Goal: Task Accomplishment & Management: Manage account settings

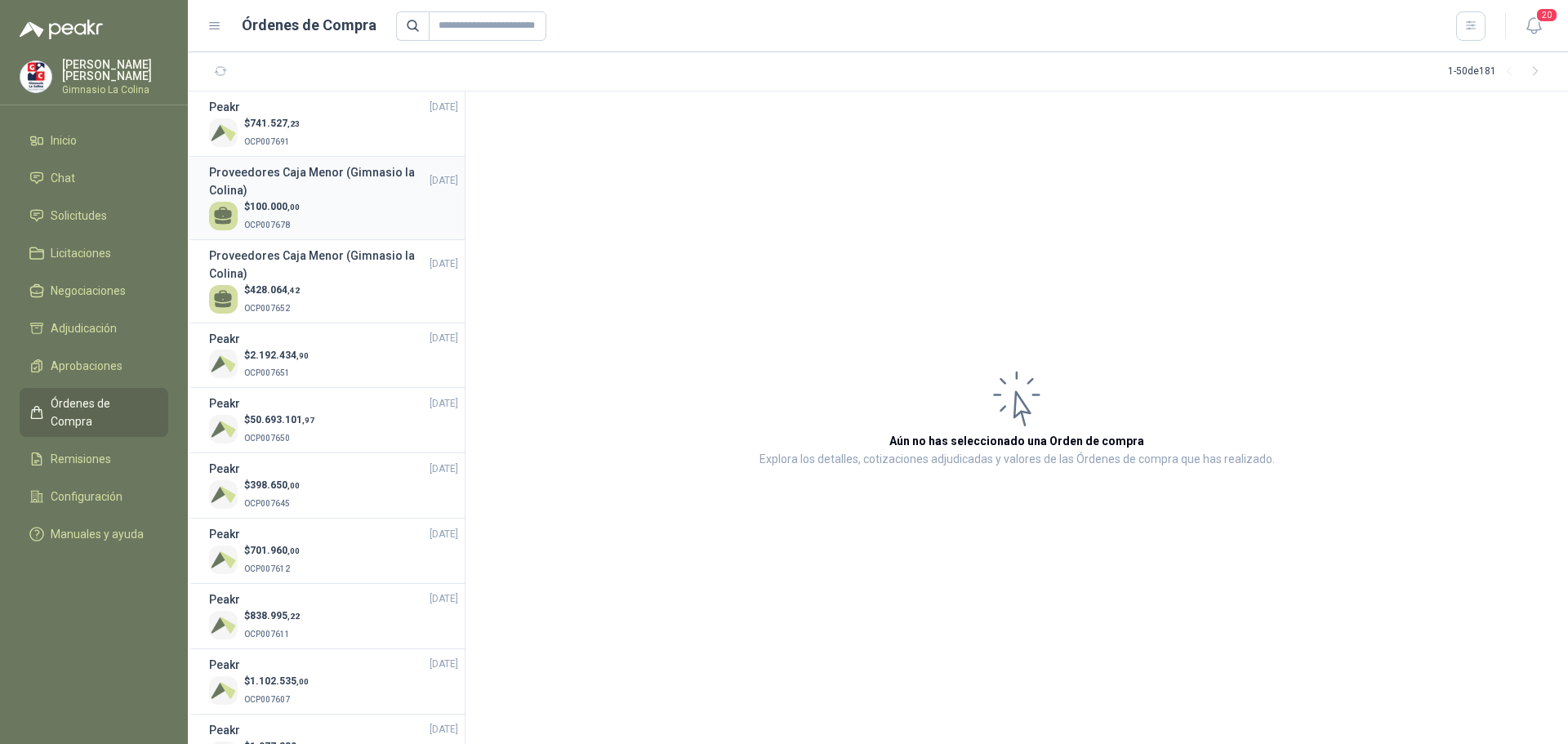
click at [298, 218] on p "OCP007678" at bounding box center [271, 223] width 56 height 18
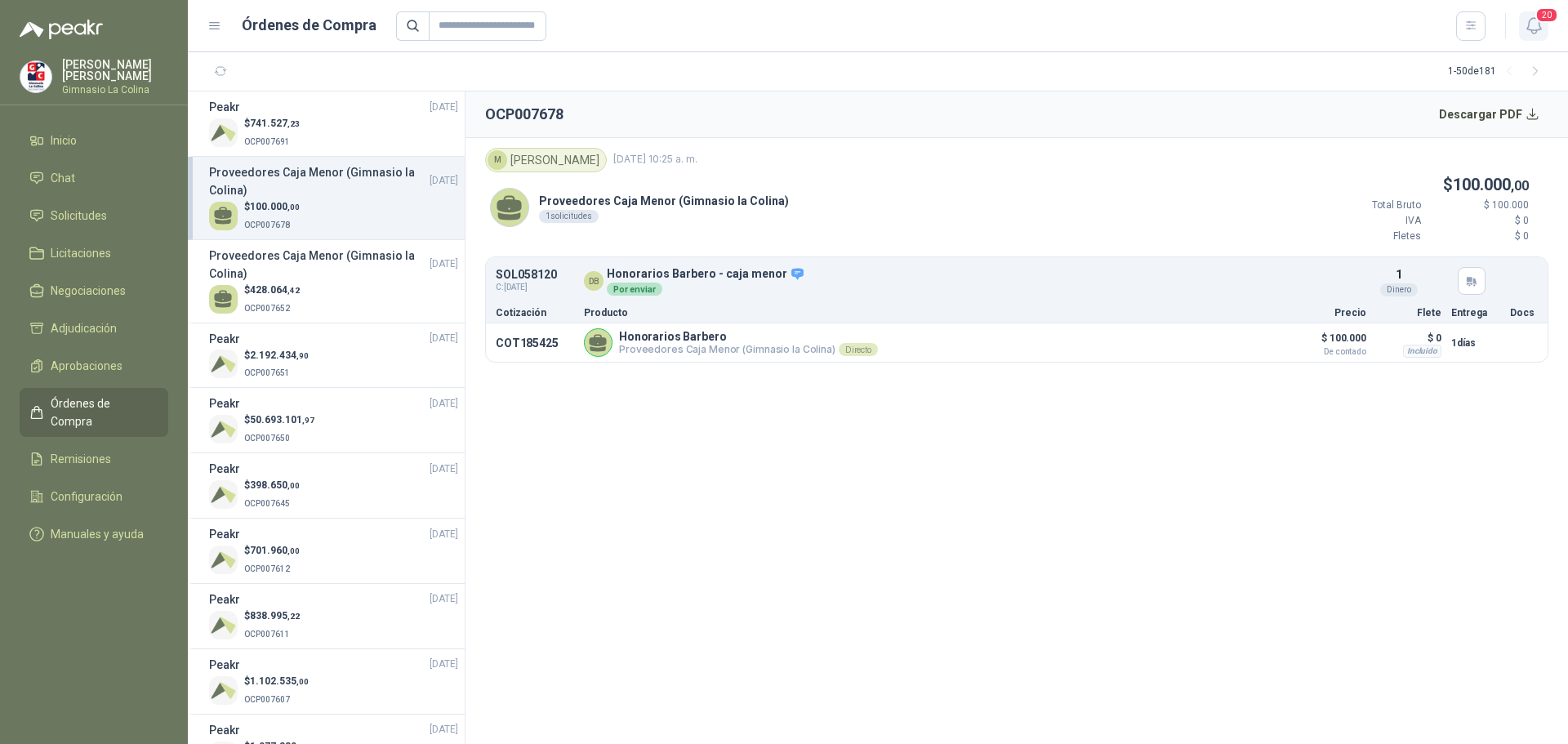
click at [1544, 24] on icon "button" at bounding box center [1535, 25] width 21 height 21
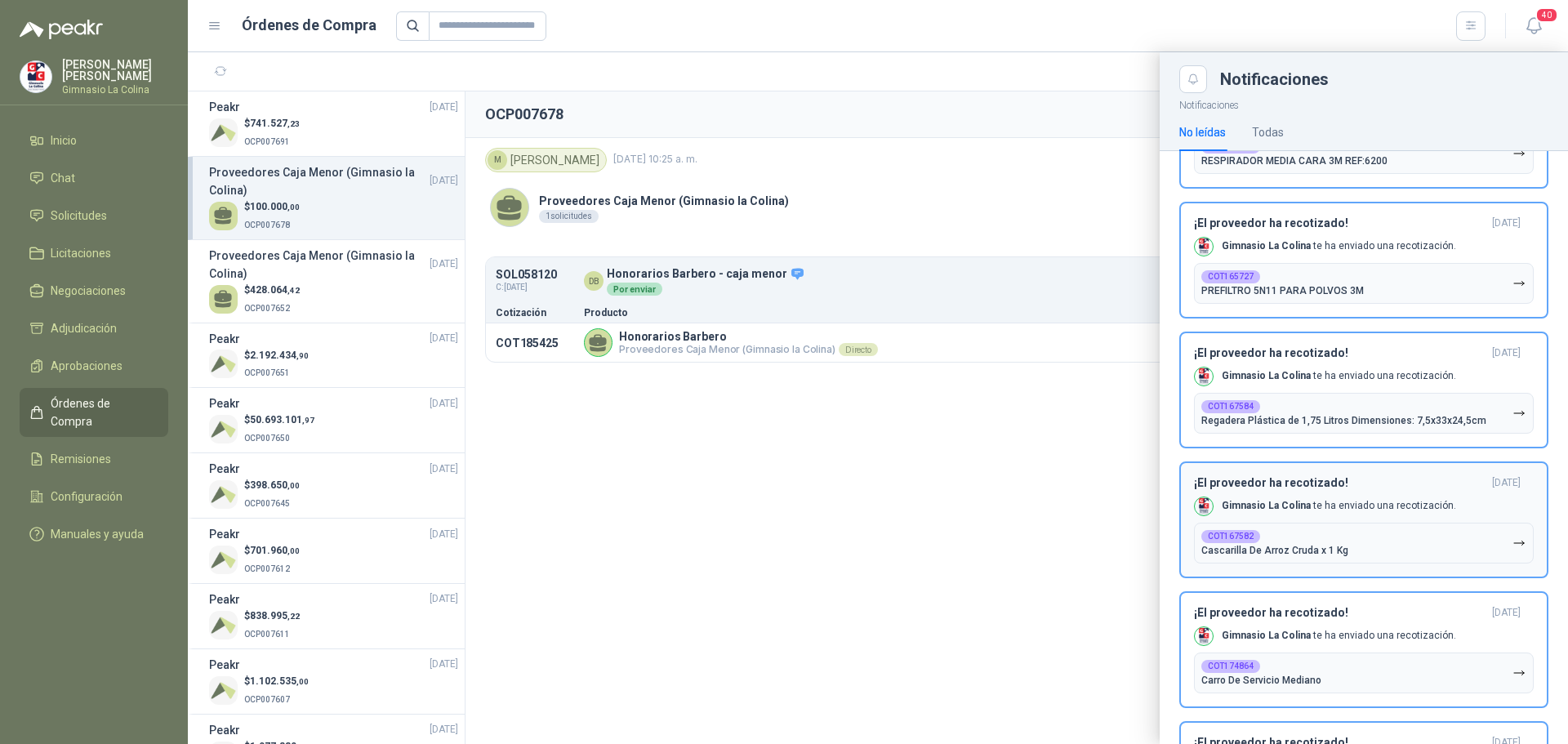
scroll to position [2229, 0]
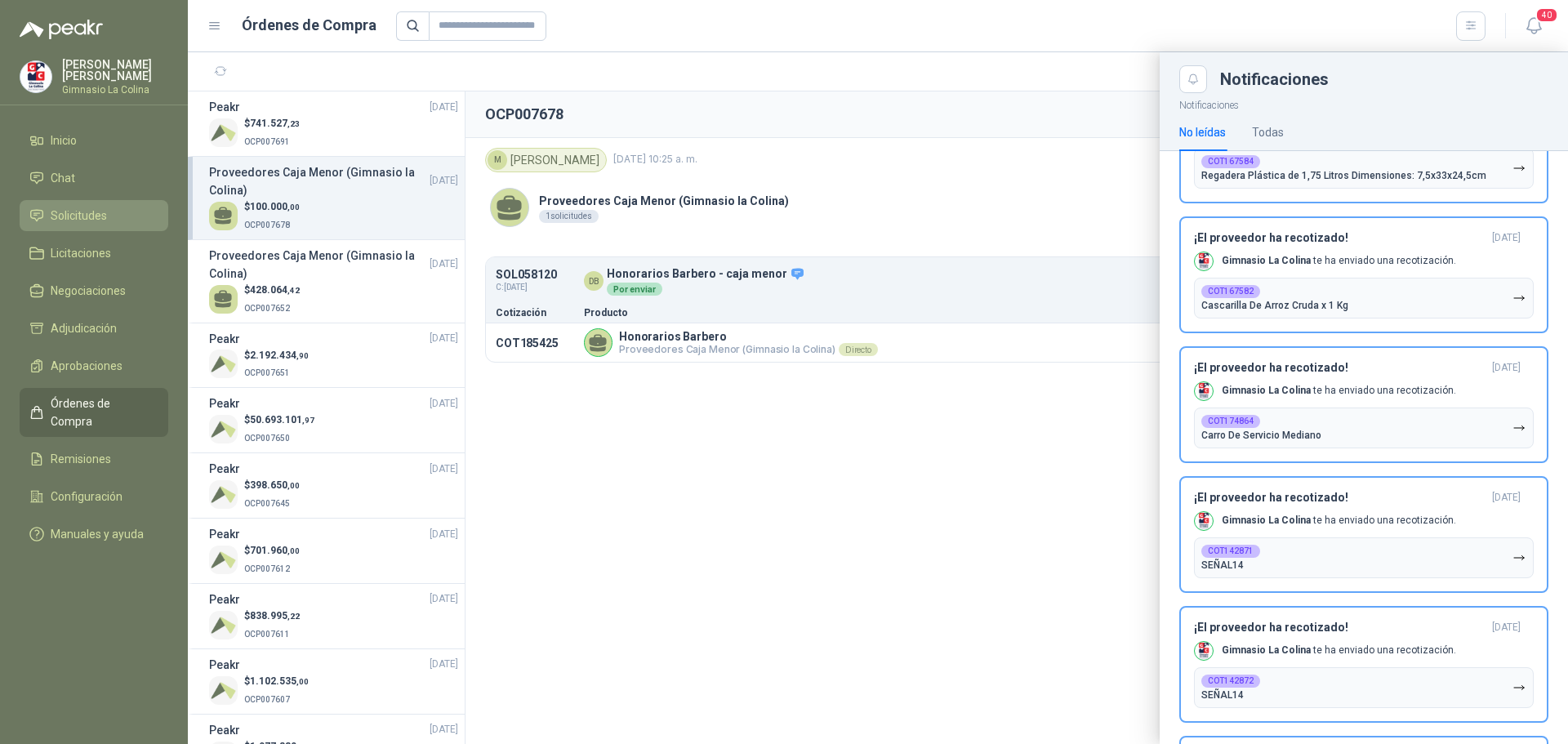
click at [94, 218] on span "Solicitudes" at bounding box center [79, 215] width 57 height 18
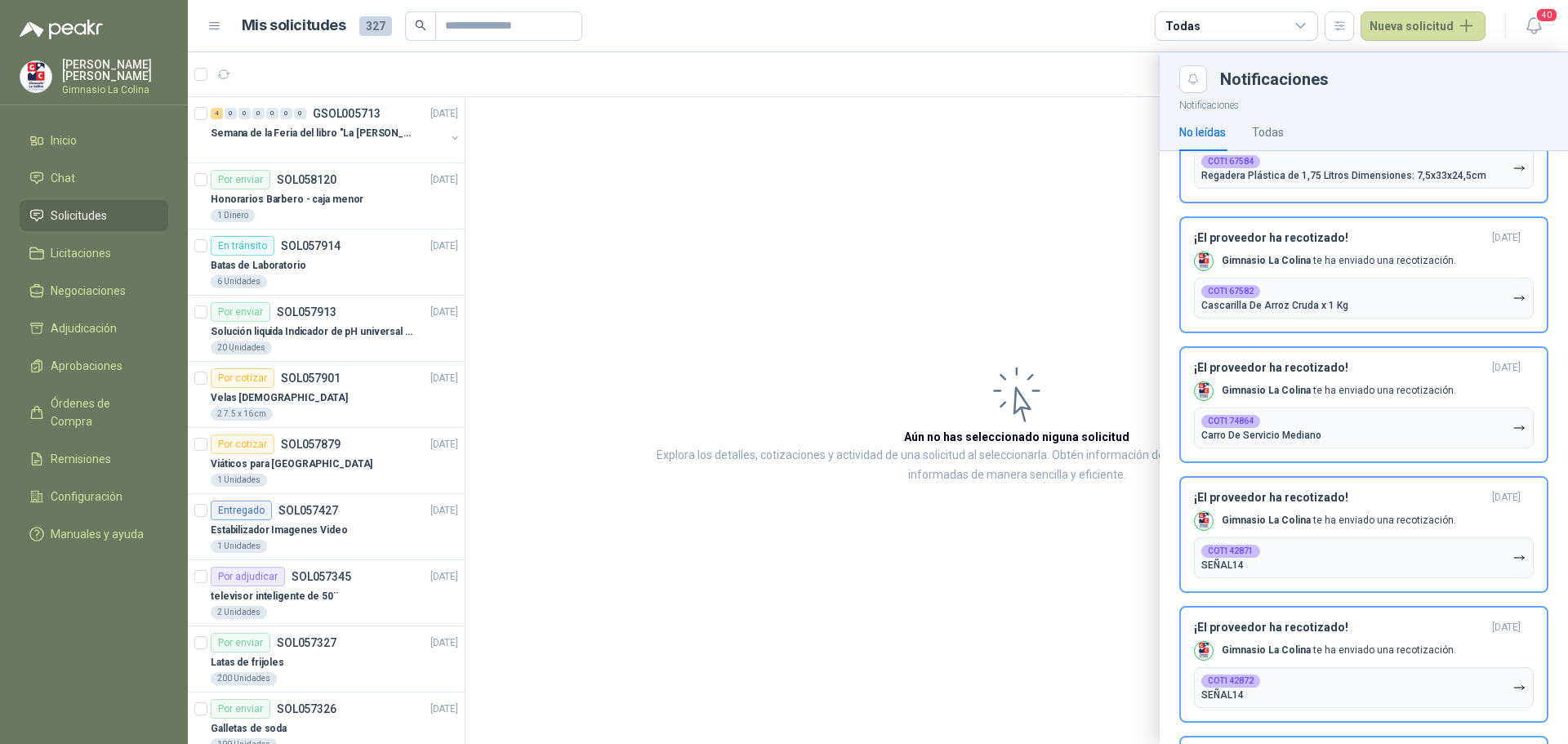
click at [204, 181] on div at bounding box center [877, 397] width 1380 height 691
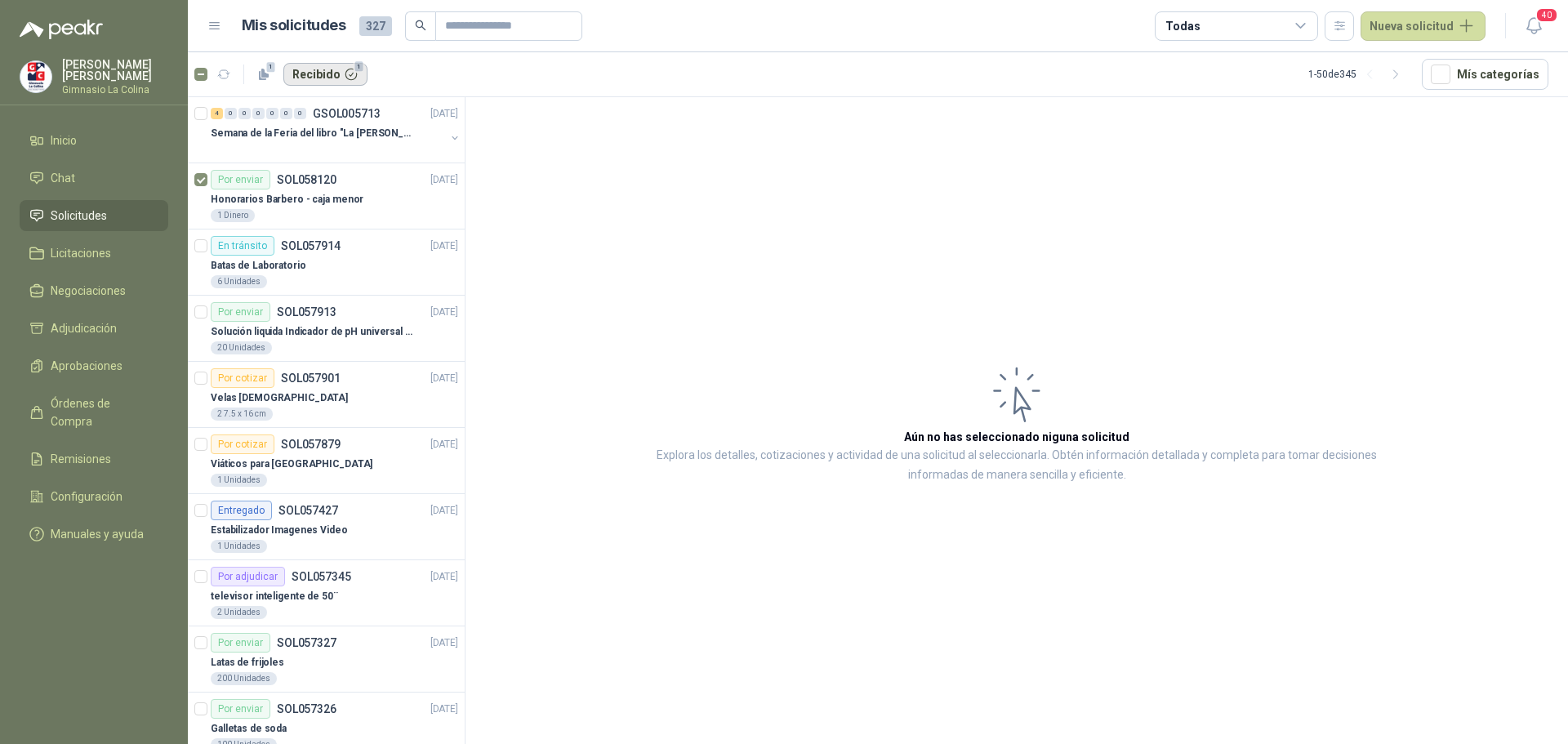
click at [315, 70] on button "Recibido 1" at bounding box center [325, 74] width 84 height 23
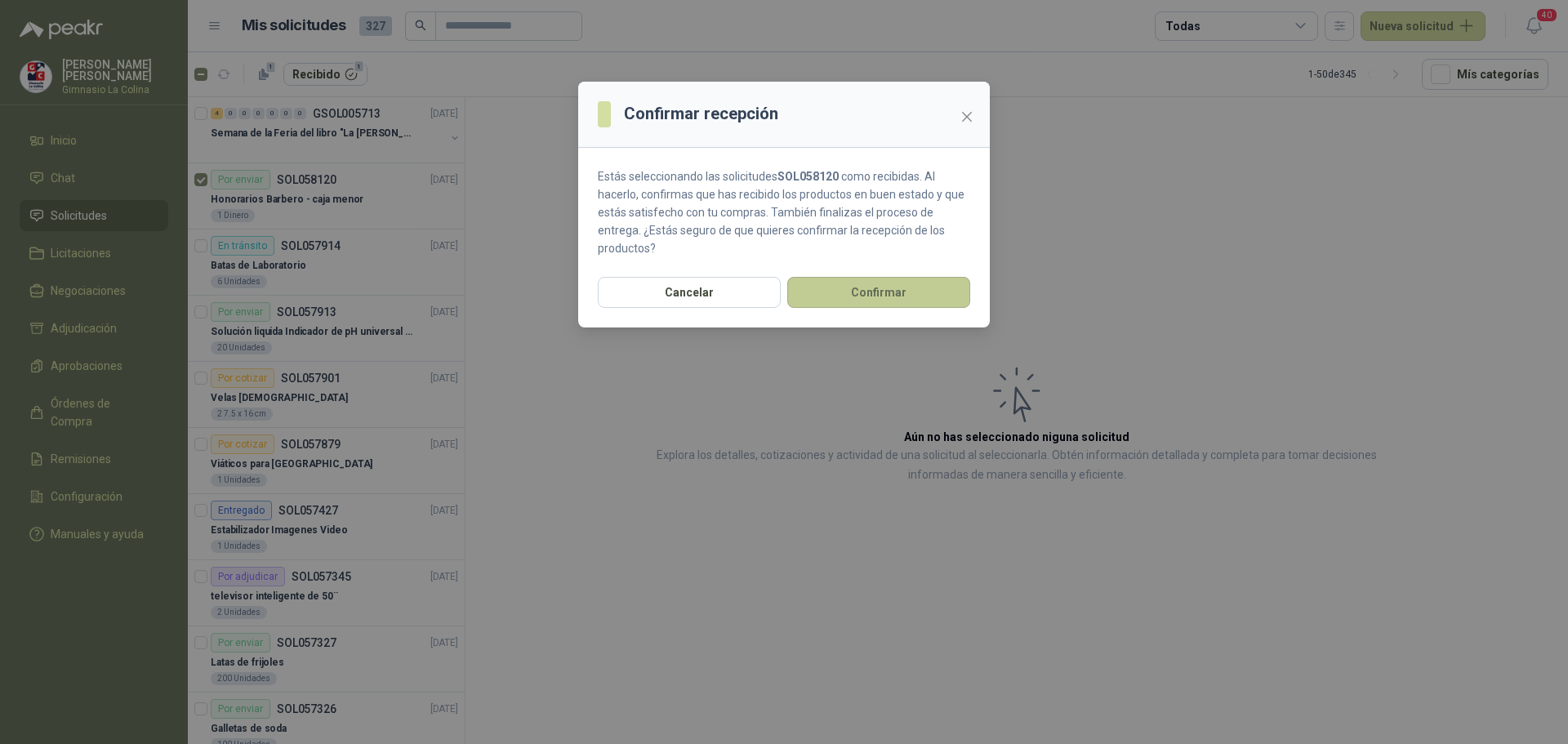
click at [858, 290] on button "Confirmar" at bounding box center [879, 292] width 183 height 31
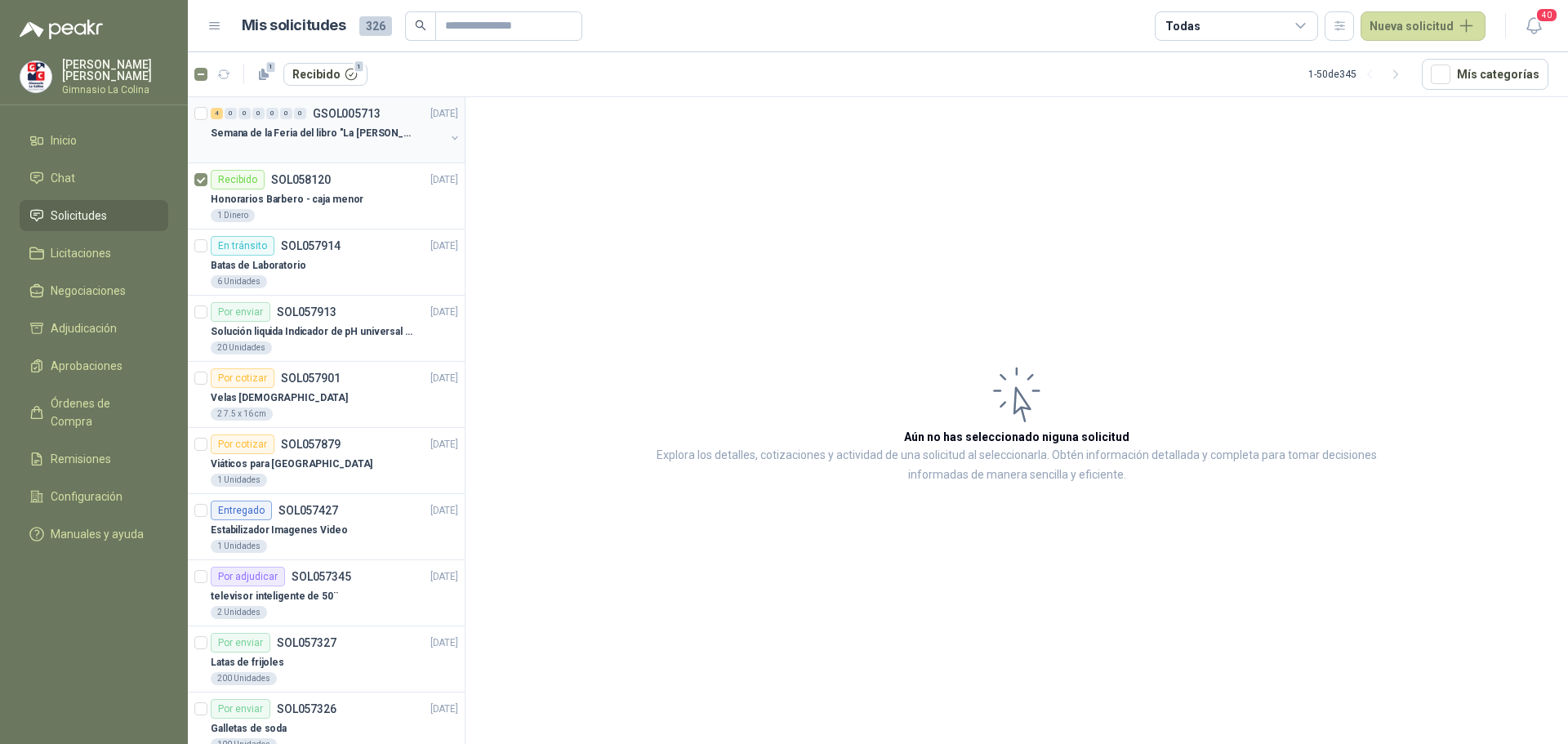
click at [255, 142] on div "Semana de la Feria del libro "La [PERSON_NAME]"" at bounding box center [328, 133] width 235 height 20
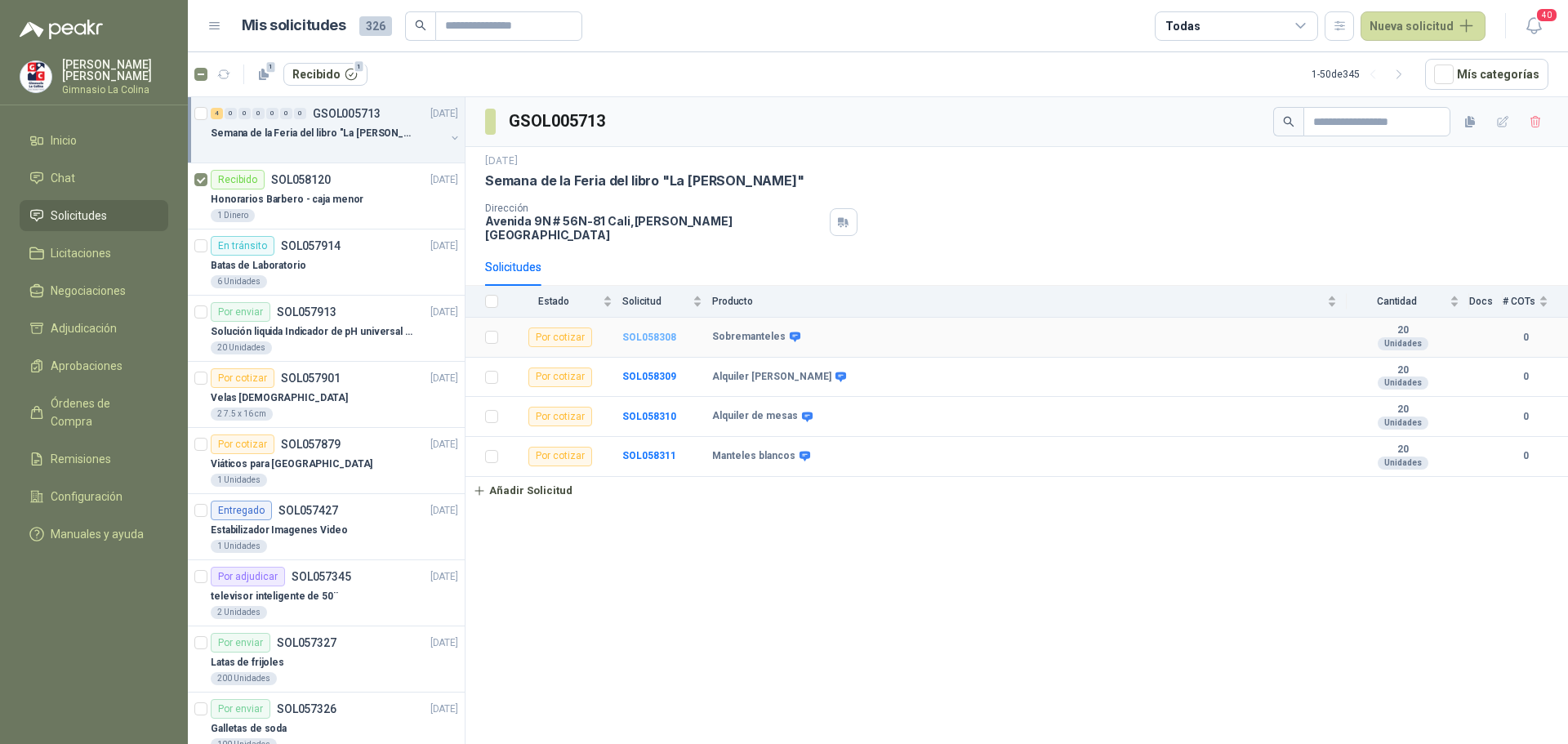
click at [649, 332] on b "SOL058308" at bounding box center [649, 337] width 54 height 11
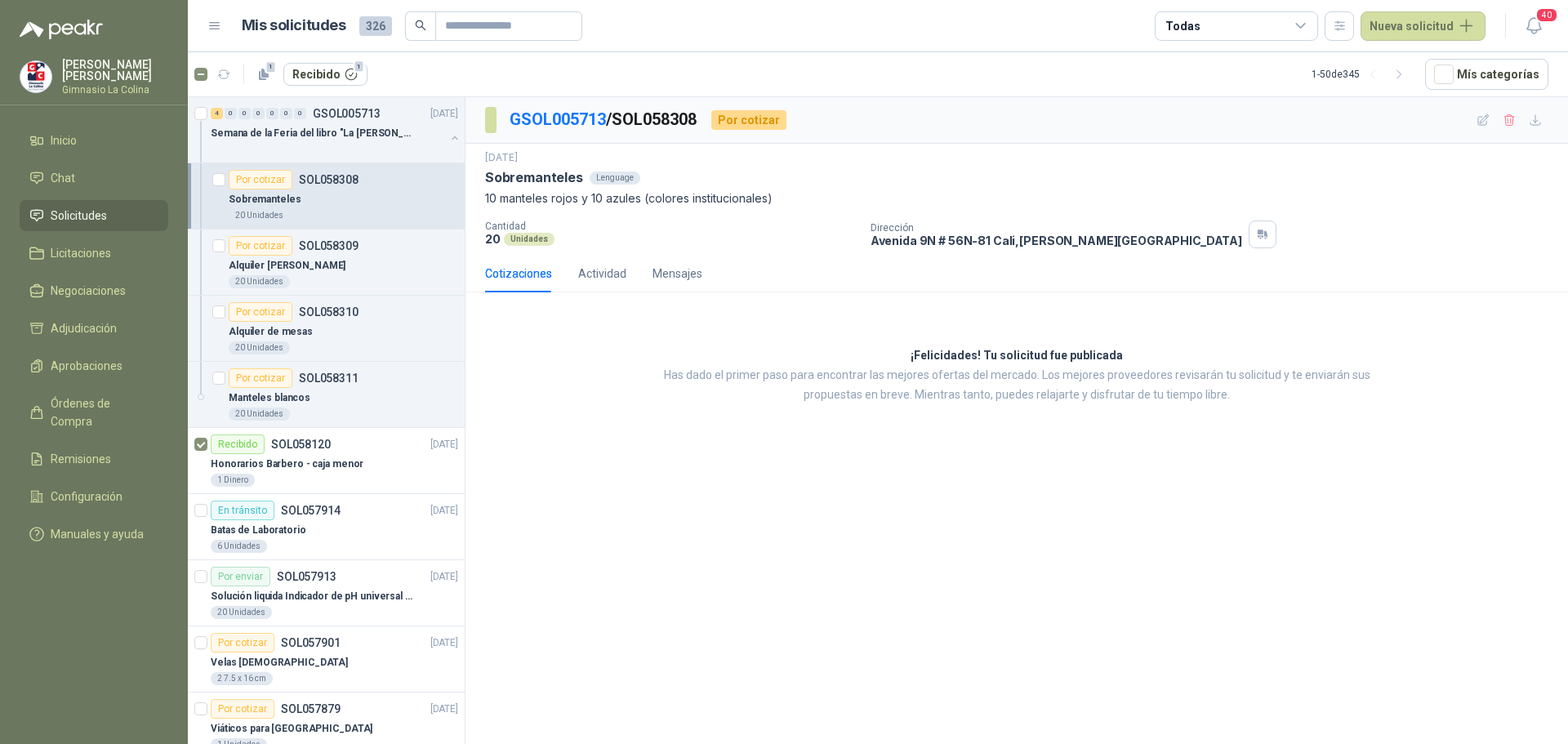
click at [526, 272] on div "Cotizaciones" at bounding box center [518, 273] width 67 height 18
click at [609, 267] on div "Actividad" at bounding box center [602, 273] width 48 height 18
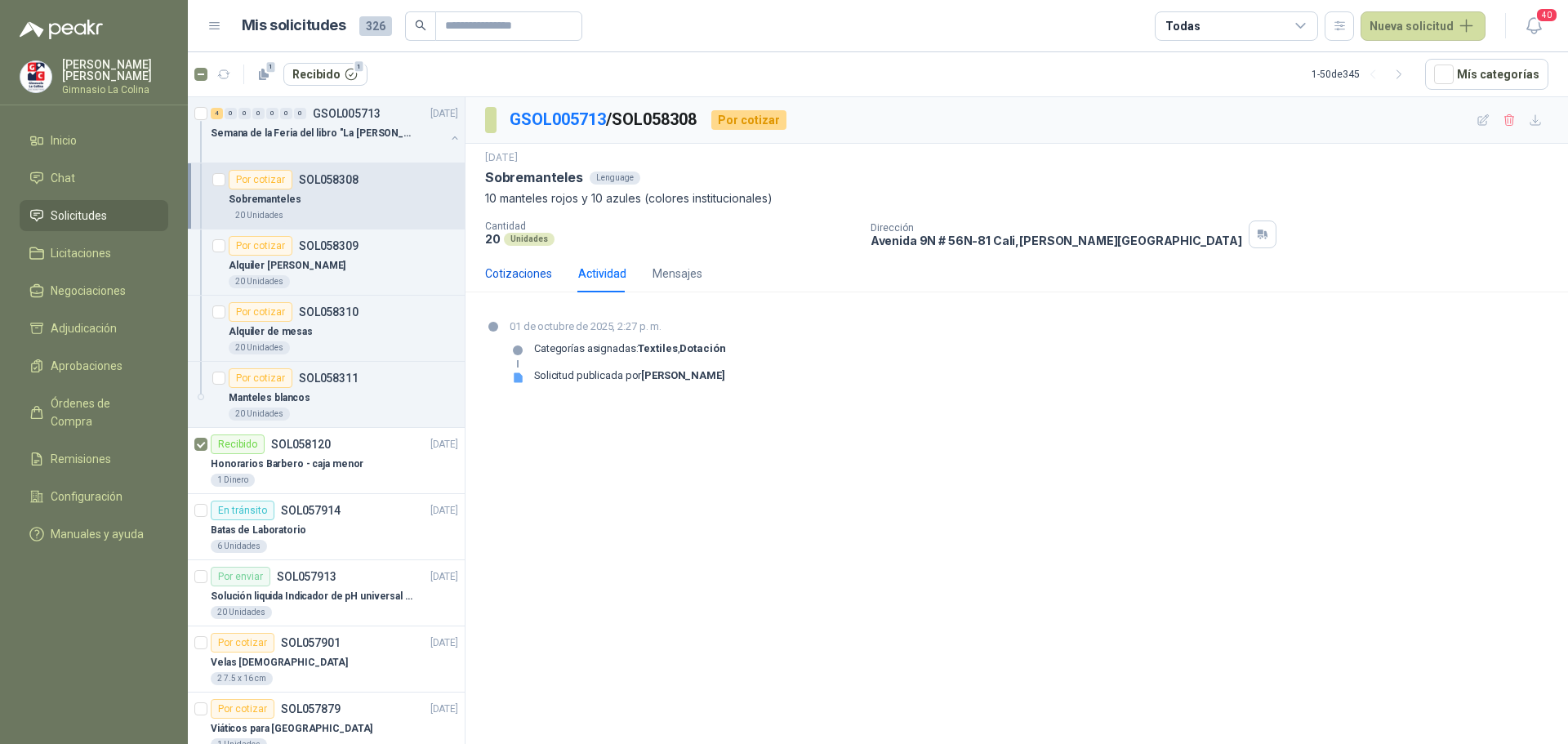
click at [522, 271] on div "Cotizaciones" at bounding box center [518, 273] width 67 height 18
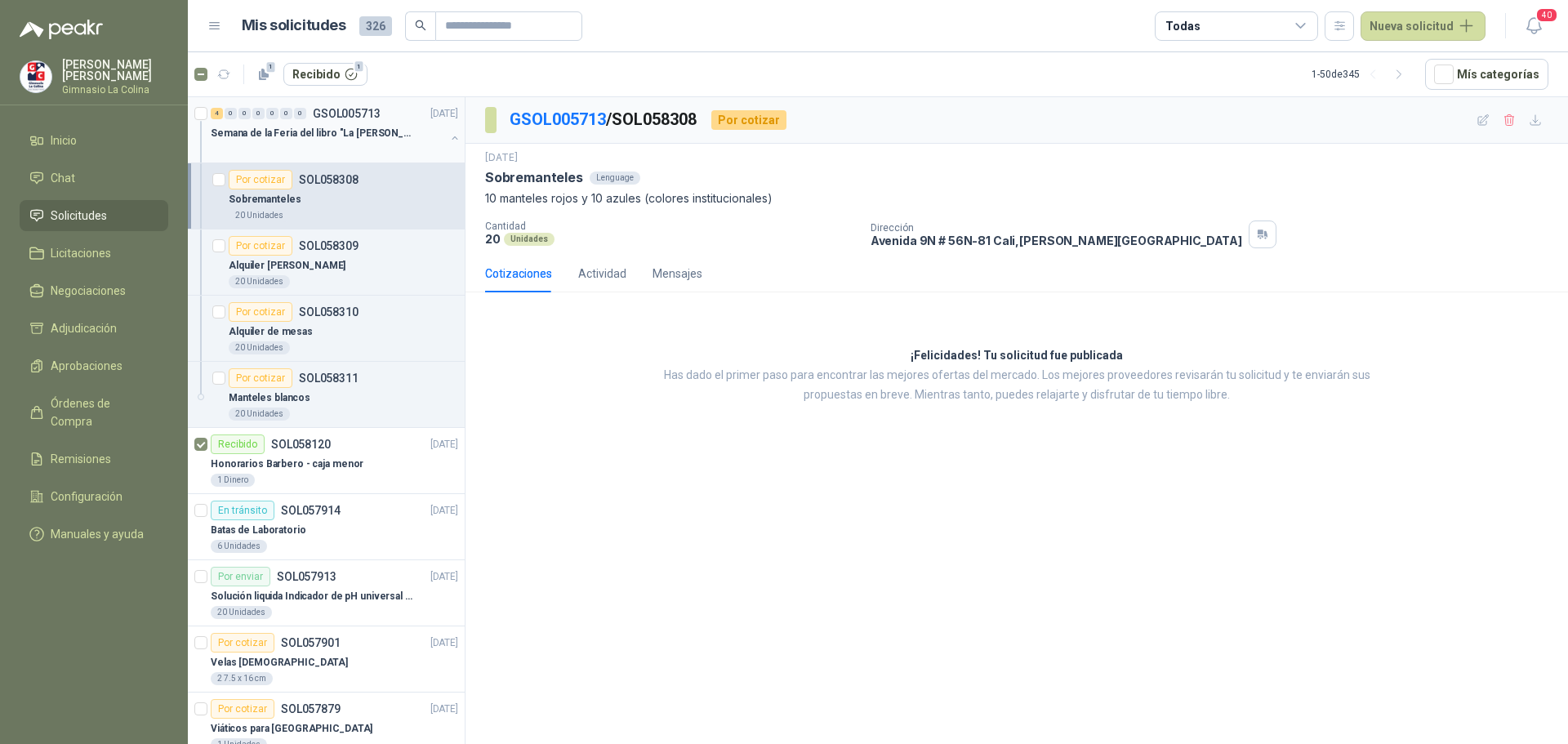
click at [308, 139] on p "Semana de la Feria del libro "La [PERSON_NAME]"" at bounding box center [313, 134] width 204 height 15
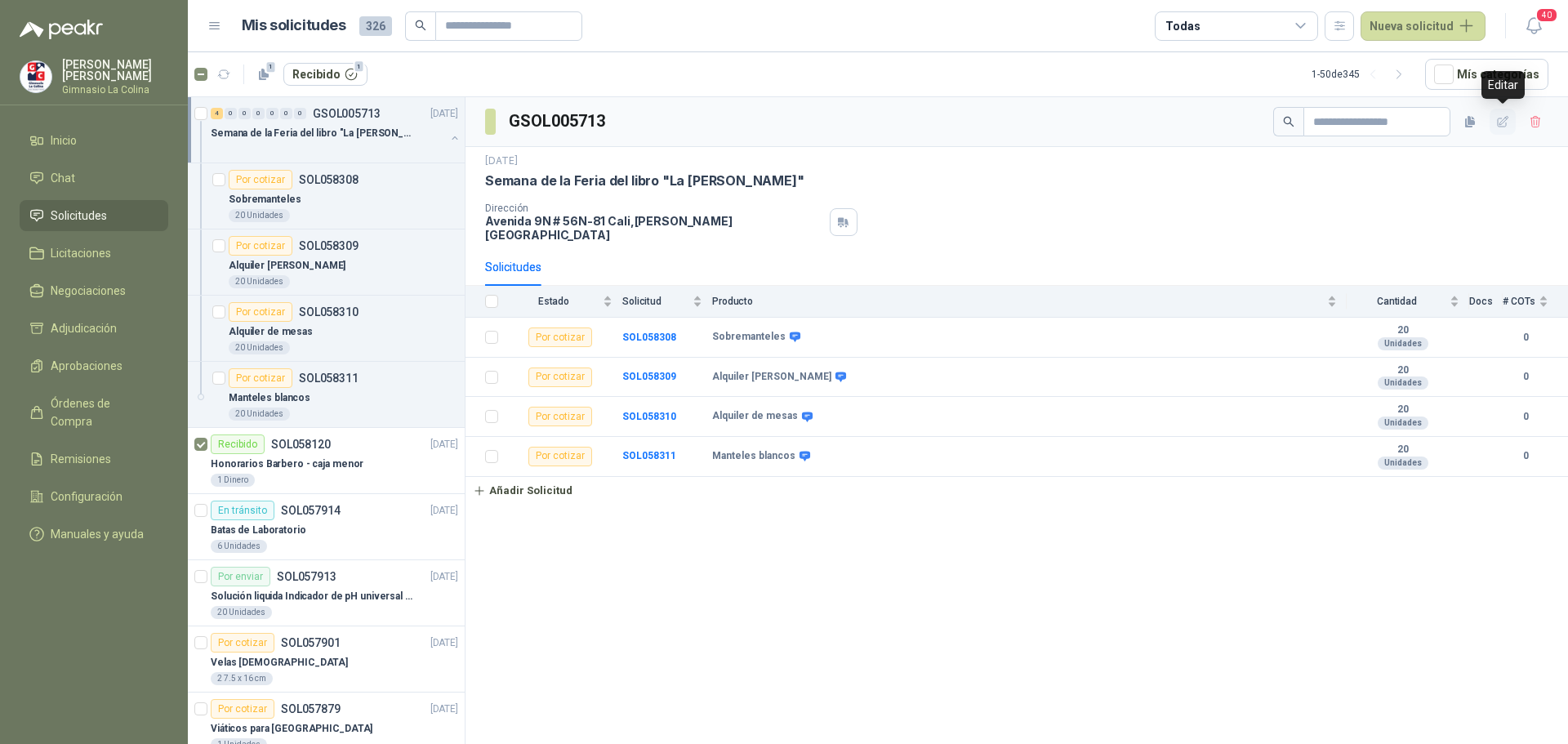
click at [1501, 123] on icon "button" at bounding box center [1503, 121] width 14 height 14
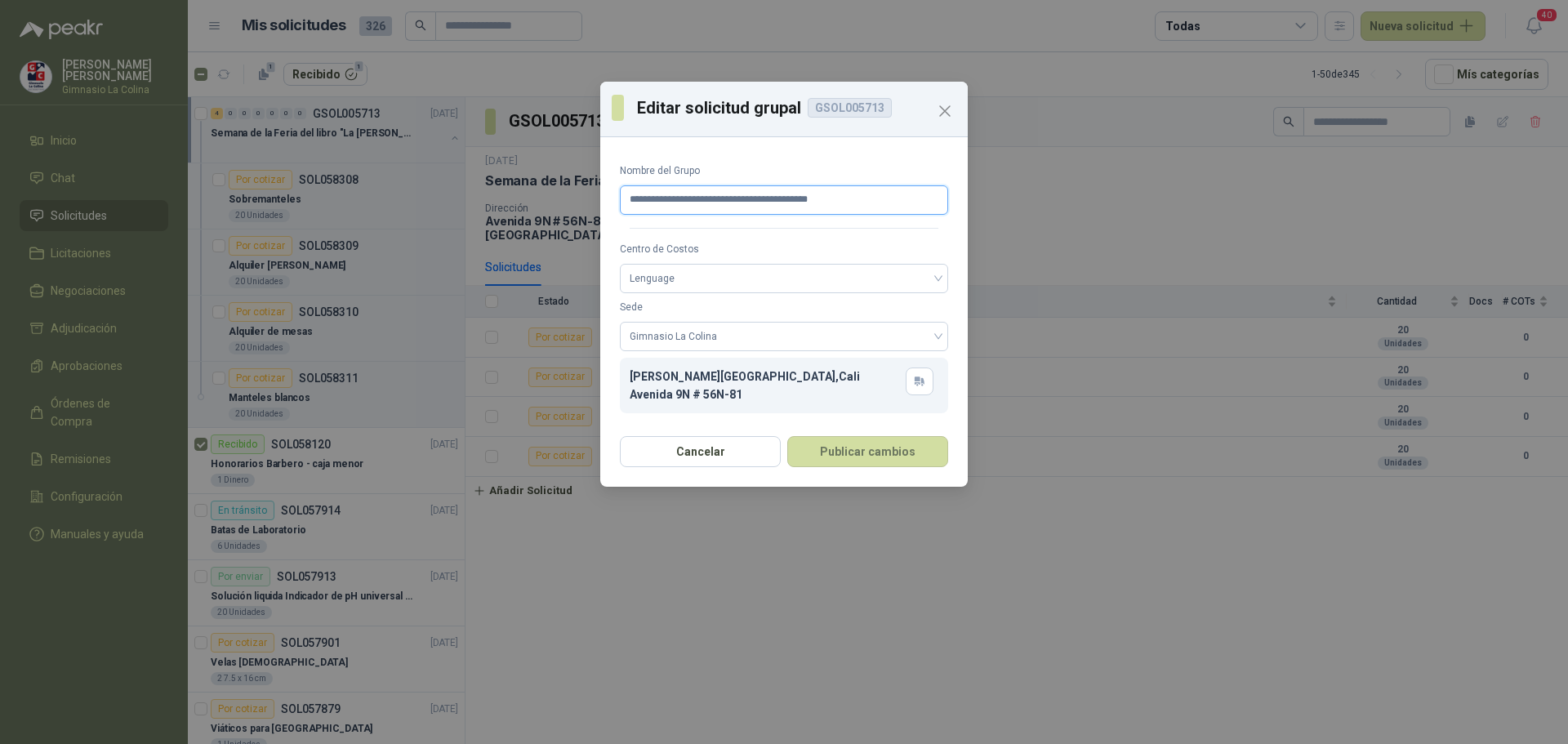
click at [839, 202] on input "**********" at bounding box center [784, 200] width 328 height 29
click at [888, 445] on button "Publicar cambios" at bounding box center [868, 451] width 161 height 31
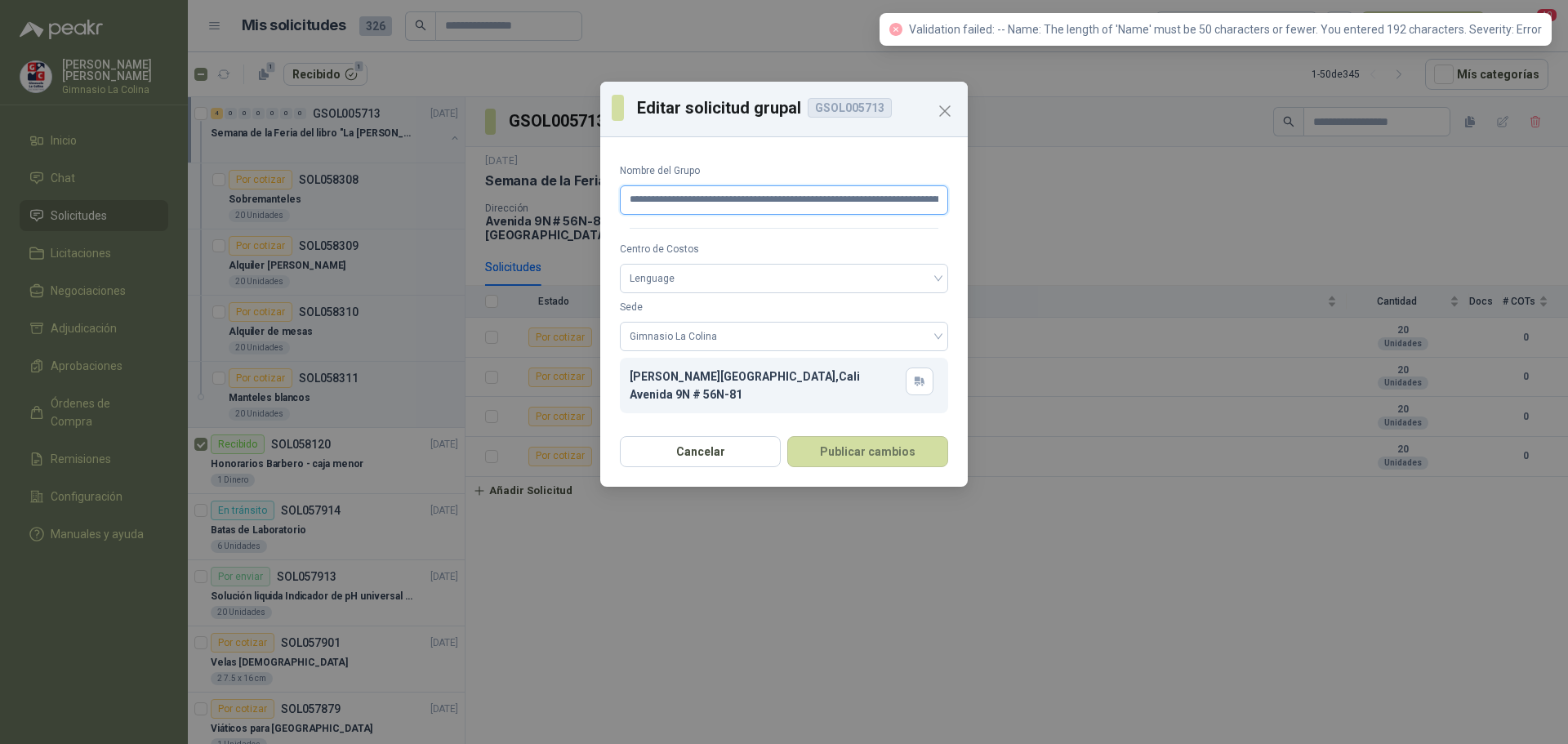
click at [752, 192] on input "**********" at bounding box center [784, 200] width 328 height 29
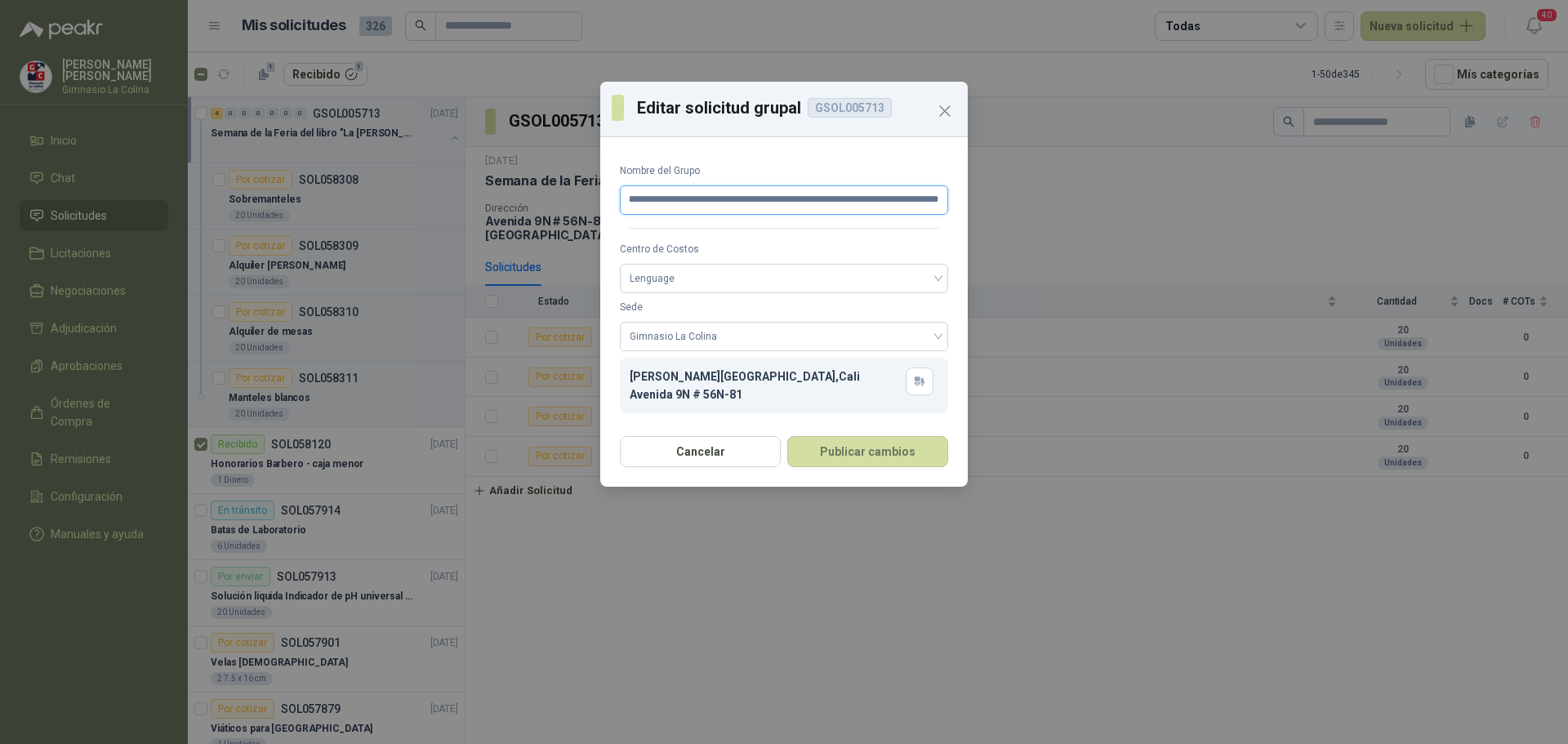
drag, startPoint x: 836, startPoint y: 199, endPoint x: 985, endPoint y: 210, distance: 149.4
click at [985, 210] on div "**********" at bounding box center [784, 372] width 1568 height 744
click at [657, 215] on form "**********" at bounding box center [784, 287] width 328 height 250
click at [662, 198] on input "**********" at bounding box center [784, 200] width 328 height 29
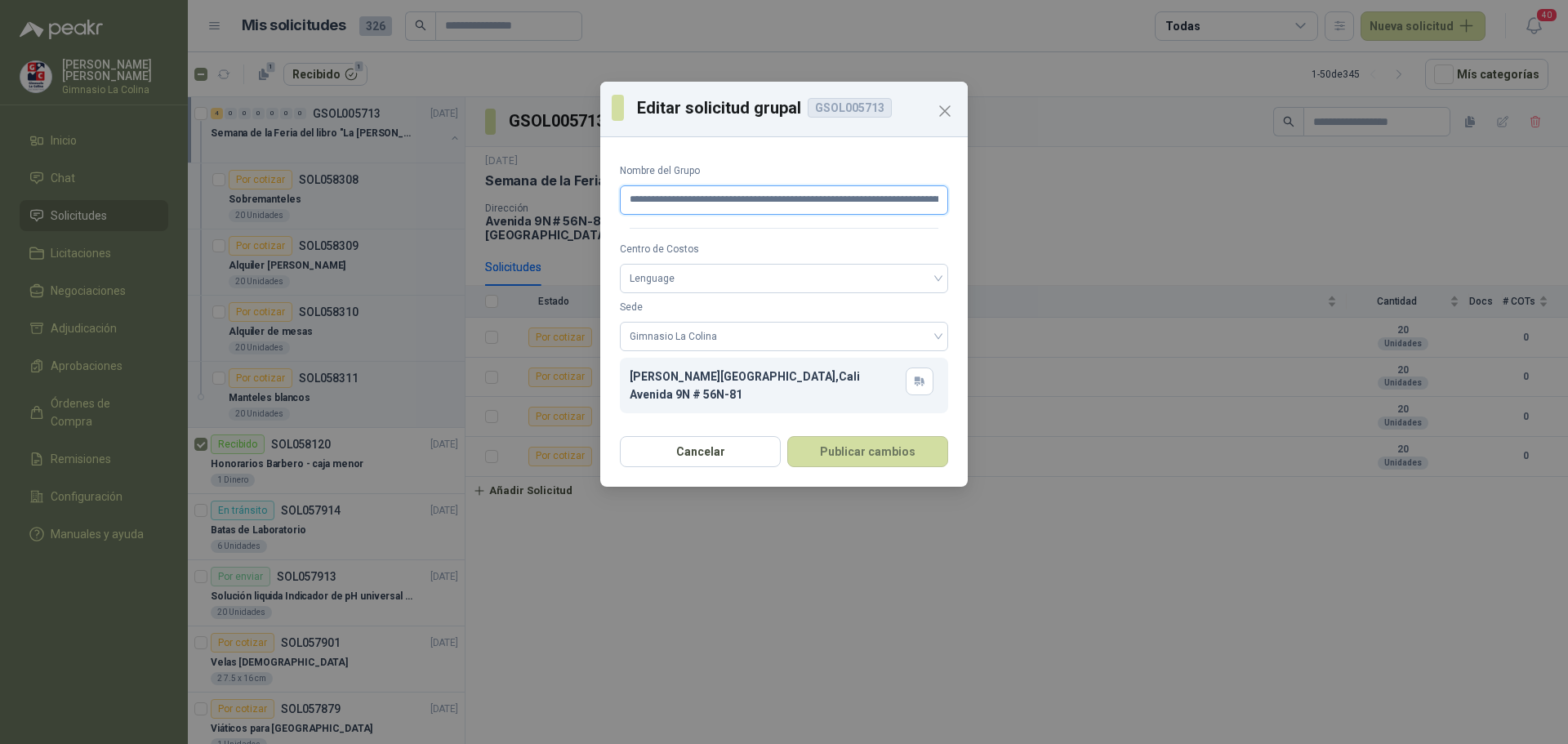
click at [895, 196] on input "**********" at bounding box center [784, 200] width 328 height 29
drag, startPoint x: 819, startPoint y: 199, endPoint x: 951, endPoint y: 200, distance: 132.0
click at [951, 200] on div "**********" at bounding box center [784, 285] width 368 height 283
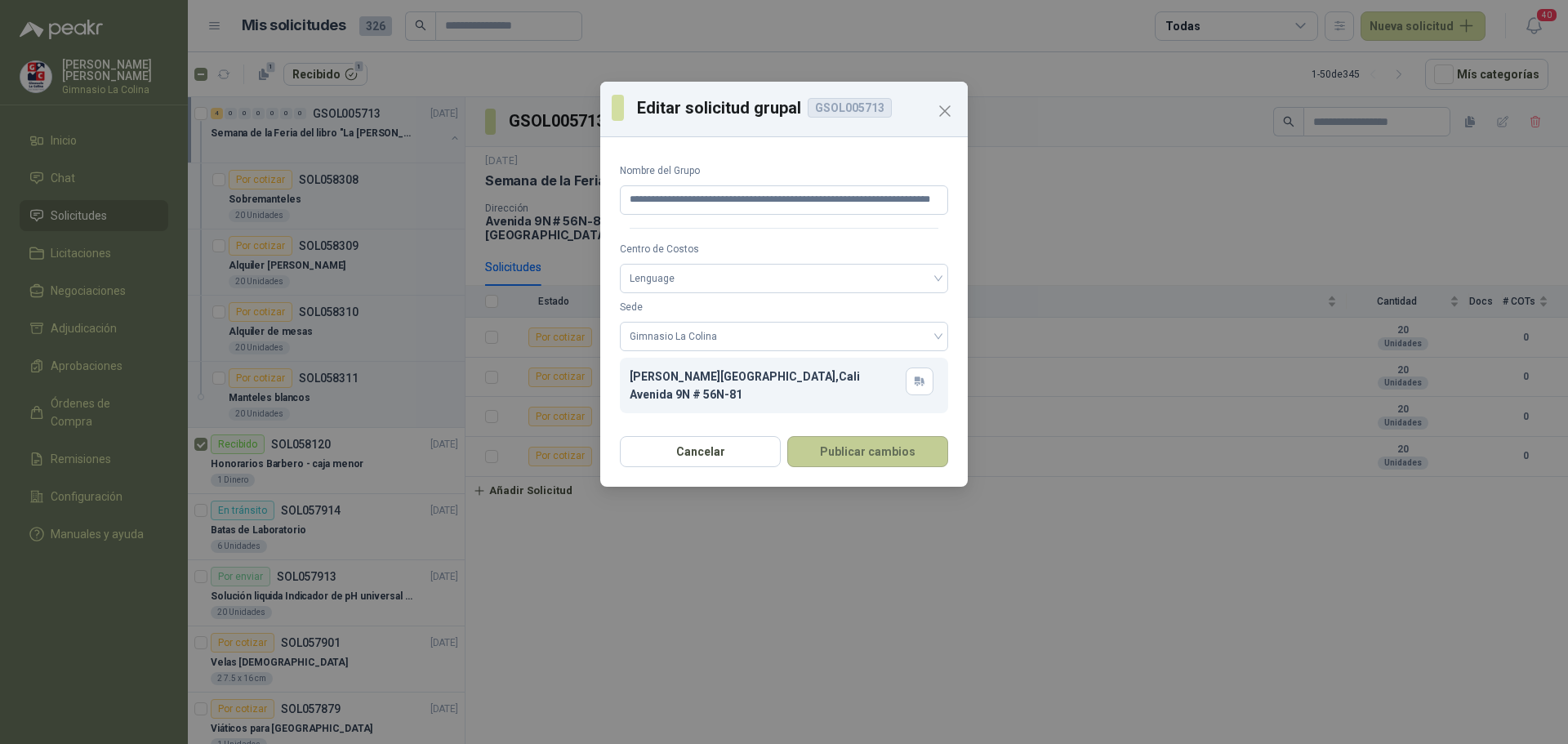
click at [827, 446] on button "Publicar cambios" at bounding box center [868, 451] width 161 height 31
drag, startPoint x: 819, startPoint y: 198, endPoint x: 942, endPoint y: 201, distance: 123.0
click at [942, 201] on input "**********" at bounding box center [784, 200] width 328 height 29
click at [837, 445] on button "Publicar cambios" at bounding box center [868, 451] width 161 height 31
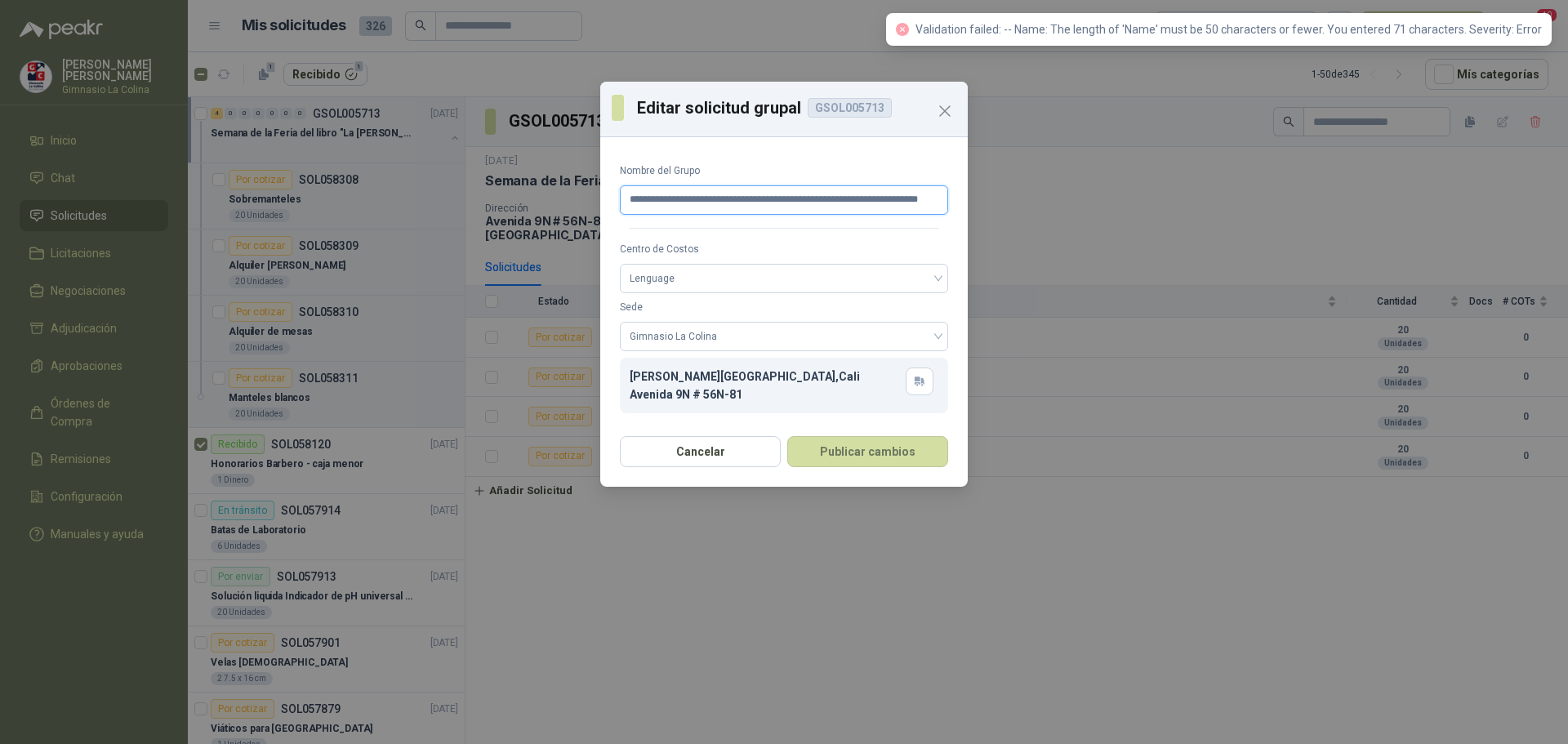
click at [898, 205] on input "**********" at bounding box center [784, 200] width 328 height 29
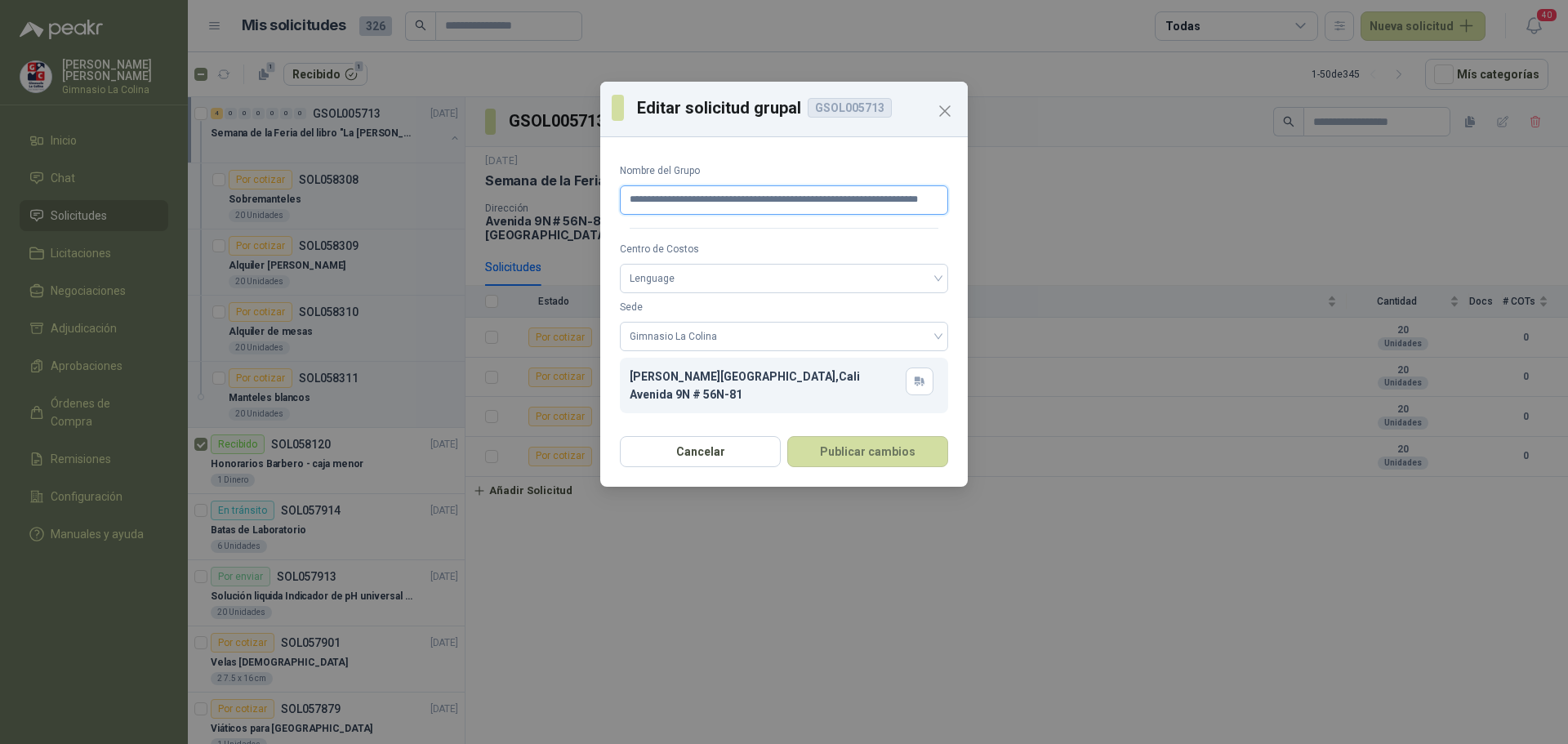
drag, startPoint x: 818, startPoint y: 202, endPoint x: 930, endPoint y: 202, distance: 112.0
click at [930, 202] on input "**********" at bounding box center [784, 200] width 328 height 29
type input "**********"
click at [865, 445] on button "Publicar cambios" at bounding box center [868, 451] width 161 height 31
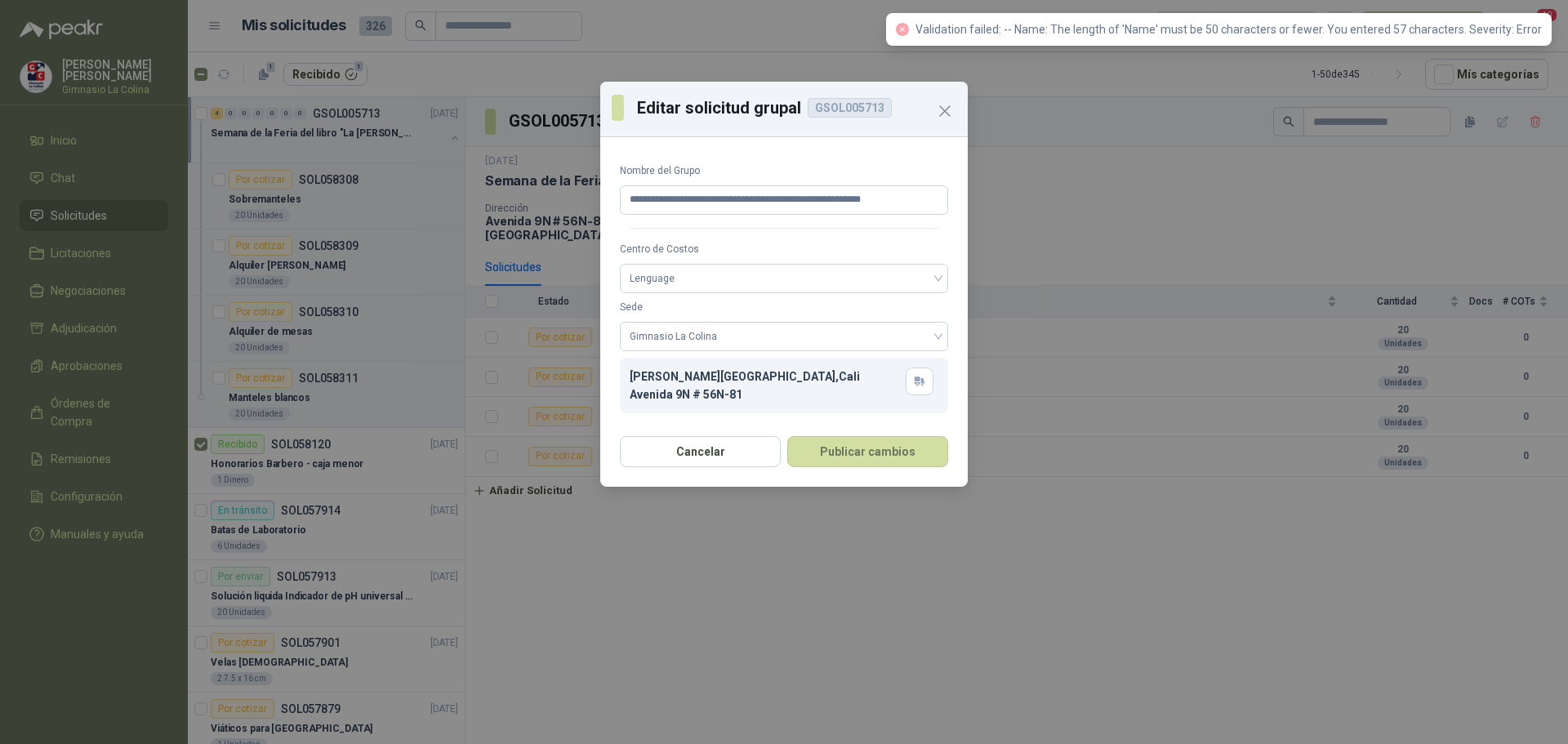
click at [995, 230] on div "**********" at bounding box center [784, 372] width 1568 height 744
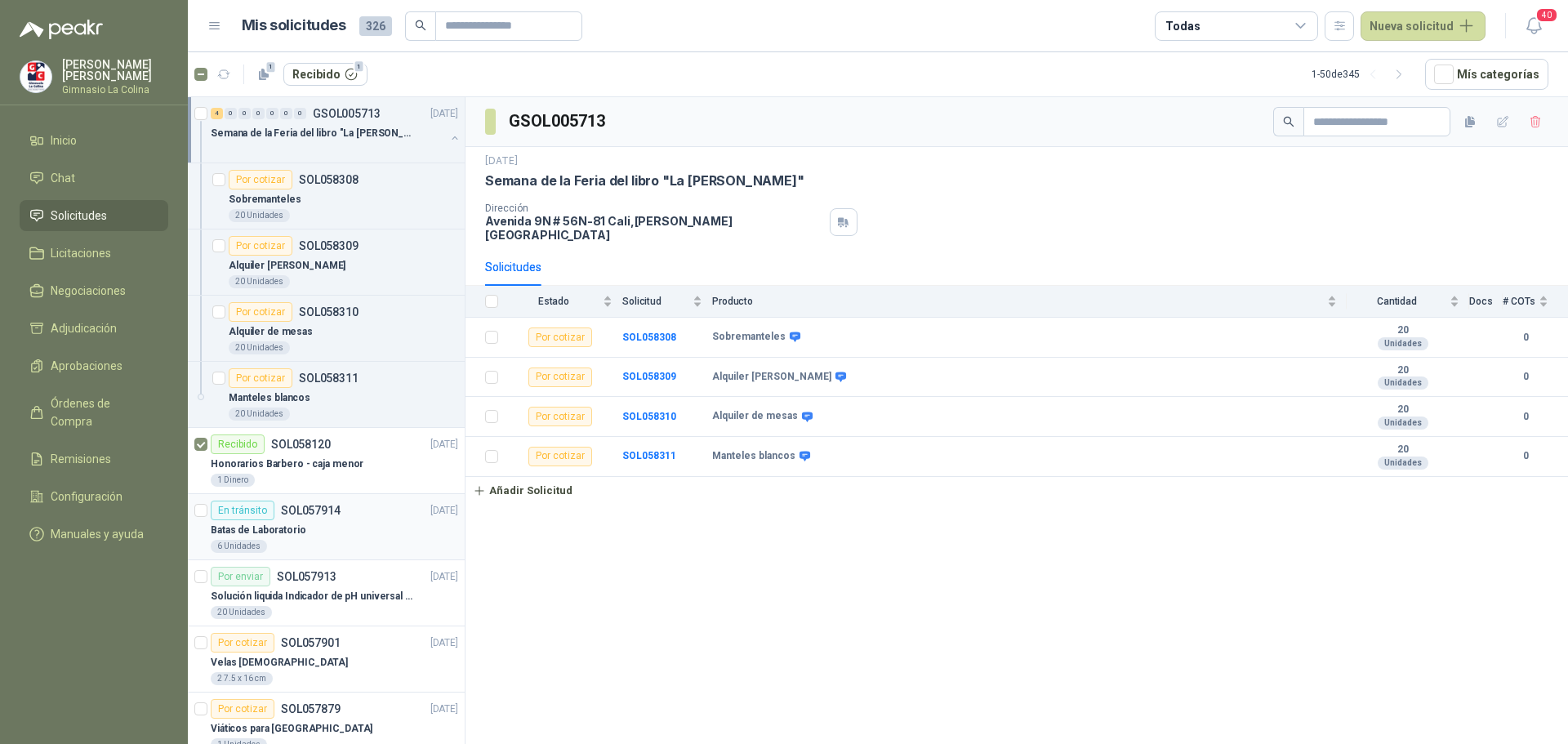
click at [284, 512] on p "SOL057914" at bounding box center [310, 510] width 59 height 11
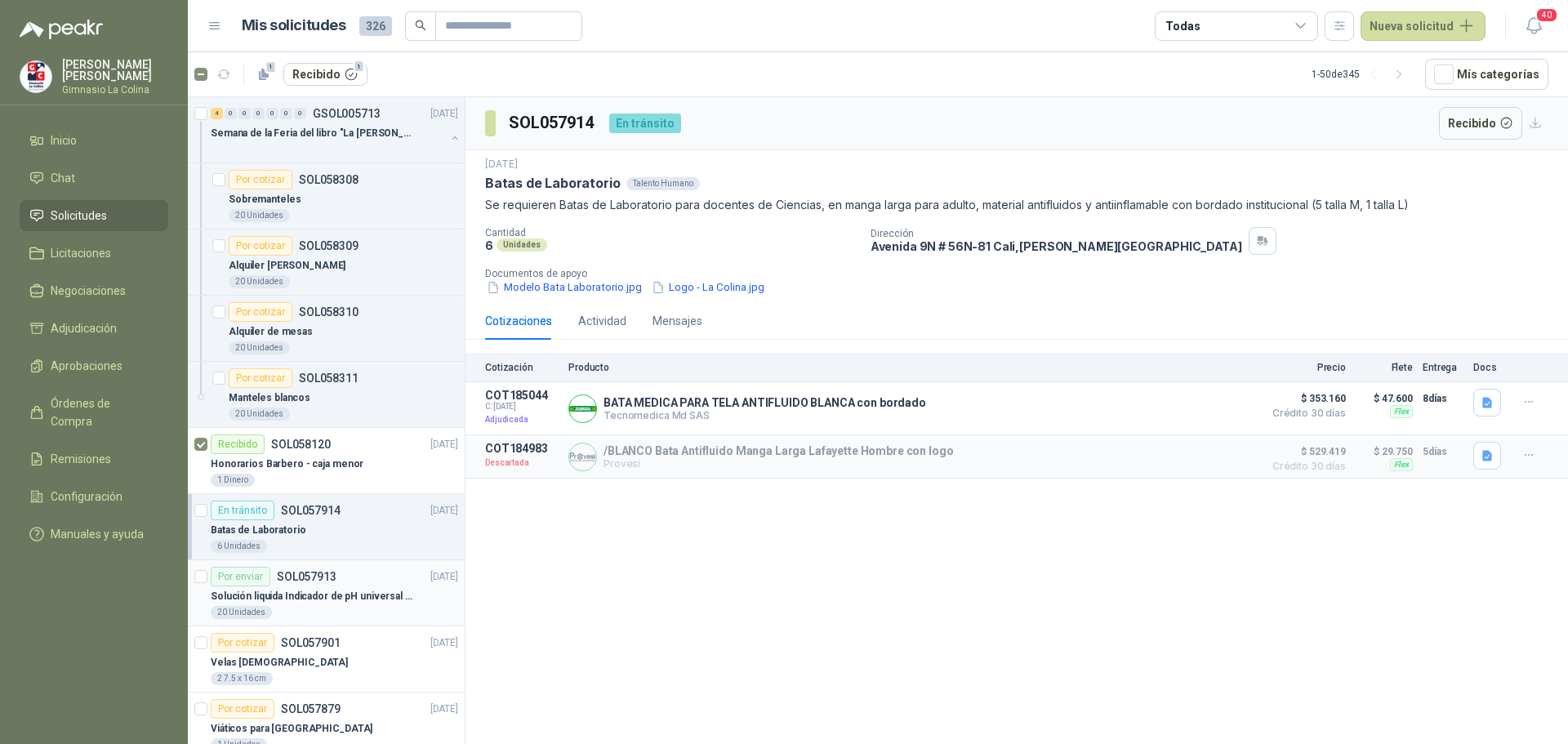
scroll to position [82, 0]
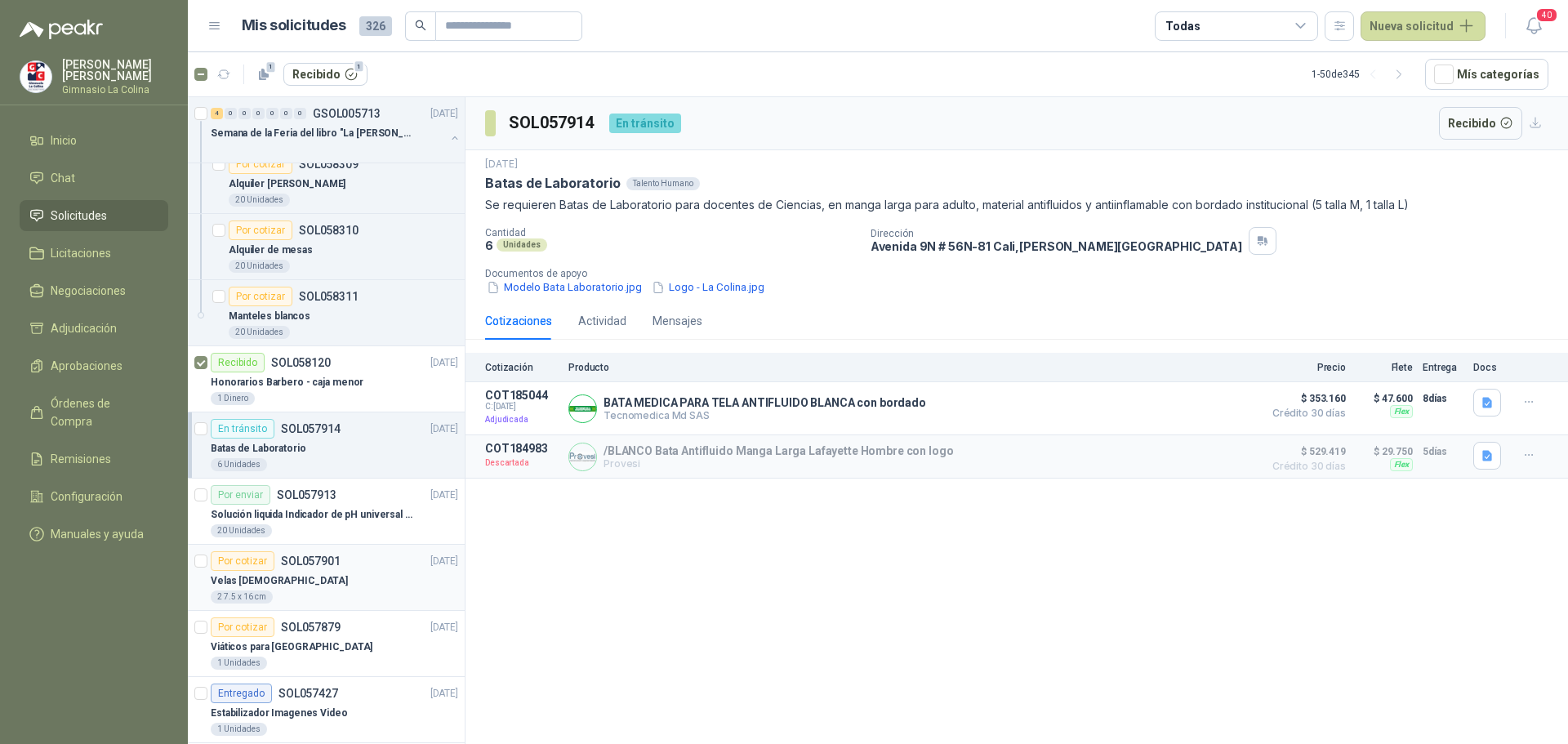
click at [306, 582] on div "Velas [DEMOGRAPHIC_DATA]" at bounding box center [335, 580] width 248 height 20
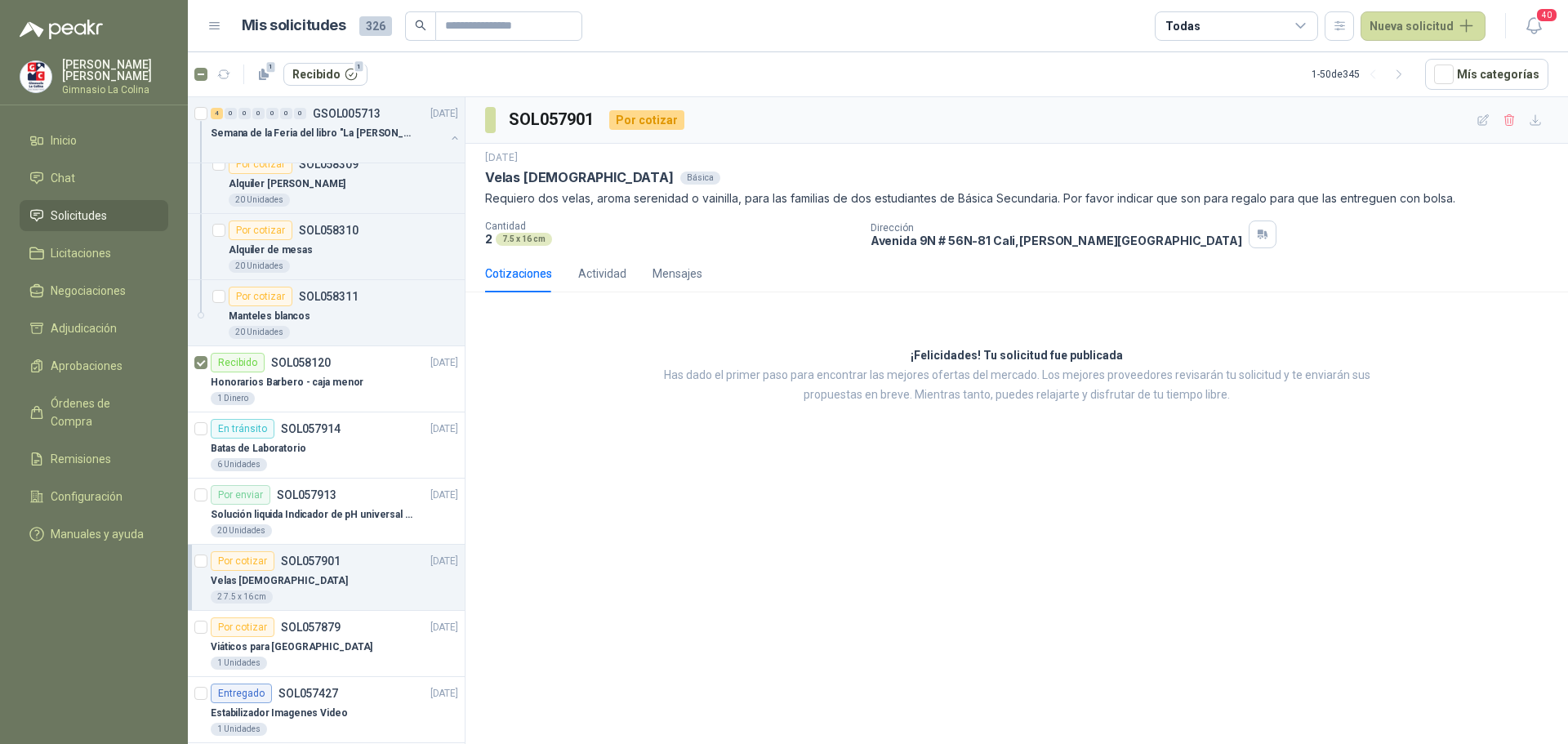
click at [525, 244] on div "7.5 x 16 cm" at bounding box center [524, 239] width 57 height 13
click at [525, 272] on div "Cotizaciones" at bounding box center [518, 273] width 67 height 18
click at [912, 234] on p "[STREET_ADDRESS][PERSON_NAME]" at bounding box center [1056, 240] width 371 height 14
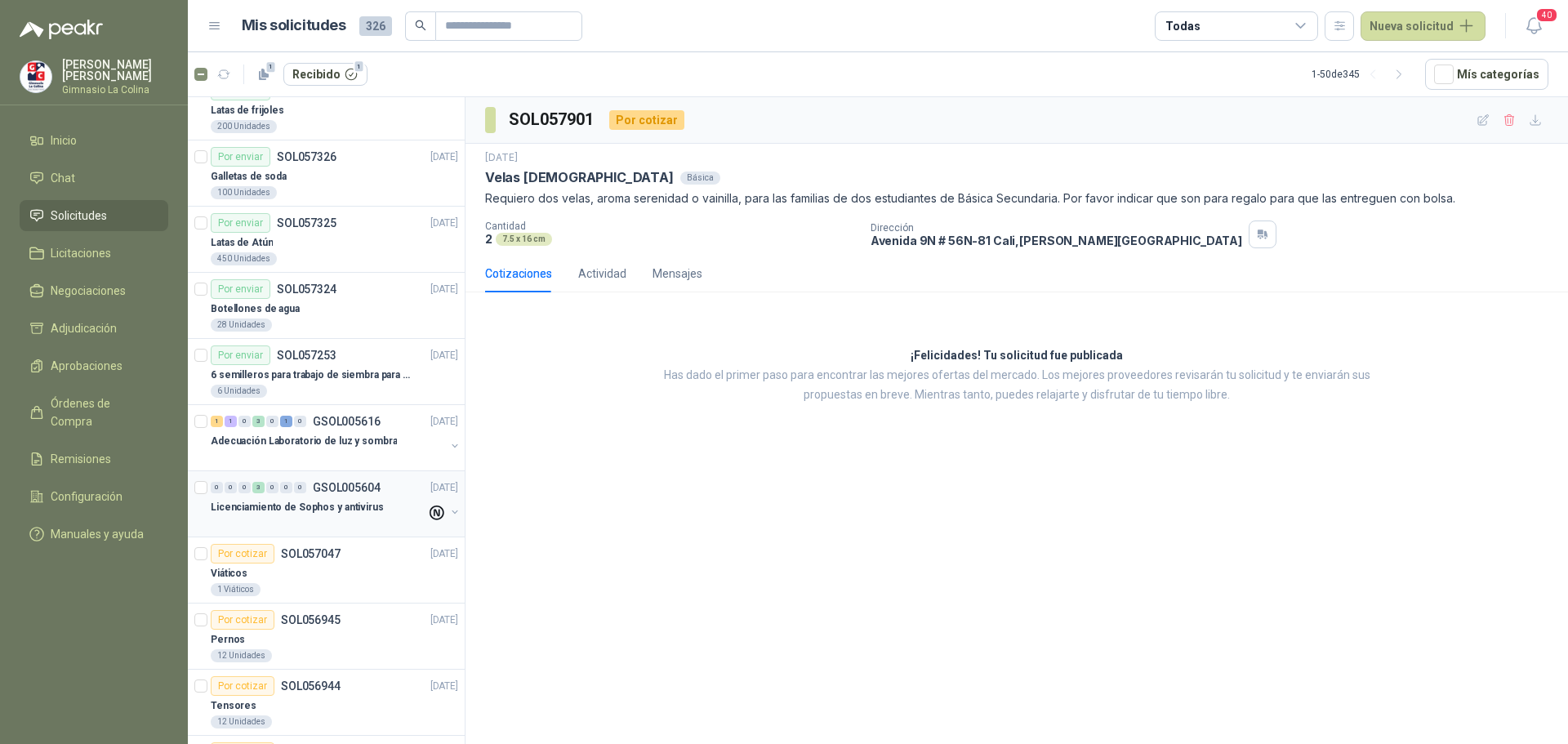
scroll to position [898, 0]
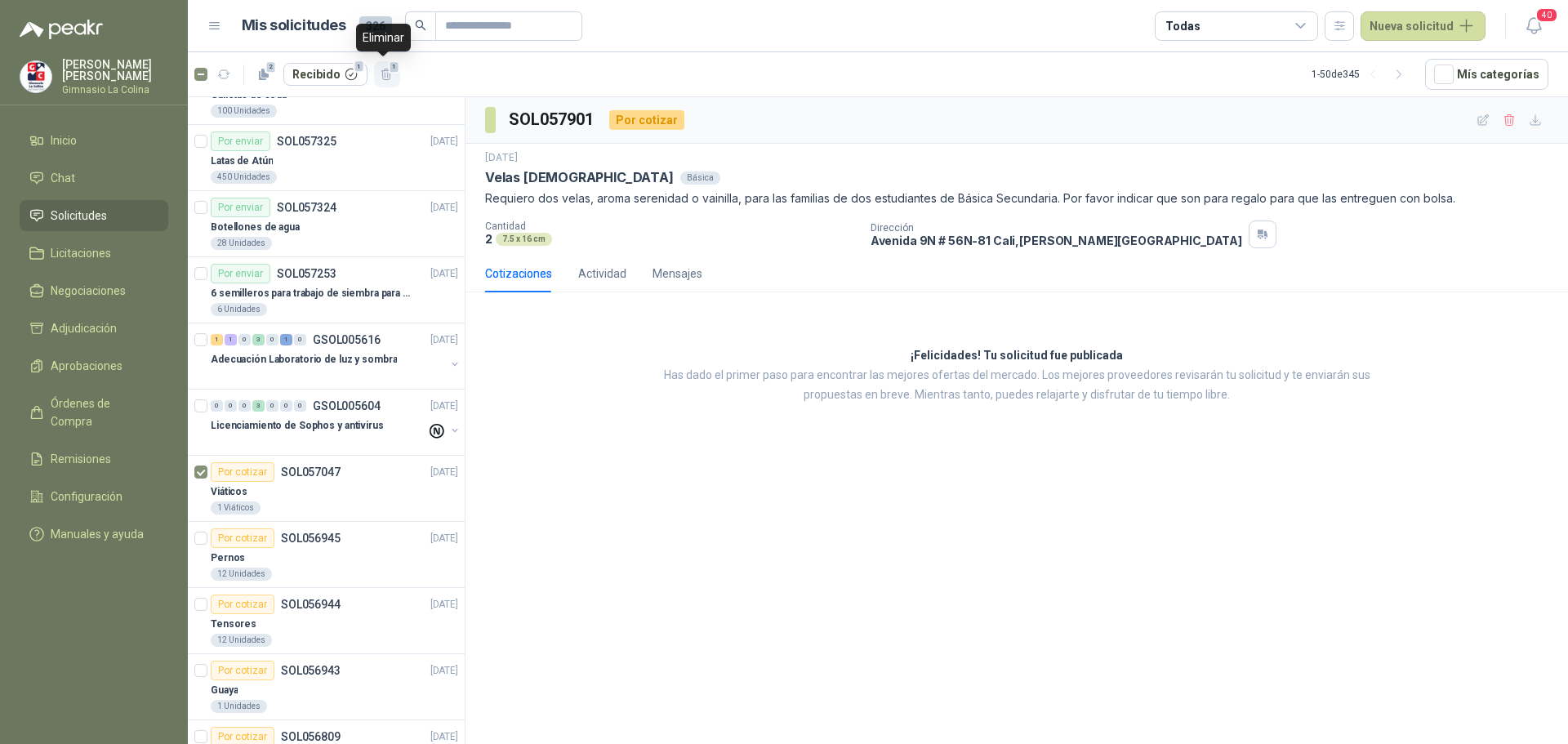
click at [383, 71] on icon "button" at bounding box center [386, 74] width 14 height 14
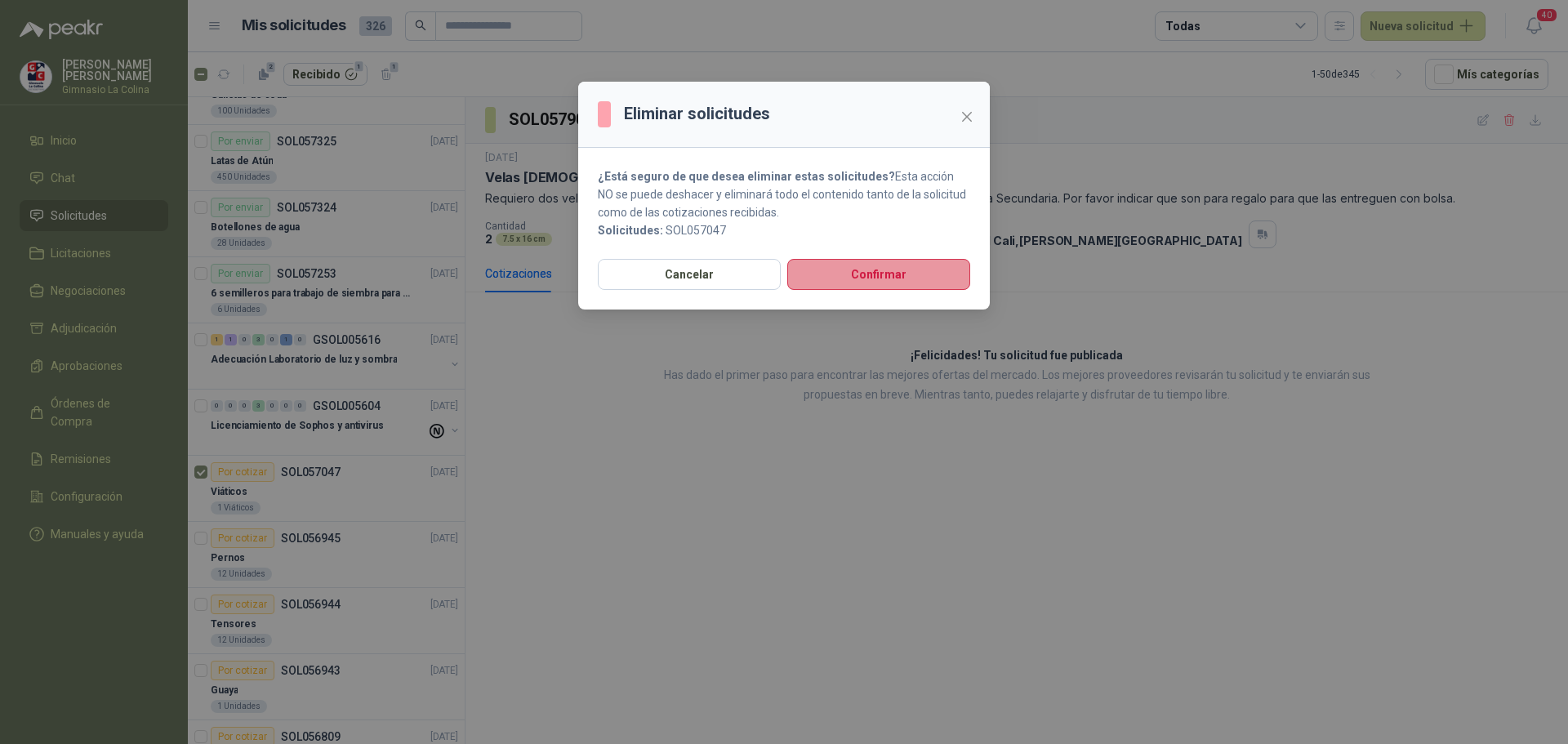
click at [897, 265] on button "Confirmar" at bounding box center [879, 274] width 183 height 31
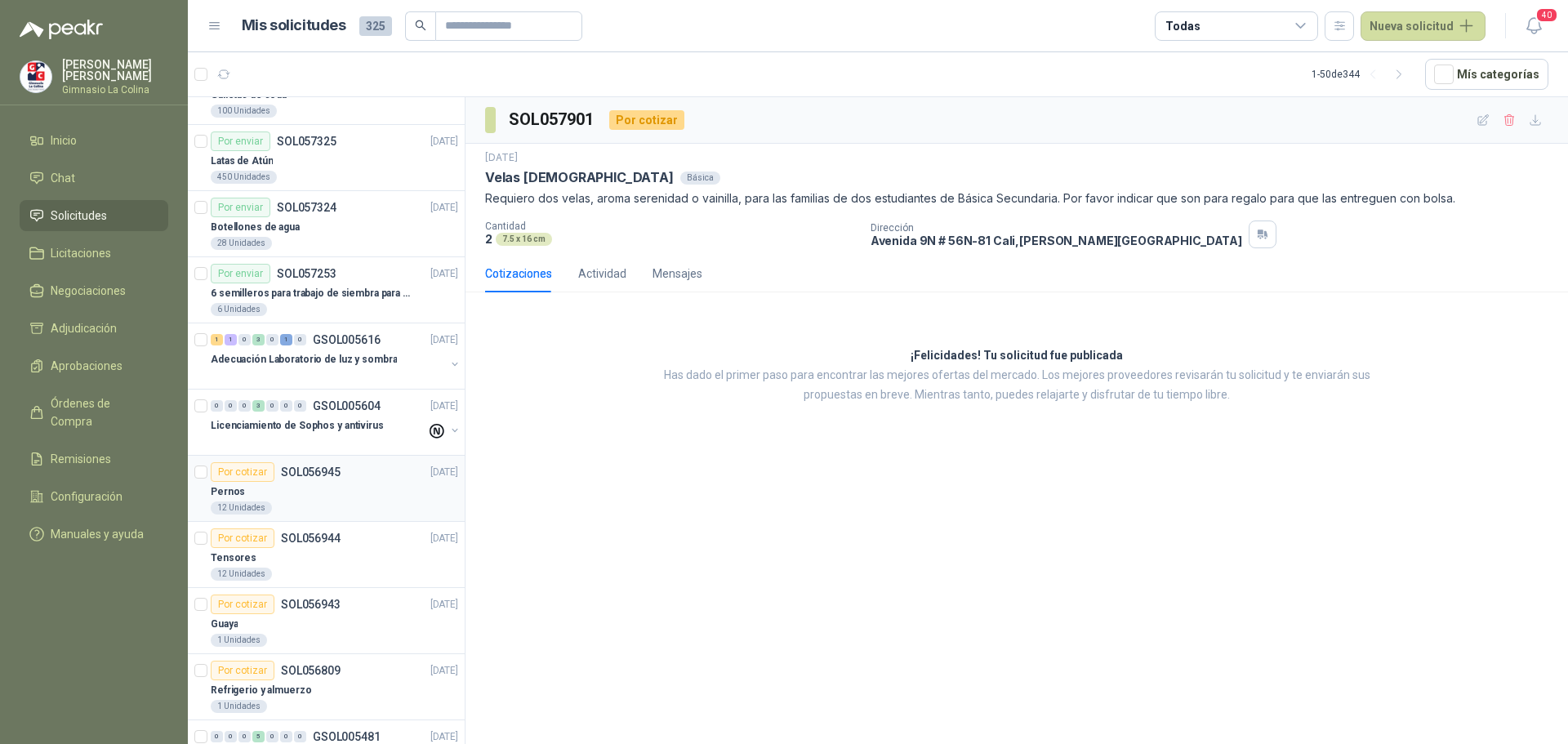
click at [253, 468] on div "Por cotizar" at bounding box center [243, 472] width 64 height 20
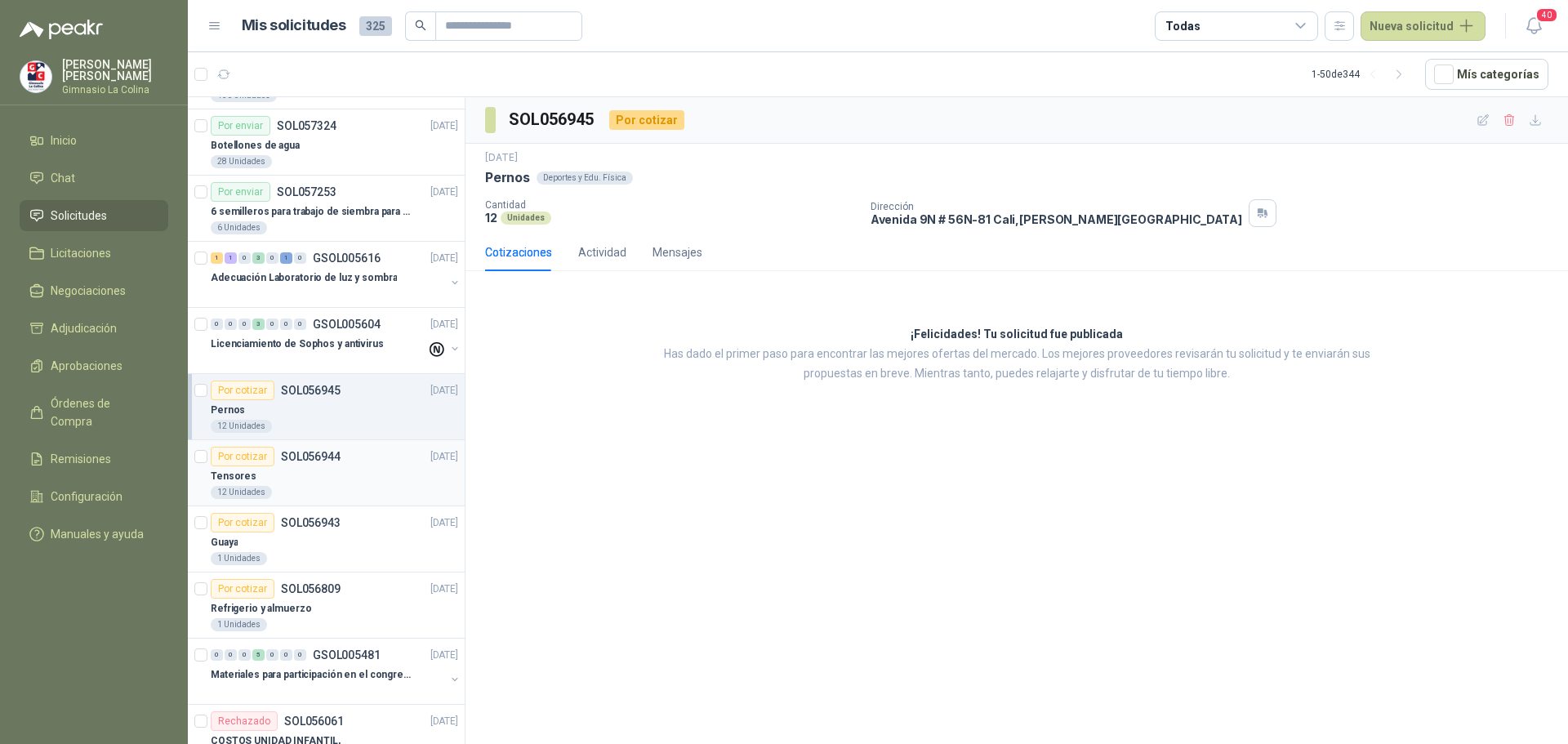
scroll to position [1061, 0]
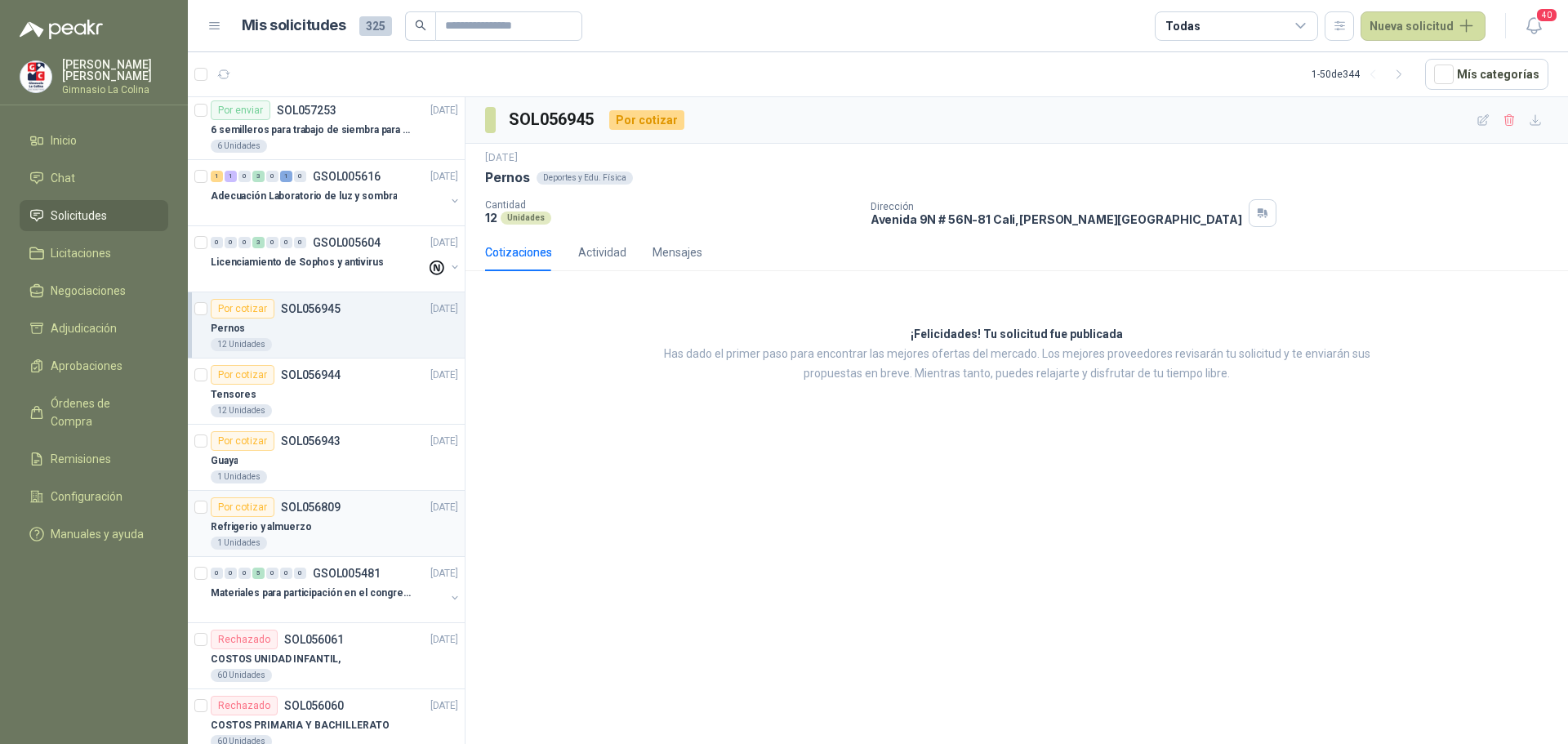
click at [283, 537] on div "1 Unidades" at bounding box center [335, 543] width 248 height 13
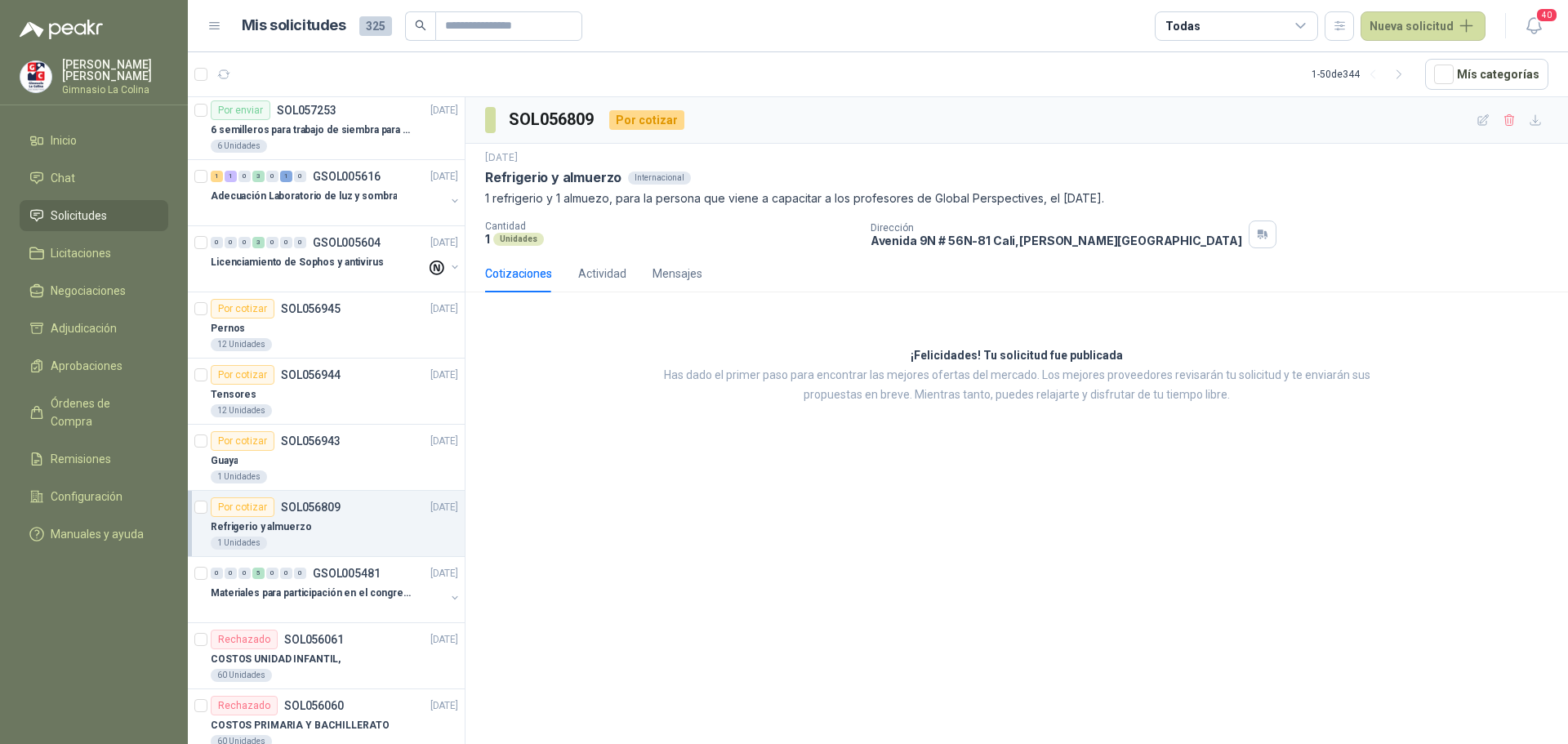
scroll to position [1143, 0]
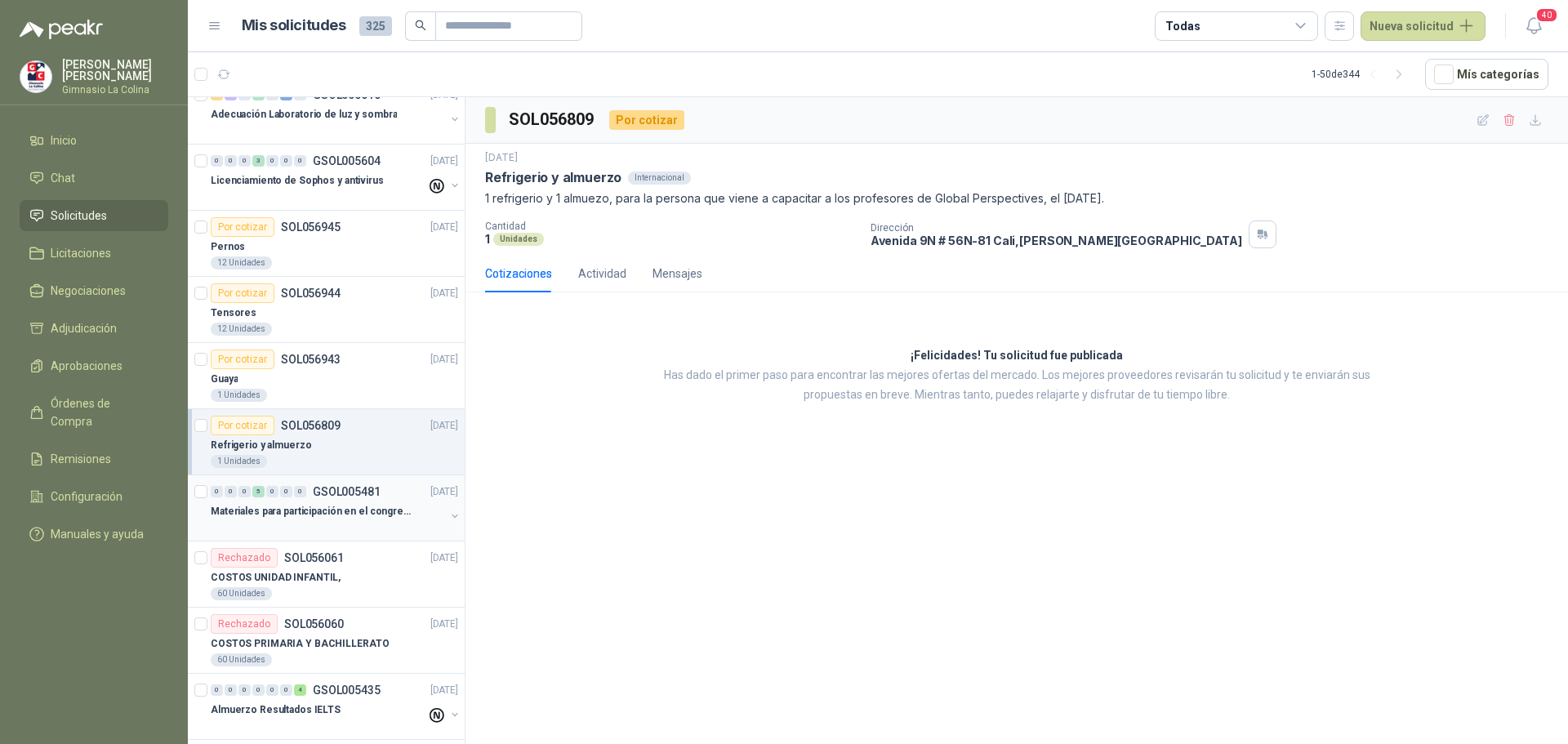
click at [339, 517] on p "Materiales para participación en el congreso, UI" at bounding box center [313, 511] width 204 height 15
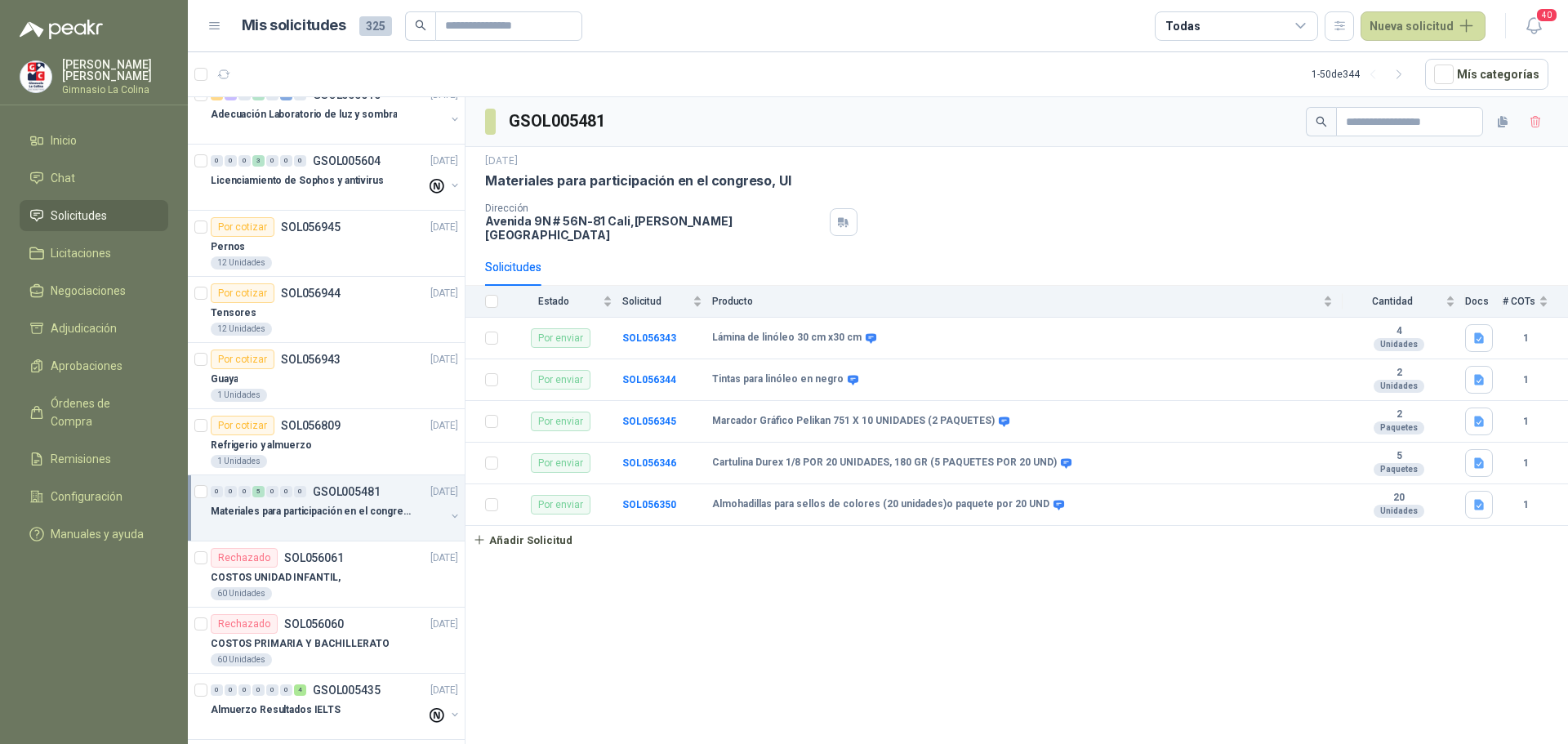
click at [487, 178] on p "Materiales para participación en el congreso, UI" at bounding box center [638, 181] width 305 height 17
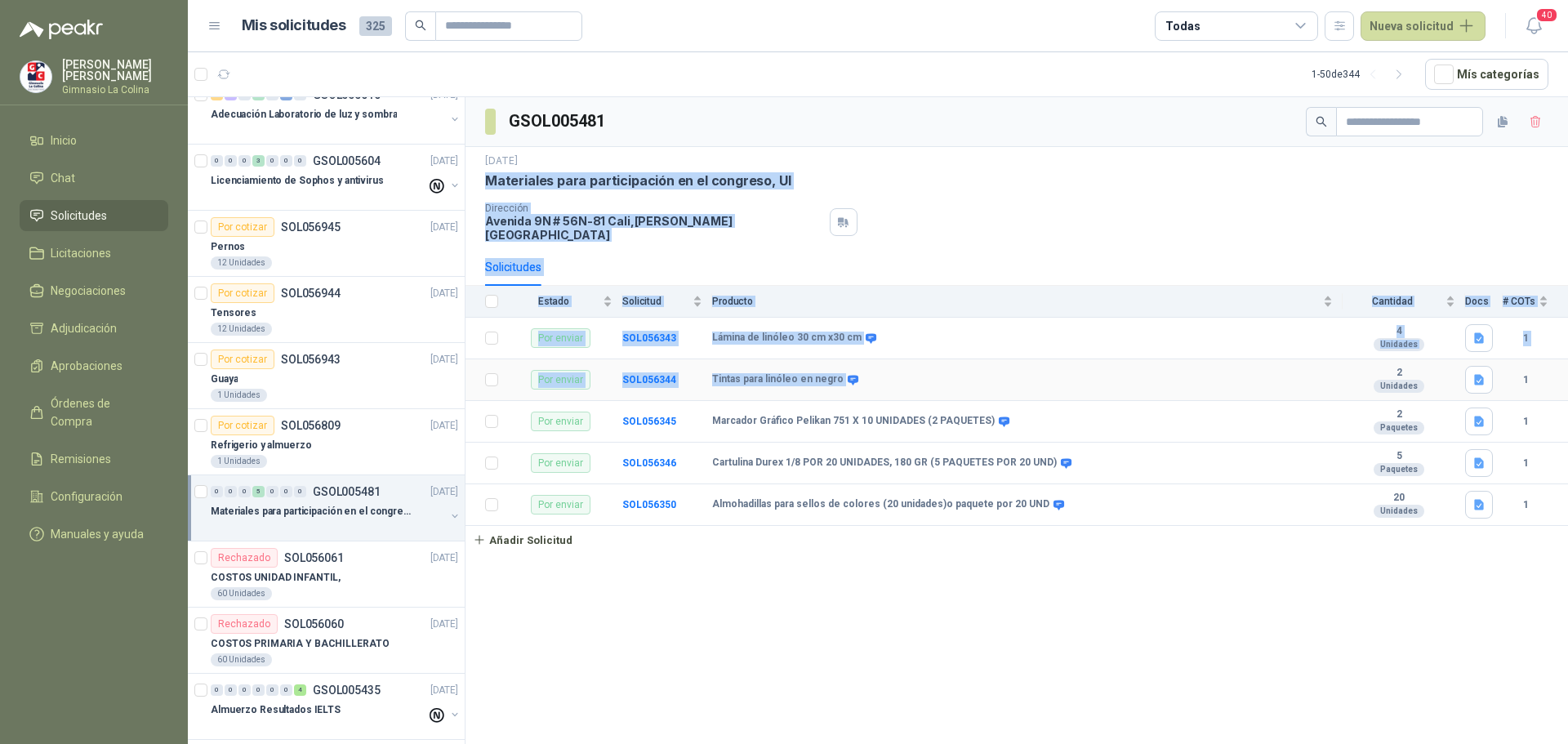
drag, startPoint x: 487, startPoint y: 180, endPoint x: 989, endPoint y: 352, distance: 530.6
click at [988, 353] on div "GSOL005481 [DATE] Materiales para participación en el congreso, UI Dirección [S…" at bounding box center [1017, 325] width 1102 height 457
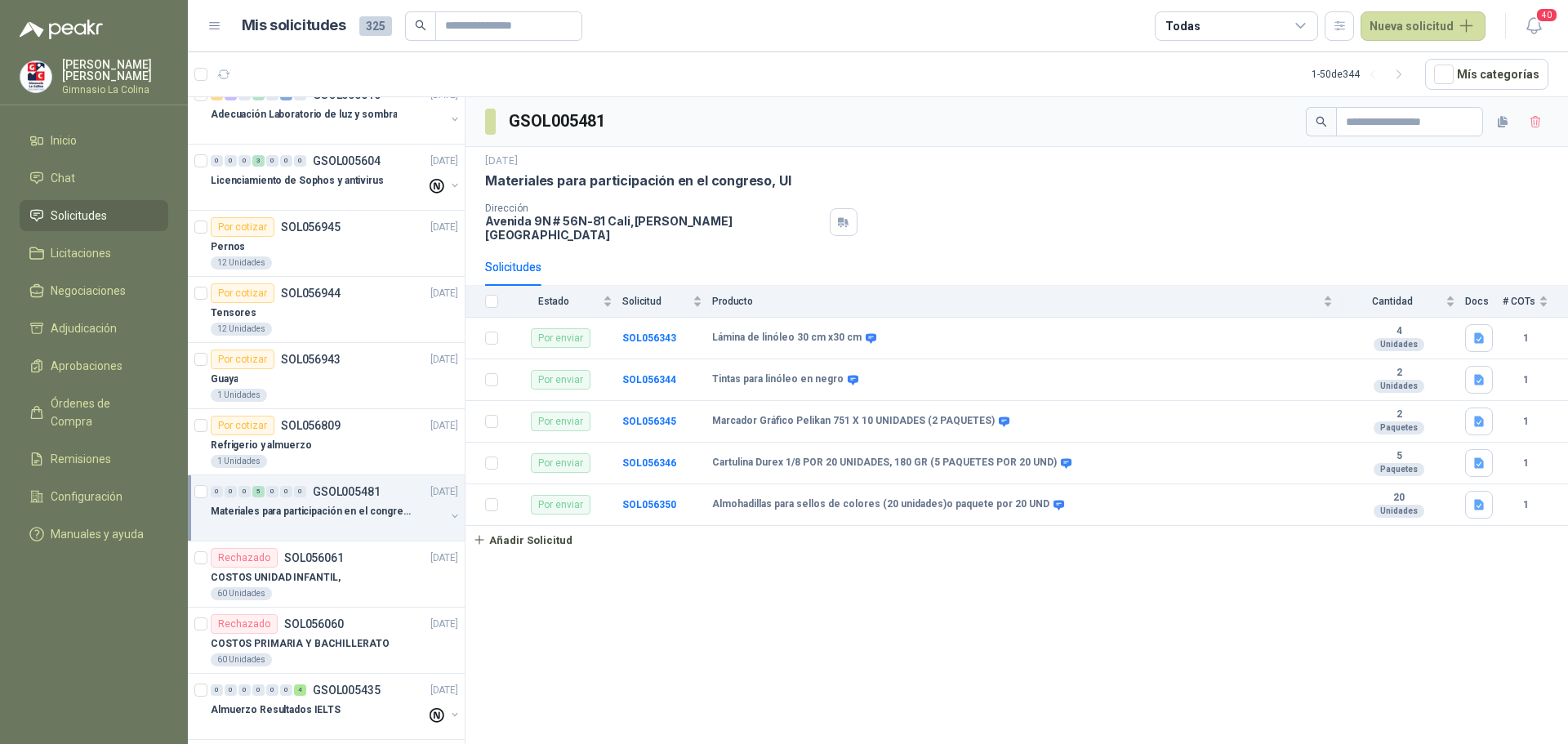
click at [983, 167] on div "[DATE]" at bounding box center [1017, 161] width 1064 height 15
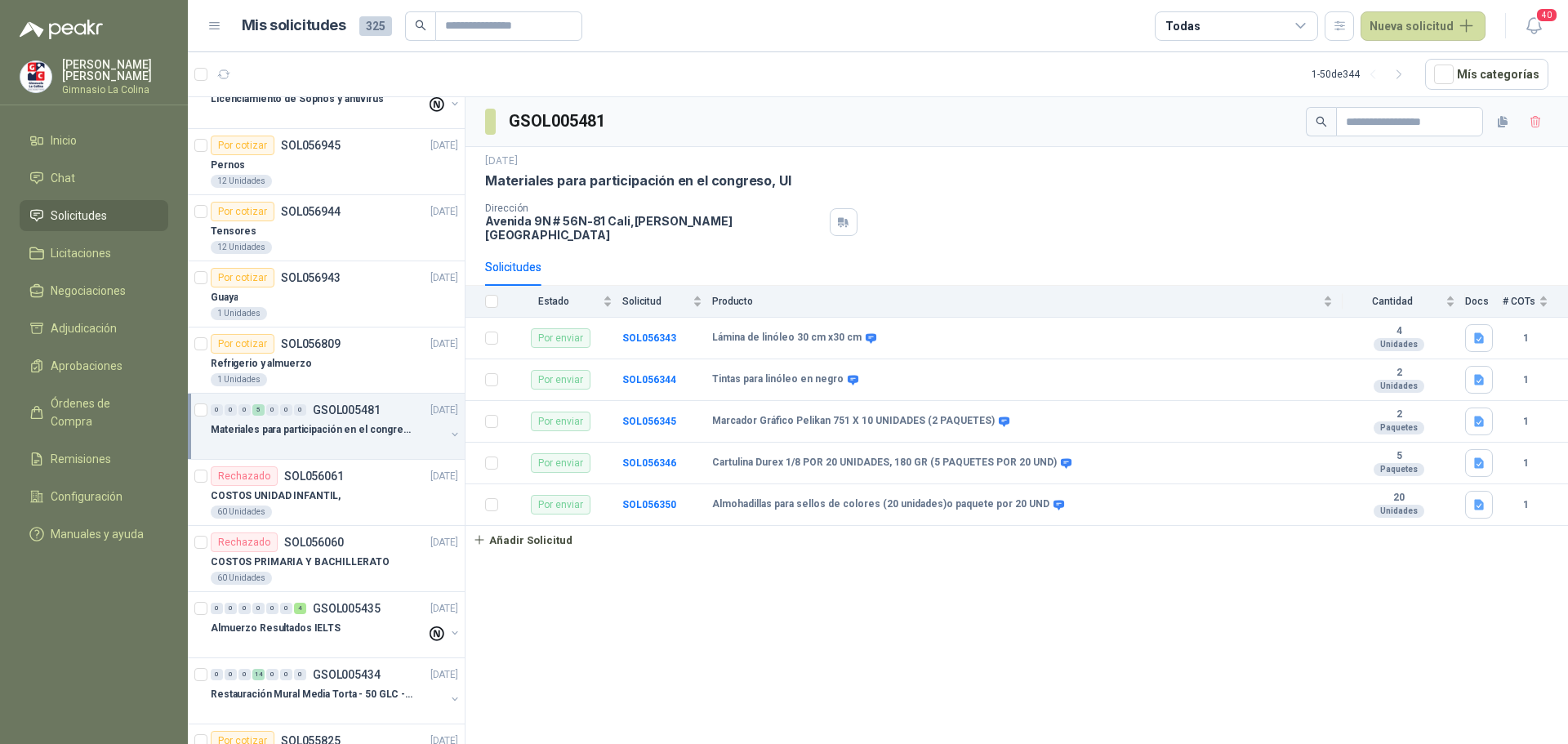
scroll to position [1306, 0]
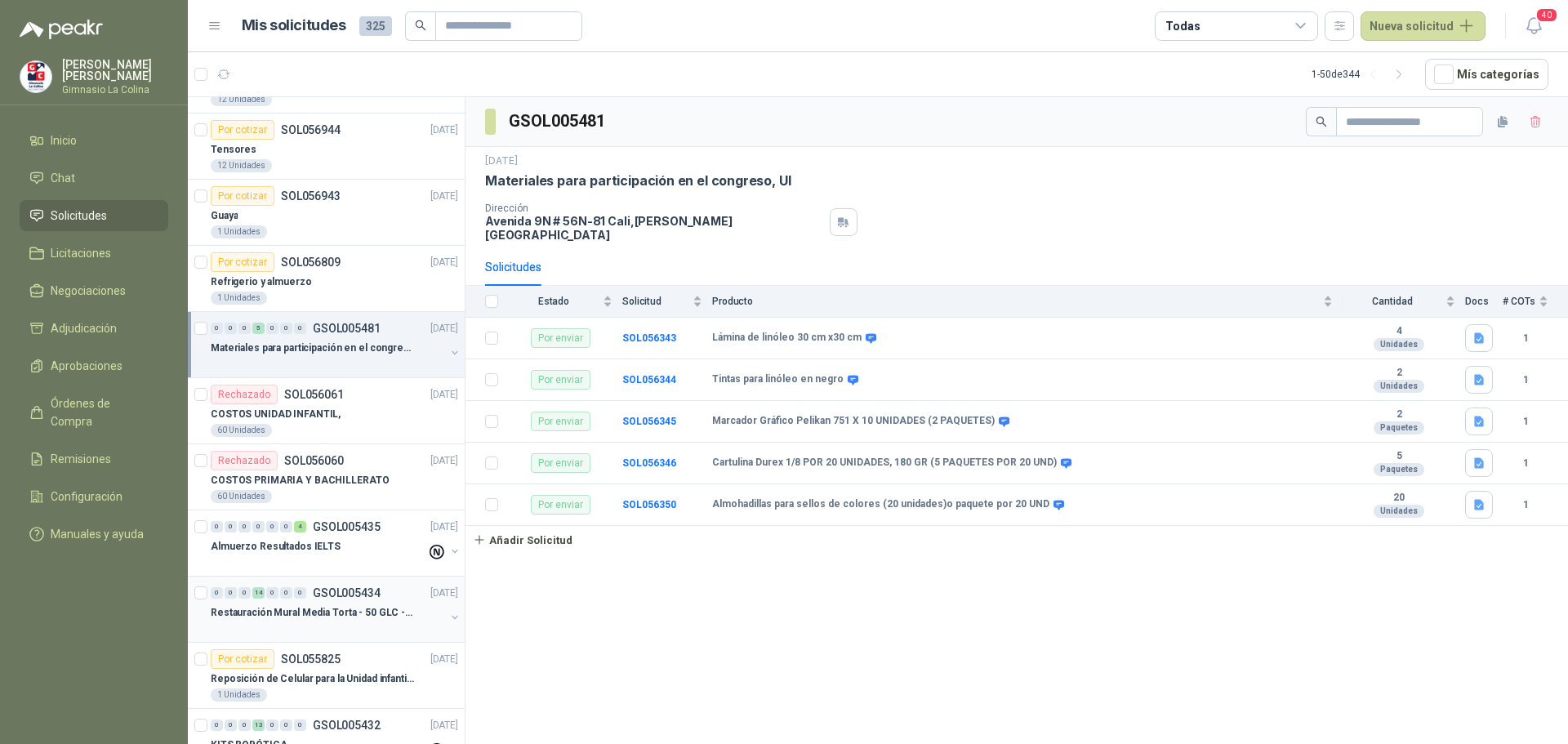
click at [252, 606] on p "Restauración Mural Media Torta - 50 GLC - URGENTE" at bounding box center [313, 612] width 204 height 15
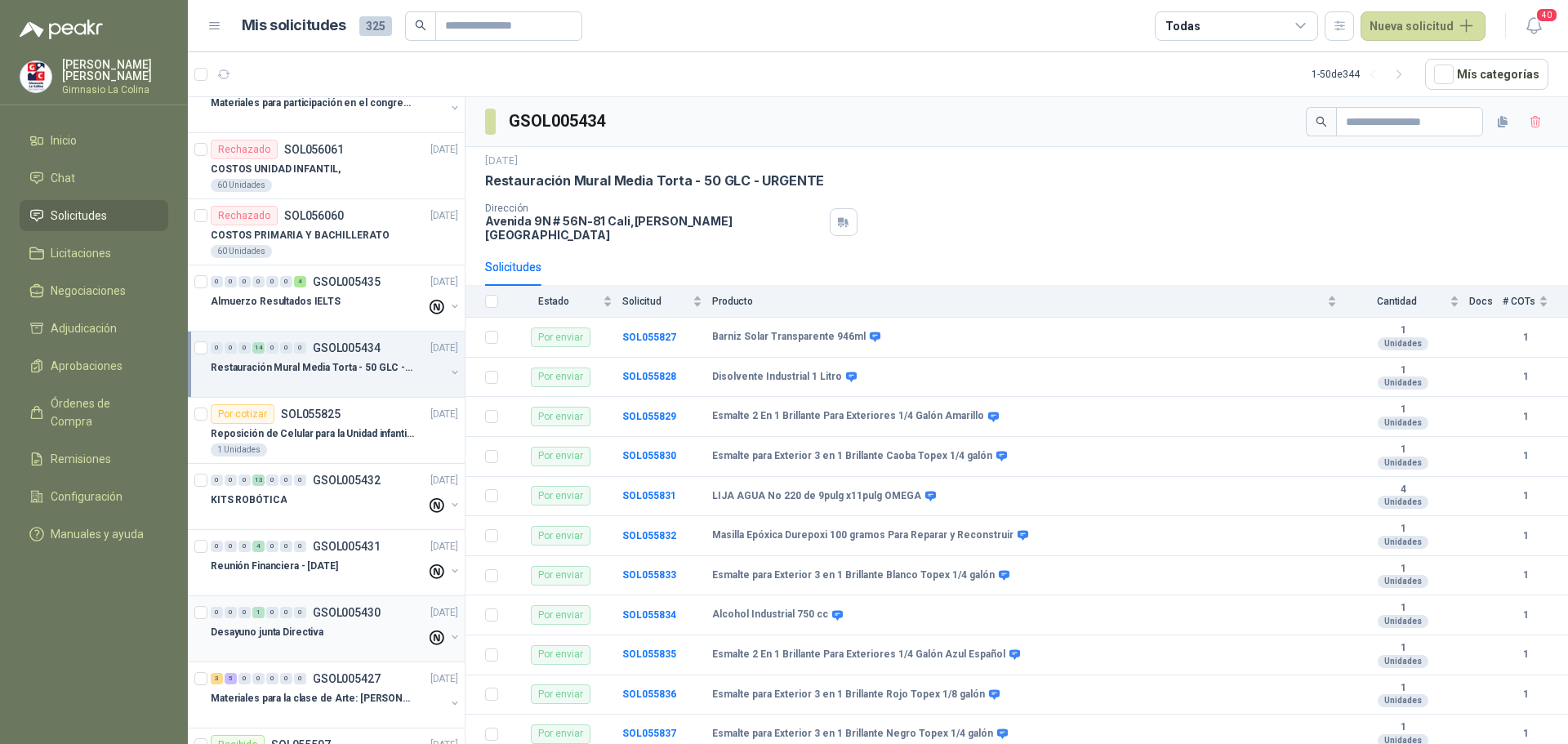
scroll to position [1633, 0]
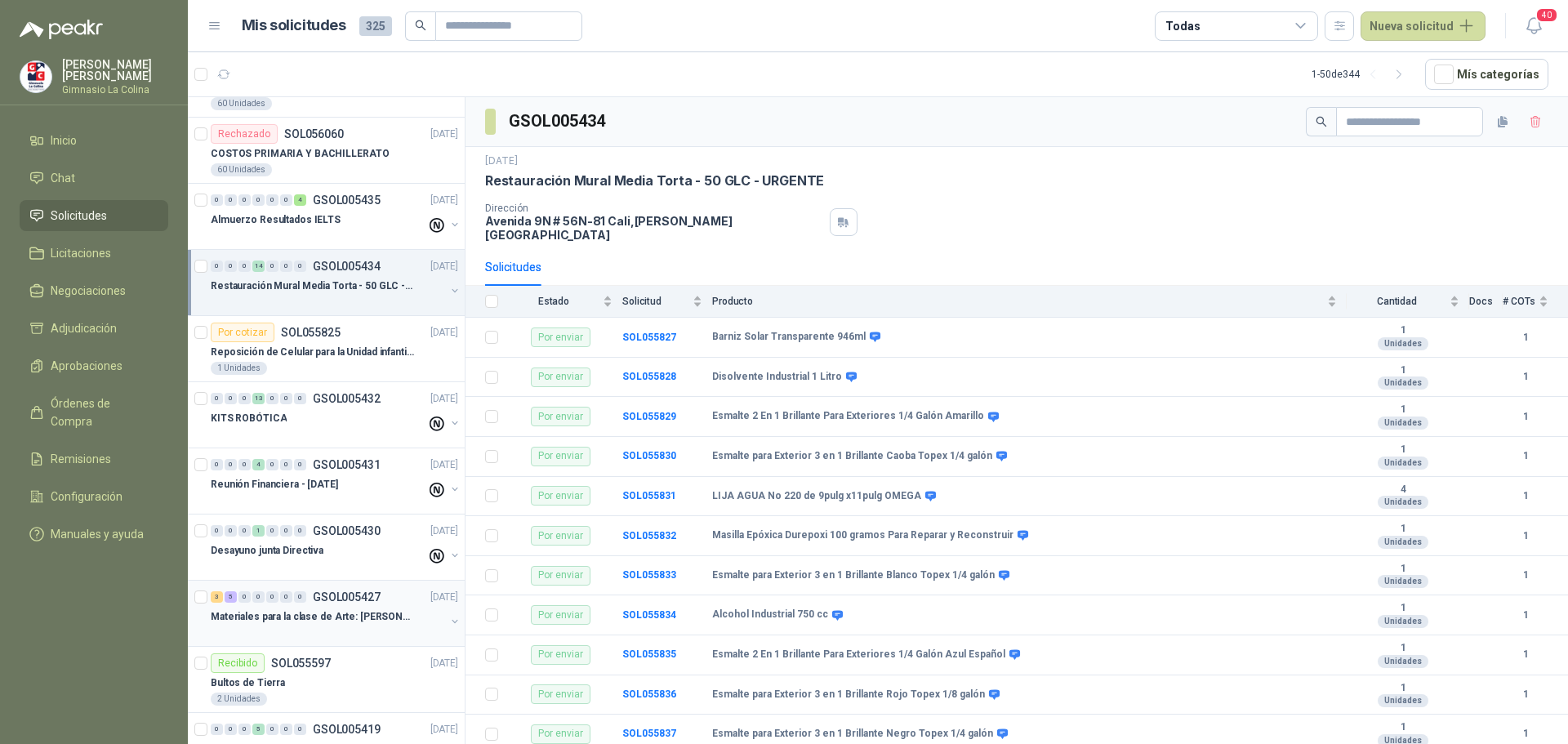
click at [249, 605] on div "3 5 0 0 0 0 0 GSOL005427 [DATE]" at bounding box center [336, 596] width 251 height 20
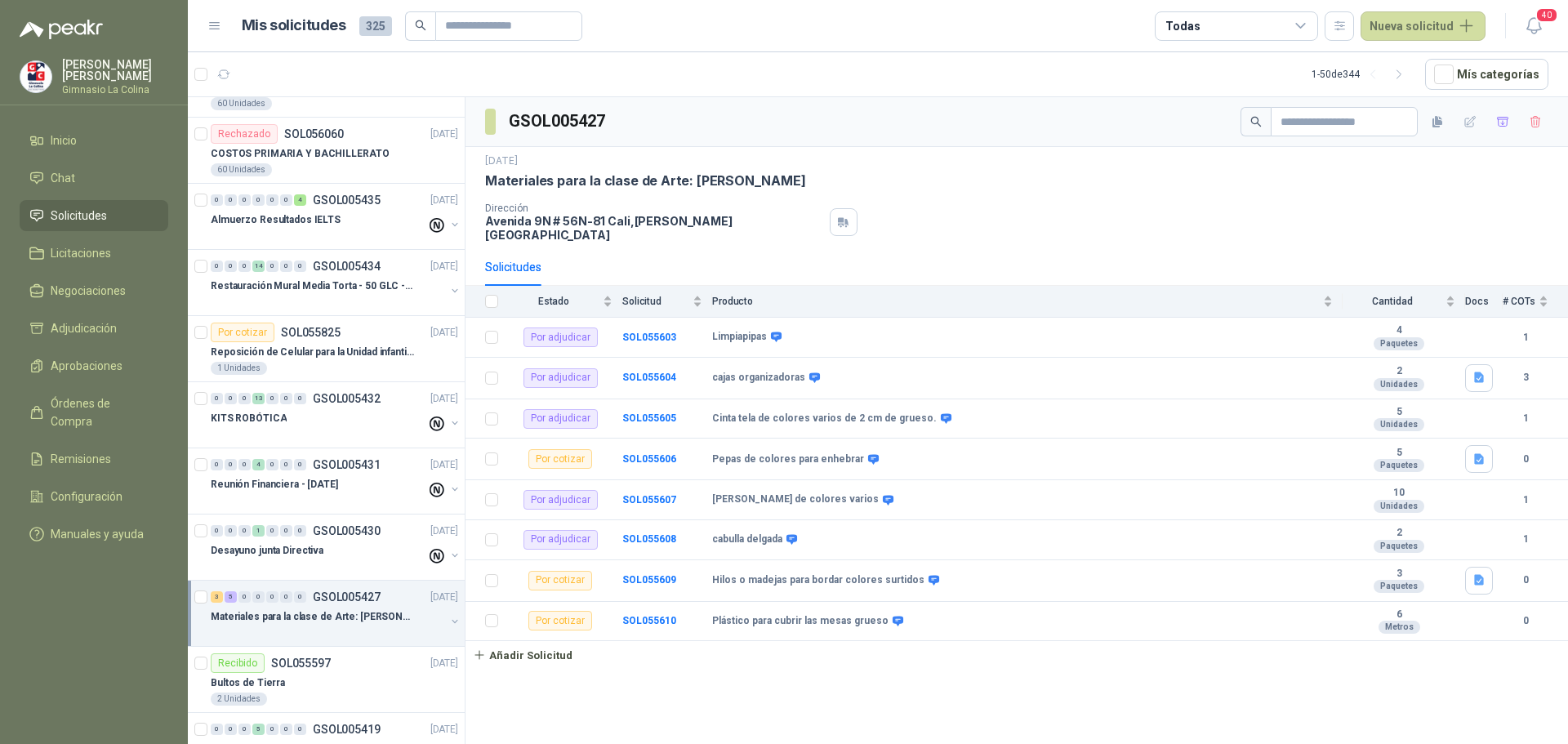
scroll to position [1714, 0]
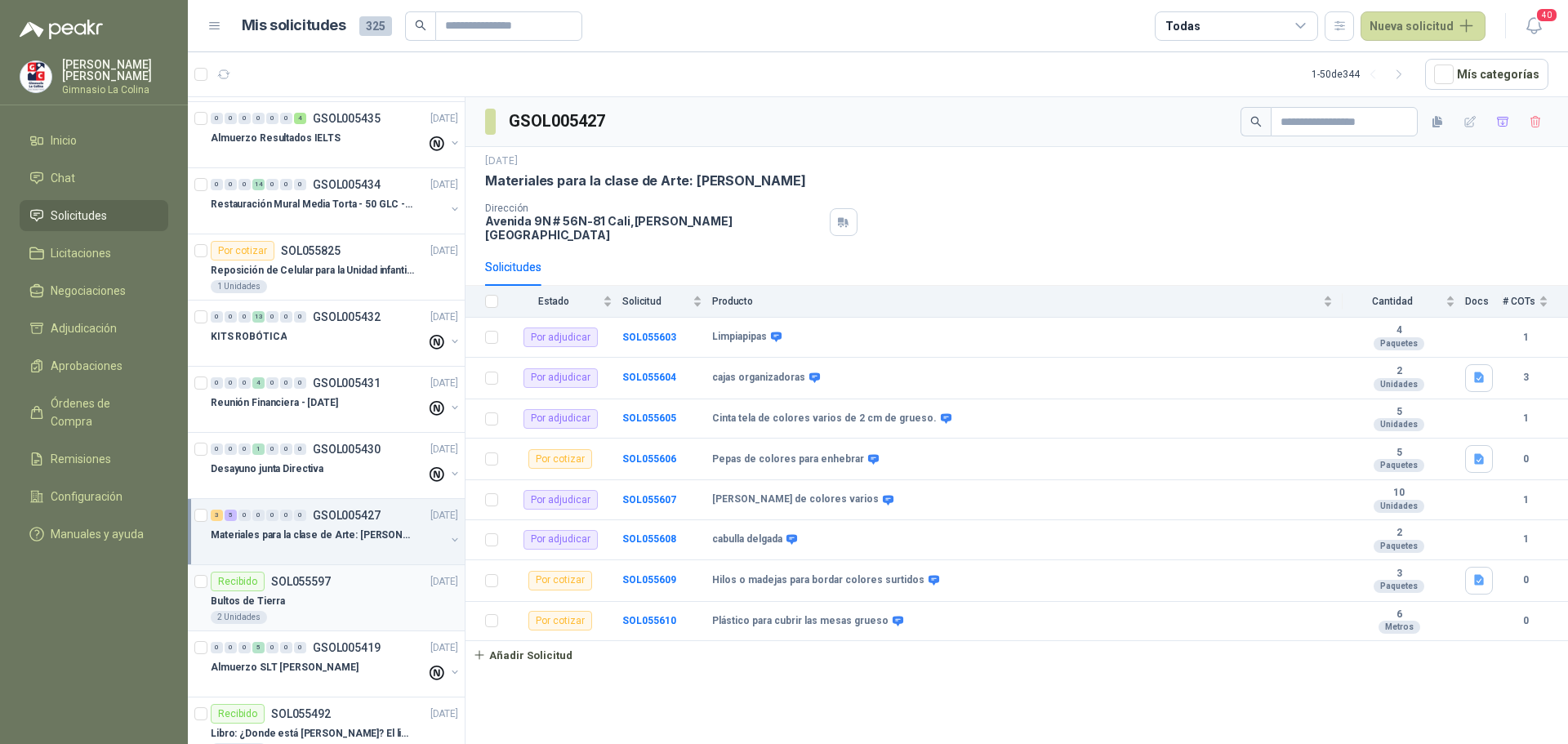
click at [284, 600] on div "Bultos de Tierra" at bounding box center [335, 601] width 248 height 20
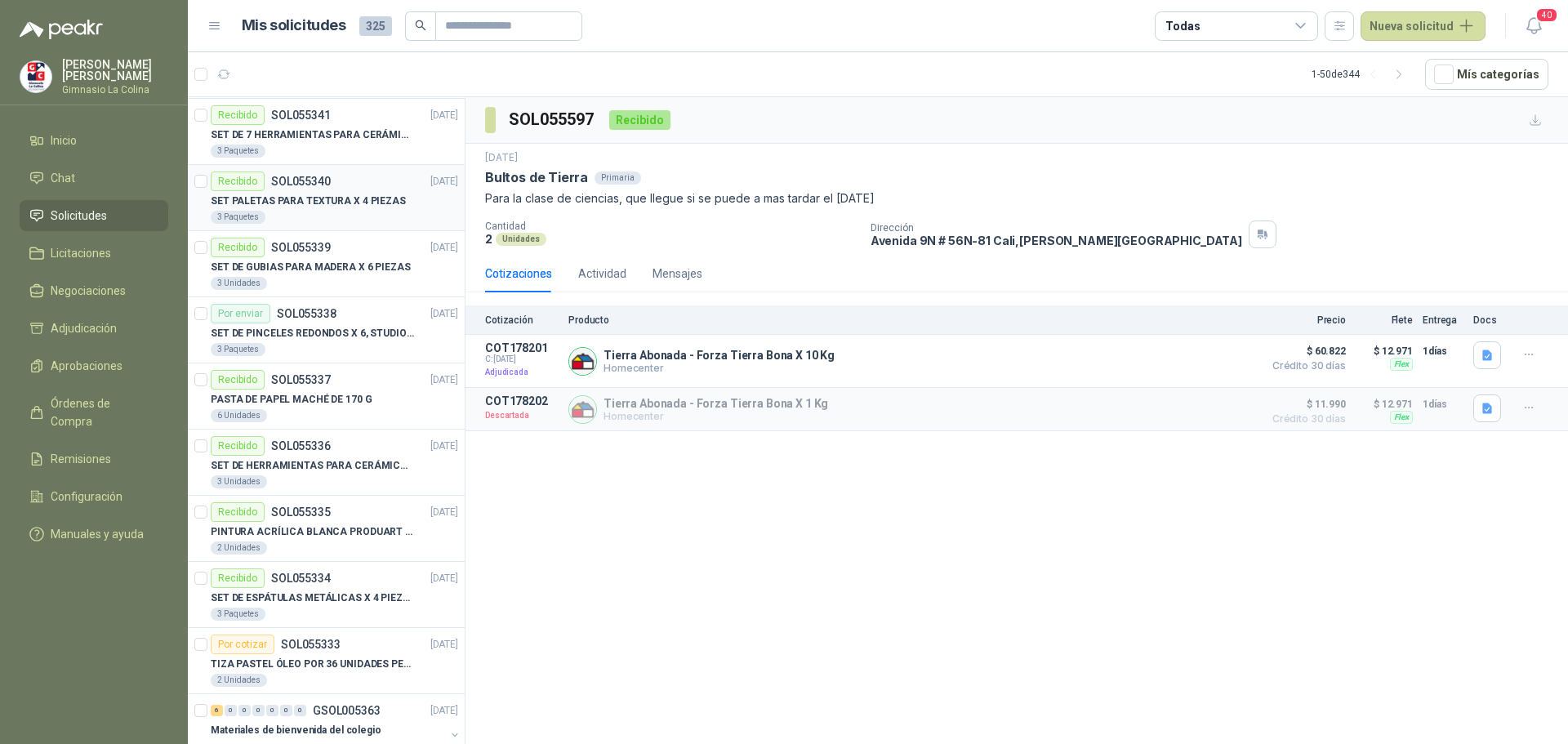
scroll to position [2857, 0]
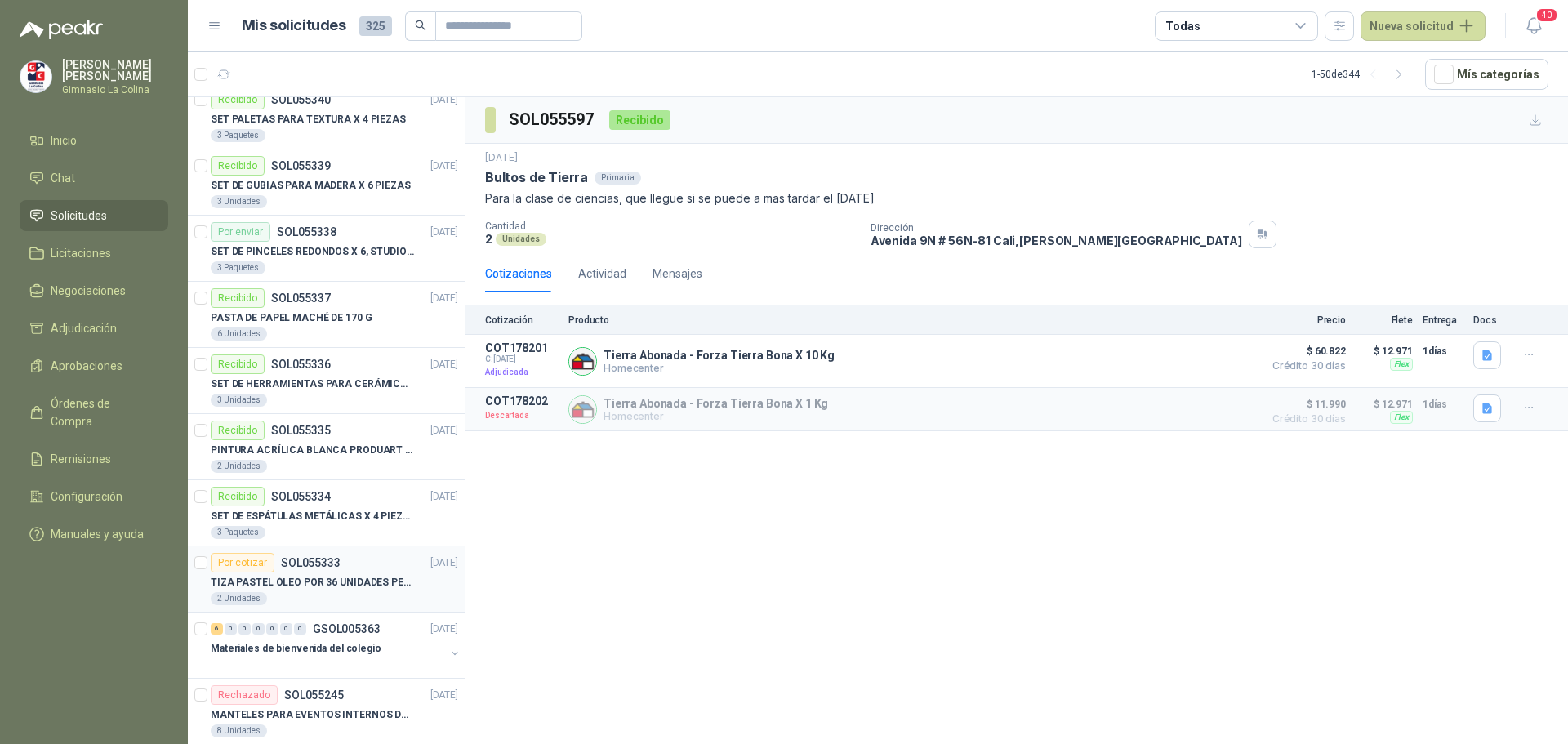
click at [316, 582] on p "TIZA PASTEL ÓLEO POR 36 UNIDADES PENTEL" at bounding box center [313, 582] width 204 height 15
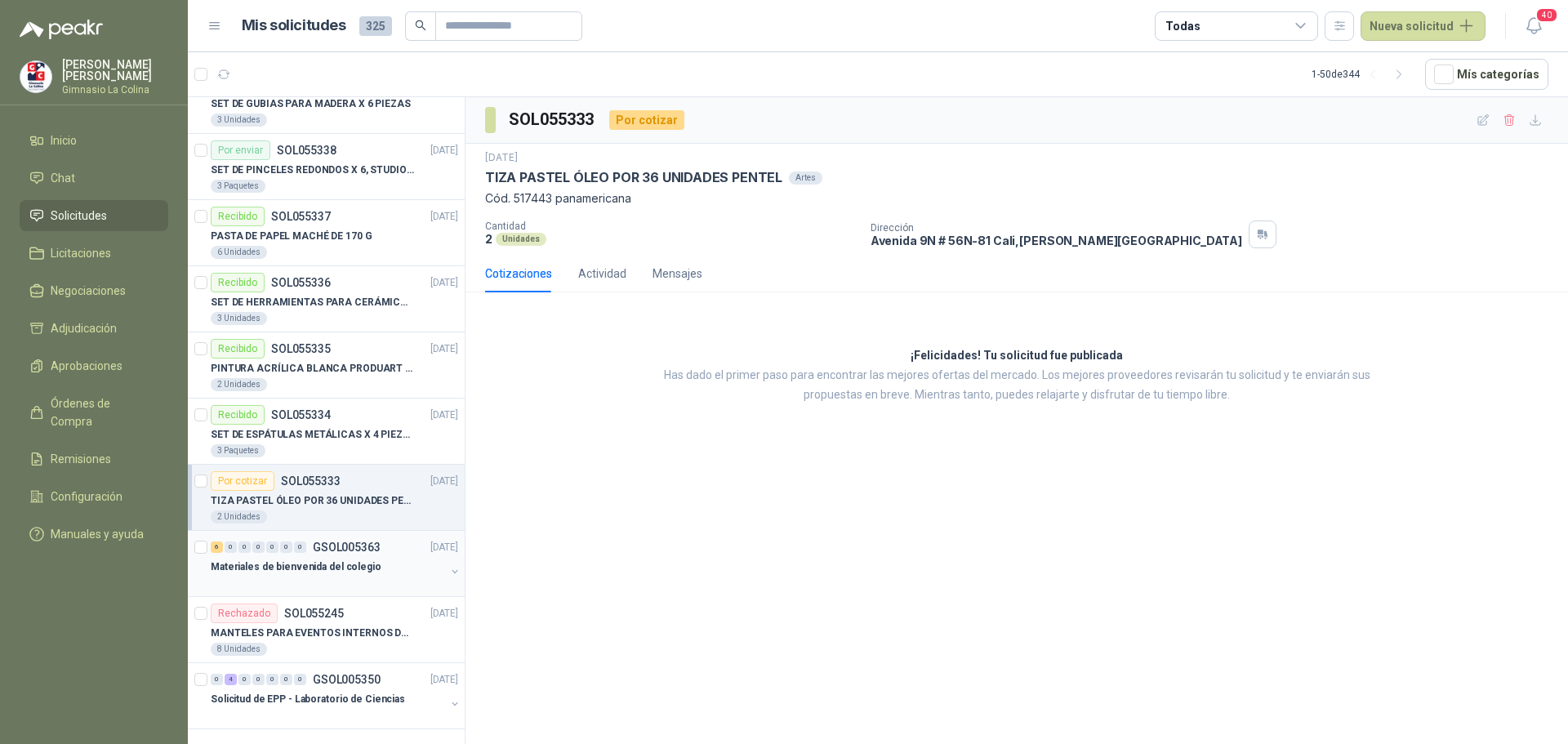
scroll to position [2941, 0]
click at [349, 697] on p "Solicitud de EPP - Laboratorio de Ciencias" at bounding box center [308, 697] width 194 height 15
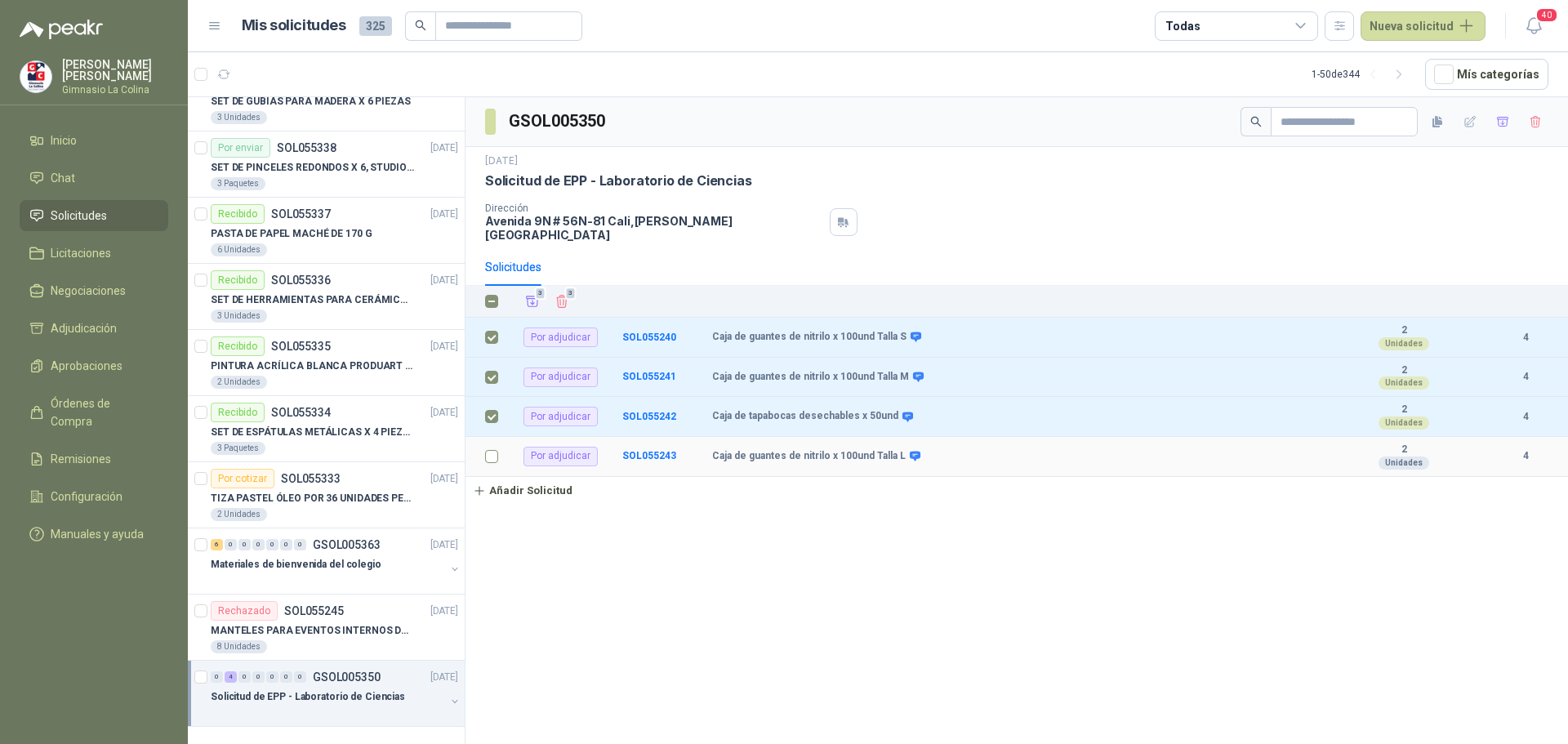
click at [492, 451] on label at bounding box center [492, 456] width 13 height 18
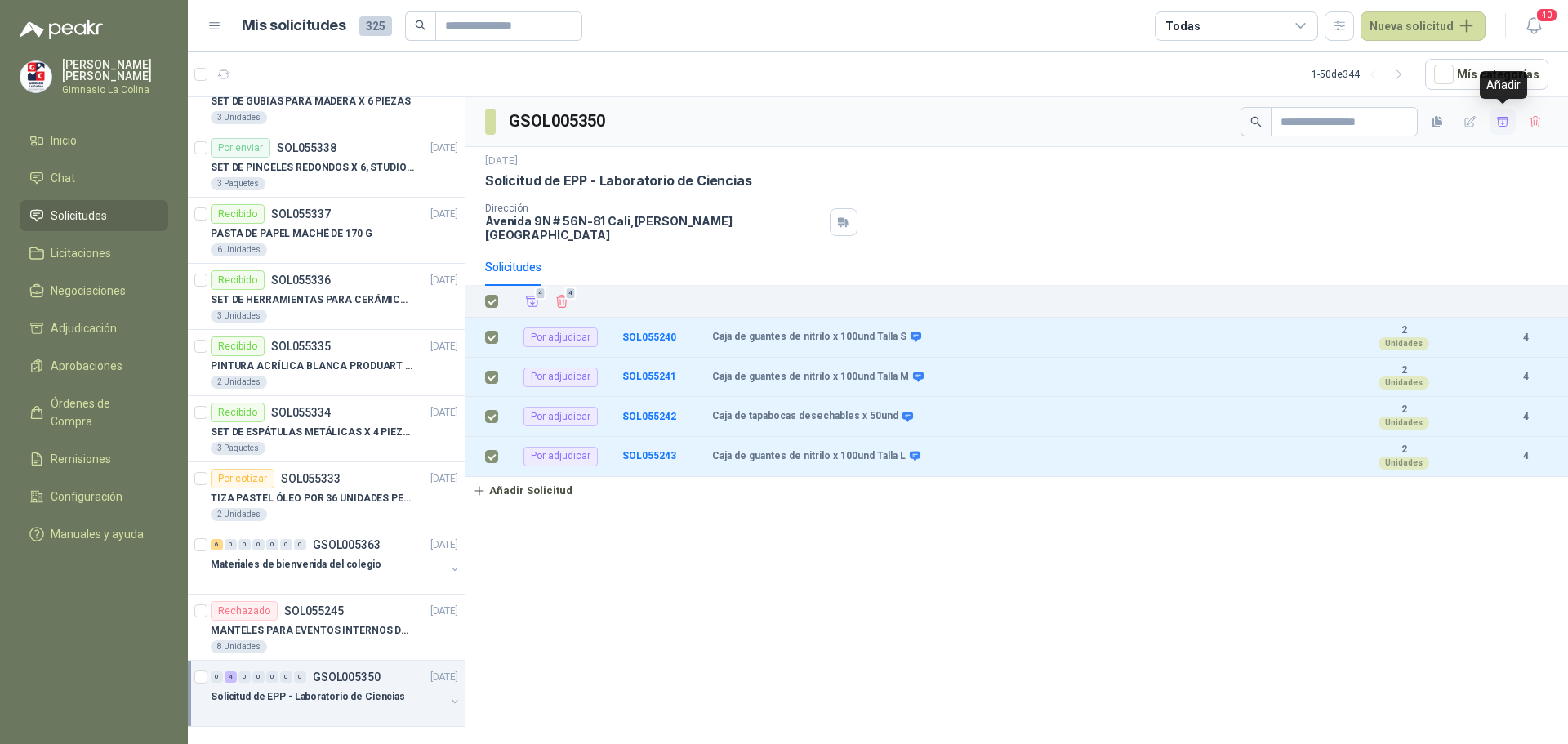
click at [1505, 118] on icon "button" at bounding box center [1503, 121] width 14 height 14
click at [79, 328] on span "Adjudicación" at bounding box center [84, 328] width 66 height 18
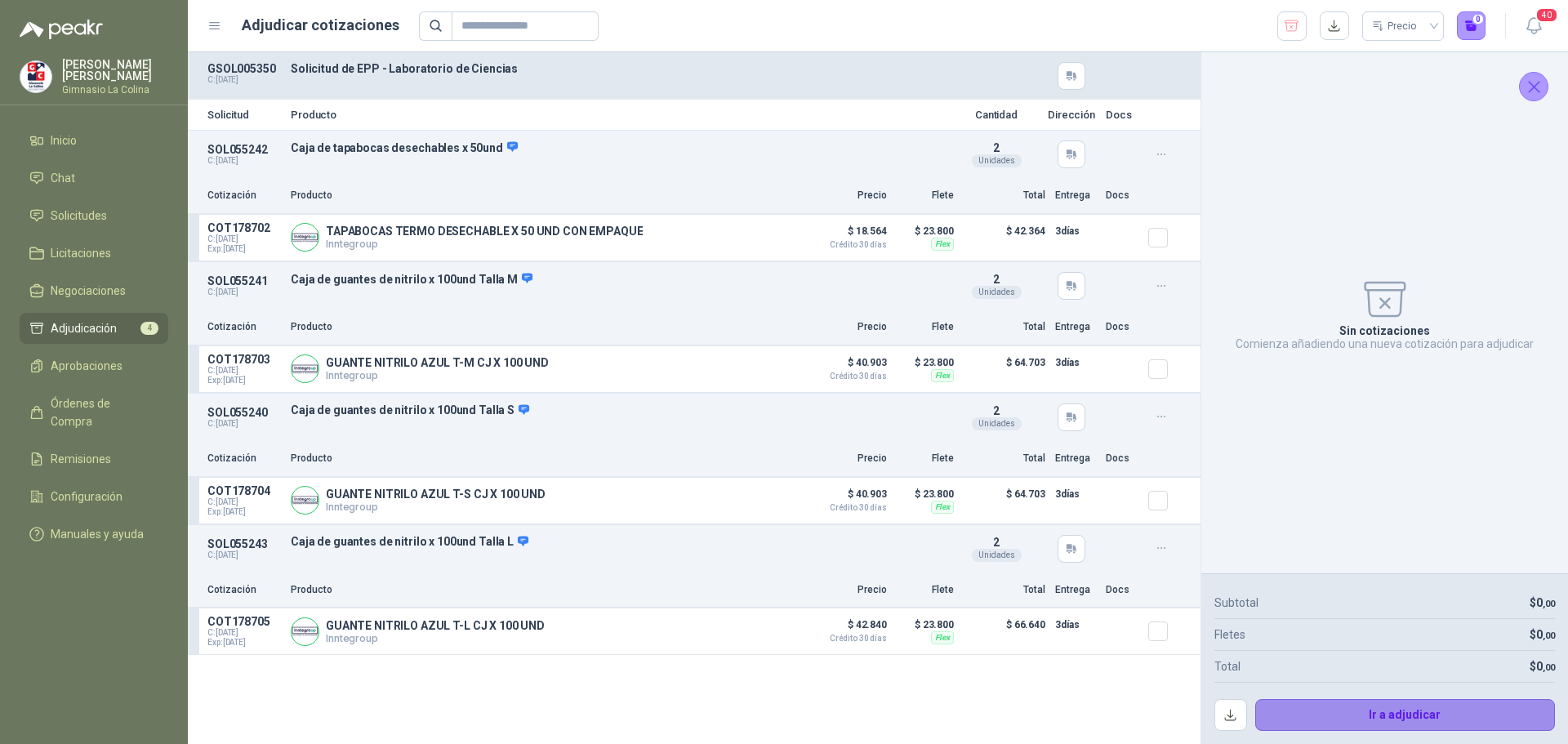
click at [1369, 710] on button "Ir a adjudicar" at bounding box center [1405, 715] width 301 height 33
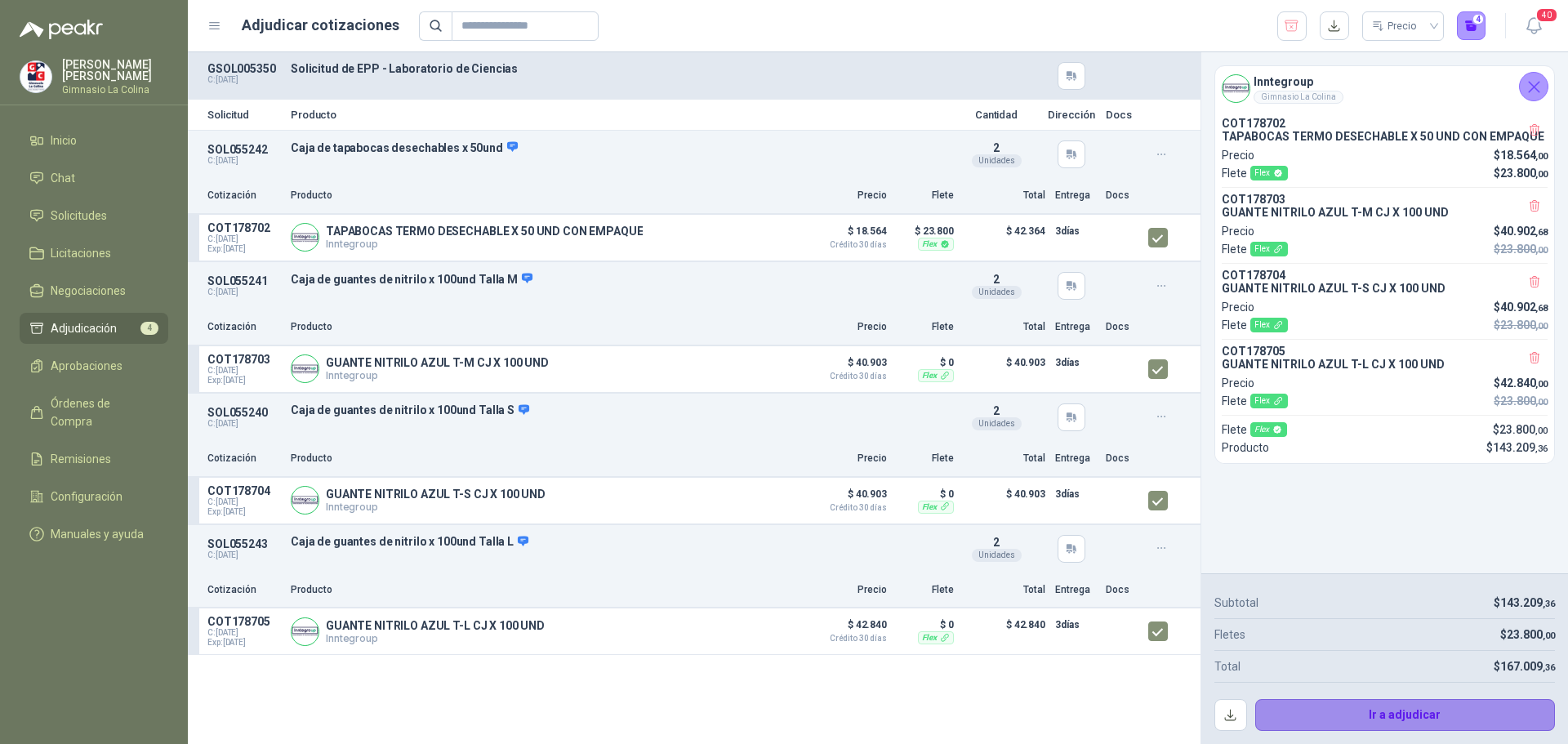
click at [1366, 713] on button "Ir a adjudicar" at bounding box center [1405, 715] width 301 height 33
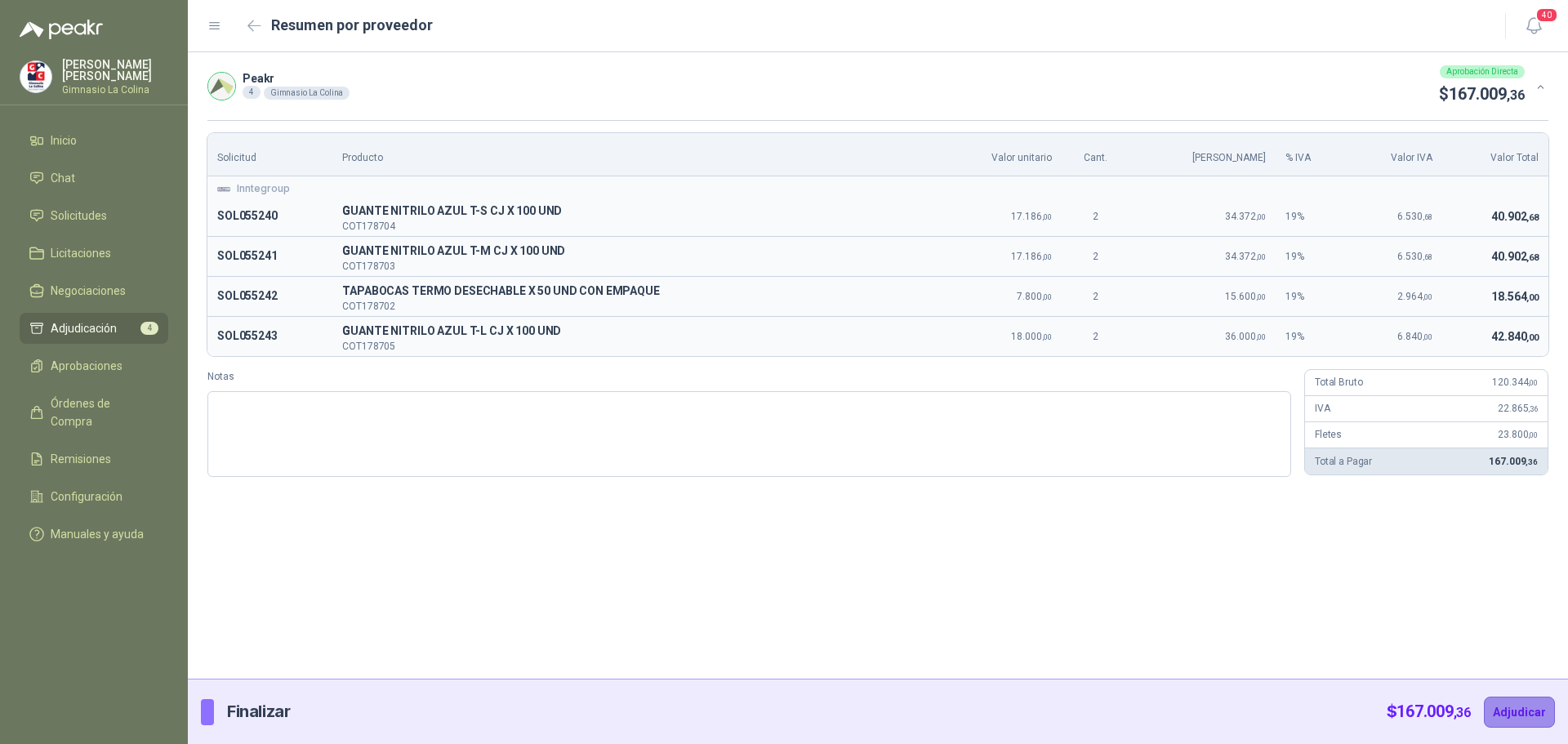
click at [1513, 704] on button "Adjudicar" at bounding box center [1519, 711] width 71 height 31
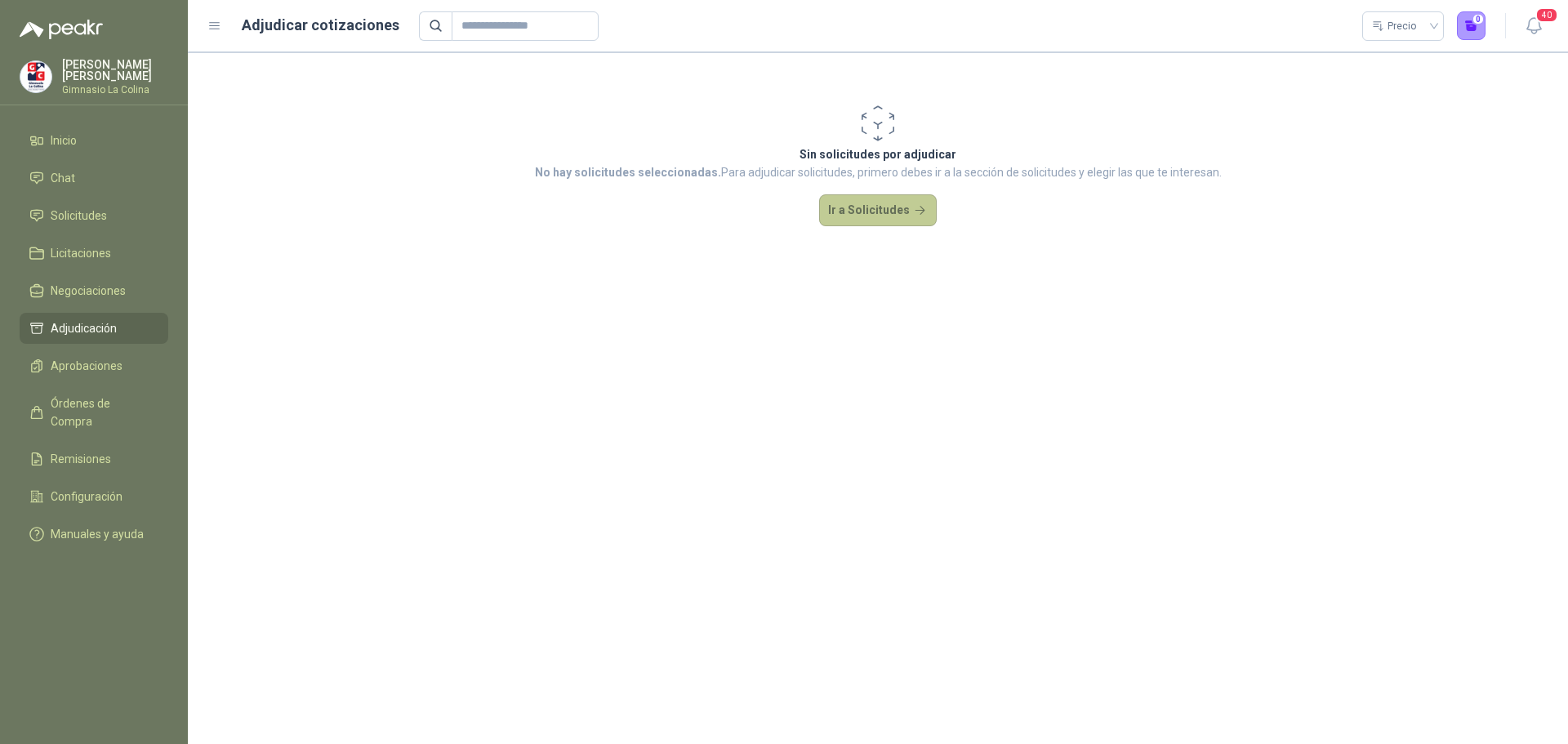
click at [855, 213] on button "Ir a Solicitudes" at bounding box center [877, 210] width 118 height 33
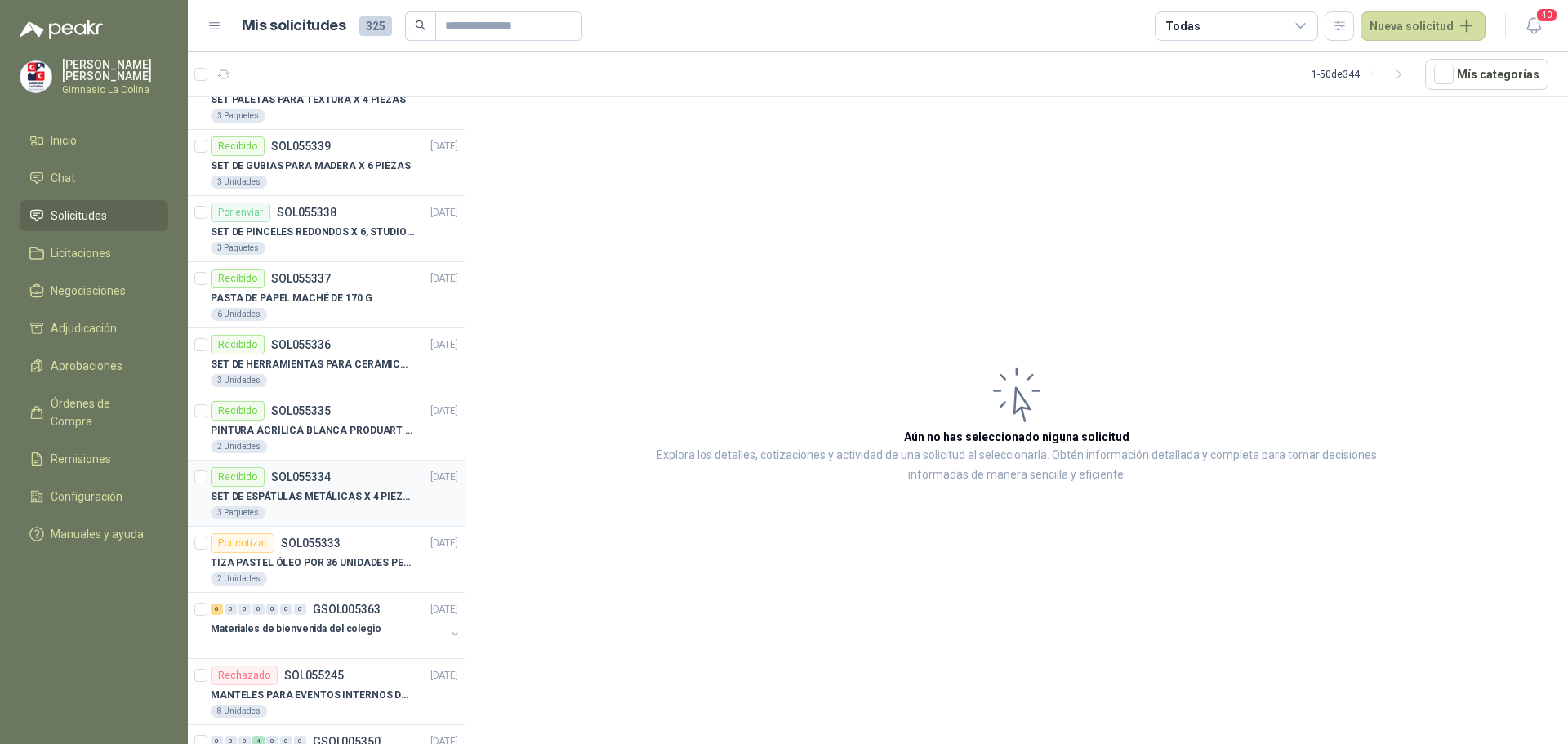
scroll to position [2677, 0]
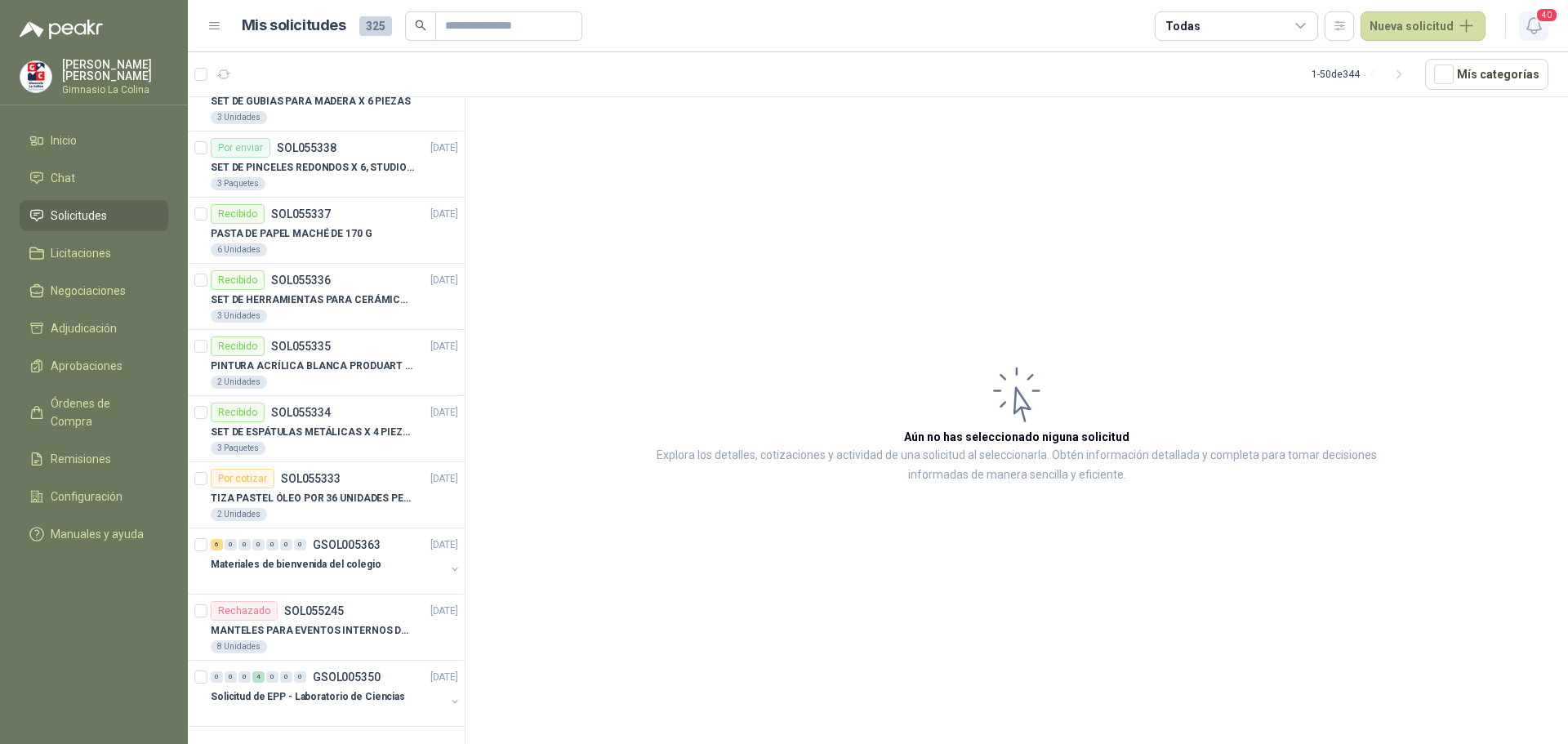
click at [1537, 15] on span "40" at bounding box center [1547, 15] width 23 height 15
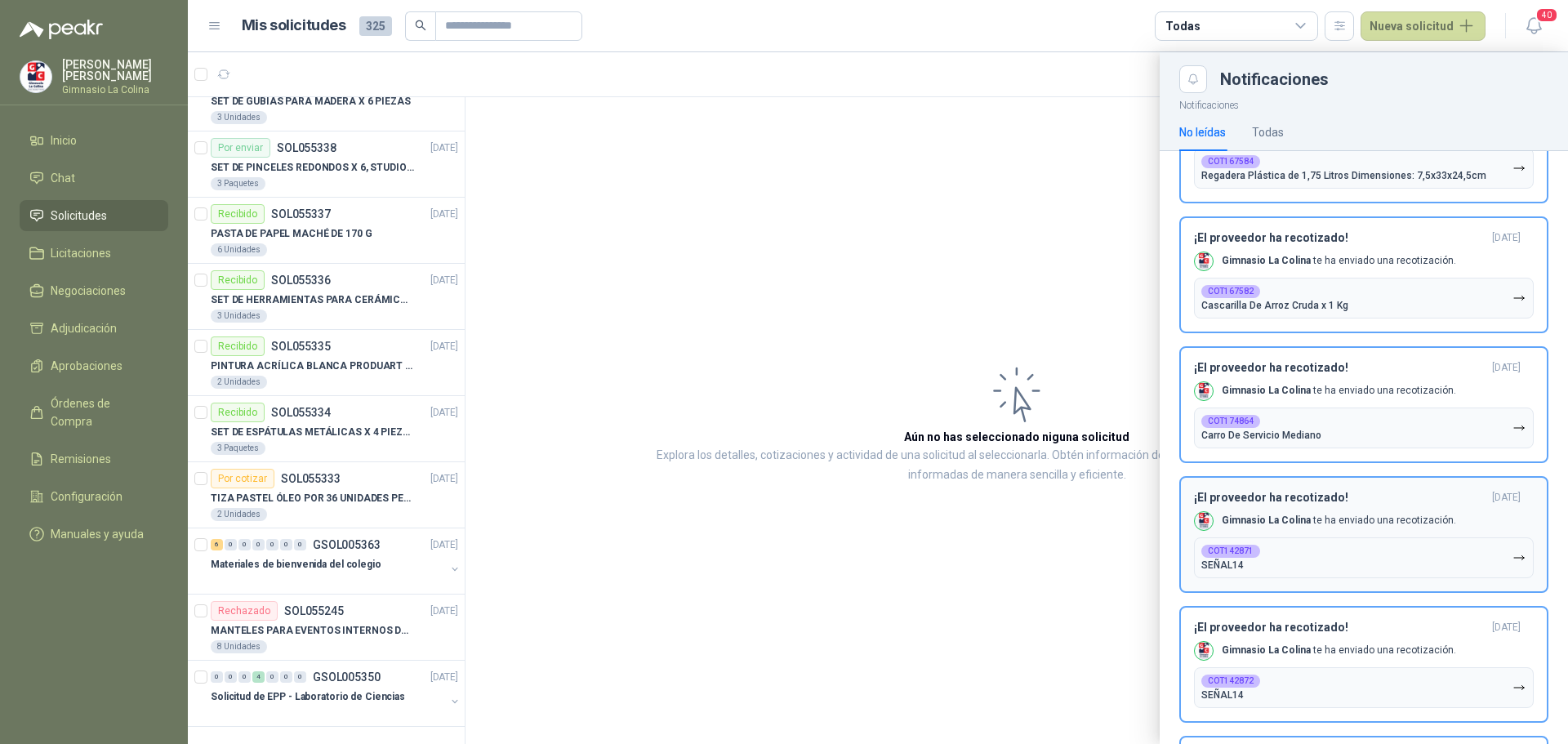
click at [1210, 555] on b "COT142871" at bounding box center [1231, 551] width 46 height 8
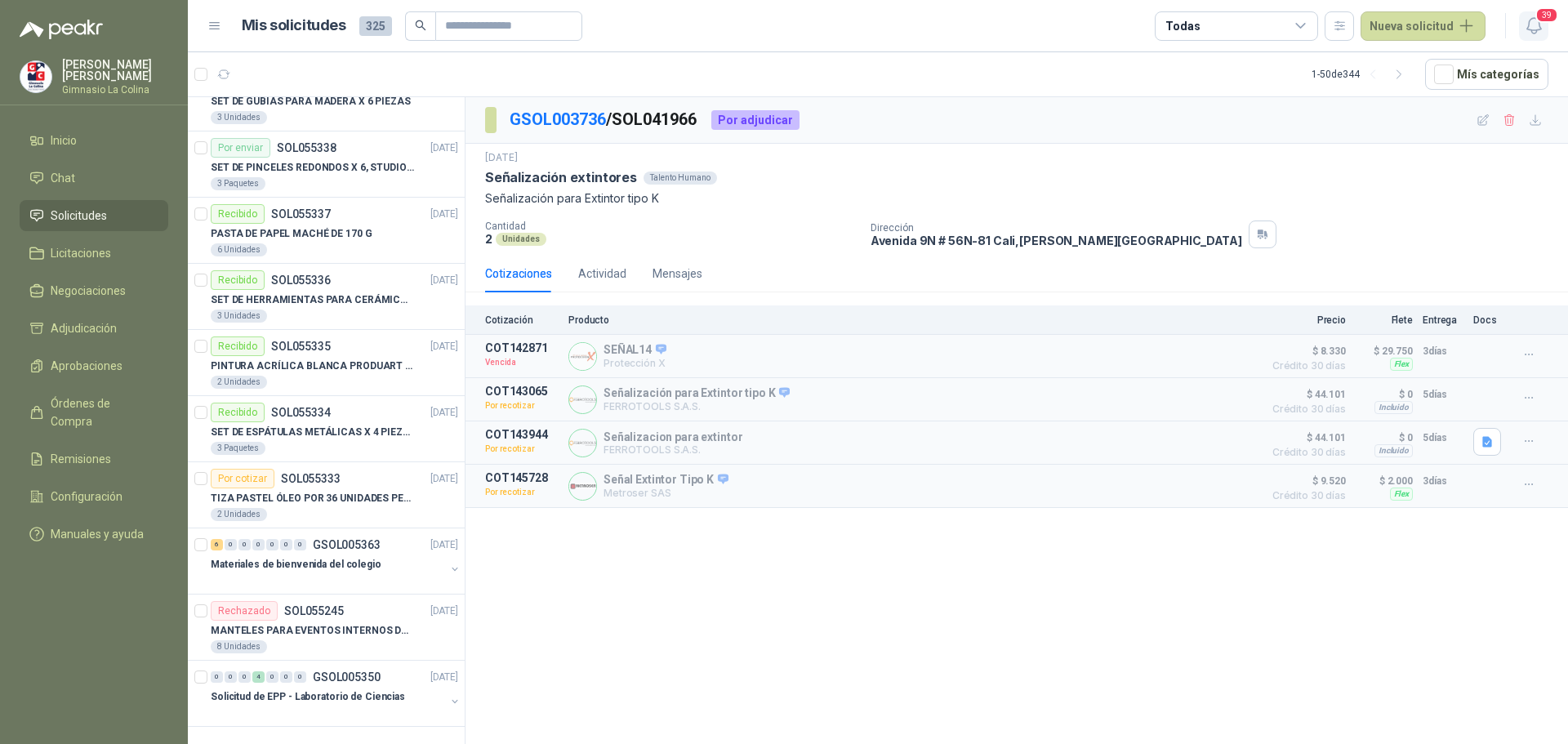
click at [1548, 17] on span "39" at bounding box center [1547, 15] width 23 height 15
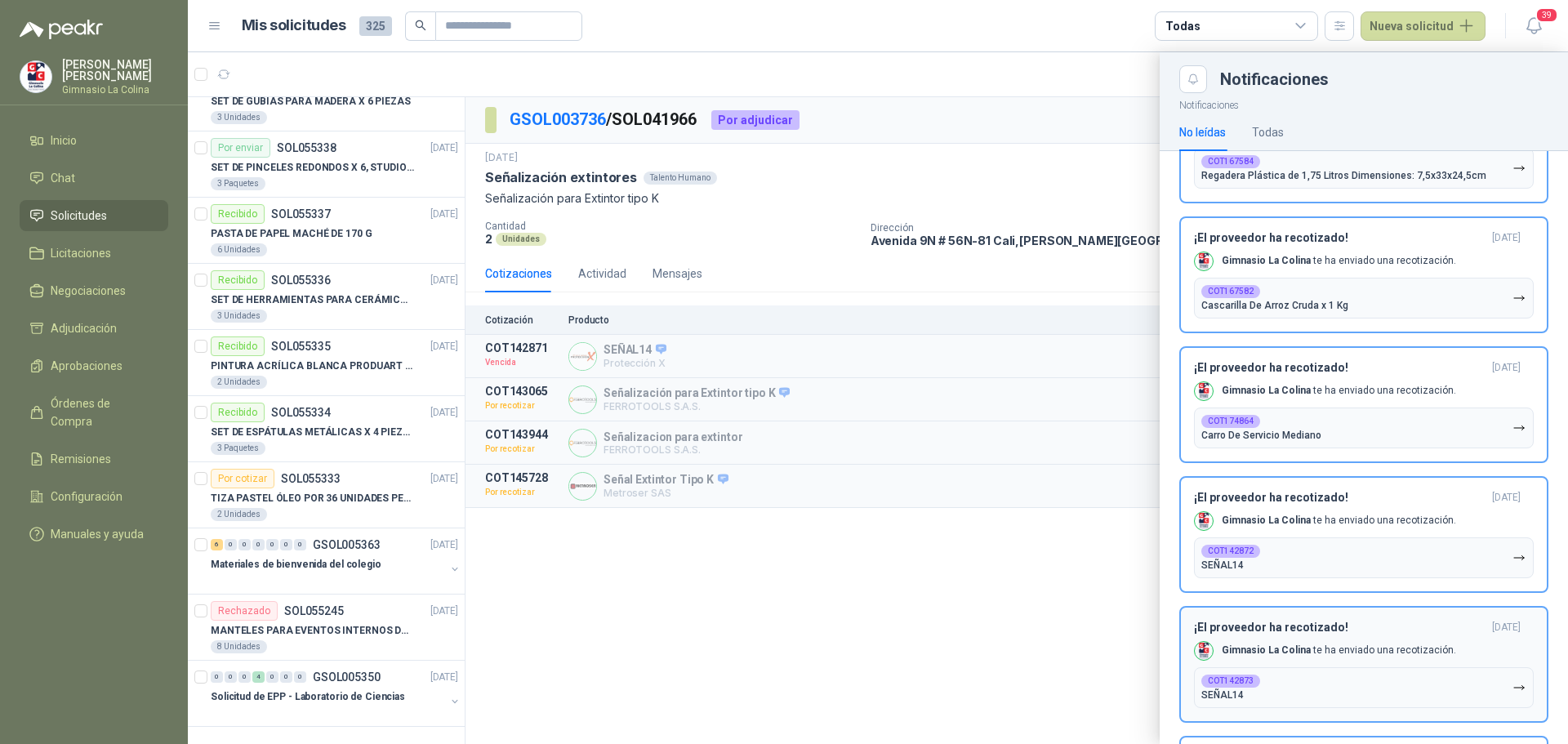
click at [1249, 677] on div "COT142873" at bounding box center [1231, 681] width 58 height 13
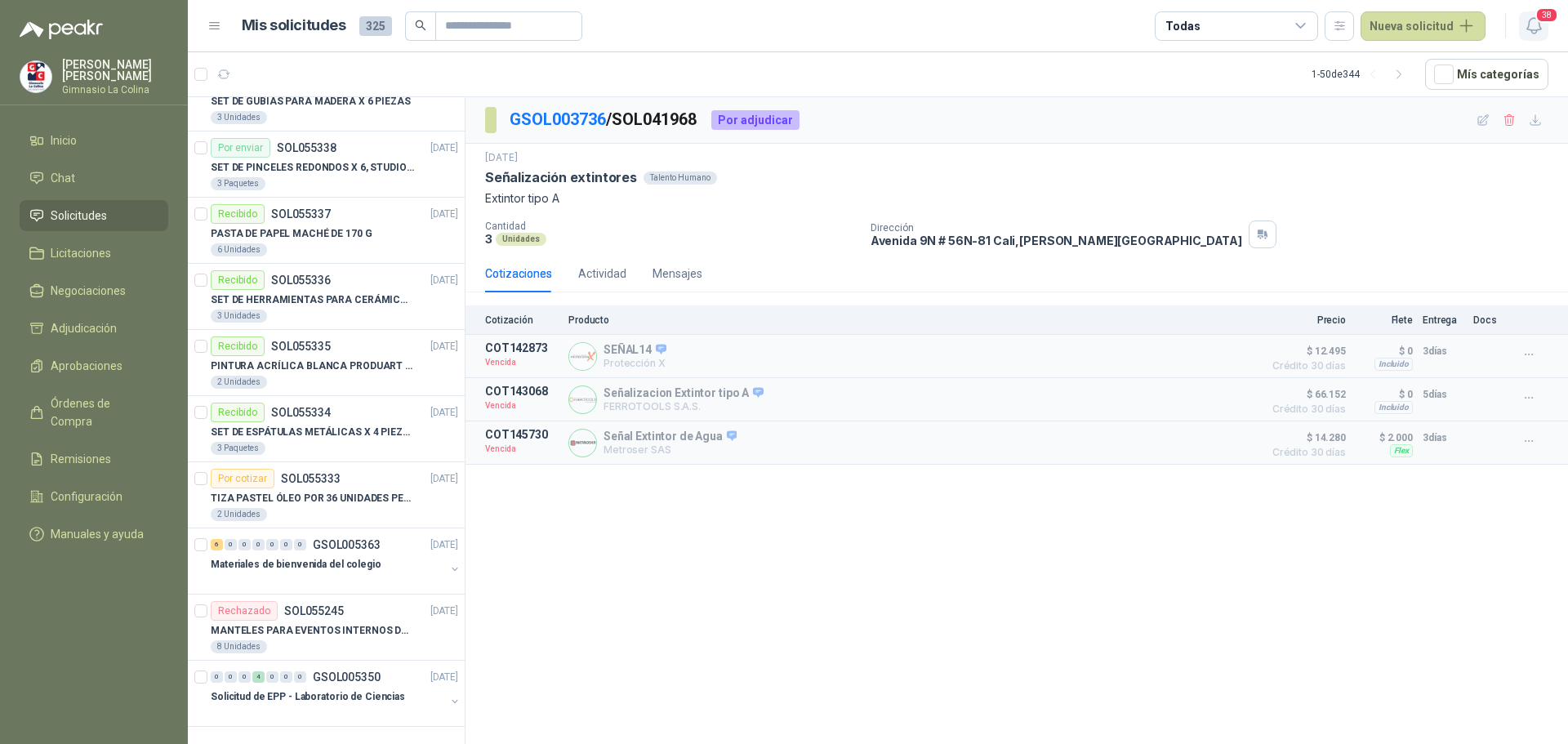
click at [1538, 24] on icon "button" at bounding box center [1535, 25] width 21 height 21
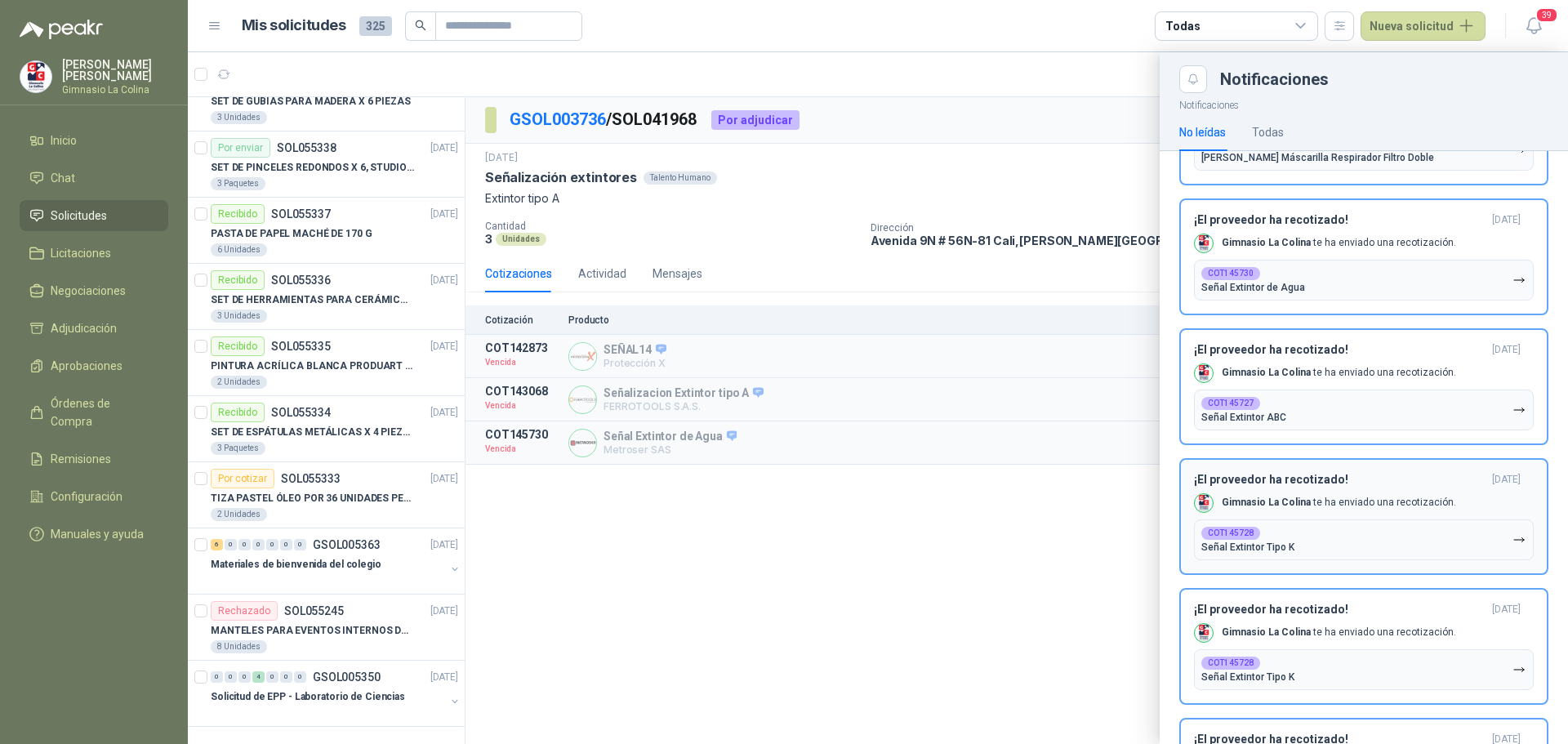
scroll to position [4478, 0]
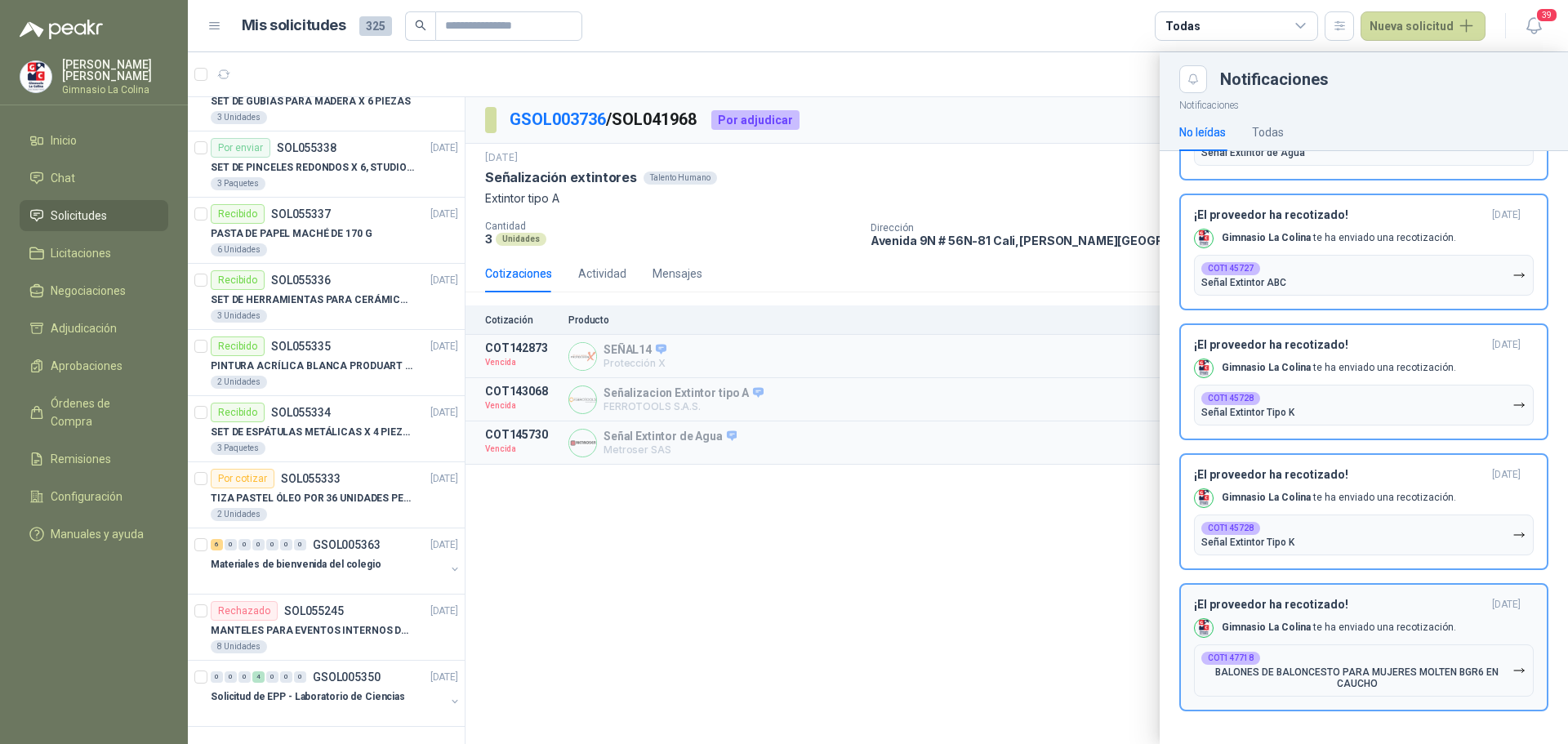
click at [1357, 681] on p "BALONES DE BALONCESTO PARA MUJERES MOLTEN BGR6 EN CAUCHO" at bounding box center [1357, 677] width 311 height 23
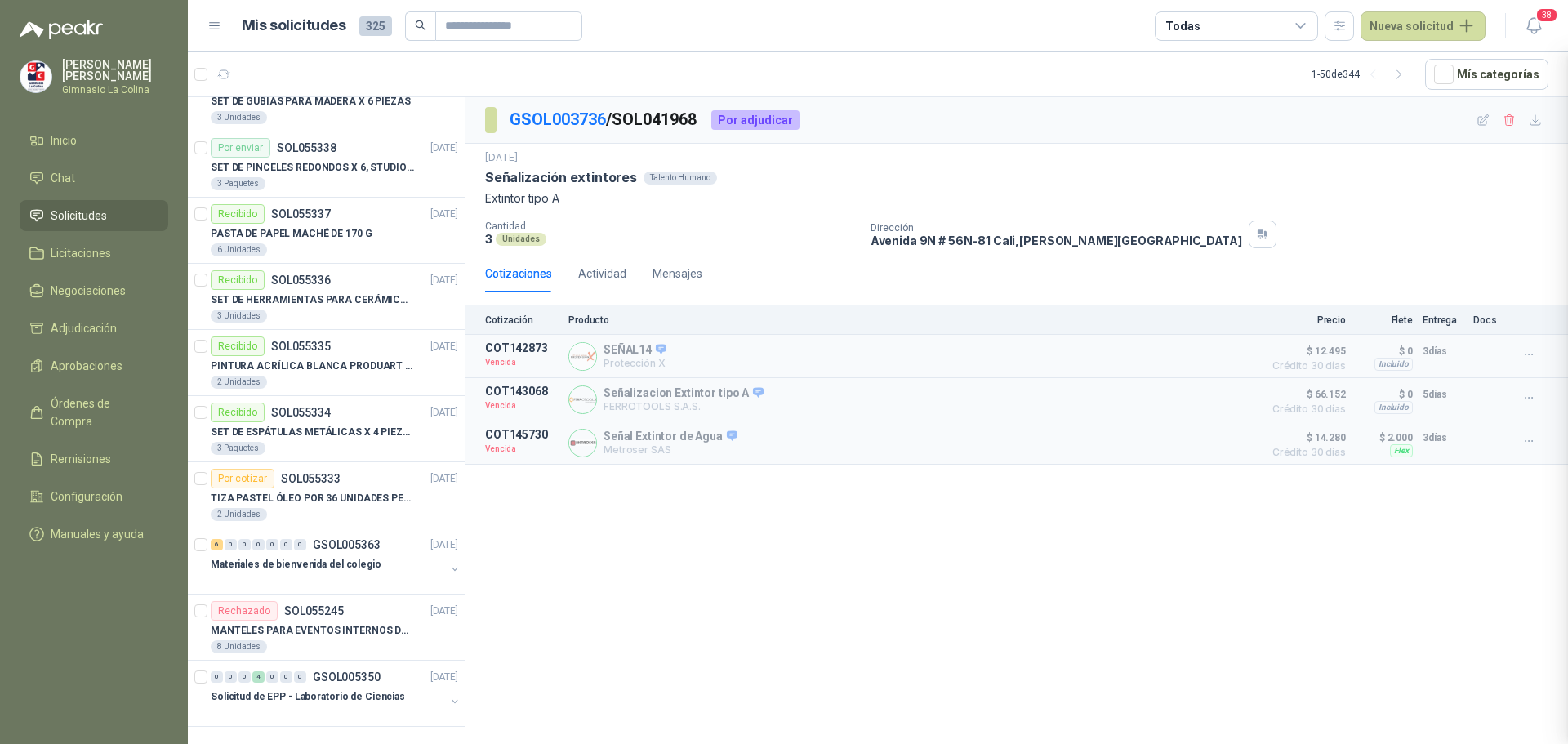
scroll to position [4337, 0]
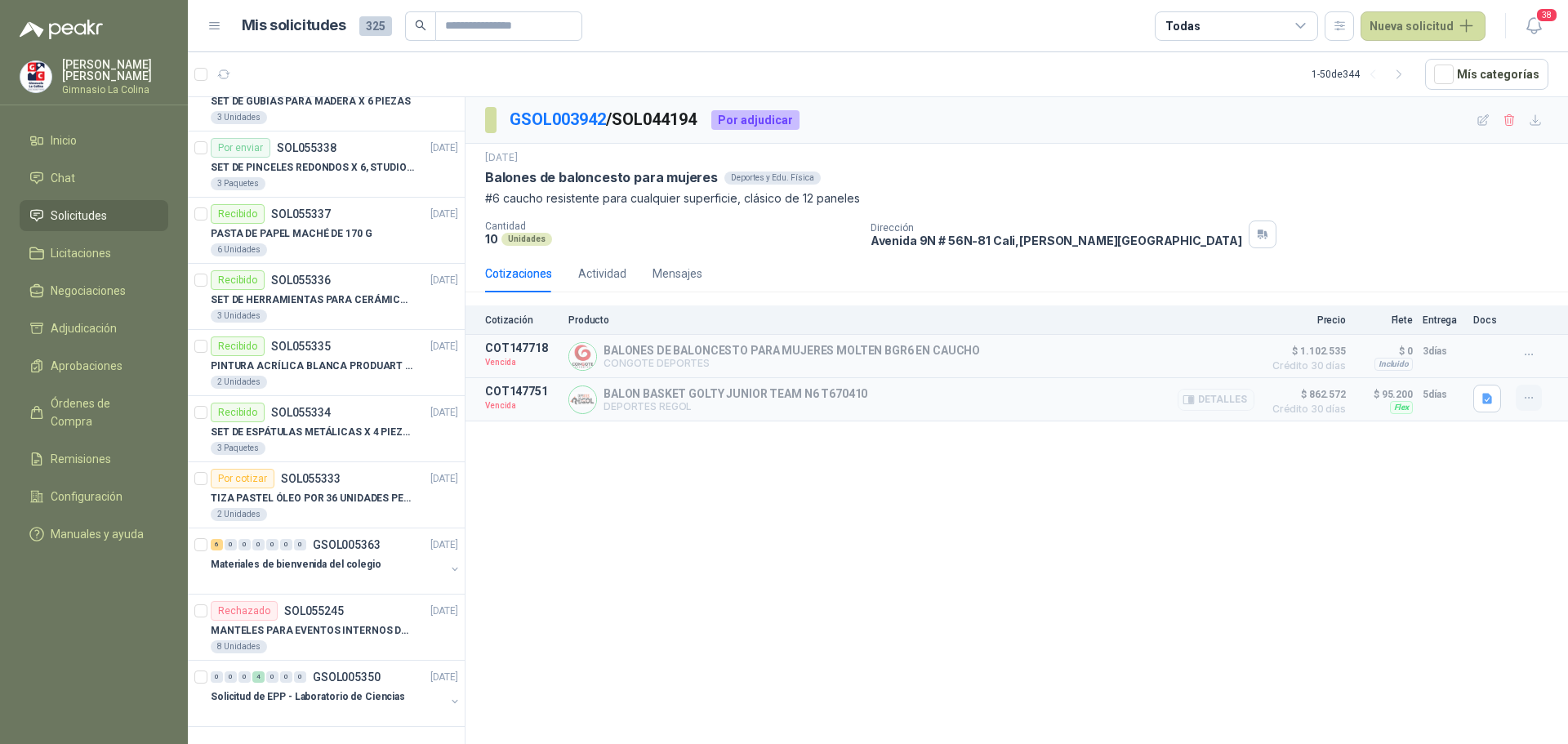
click at [1537, 398] on button "button" at bounding box center [1529, 397] width 26 height 26
click at [1472, 367] on button "Solicitar Recotización" at bounding box center [1496, 363] width 131 height 26
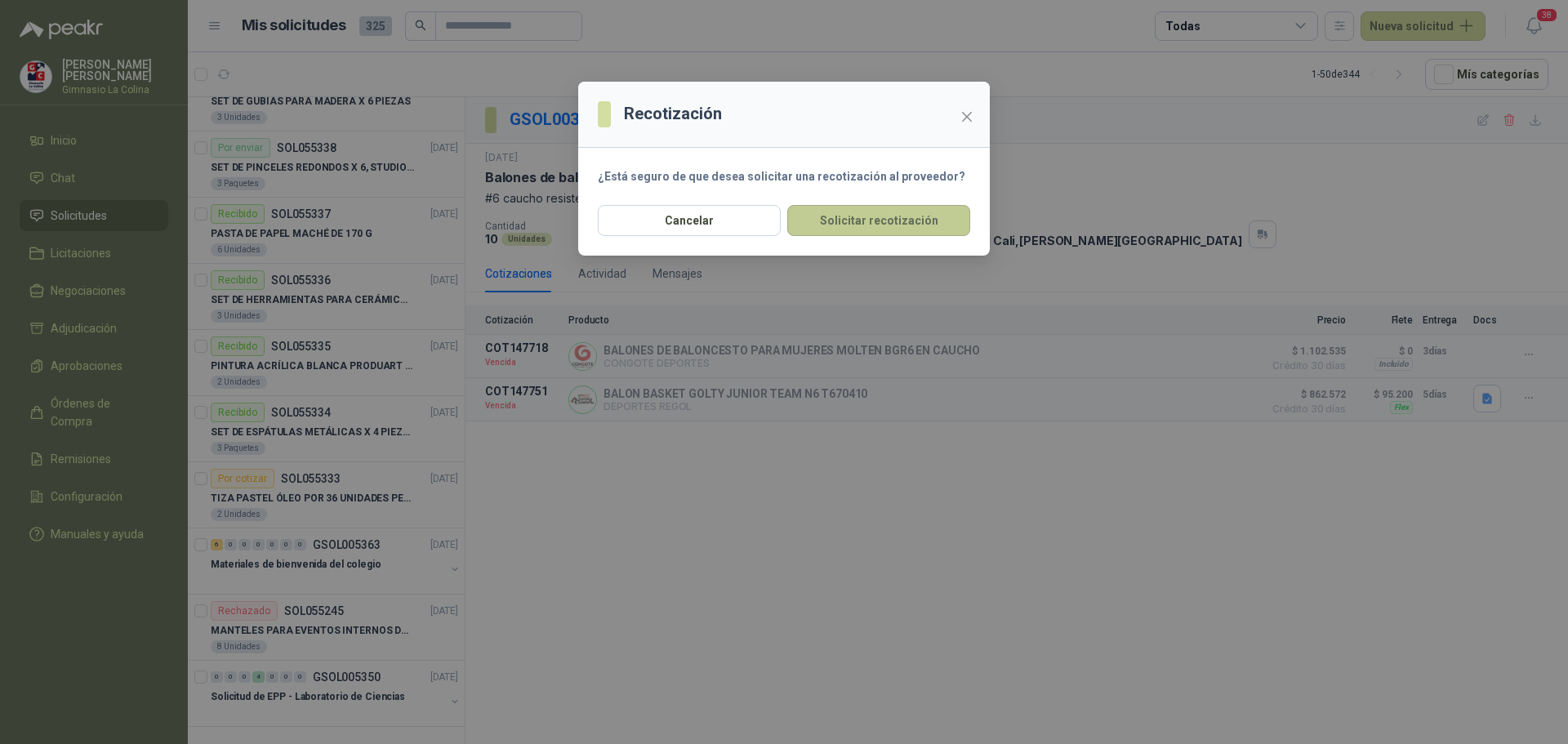
click at [911, 224] on button "Solicitar recotización" at bounding box center [879, 220] width 183 height 31
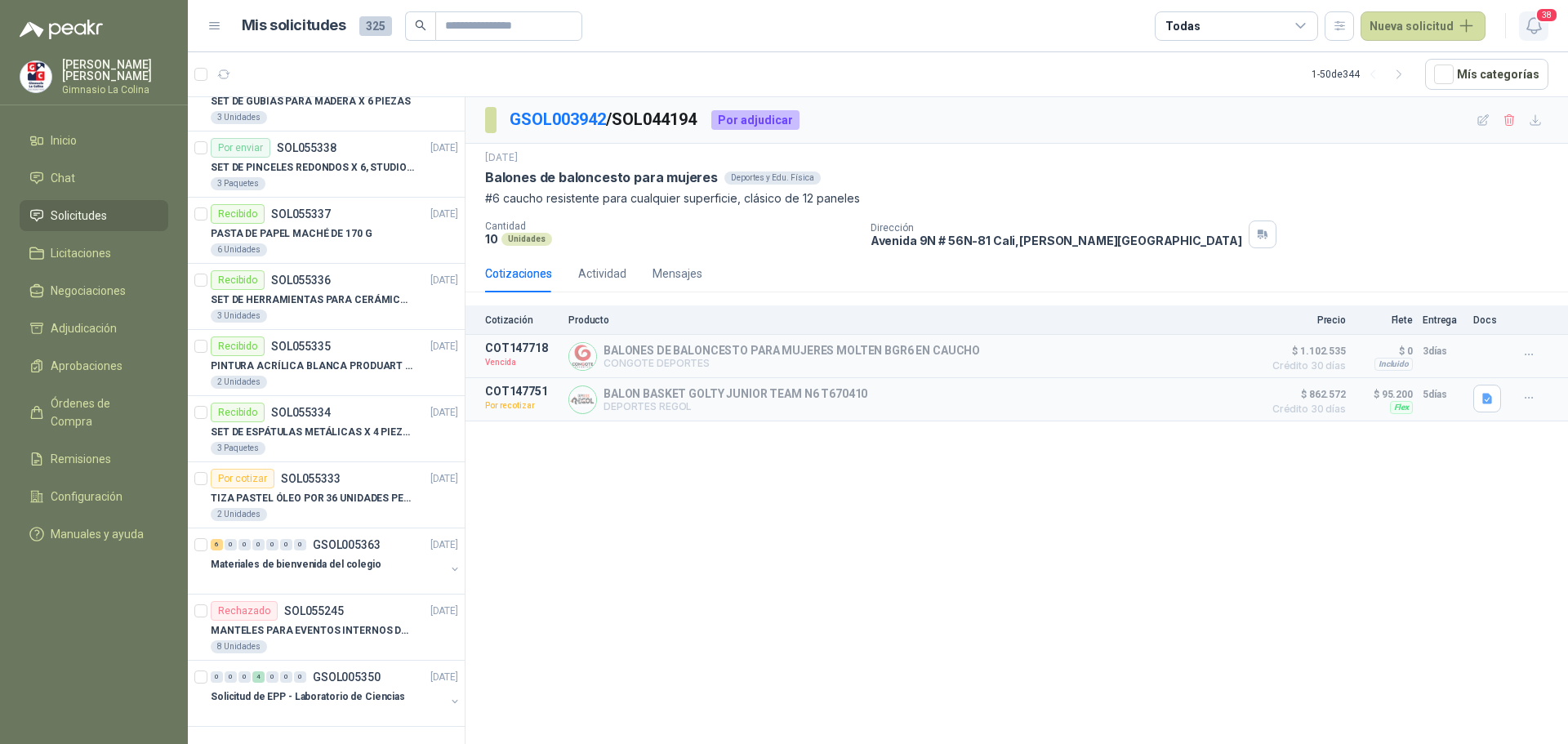
click at [1543, 23] on span "38" at bounding box center [1547, 15] width 23 height 15
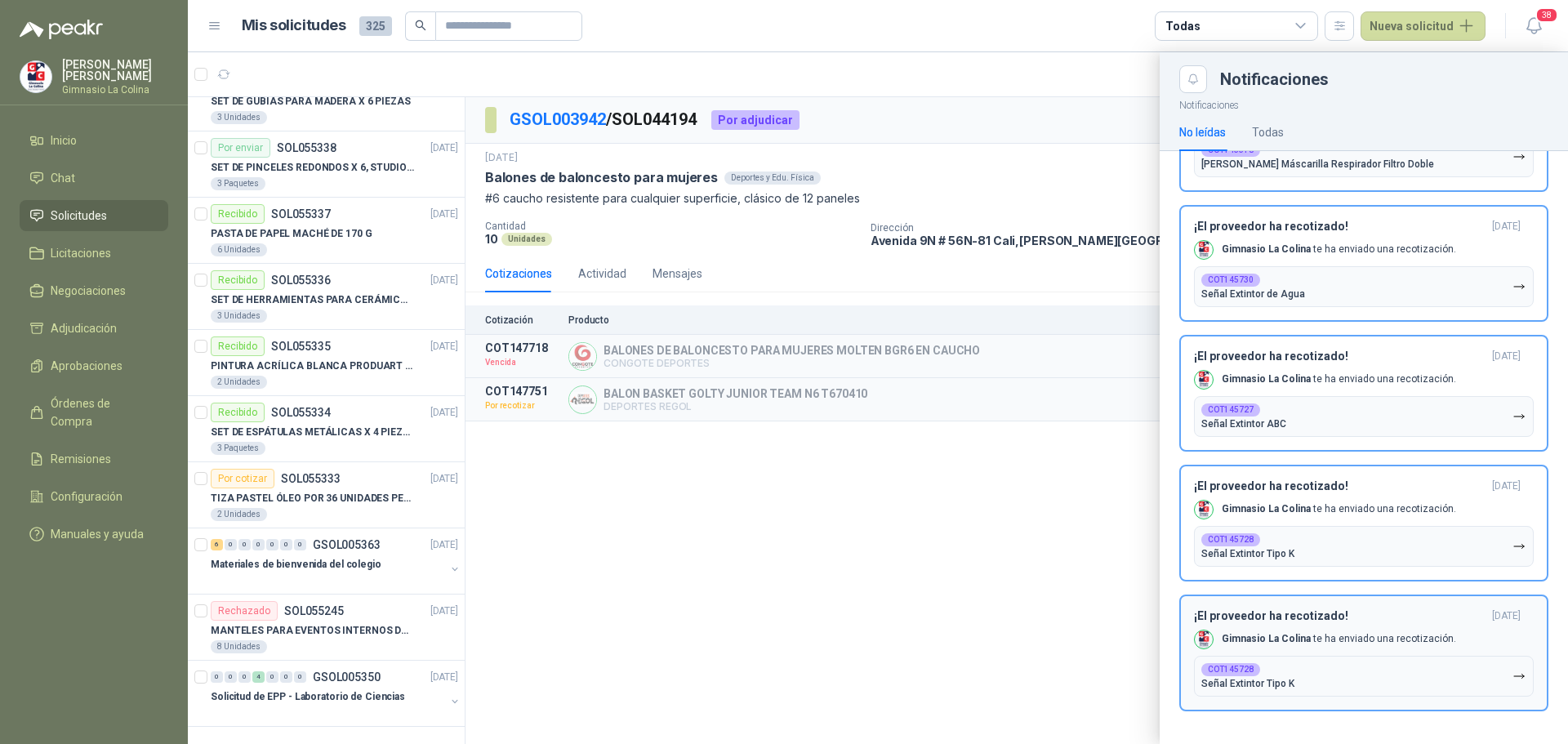
click at [1273, 678] on p "Señal Extintor Tipo K" at bounding box center [1248, 684] width 93 height 11
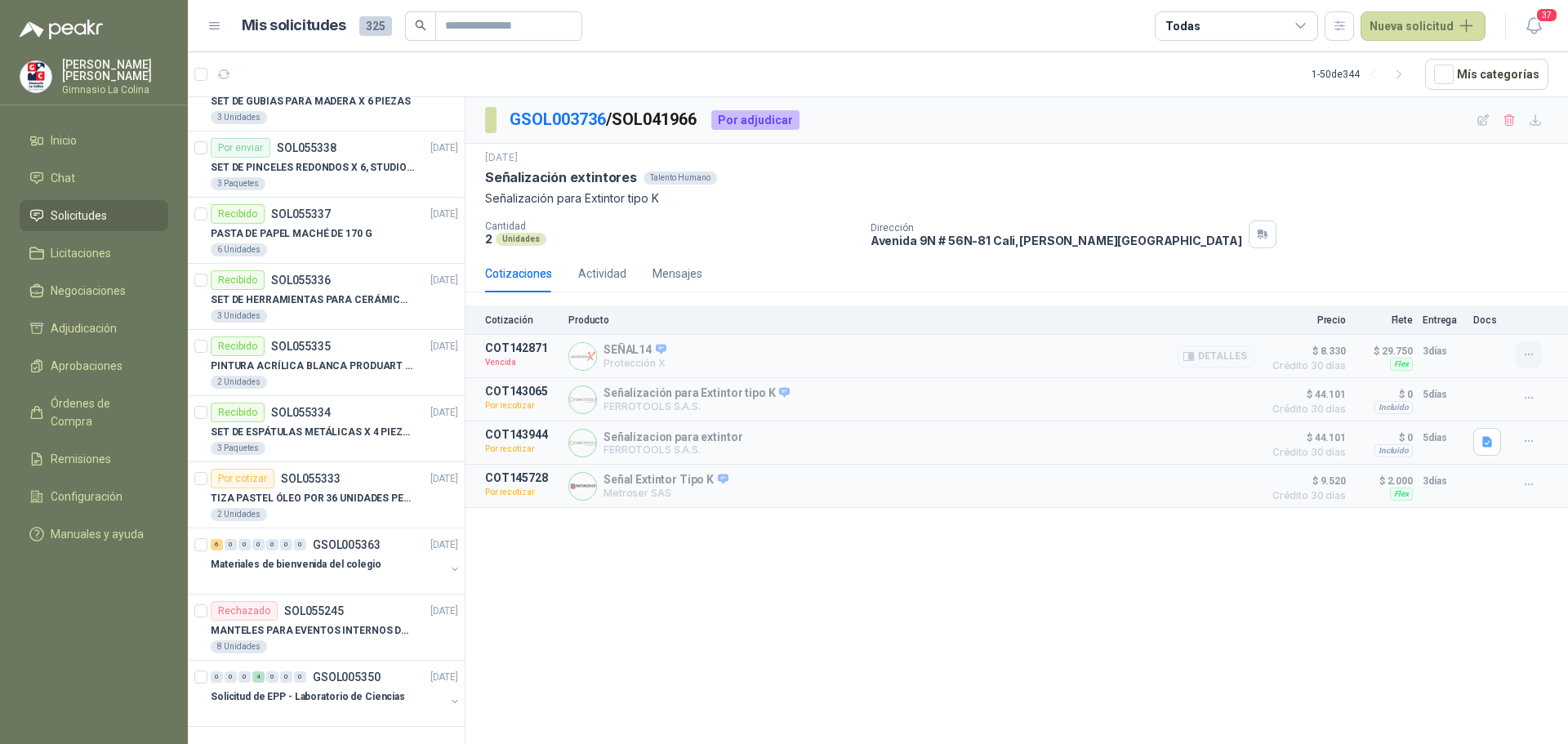
click at [1531, 354] on icon "button" at bounding box center [1529, 354] width 14 height 14
click at [1488, 321] on button "Solicitar Recotización" at bounding box center [1496, 318] width 131 height 26
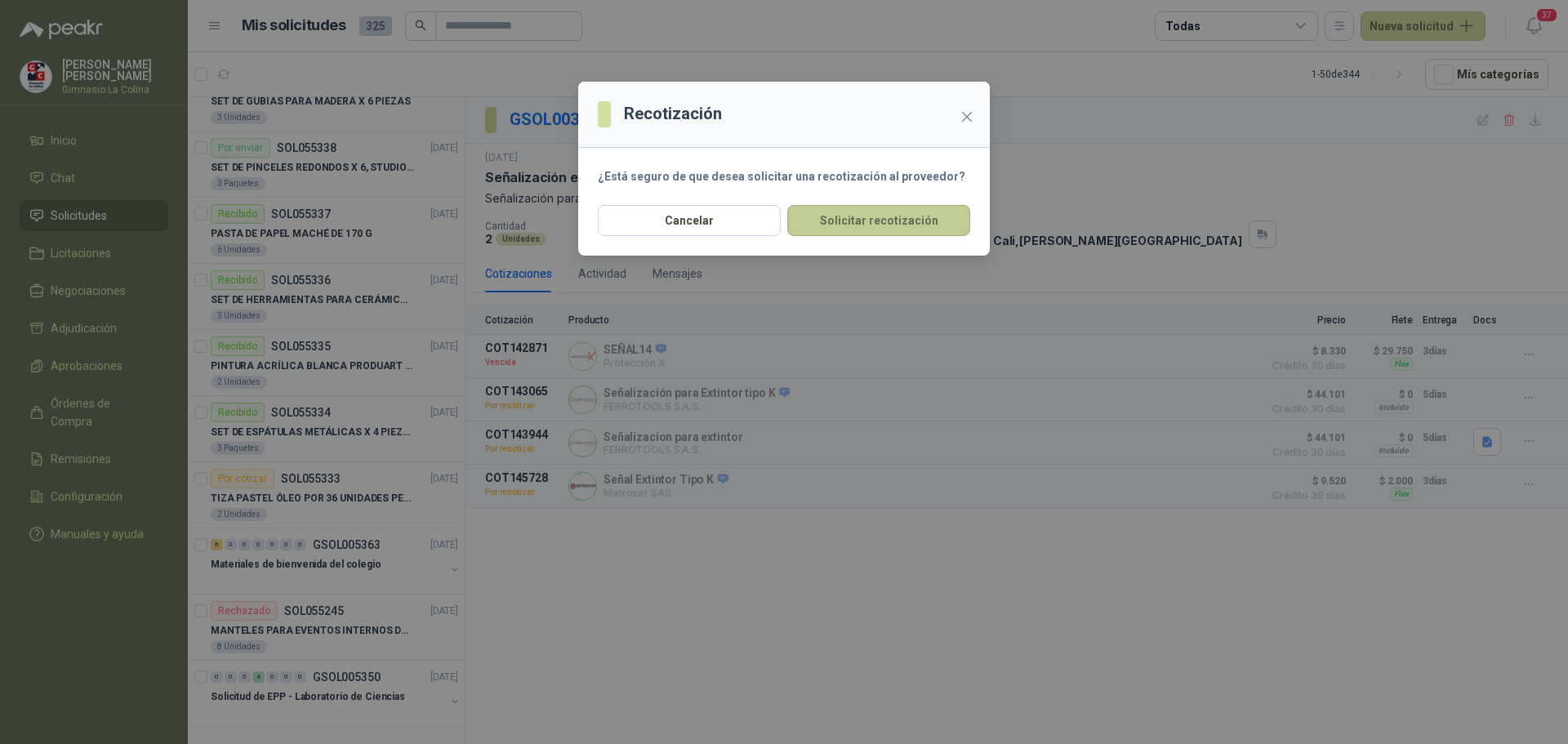
click at [897, 221] on button "Solicitar recotización" at bounding box center [879, 220] width 183 height 31
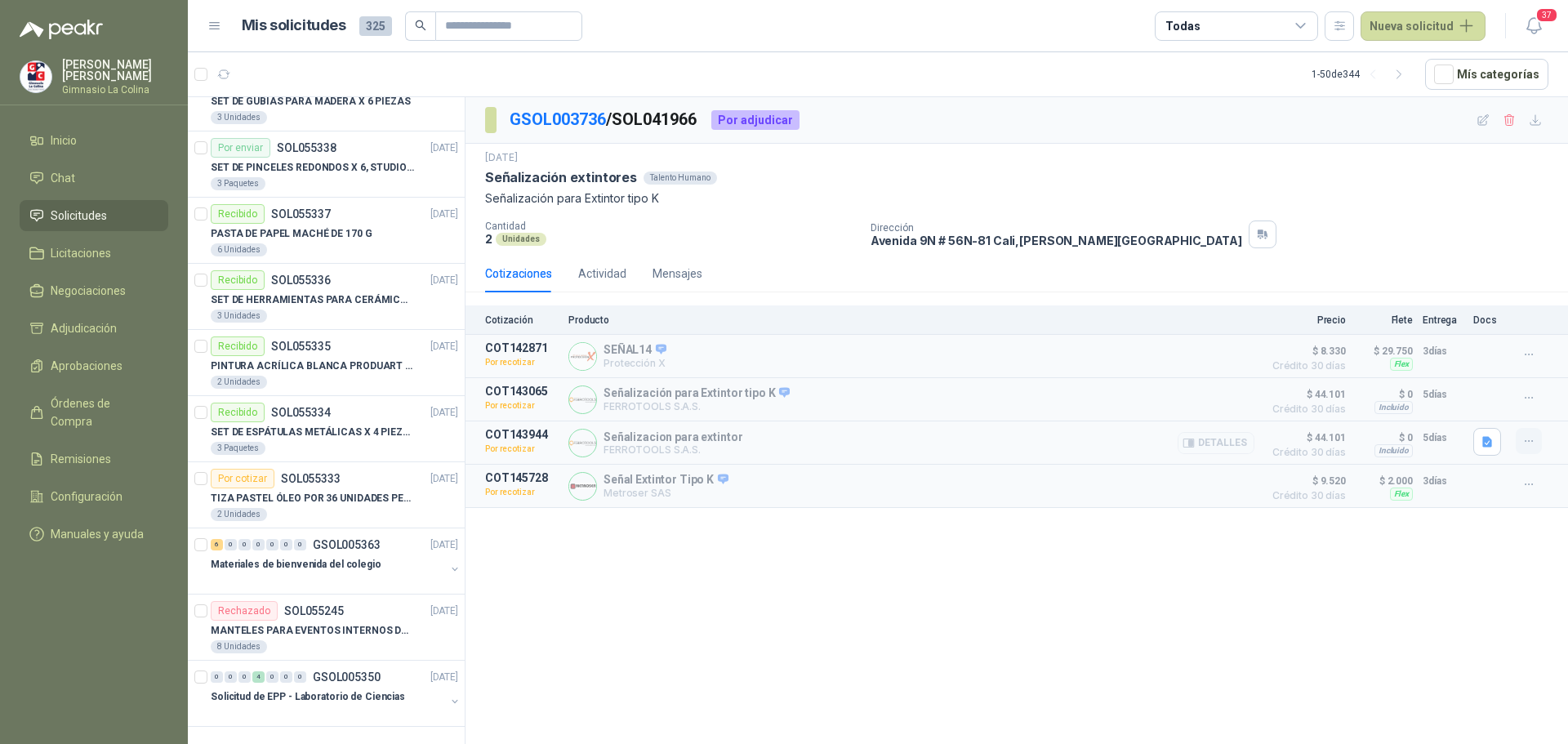
click at [1535, 441] on icon "button" at bounding box center [1529, 441] width 14 height 14
click at [1529, 481] on icon "button" at bounding box center [1529, 484] width 14 height 14
click at [1523, 398] on icon "button" at bounding box center [1529, 397] width 14 height 14
click at [1544, 16] on span "37" at bounding box center [1547, 15] width 23 height 15
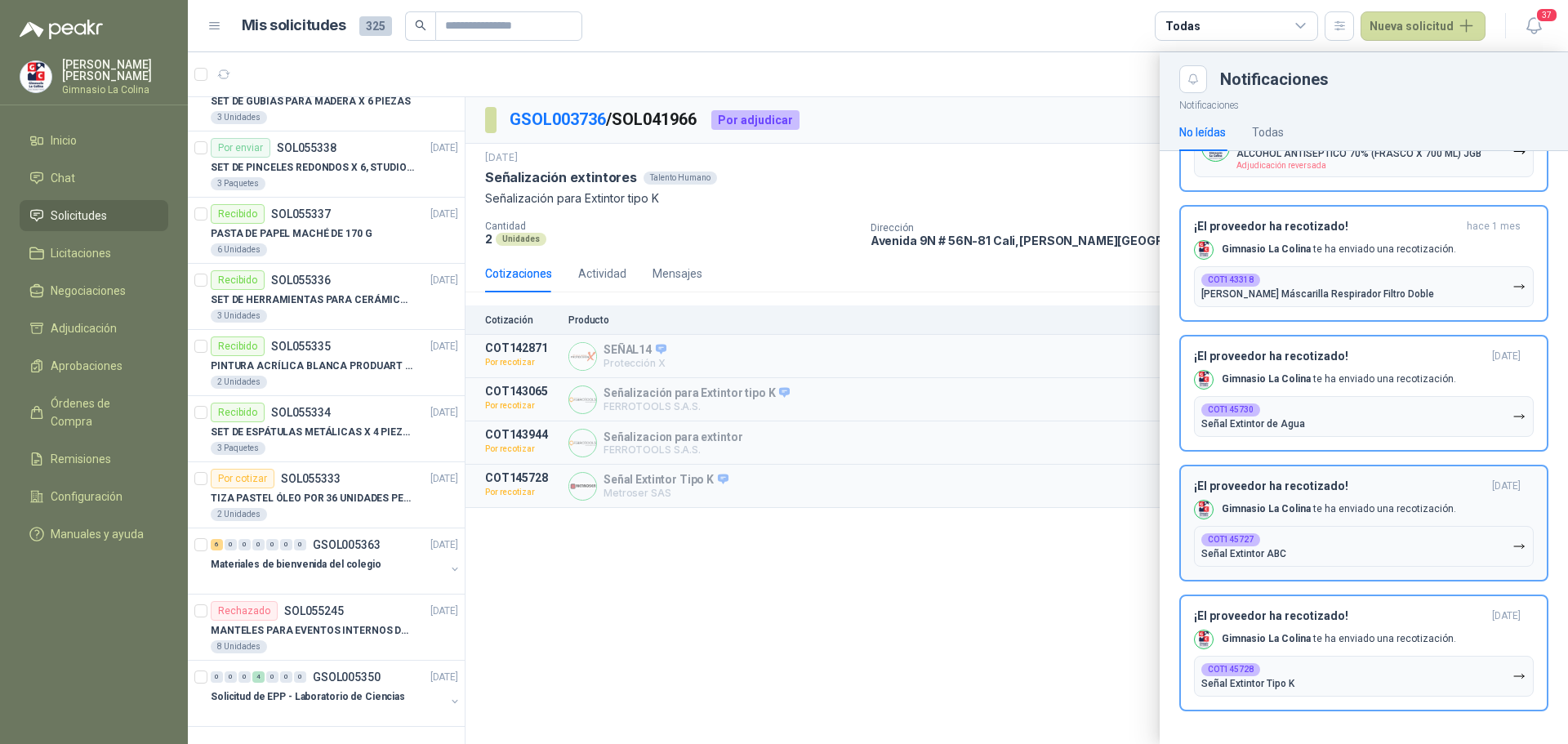
click at [1223, 536] on b "COT145727" at bounding box center [1231, 540] width 46 height 8
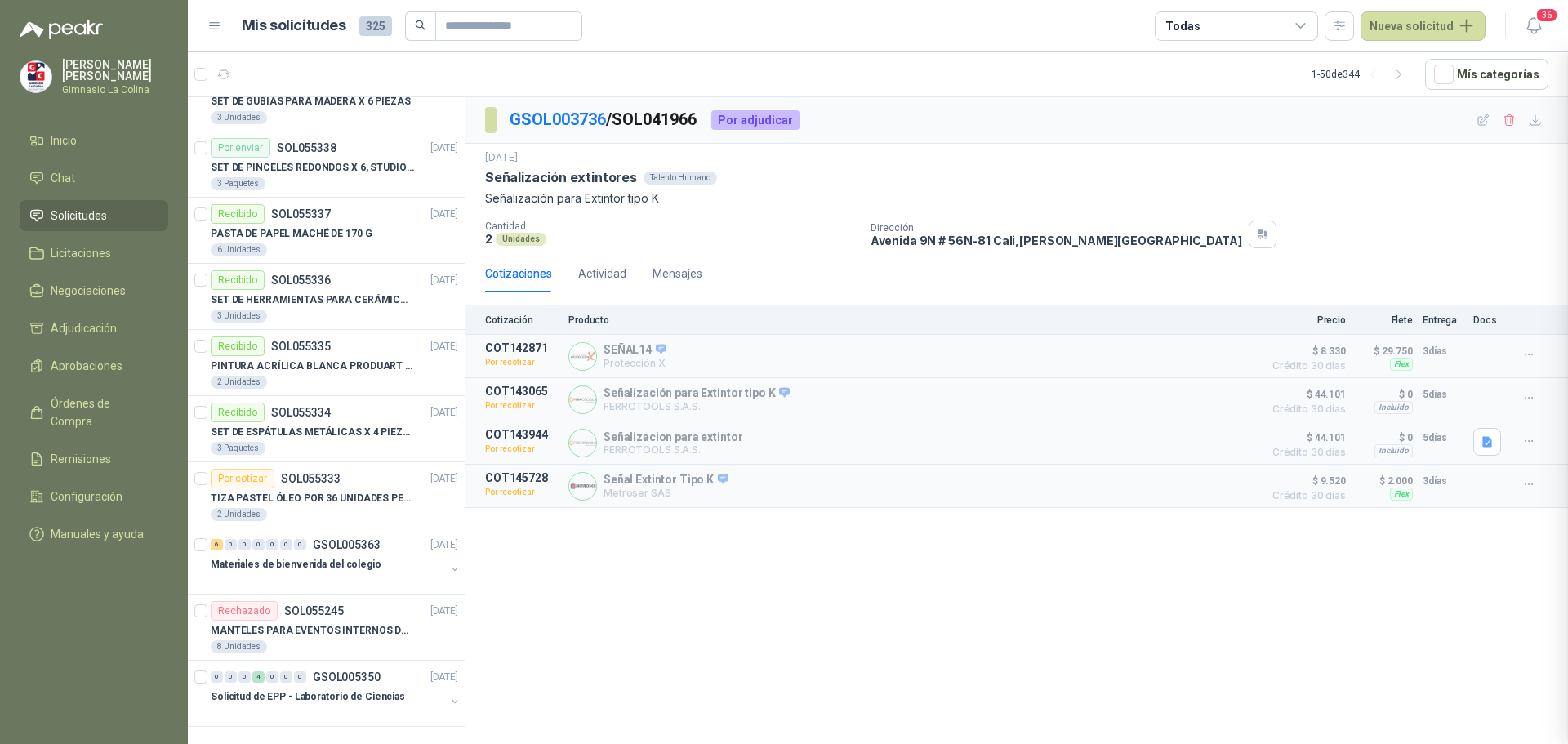
scroll to position [4077, 0]
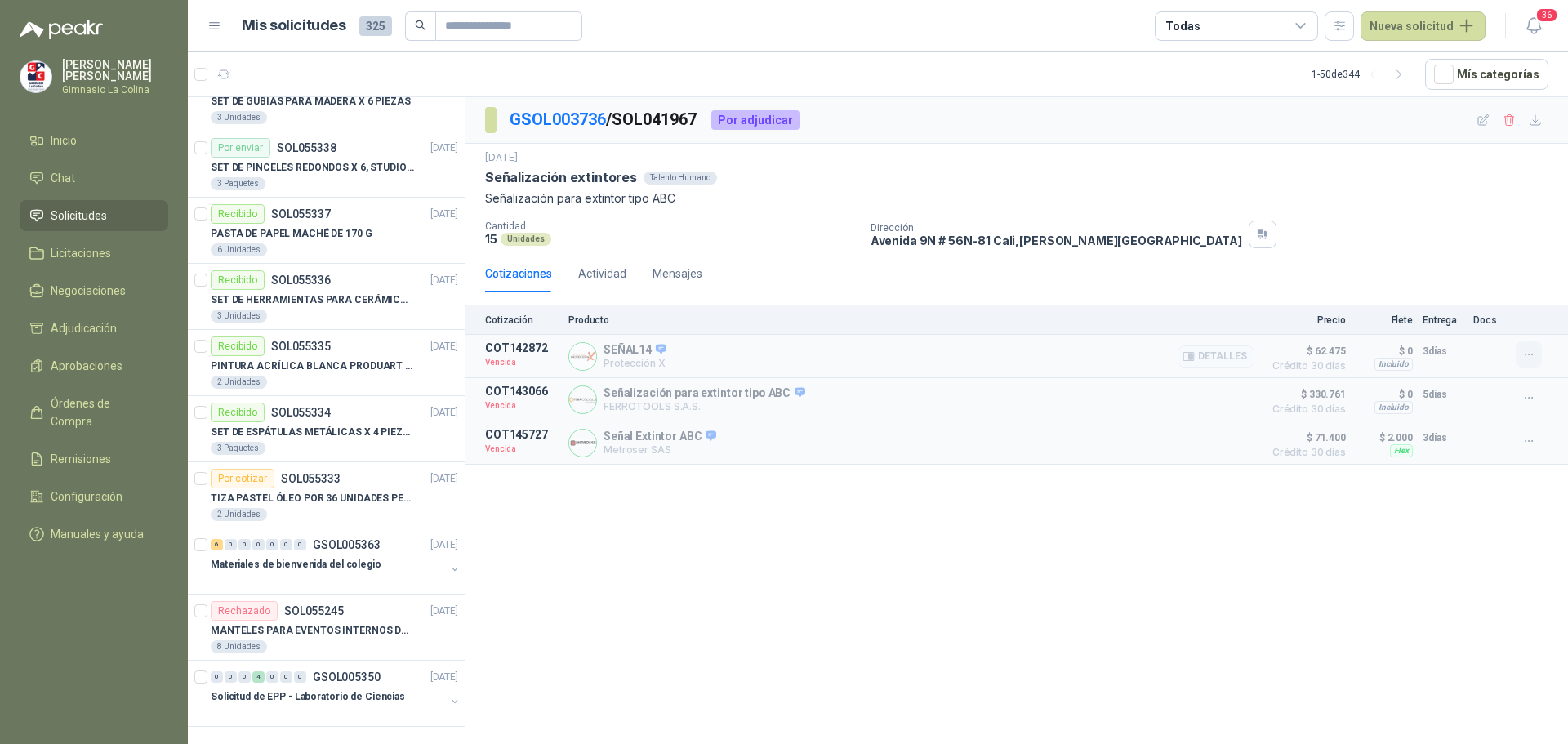
click at [1529, 347] on button "button" at bounding box center [1529, 354] width 26 height 26
click at [1503, 315] on button "Solicitar Recotización" at bounding box center [1496, 318] width 131 height 26
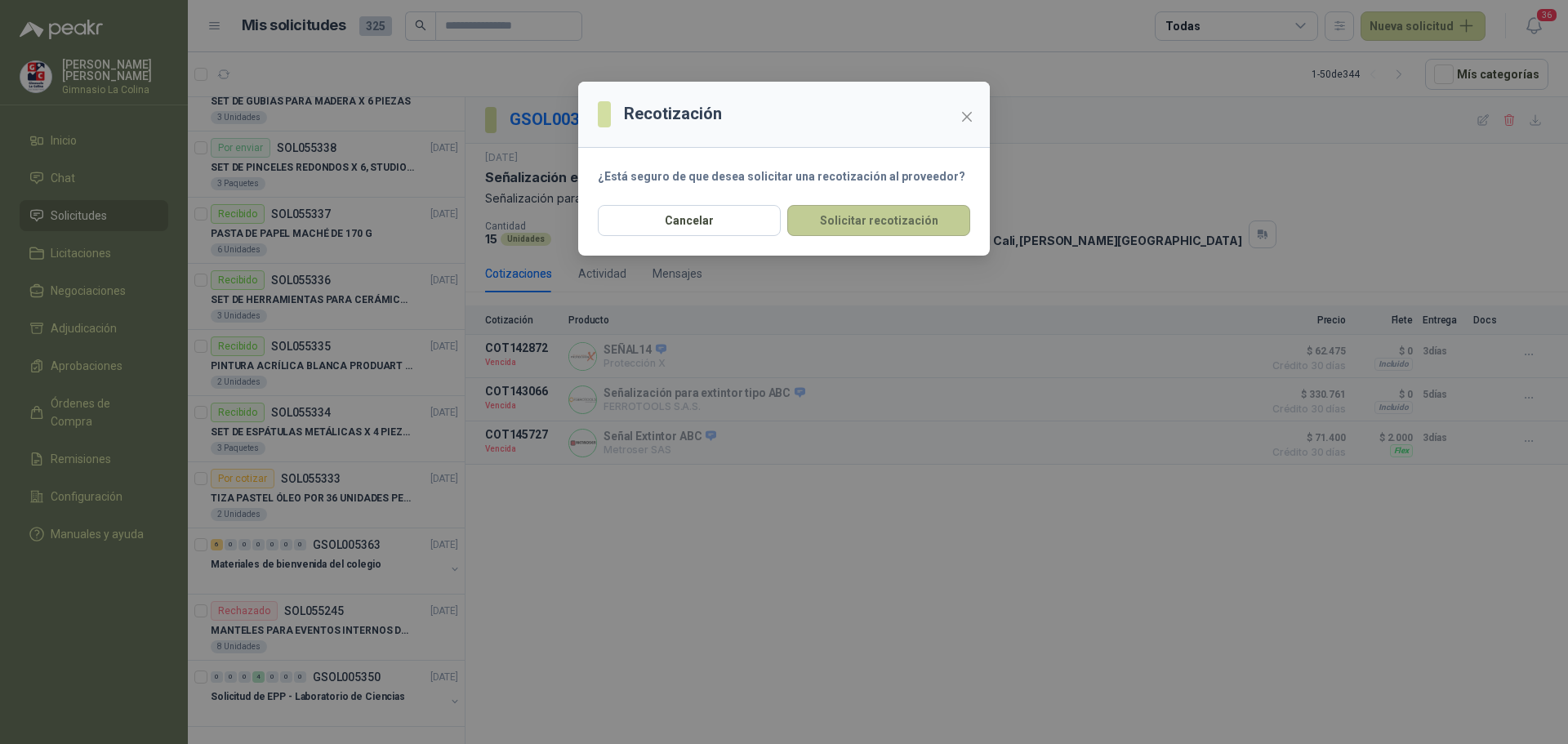
click at [883, 230] on button "Solicitar recotización" at bounding box center [879, 220] width 183 height 31
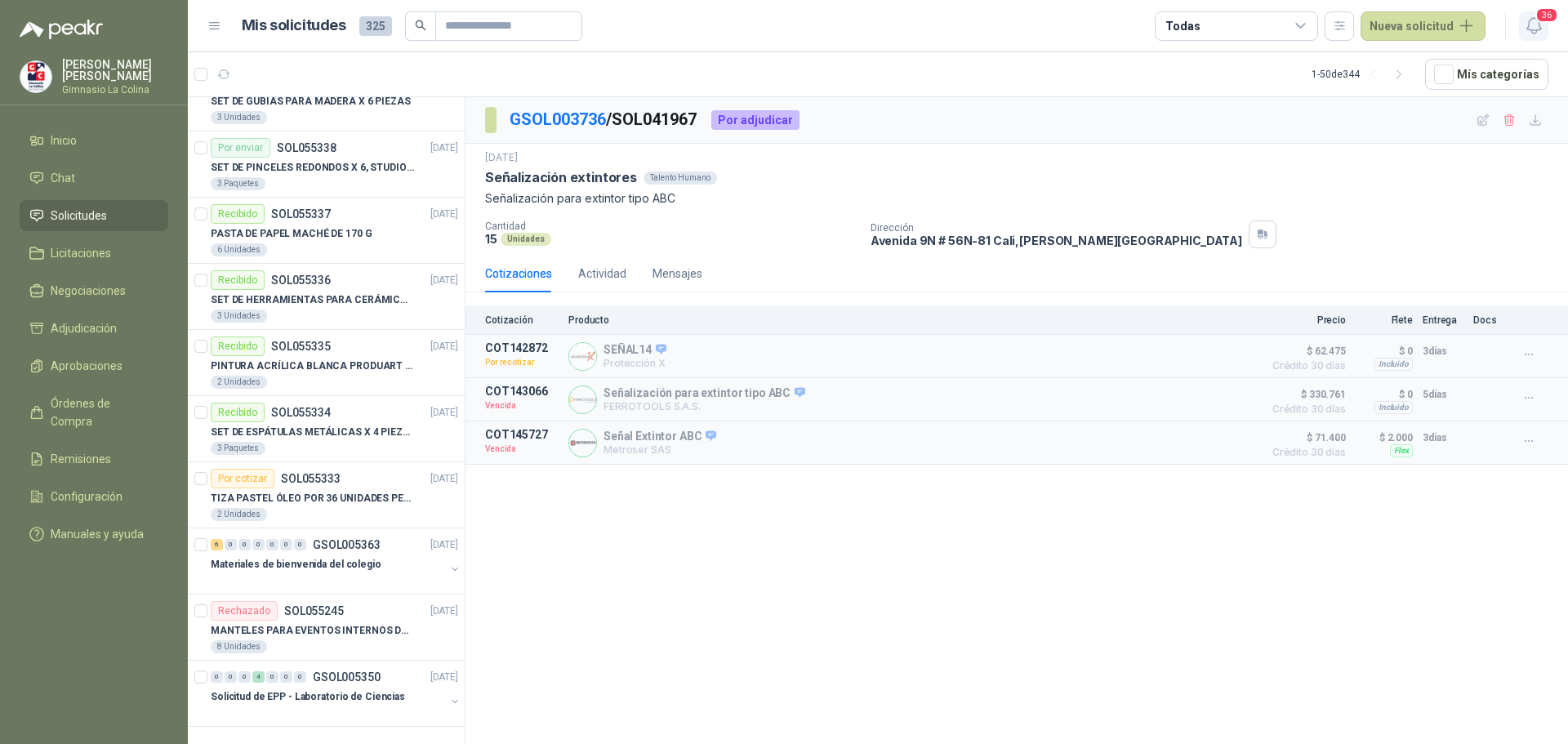
click at [1537, 22] on span "36" at bounding box center [1547, 15] width 23 height 15
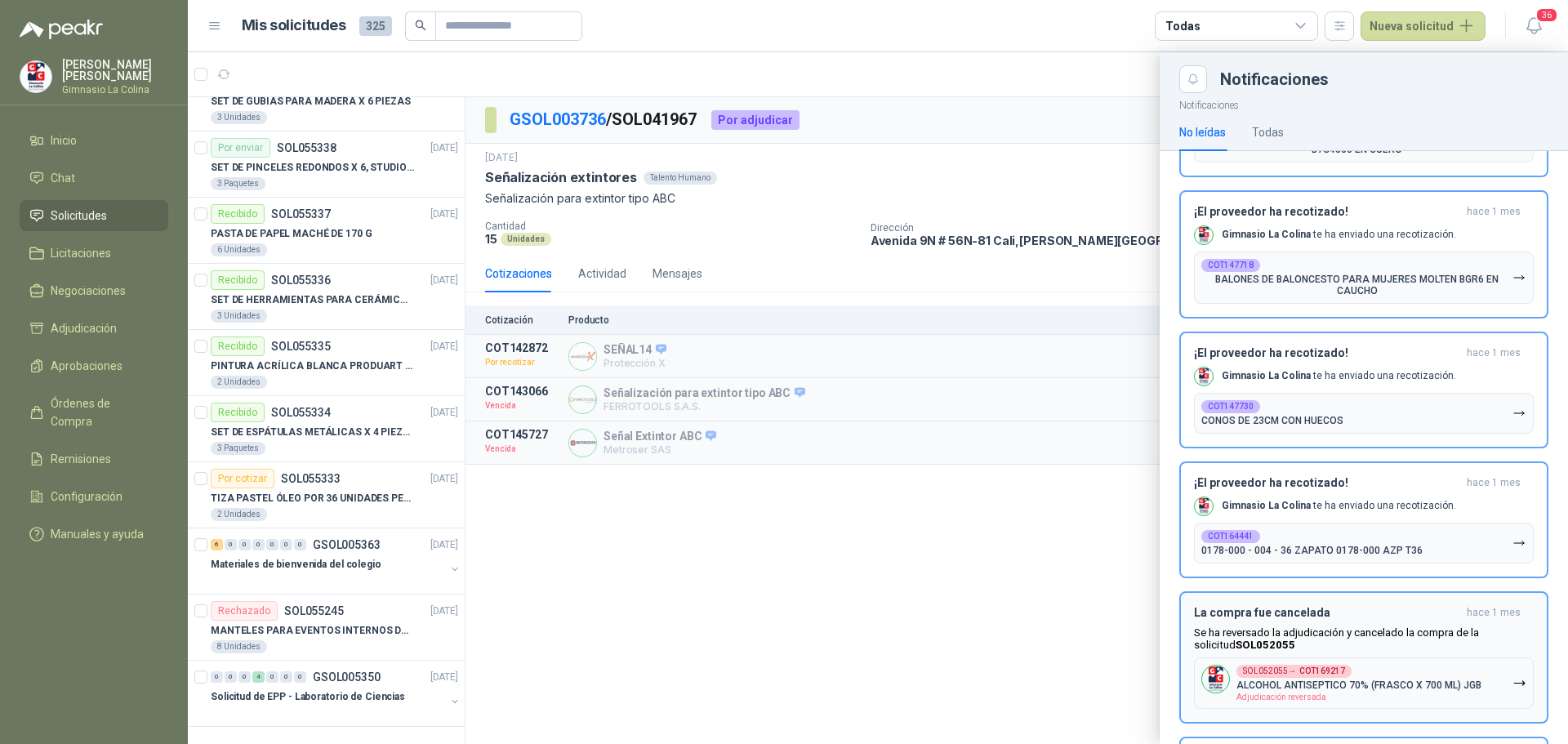
scroll to position [4077, 0]
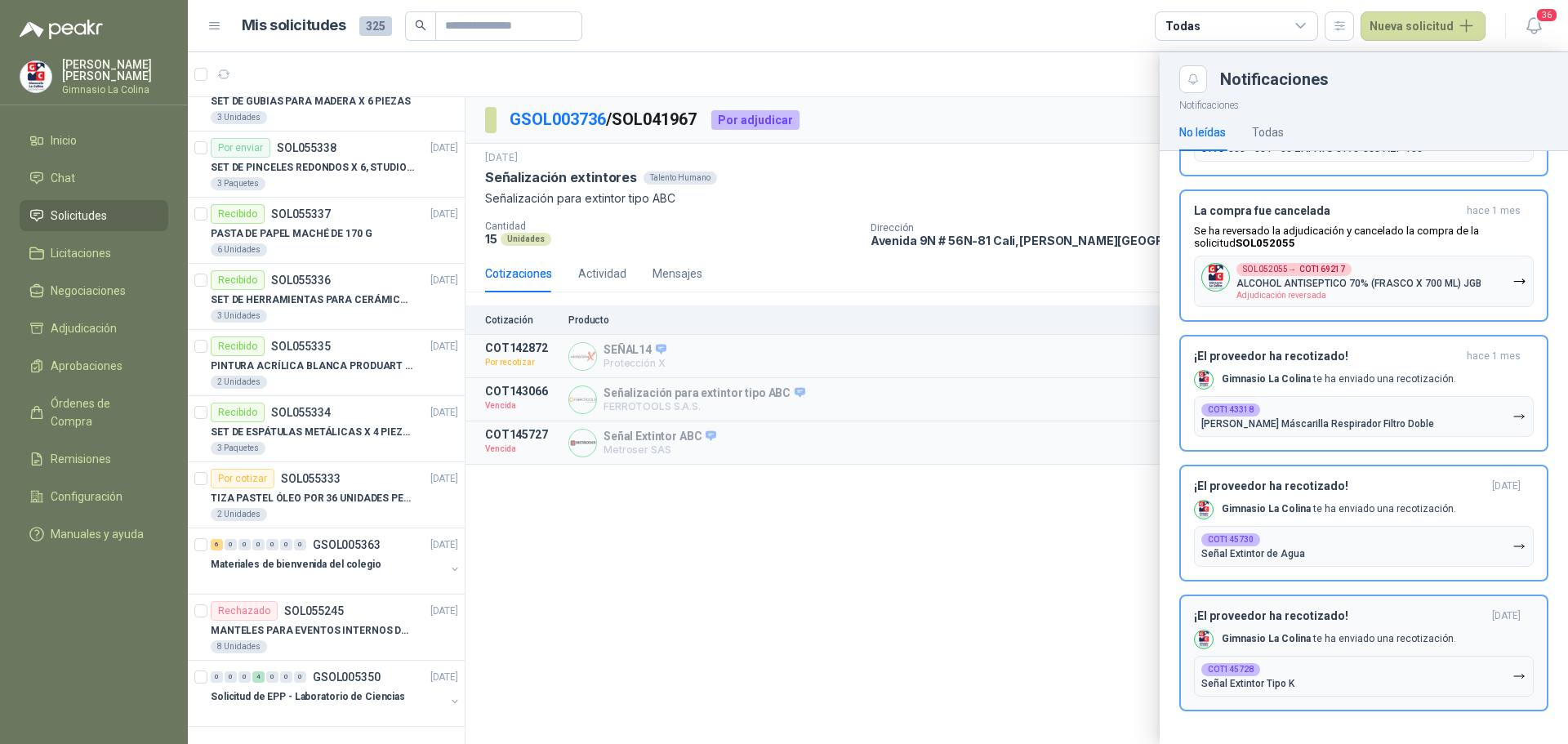
click at [1231, 669] on b "COT145728" at bounding box center [1231, 670] width 46 height 8
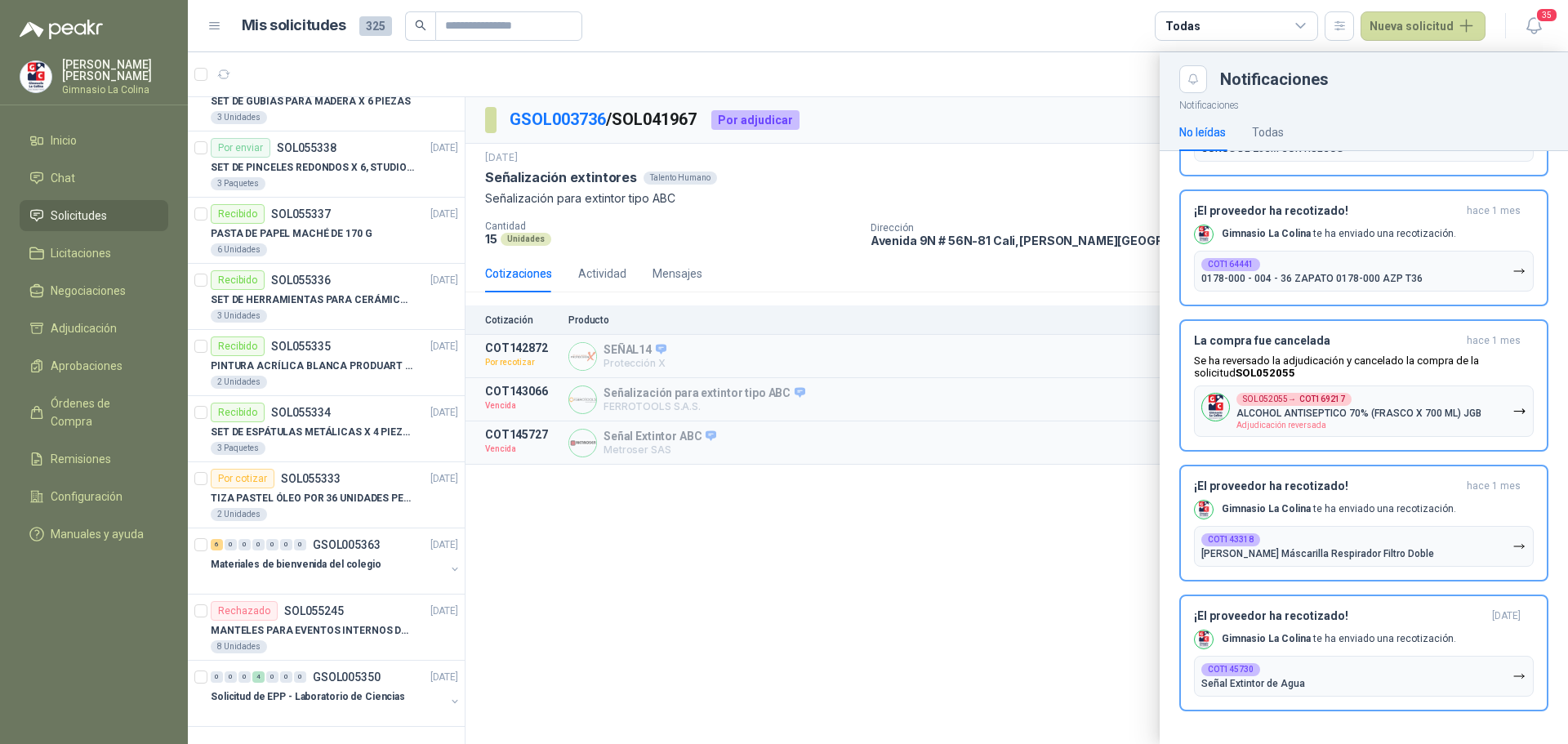
scroll to position [3947, 0]
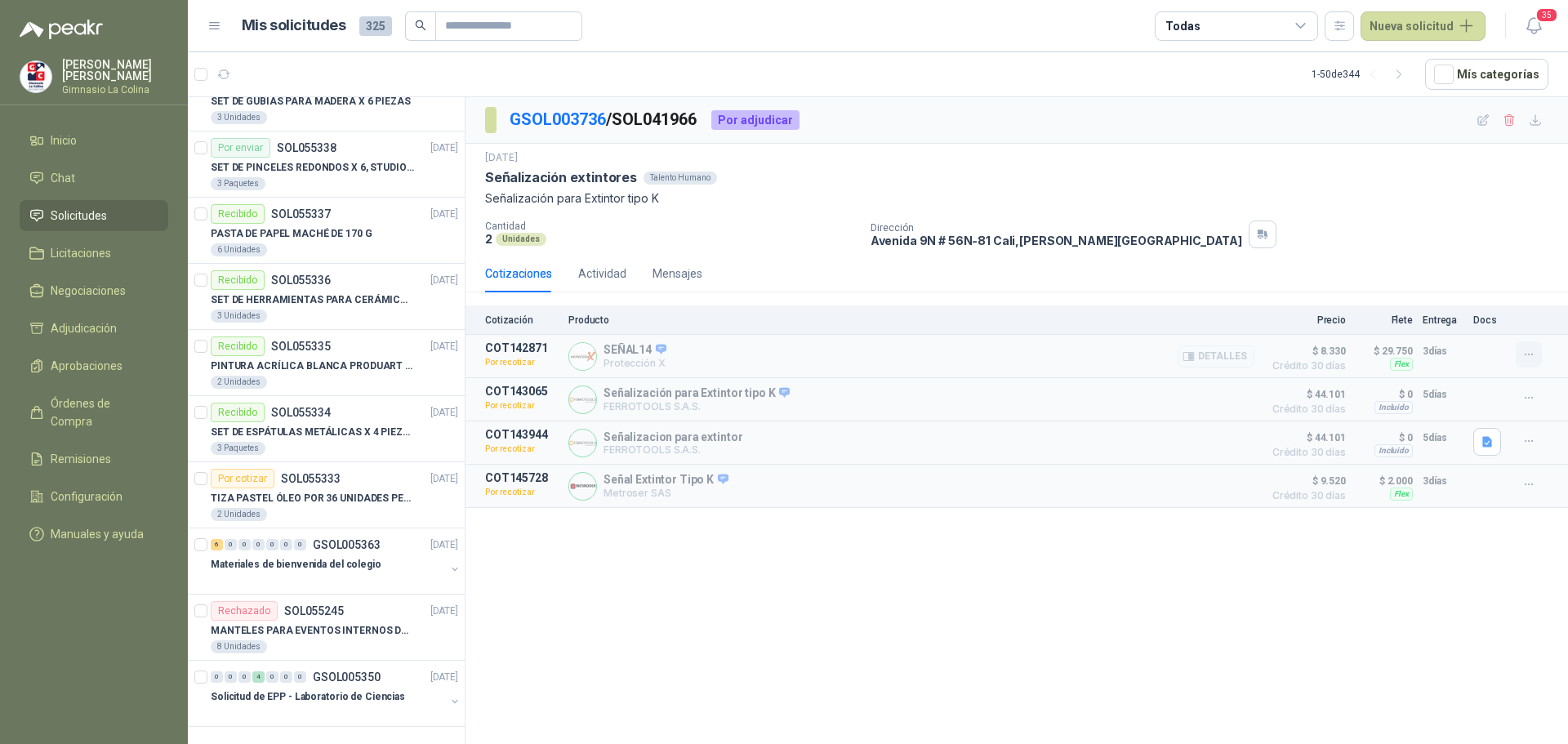
click at [1525, 352] on icon "button" at bounding box center [1529, 354] width 14 height 14
click at [1529, 440] on icon "button" at bounding box center [1529, 441] width 14 height 14
click at [1527, 484] on icon "button" at bounding box center [1529, 484] width 14 height 14
click at [1539, 30] on icon "button" at bounding box center [1533, 25] width 14 height 15
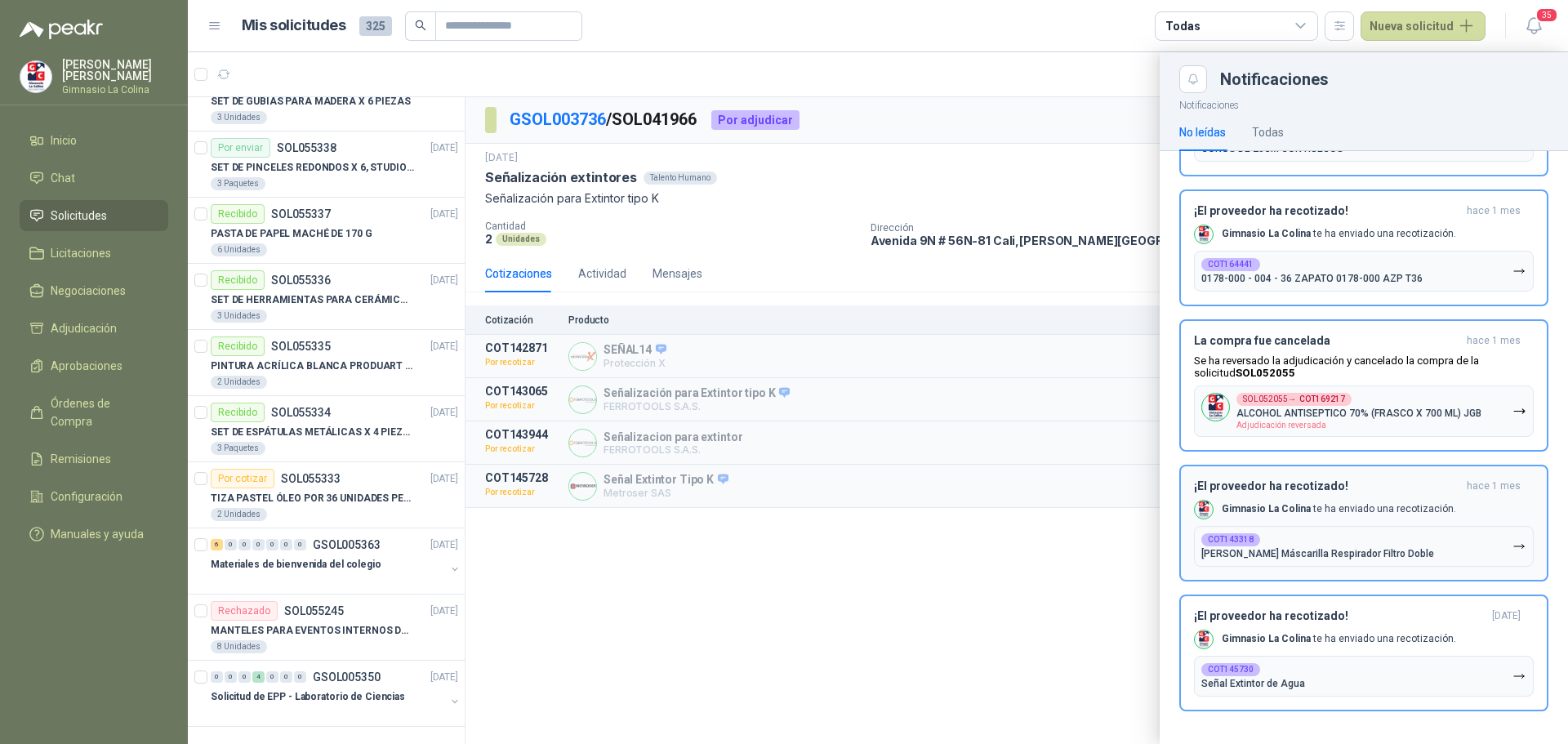
click at [1279, 550] on p "[PERSON_NAME] Máscarilla Respirador Filtro Doble" at bounding box center [1317, 554] width 233 height 11
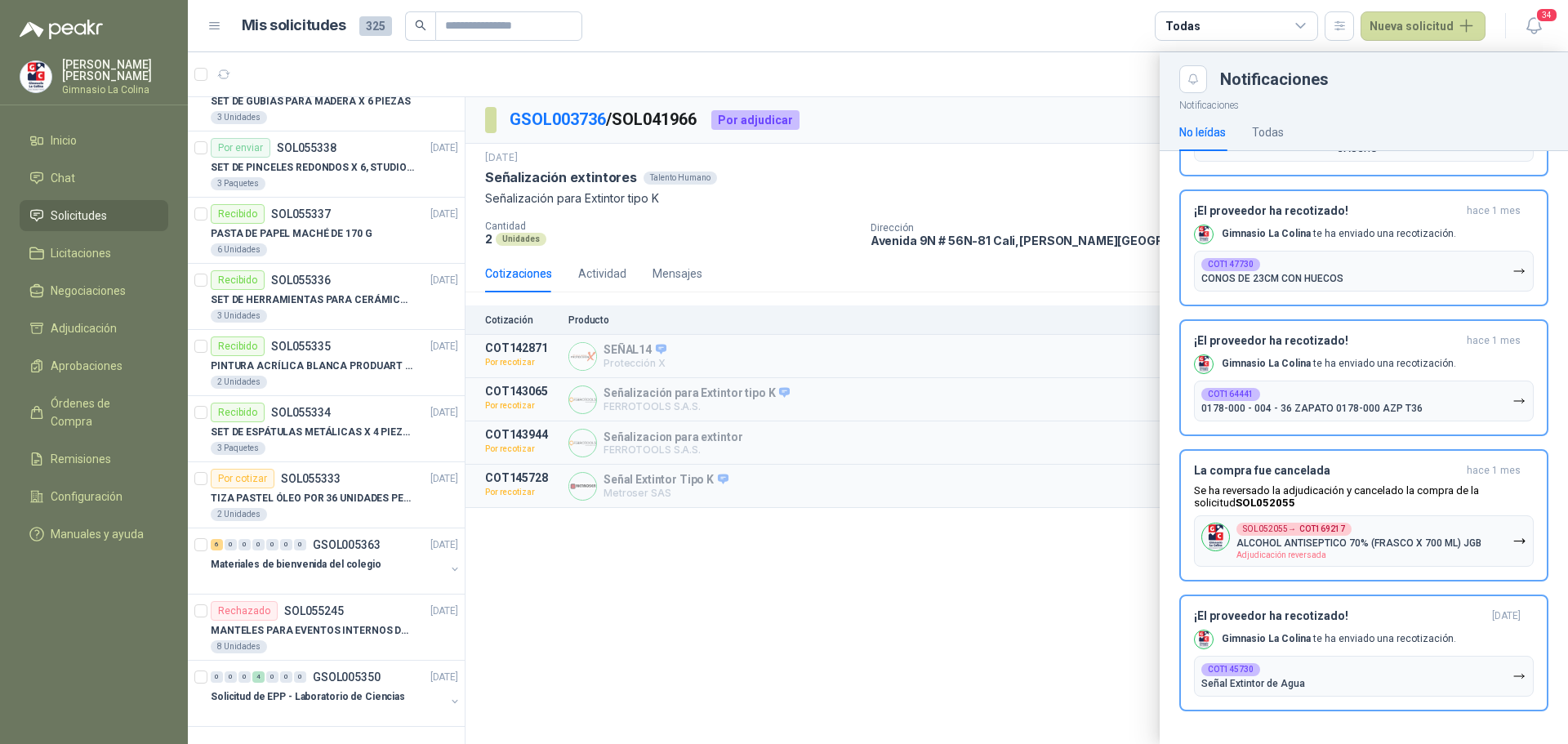
scroll to position [3818, 0]
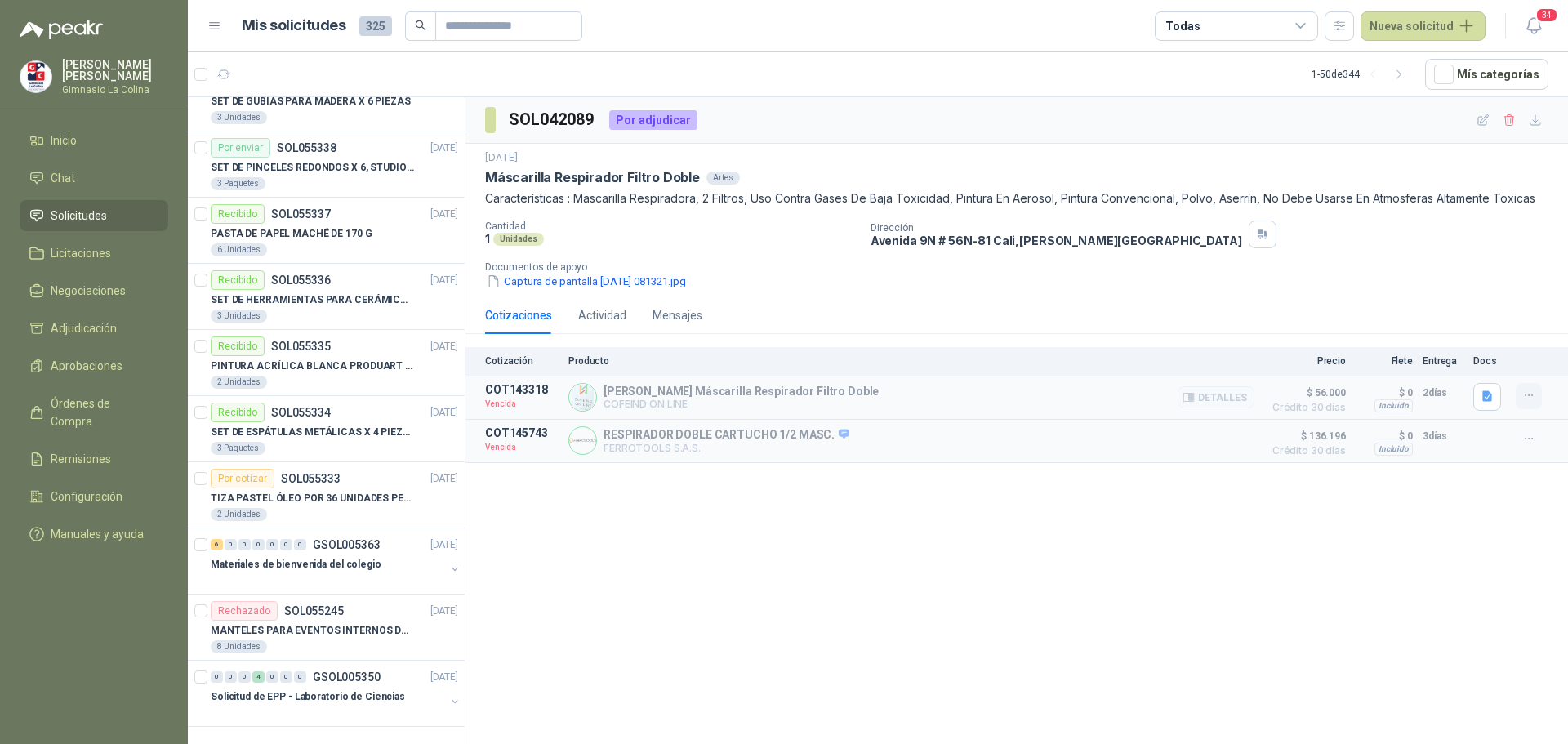
click at [1532, 390] on icon "button" at bounding box center [1529, 396] width 14 height 14
click at [1504, 359] on button "Solicitar Recotización" at bounding box center [1496, 360] width 131 height 26
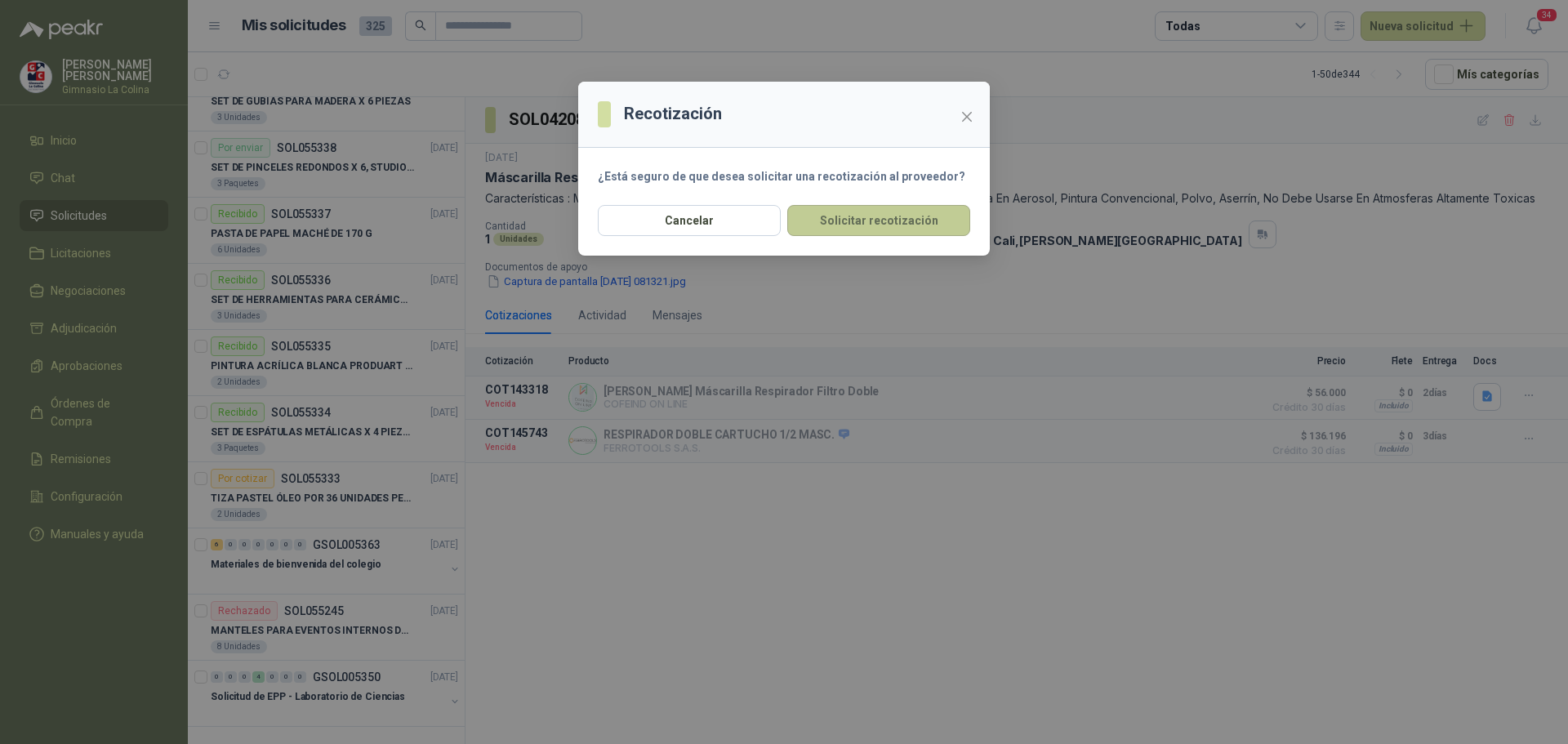
click at [874, 218] on button "Solicitar recotización" at bounding box center [879, 220] width 183 height 31
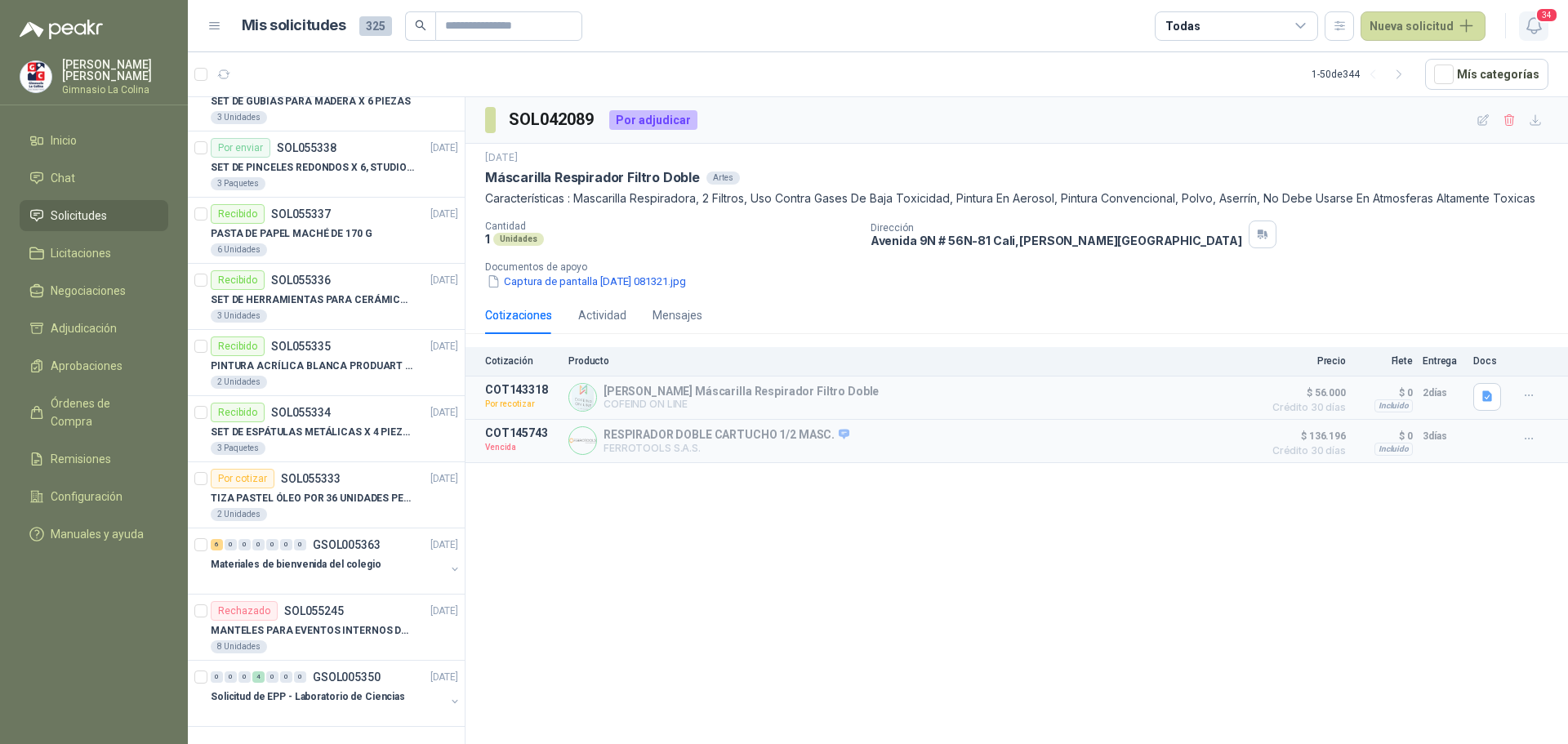
click at [1539, 15] on span "34" at bounding box center [1547, 15] width 23 height 15
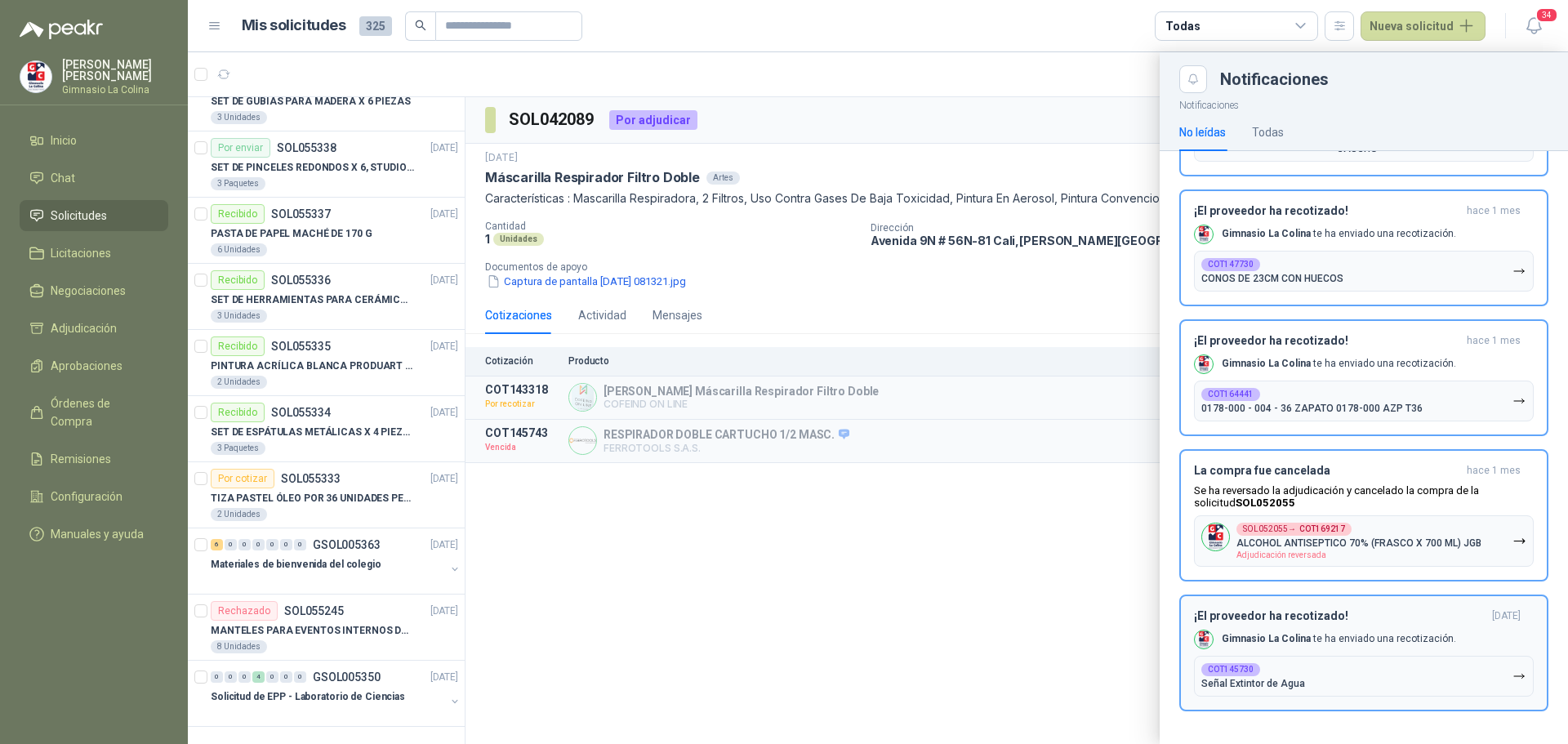
click at [1263, 673] on div "COT145730 Señal Extintor de Agua" at bounding box center [1253, 676] width 104 height 26
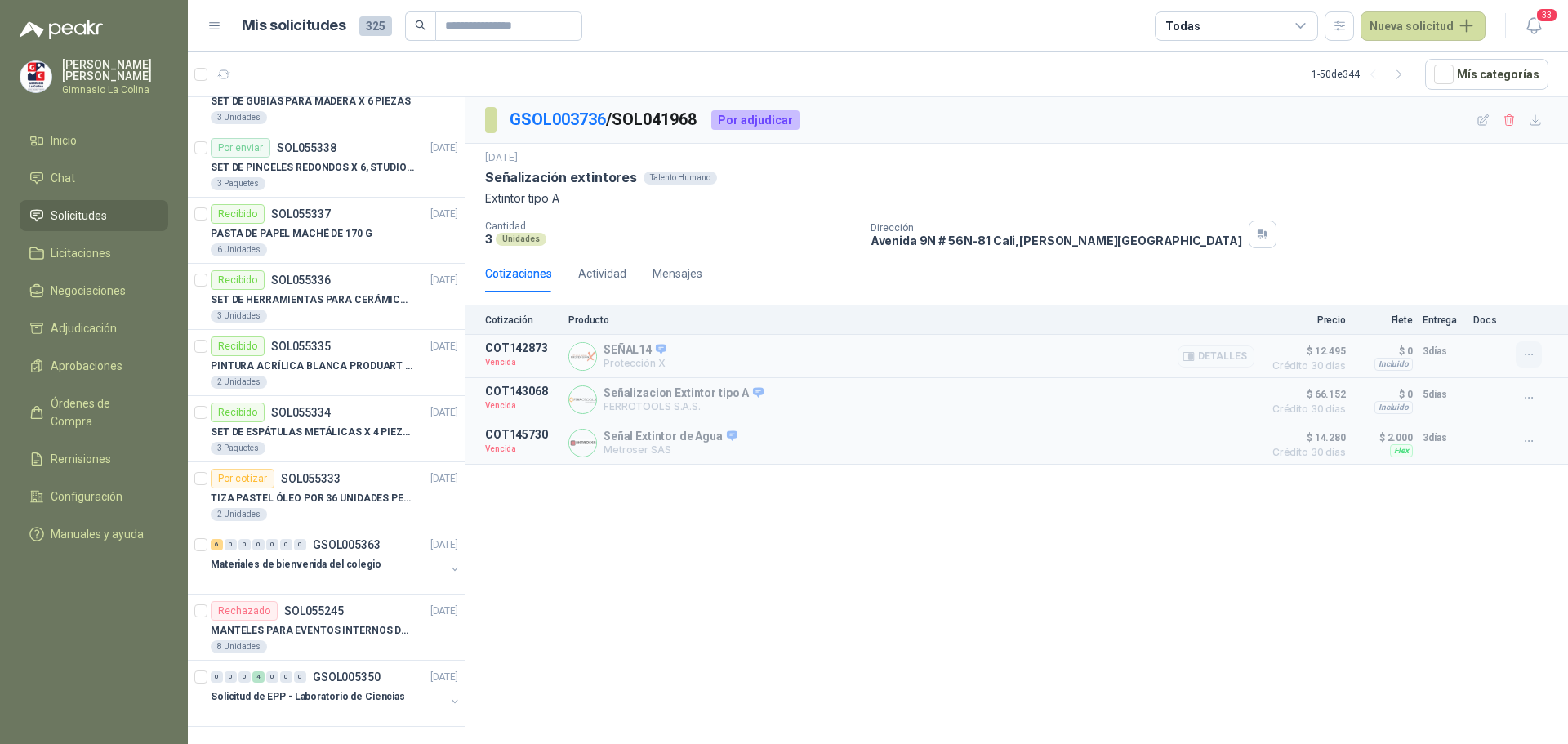
click at [1538, 353] on button "button" at bounding box center [1529, 354] width 26 height 26
click at [1511, 322] on button "Solicitar Recotización" at bounding box center [1496, 318] width 131 height 26
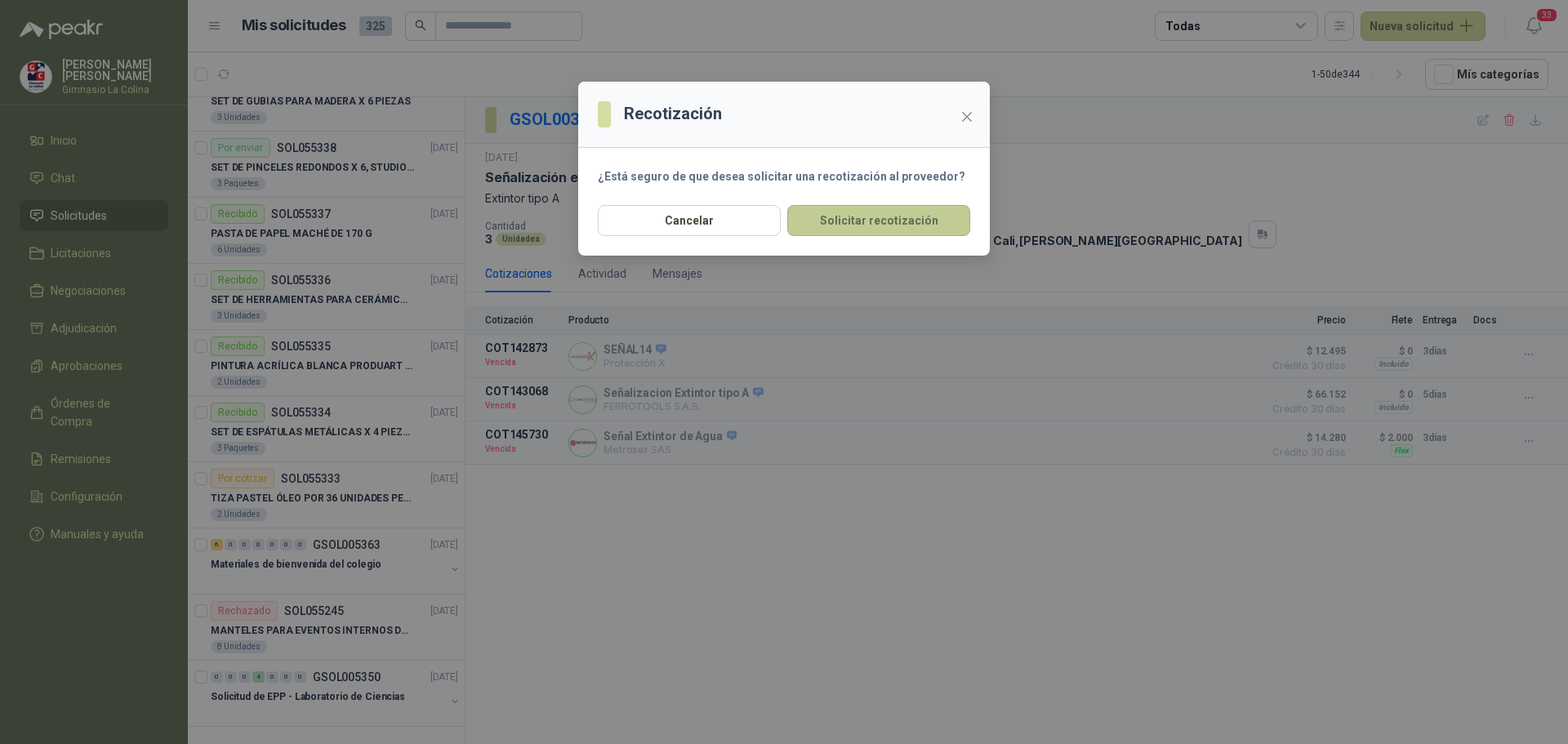
click at [878, 224] on button "Solicitar recotización" at bounding box center [879, 220] width 183 height 31
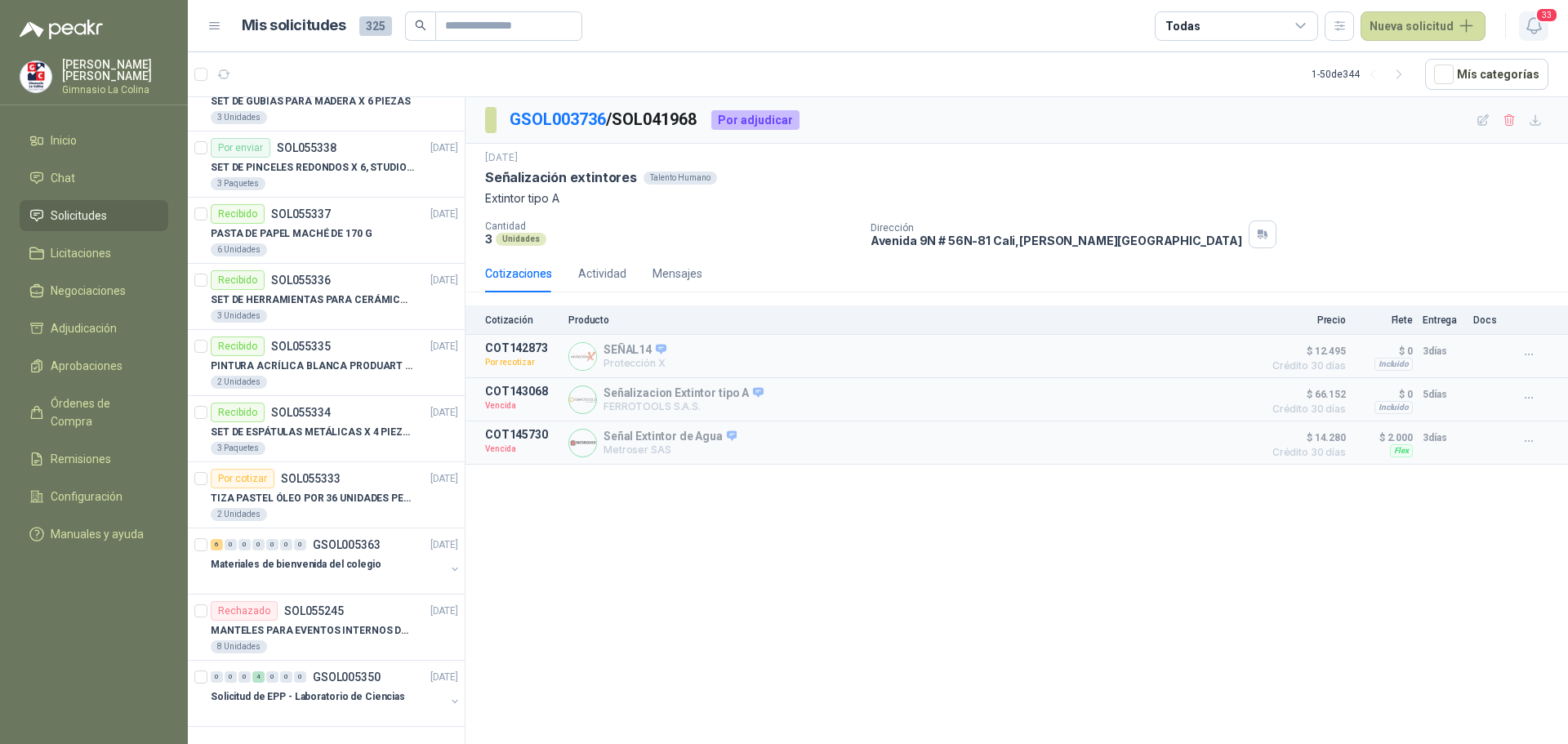
click at [1539, 14] on span "33" at bounding box center [1547, 15] width 23 height 15
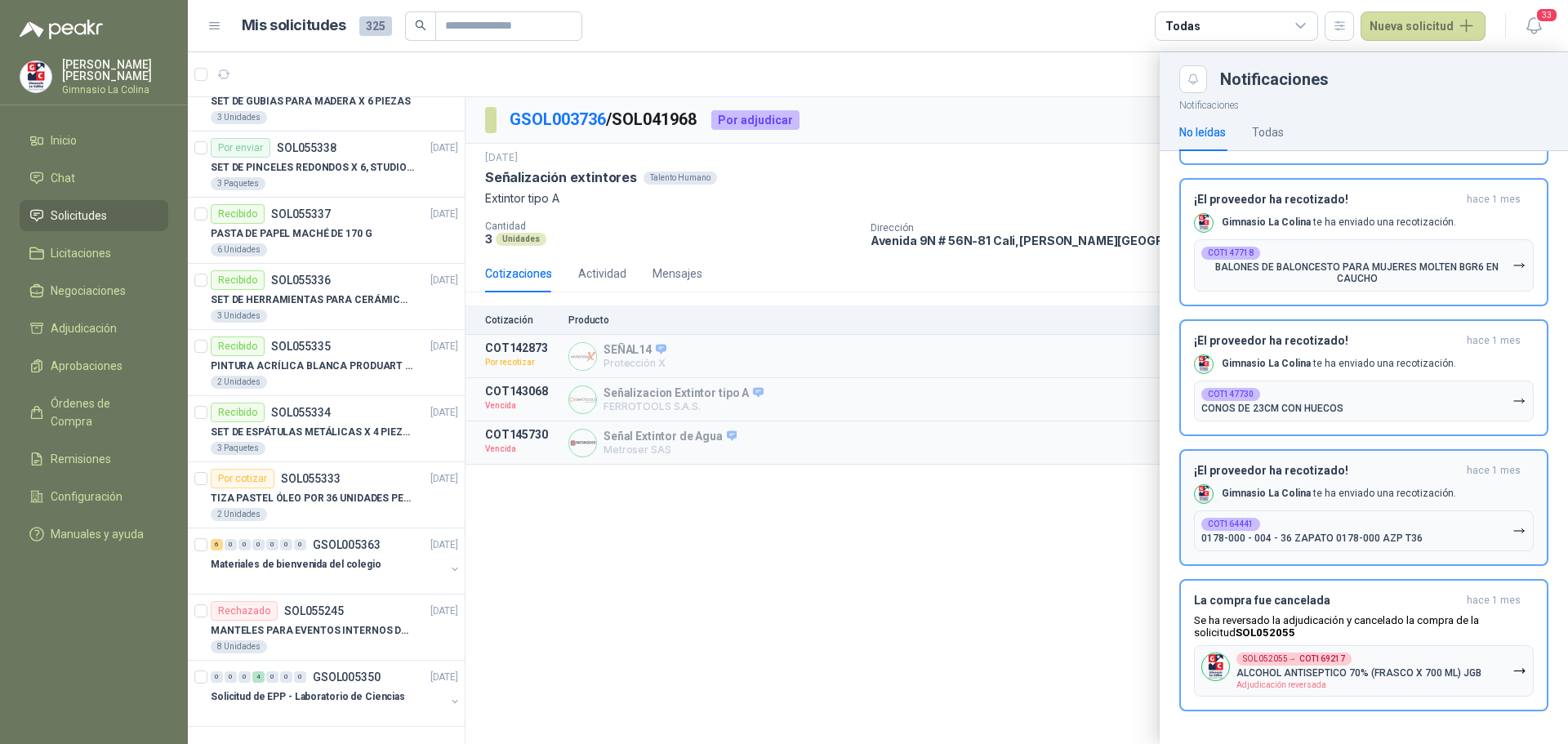
click at [1316, 532] on p "0178-000 - 004 - 36 ZAPATO 0178-000 AZP T36" at bounding box center [1312, 538] width 221 height 11
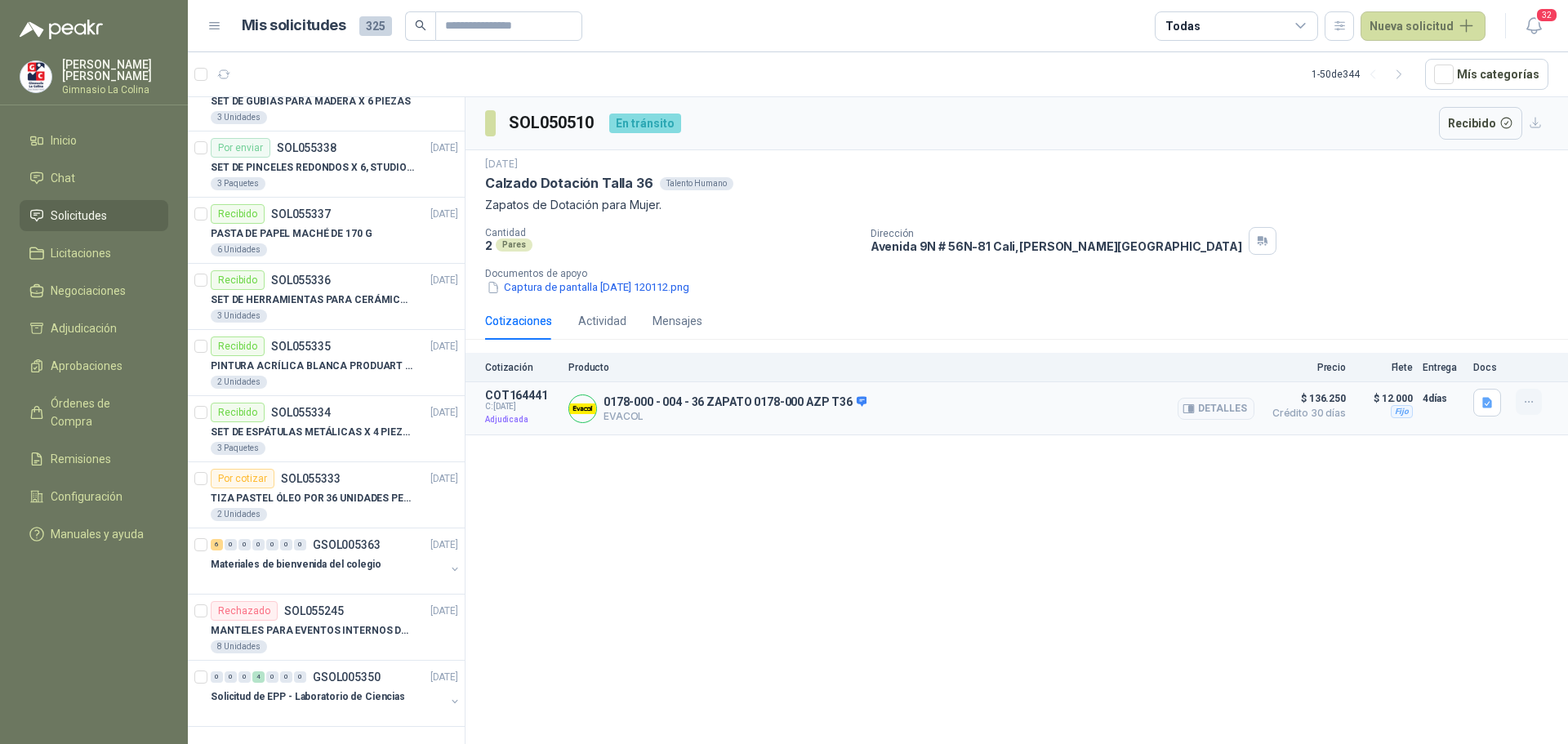
click at [1524, 399] on icon "button" at bounding box center [1529, 402] width 14 height 14
click at [1548, 21] on span "32" at bounding box center [1547, 15] width 23 height 15
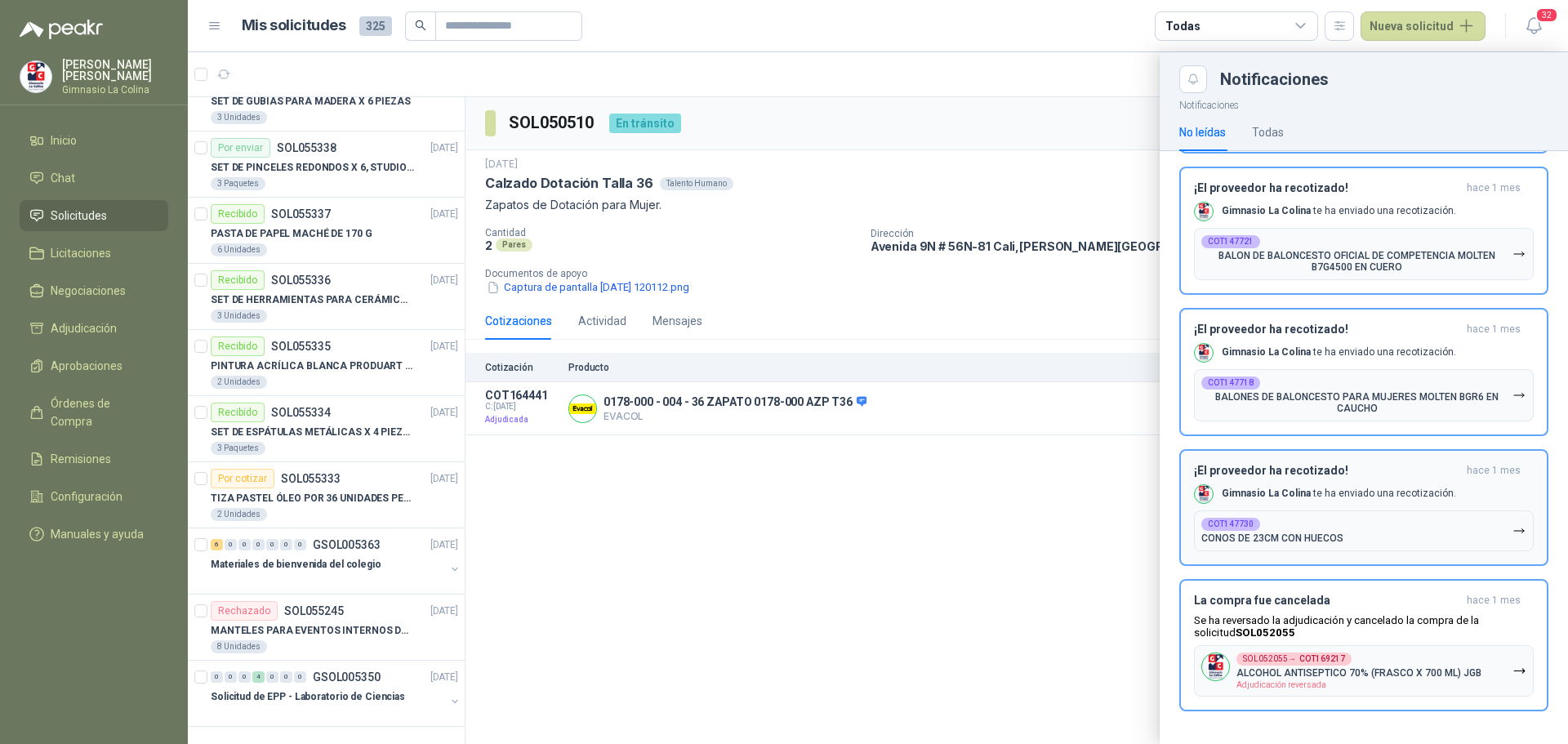
click at [1280, 526] on div "COT147730 CONOS DE 23CM CON HUECOS" at bounding box center [1272, 531] width 142 height 26
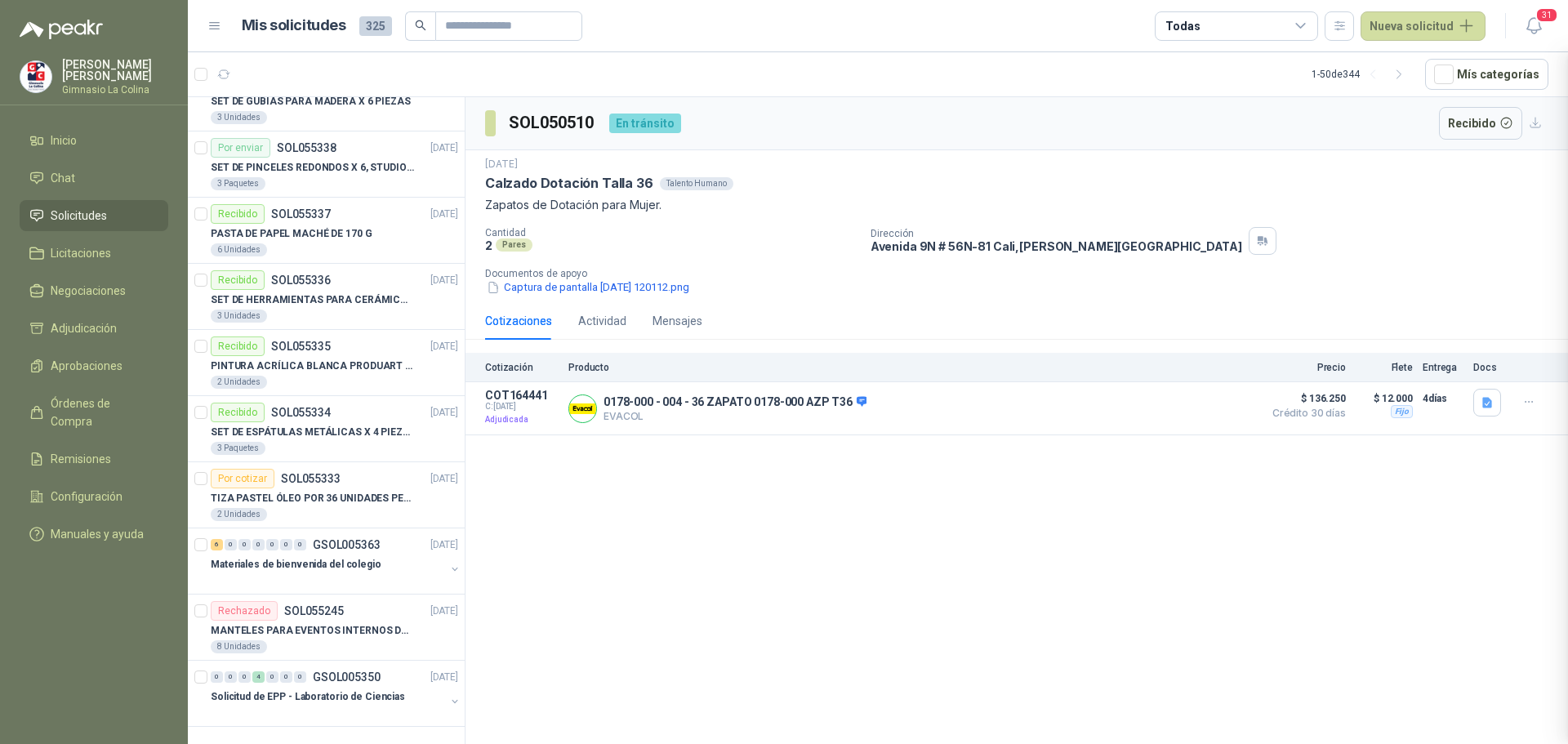
scroll to position [3428, 0]
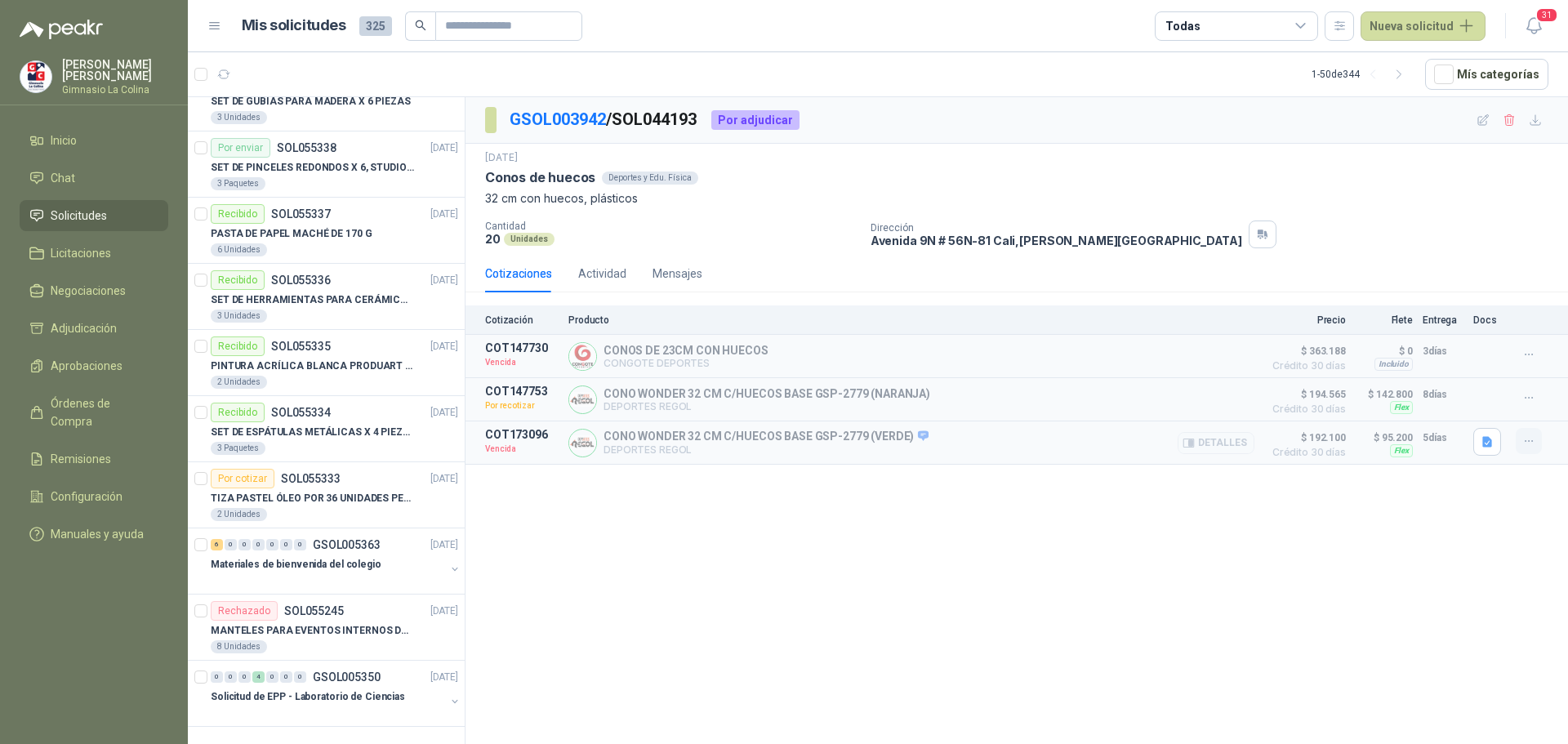
click at [1531, 445] on icon "button" at bounding box center [1529, 441] width 14 height 14
click at [1525, 408] on button "Solicitar Recotización" at bounding box center [1496, 407] width 131 height 26
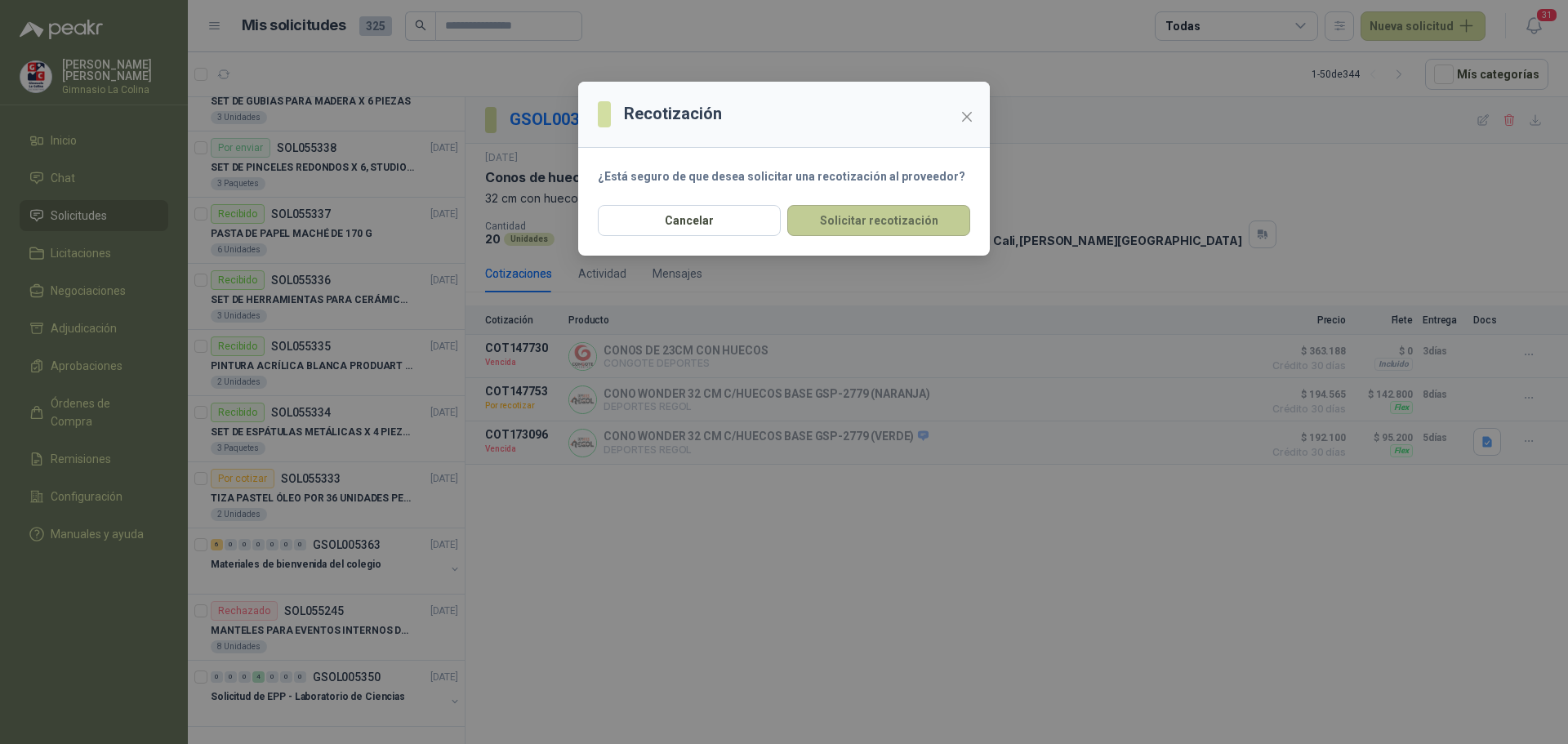
click at [917, 230] on button "Solicitar recotización" at bounding box center [879, 220] width 183 height 31
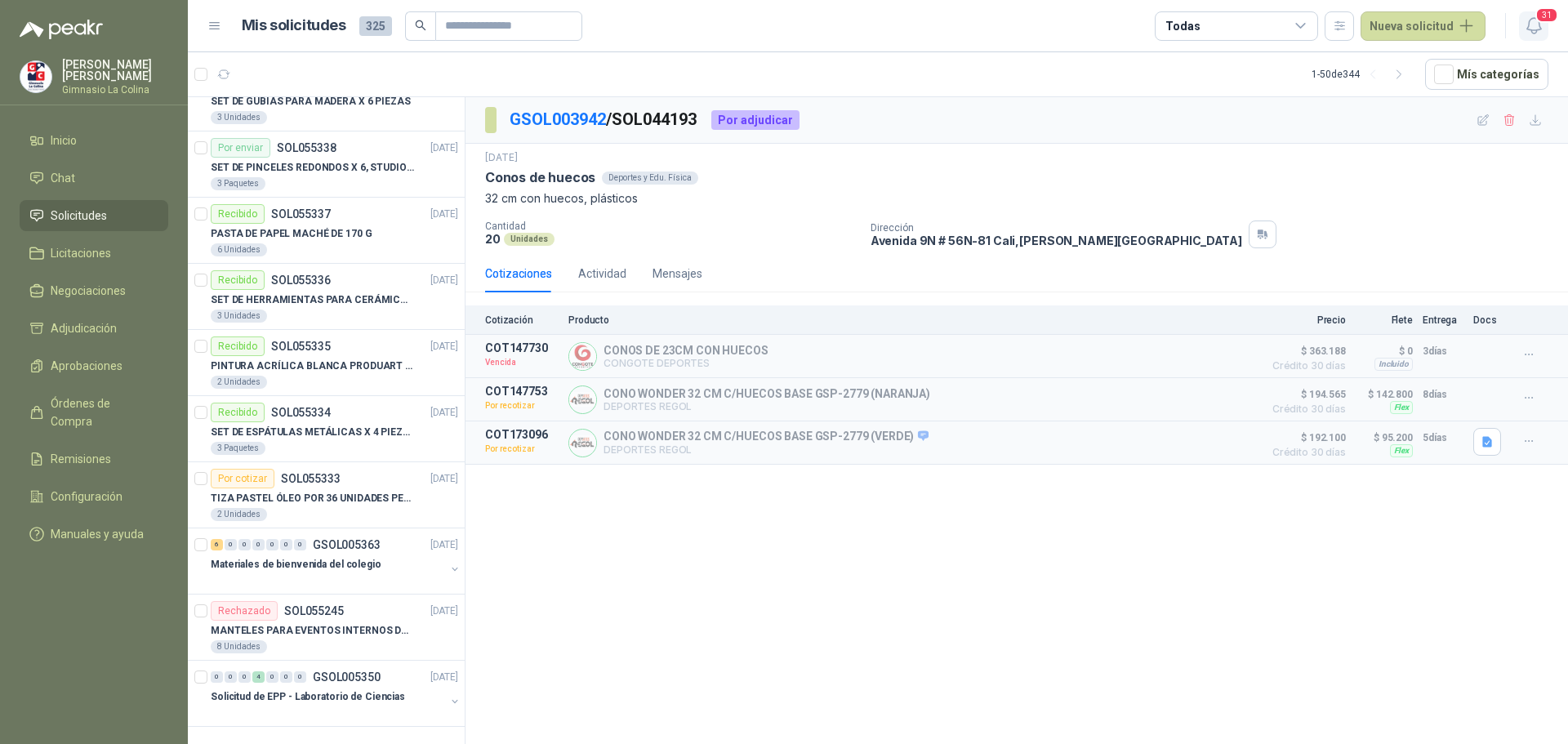
click at [1536, 21] on span "31" at bounding box center [1547, 15] width 23 height 15
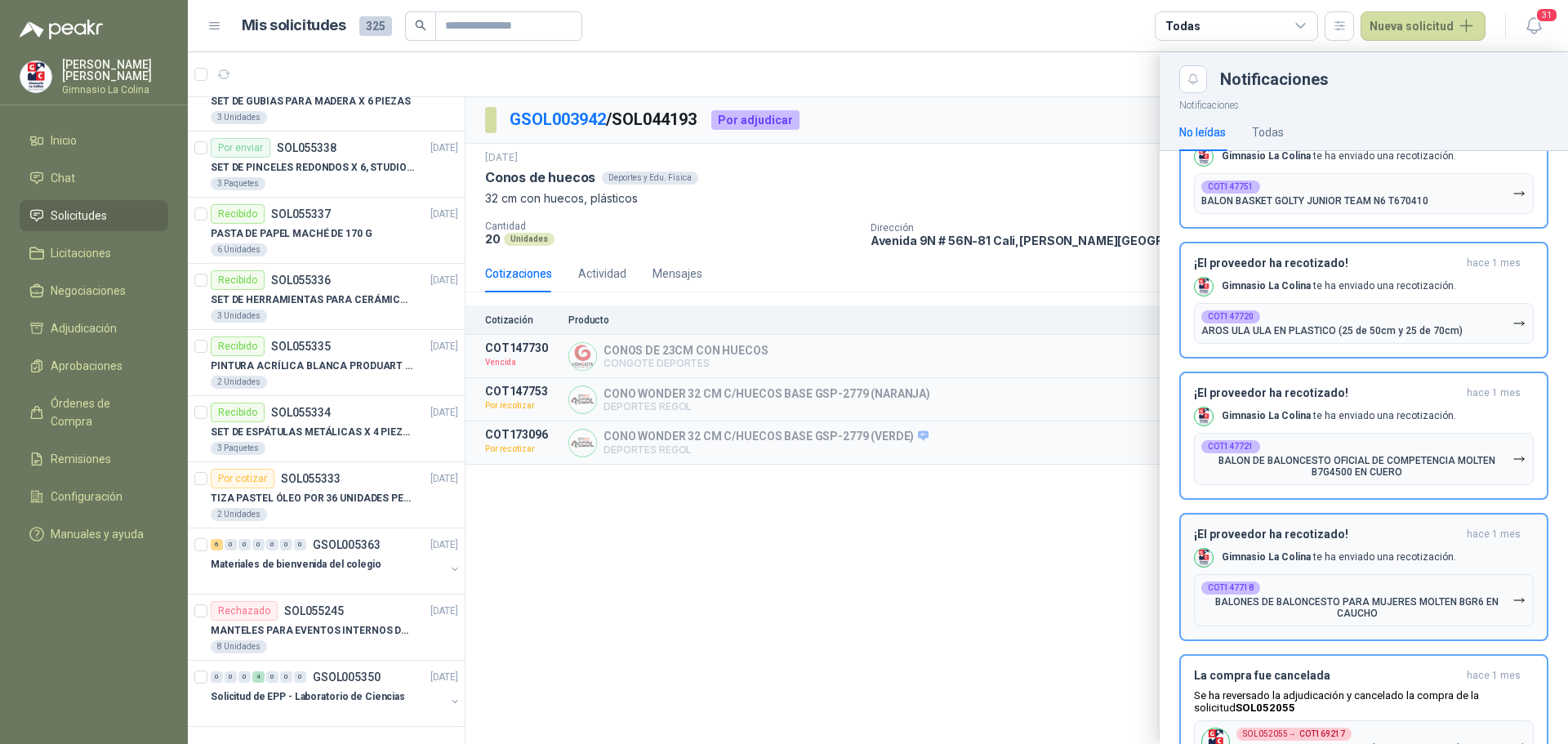
scroll to position [3265, 0]
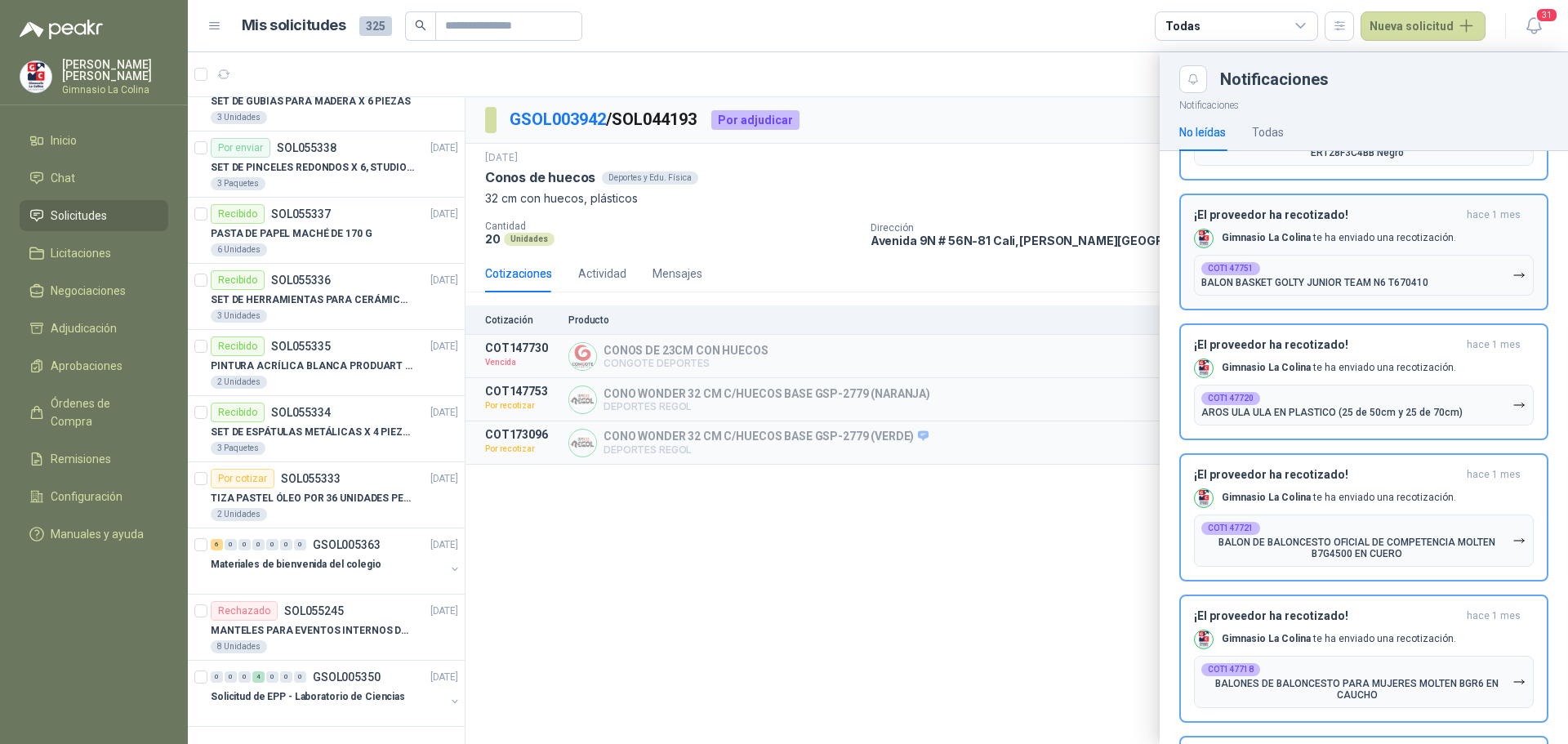
click at [1282, 280] on p "BALON BASKET GOLTY JUNIOR TEAM N6 T670410" at bounding box center [1315, 283] width 227 height 11
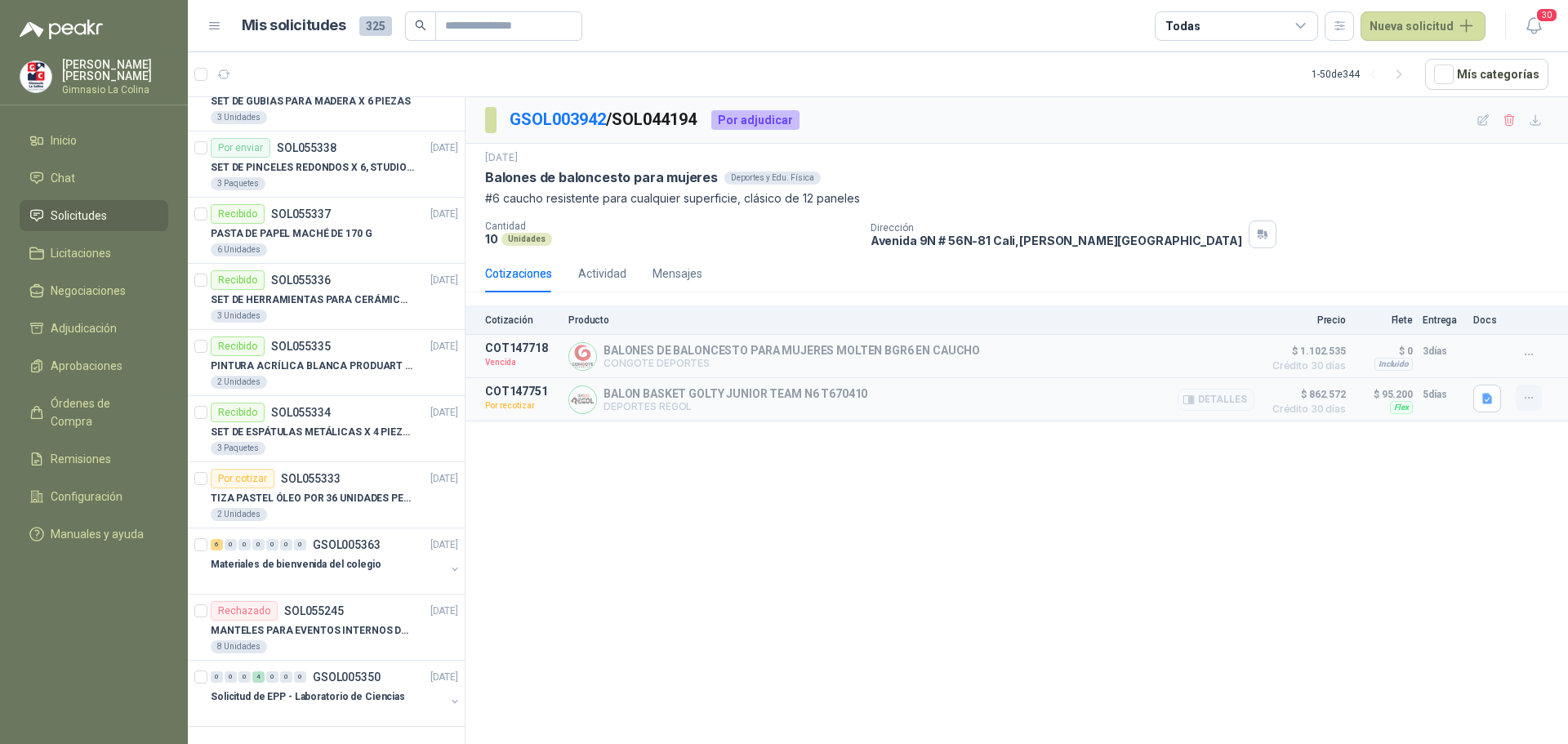
click at [1532, 398] on icon "button" at bounding box center [1528, 397] width 8 height 1
click at [1195, 352] on icon "button" at bounding box center [1188, 356] width 12 height 12
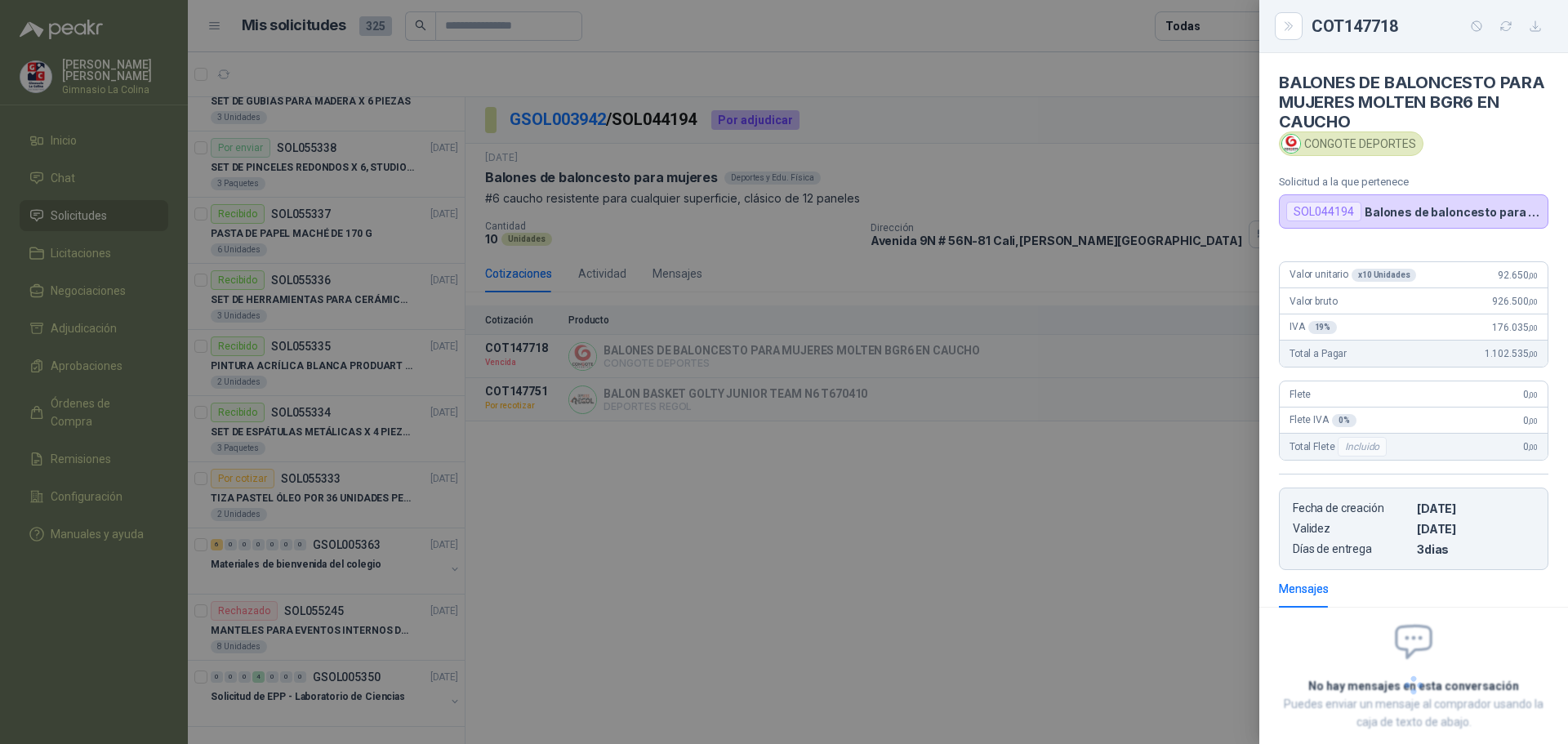
scroll to position [89, 0]
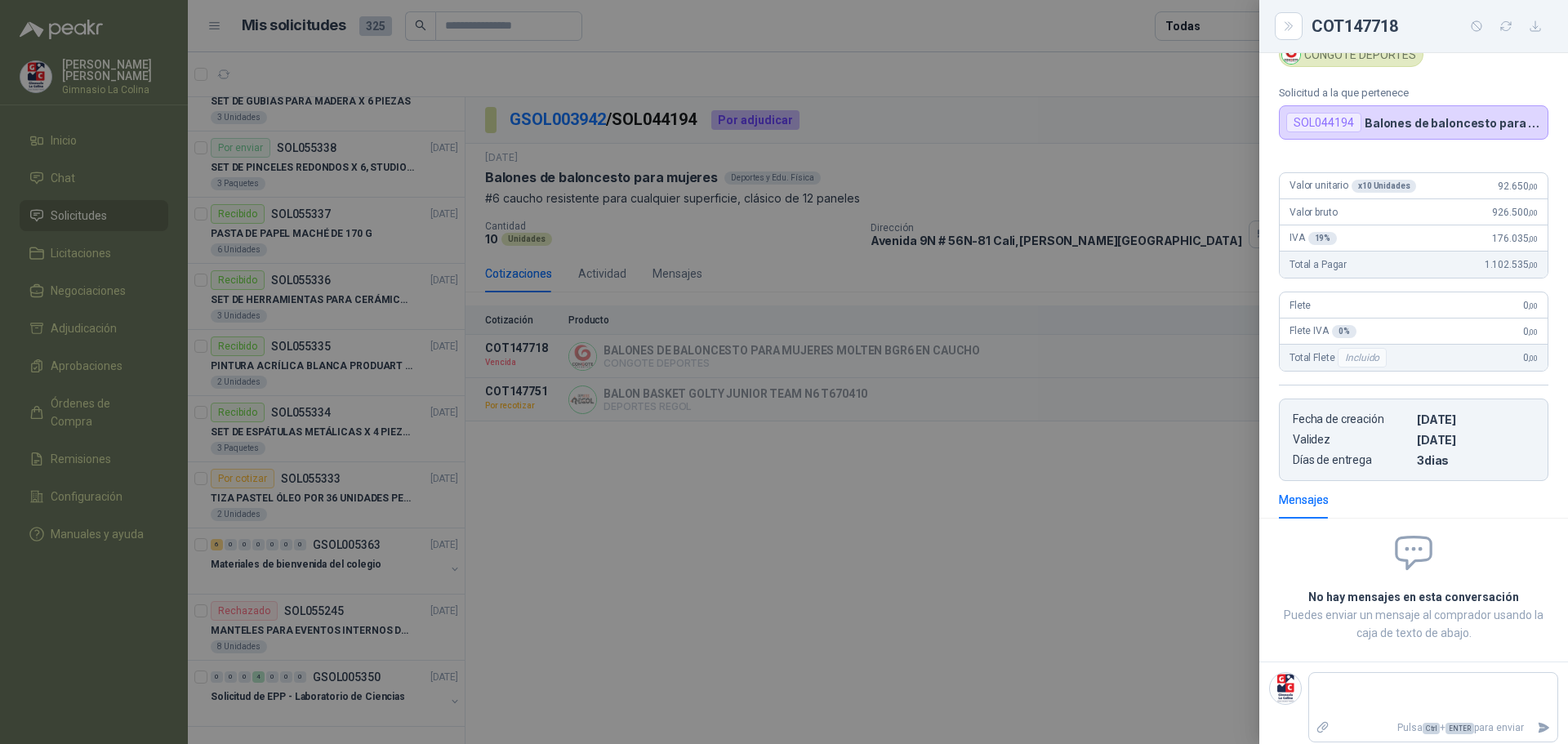
click at [1097, 174] on div at bounding box center [784, 372] width 1568 height 744
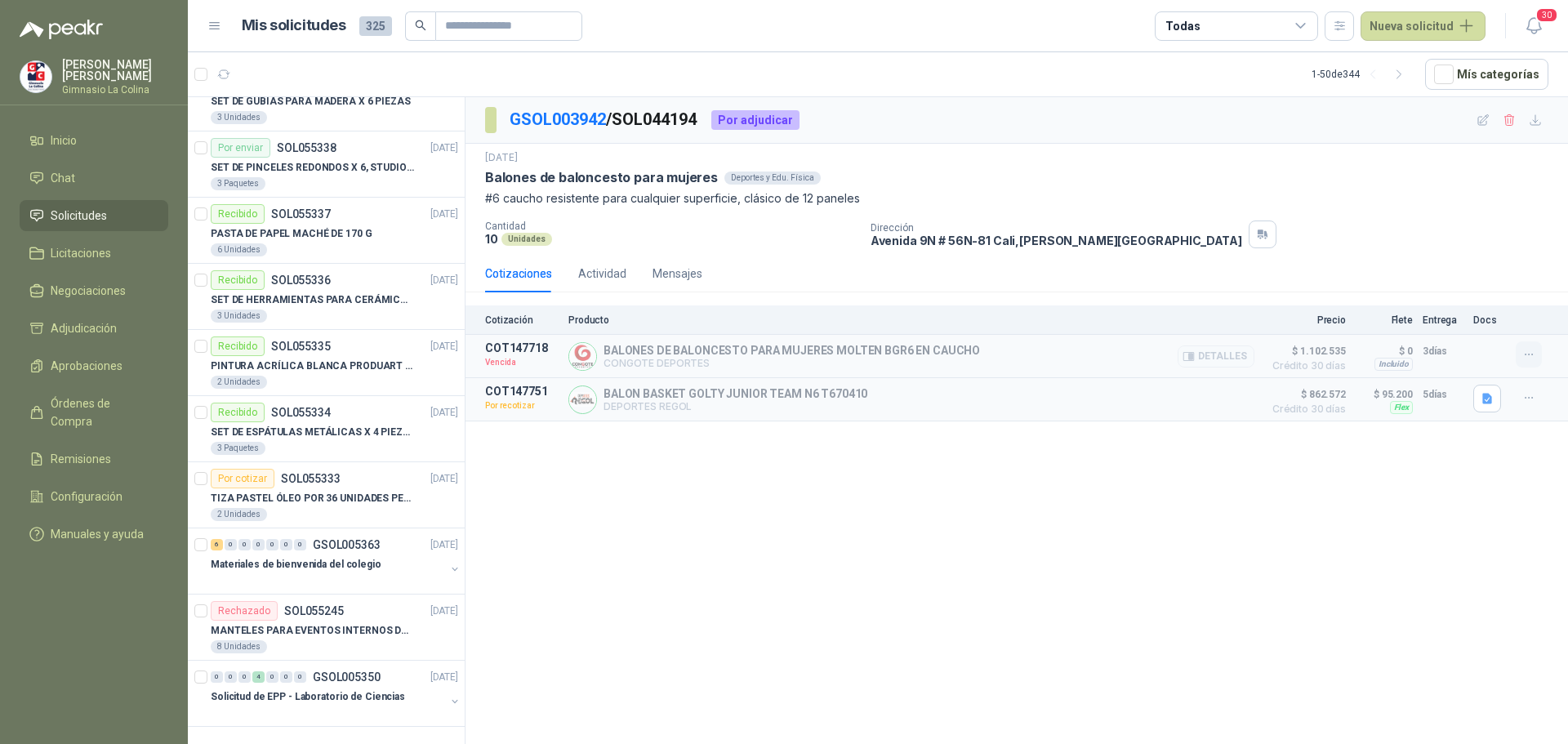
click at [1528, 349] on icon "button" at bounding box center [1529, 354] width 14 height 14
click at [1498, 316] on button "Solicitar Recotización" at bounding box center [1496, 318] width 131 height 26
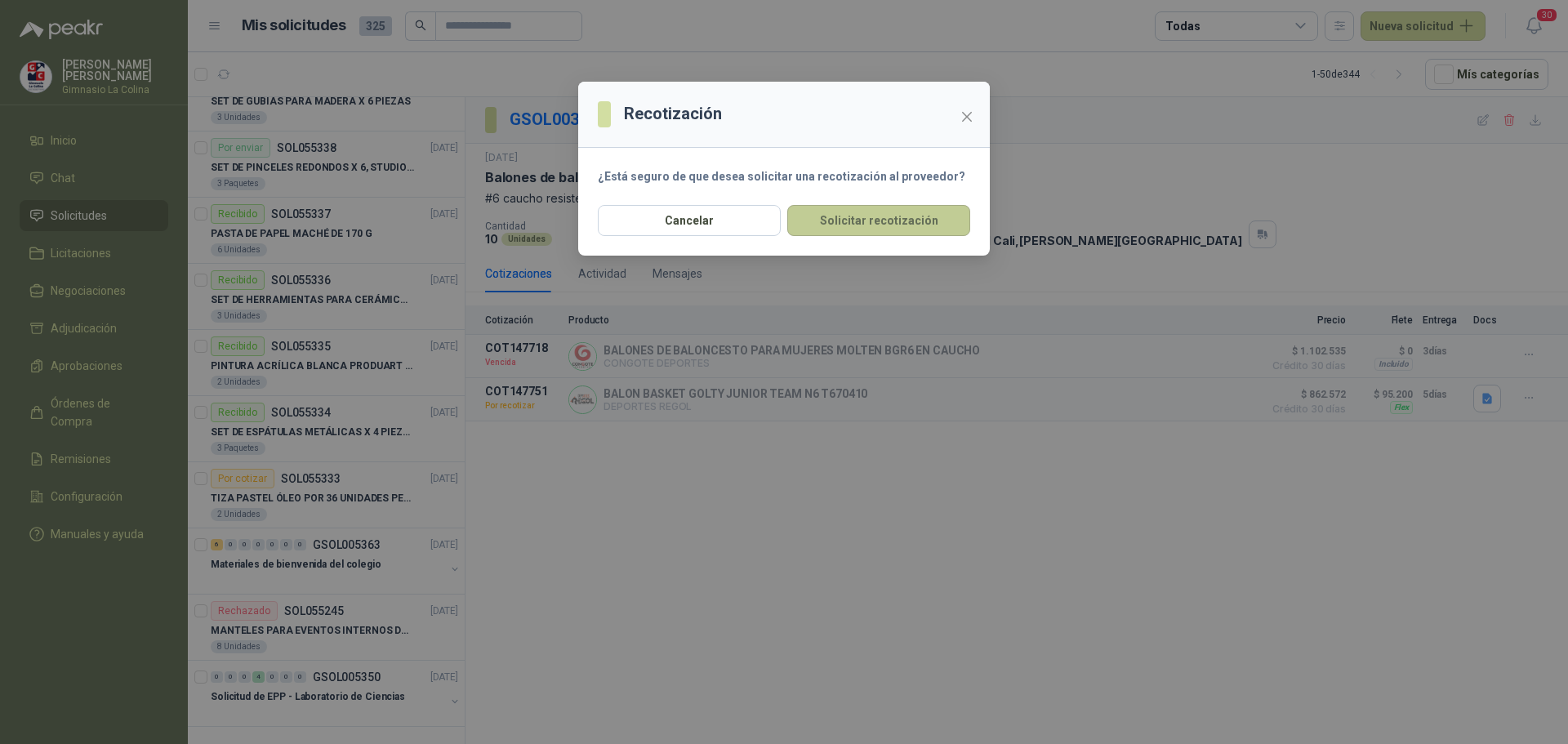
click at [899, 228] on button "Solicitar recotización" at bounding box center [879, 220] width 183 height 31
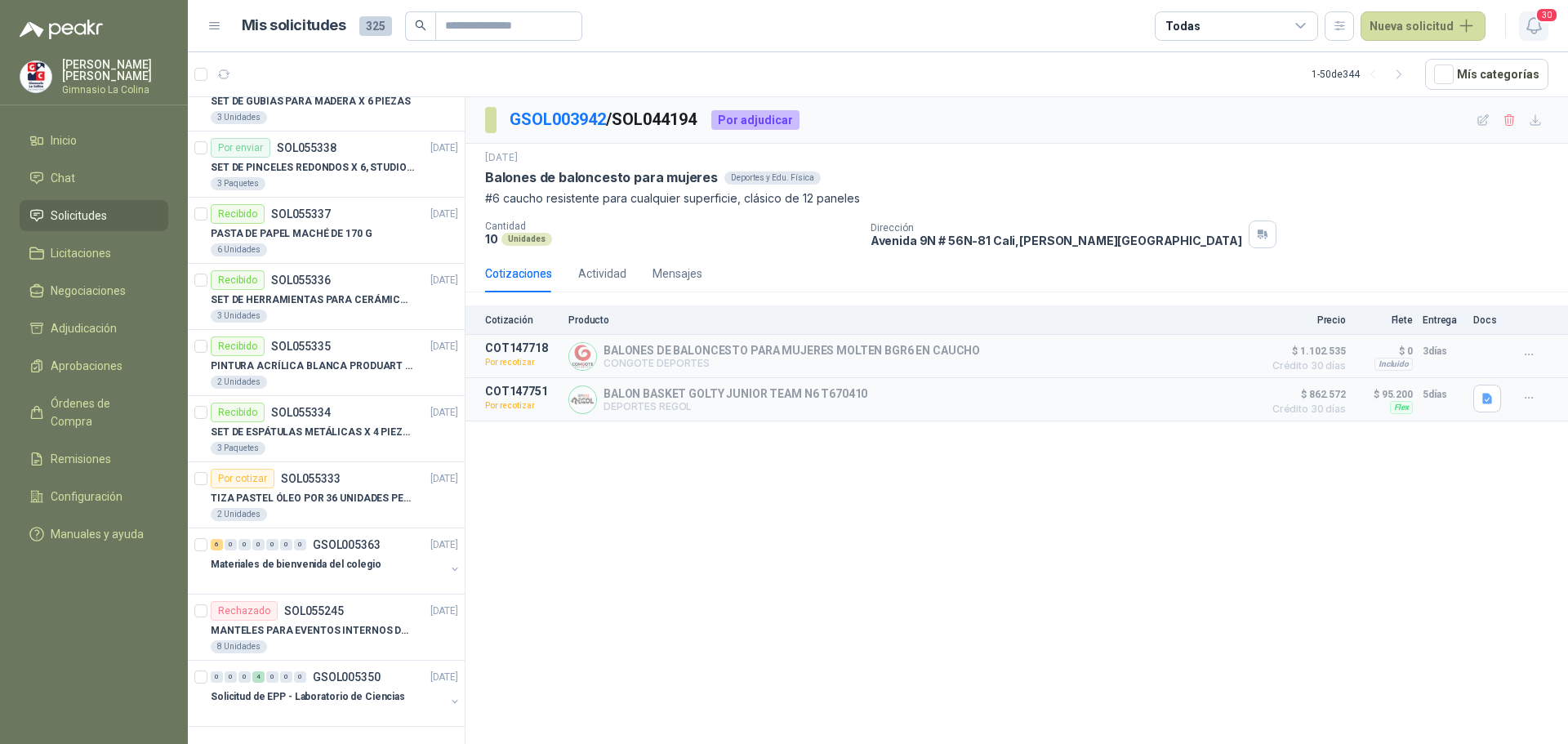
click at [1545, 14] on span "30" at bounding box center [1547, 15] width 23 height 15
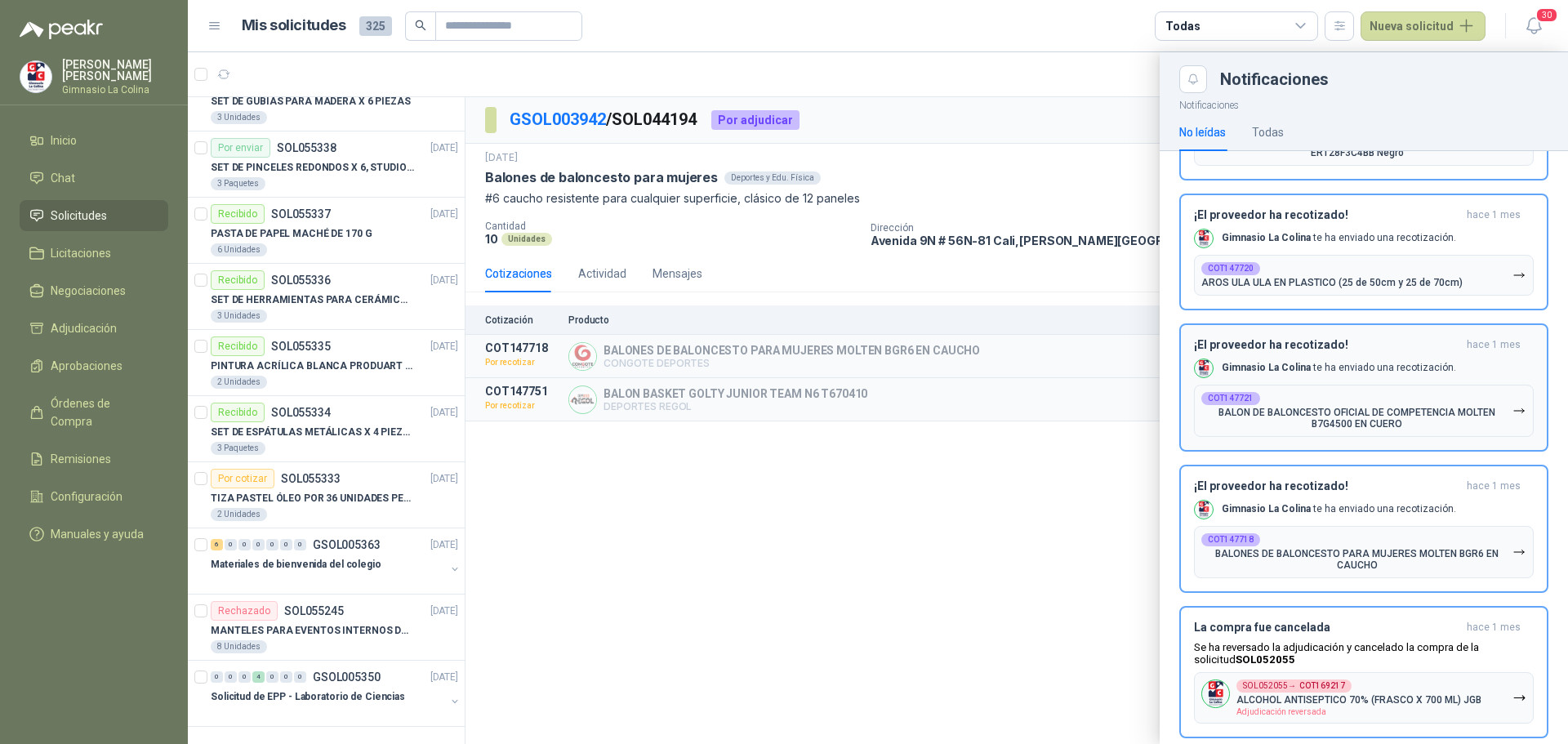
click at [1308, 424] on p "BALON DE BALONCESTO OFICIAL DE COMPETENCIA MOLTEN B7G4500 EN CUERO" at bounding box center [1357, 418] width 311 height 23
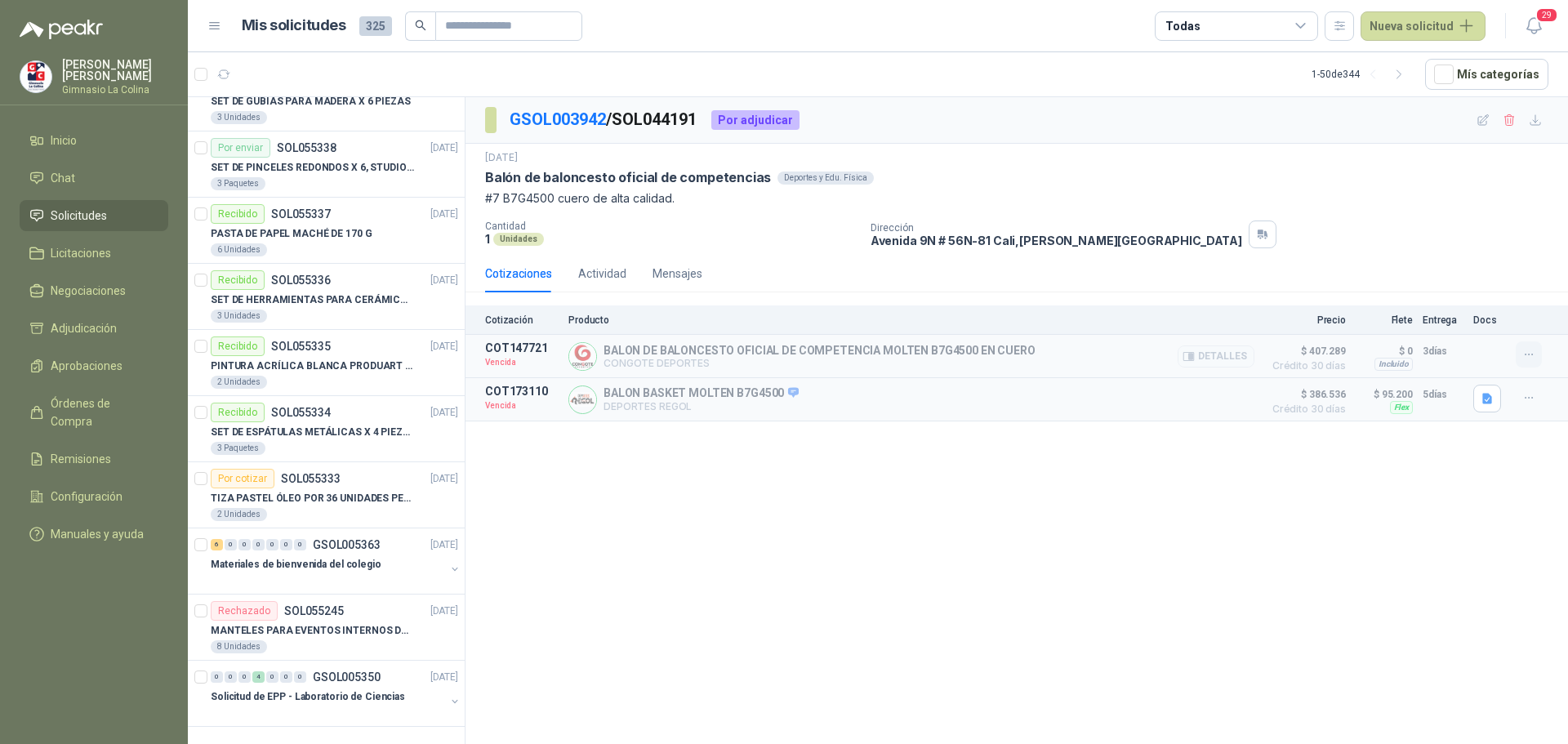
click at [1524, 353] on icon "button" at bounding box center [1529, 354] width 14 height 14
click at [1506, 316] on button "Solicitar Recotización" at bounding box center [1496, 318] width 131 height 26
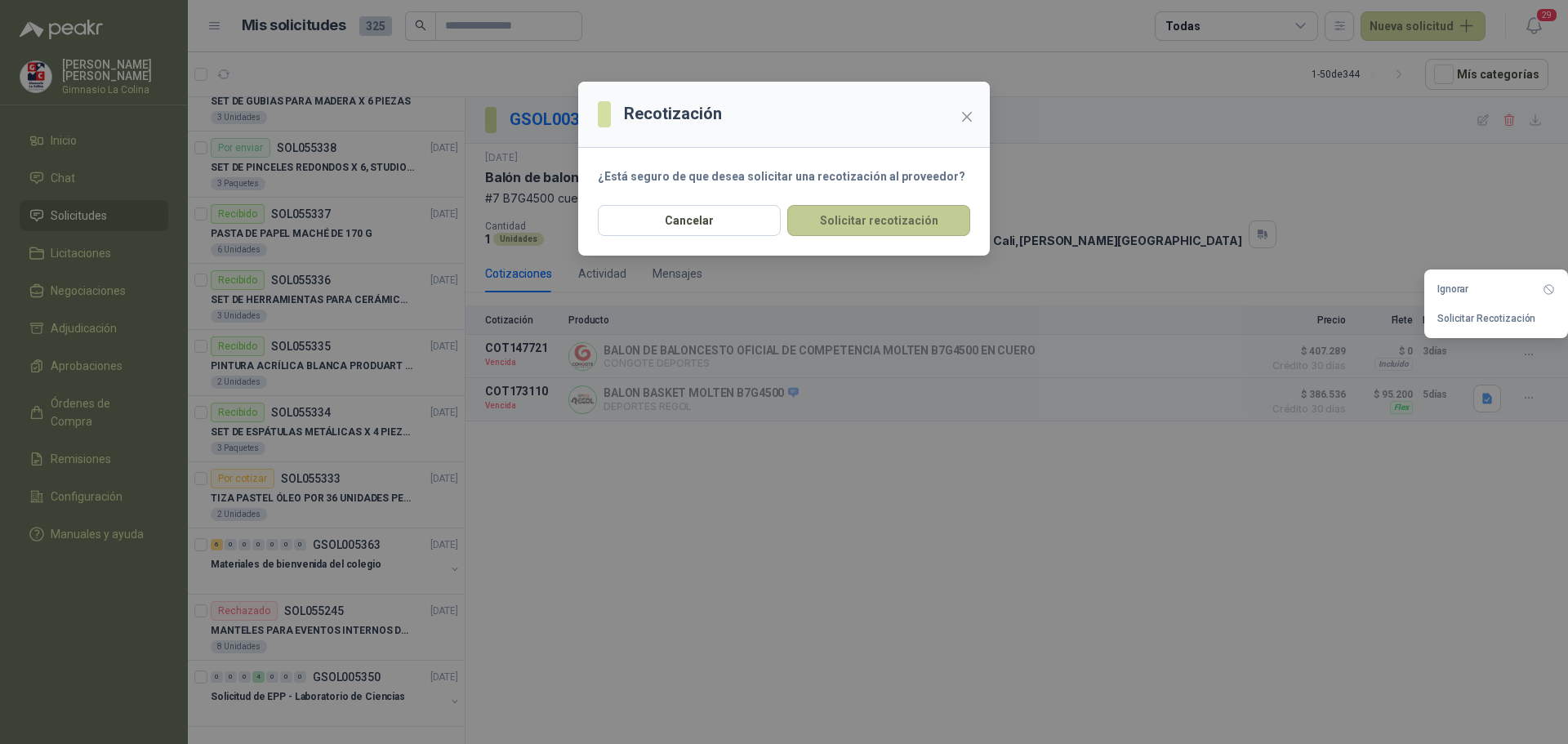
click at [845, 218] on button "Solicitar recotización" at bounding box center [879, 220] width 183 height 31
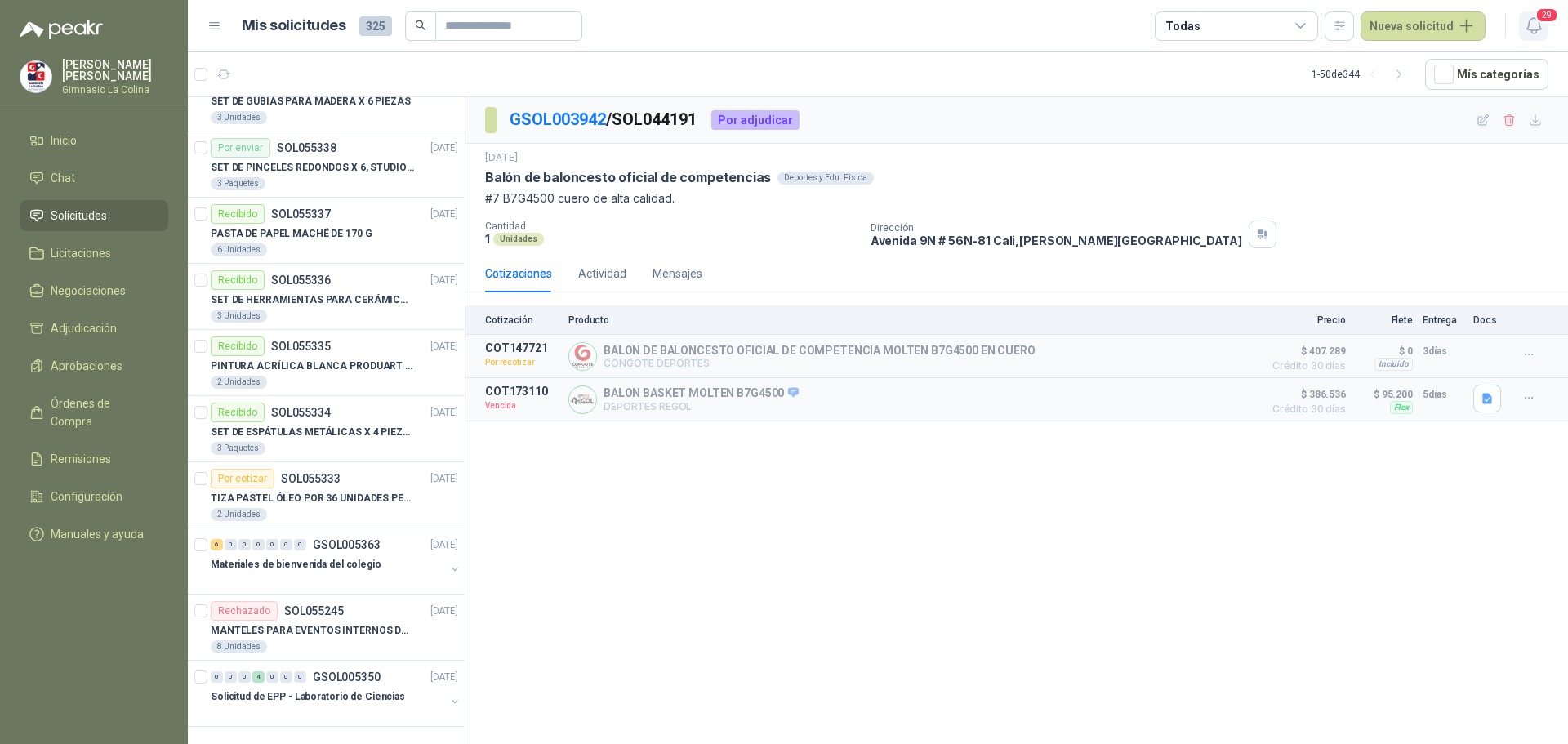
click at [1538, 16] on span "29" at bounding box center [1547, 15] width 23 height 15
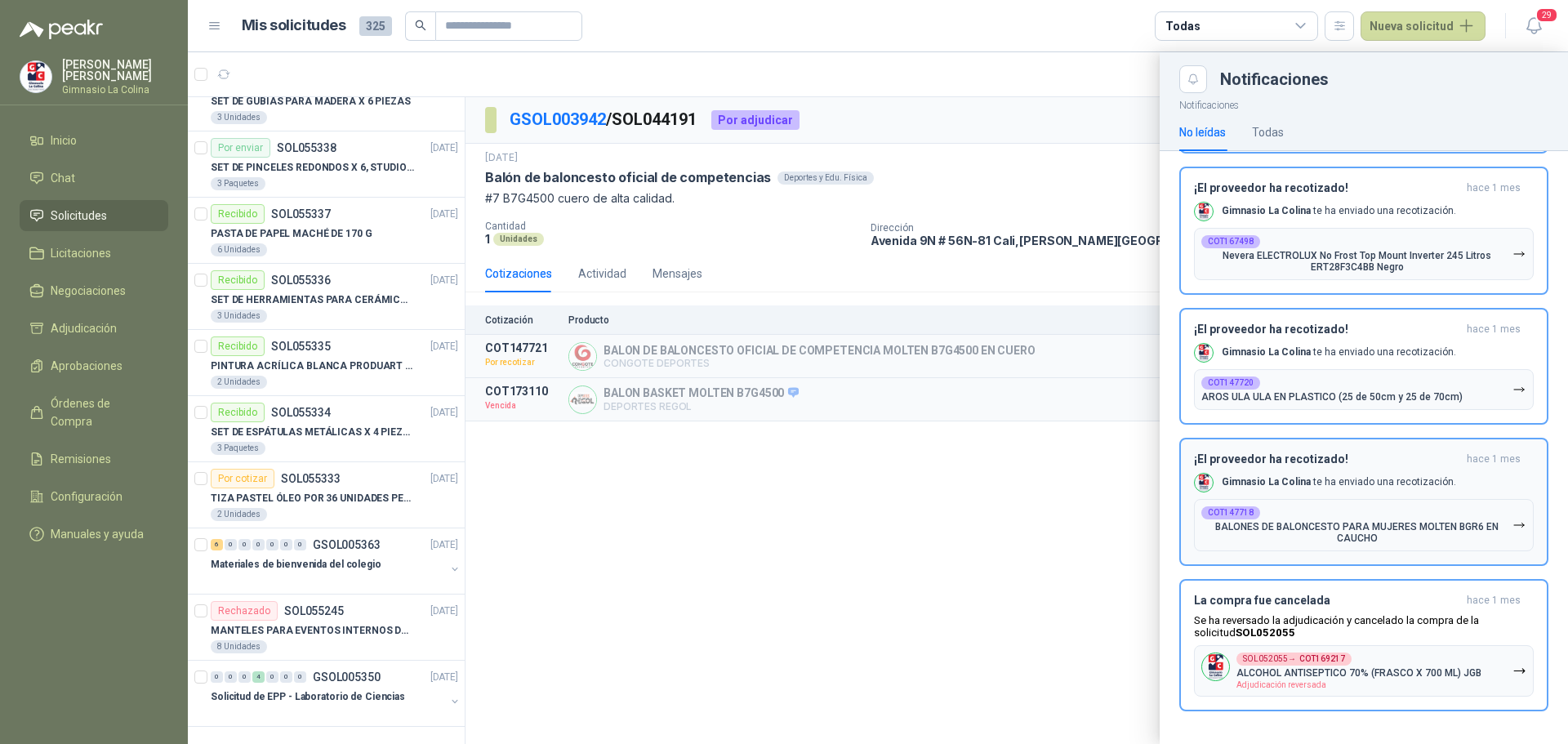
click at [1335, 527] on p "BALONES DE BALONCESTO PARA MUJERES MOLTEN BGR6 EN CAUCHO" at bounding box center [1357, 532] width 311 height 23
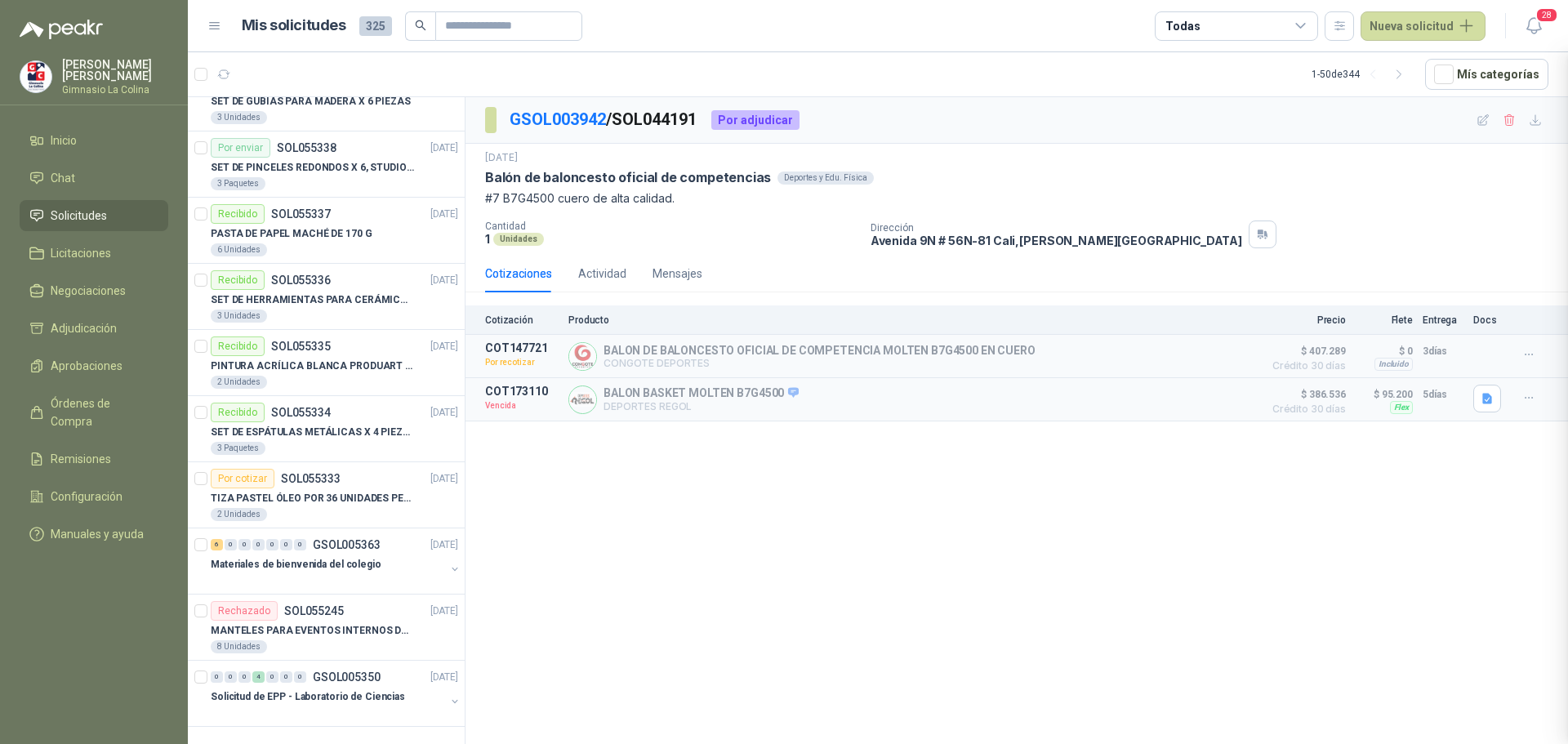
scroll to position [3016, 0]
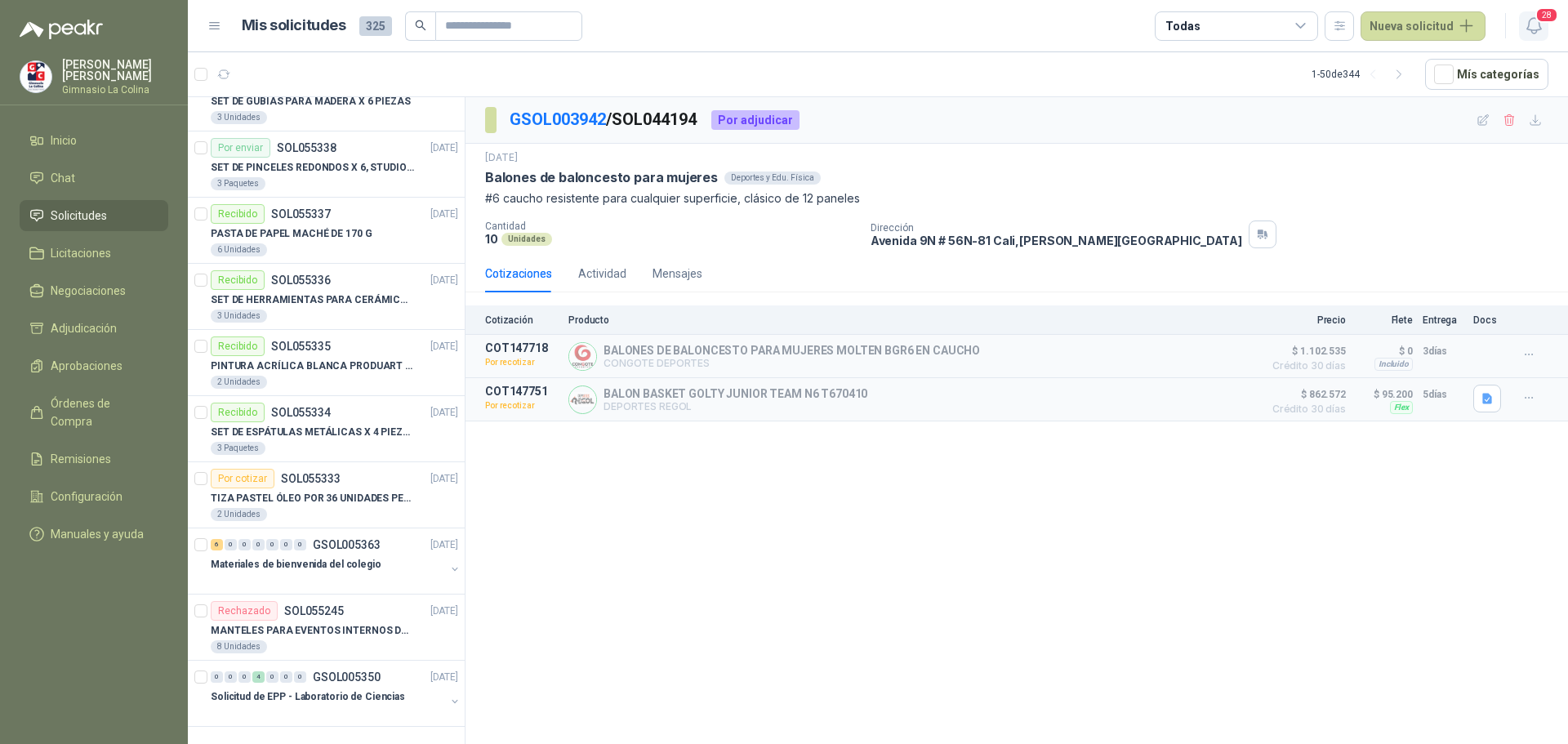
click at [1537, 10] on span "28" at bounding box center [1547, 15] width 23 height 15
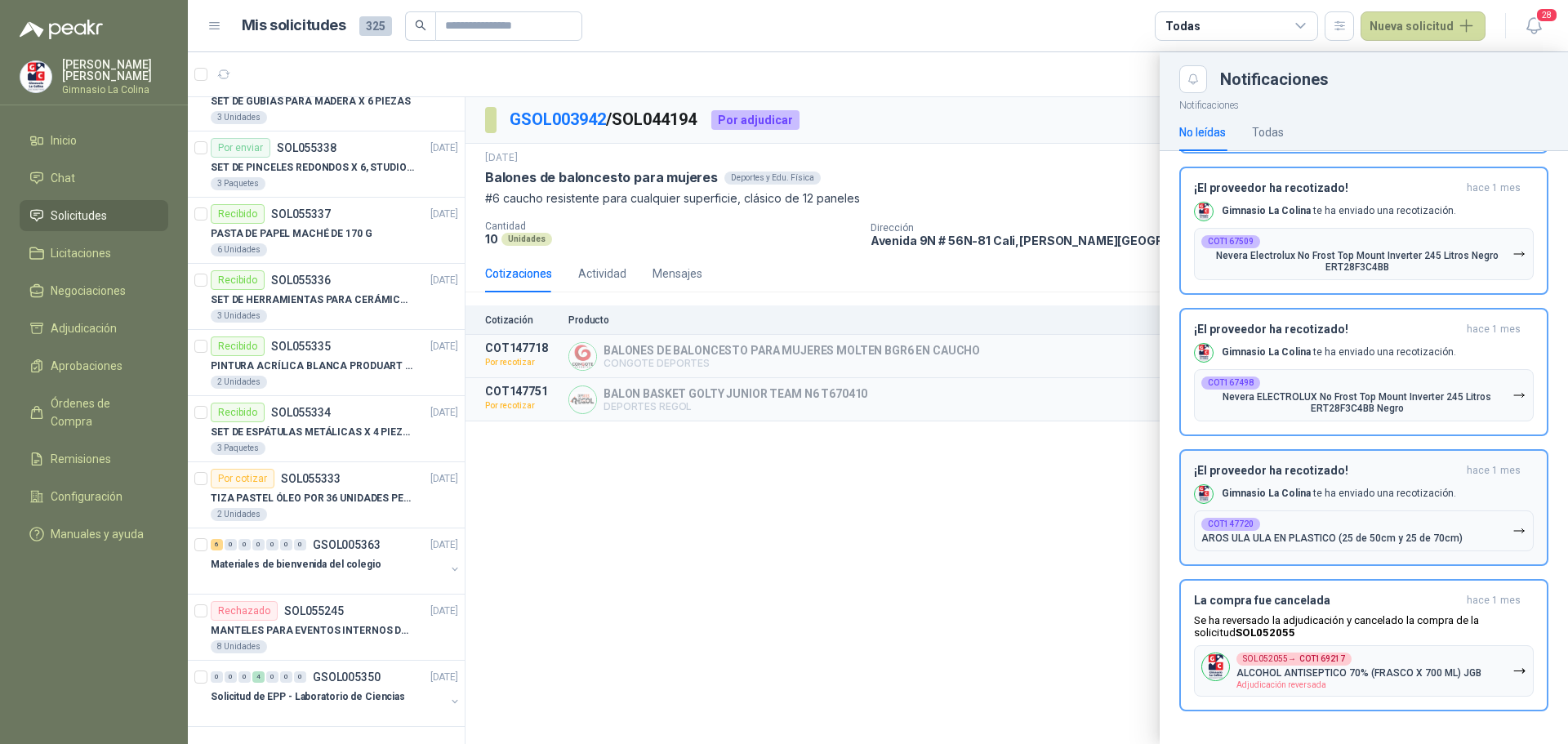
click at [1317, 521] on div "COT147720 AROS ULA ULA EN PLASTICO (25 de 50cm y 25 de 70cm)" at bounding box center [1331, 531] width 261 height 26
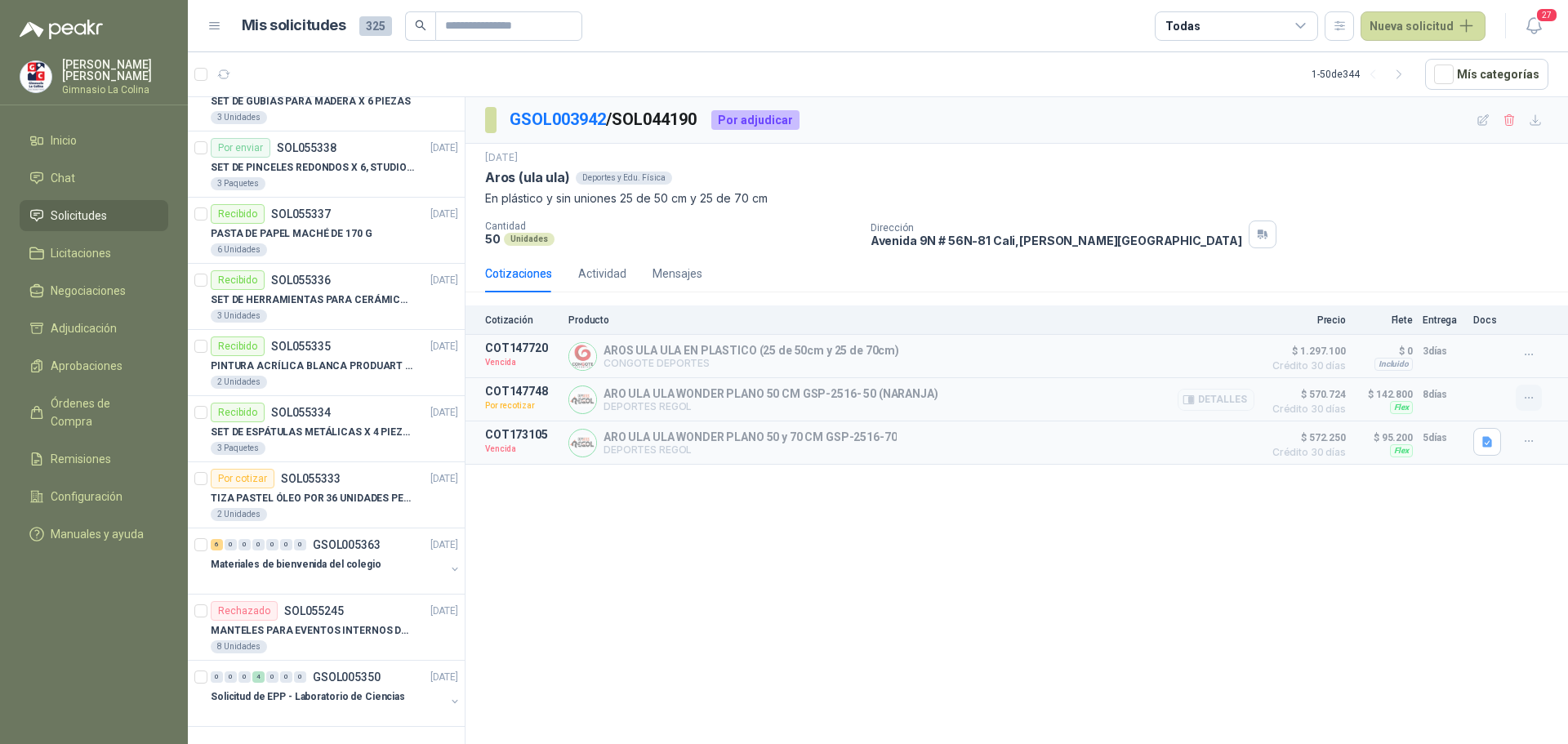
click at [1521, 393] on button "button" at bounding box center [1529, 397] width 26 height 26
click at [958, 665] on div "GSOL003942 / SOL044190 Por adjudicar [DATE] Aros (ula ula) Deportes y Edu. Físi…" at bounding box center [1017, 423] width 1102 height 653
click at [1536, 444] on icon "button" at bounding box center [1529, 441] width 14 height 14
click at [1511, 401] on button "Solicitar Recotización" at bounding box center [1496, 407] width 131 height 26
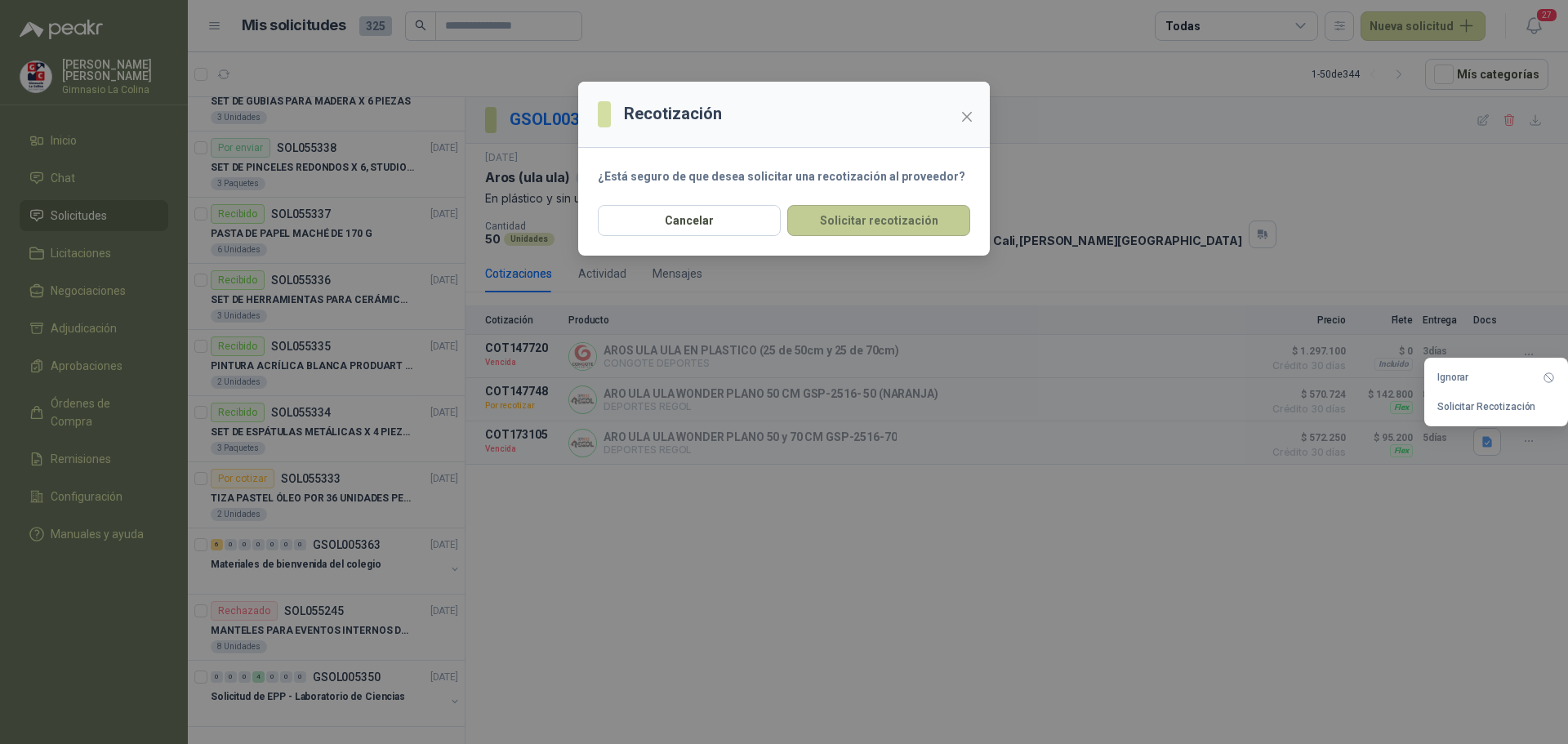
click at [859, 231] on button "Solicitar recotización" at bounding box center [879, 220] width 183 height 31
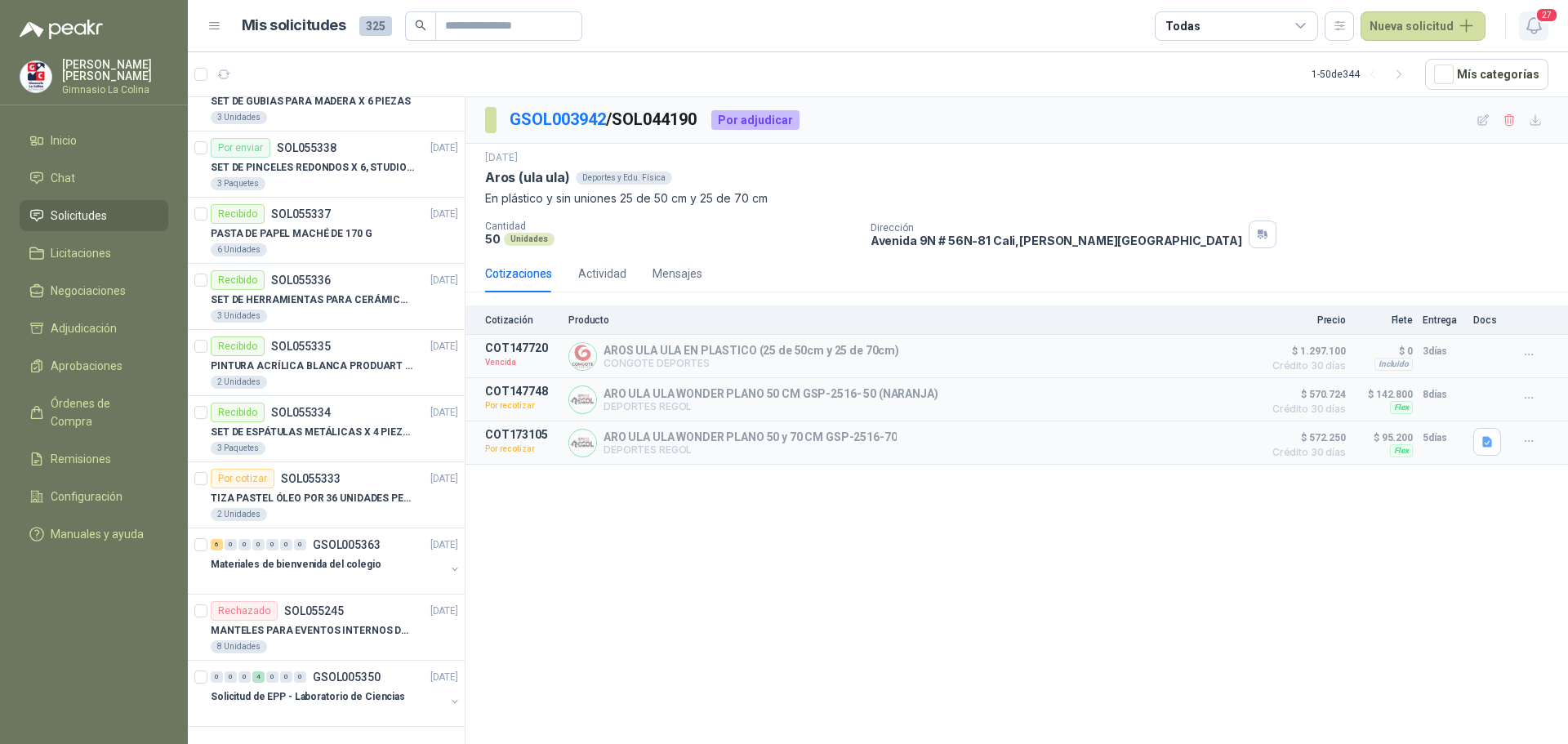
click at [1544, 23] on span "27" at bounding box center [1547, 15] width 23 height 15
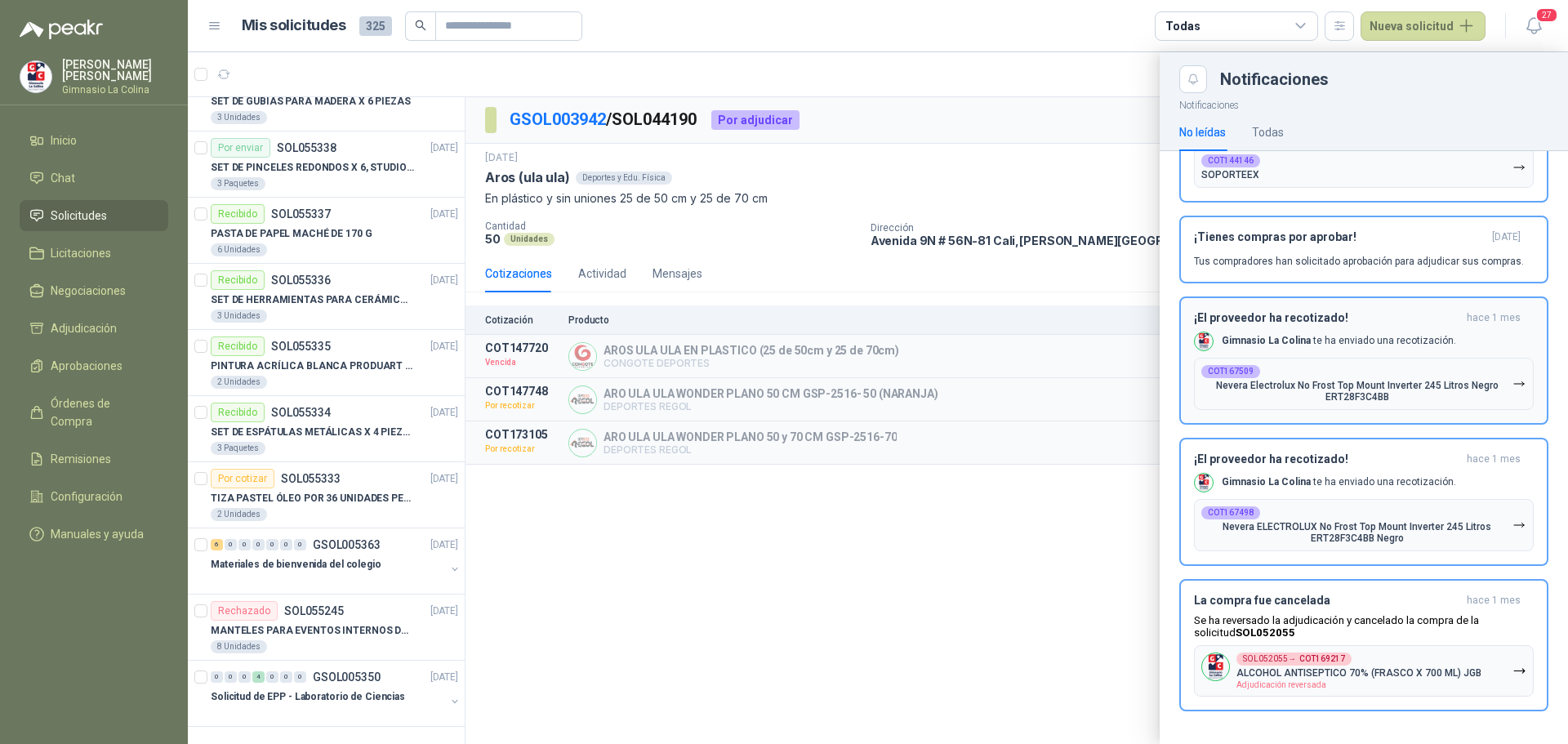
click at [1344, 396] on p "Nevera Electrolux No Frost Top Mount Inverter 245 Litros Negro ERT28F3C4BB" at bounding box center [1357, 391] width 311 height 23
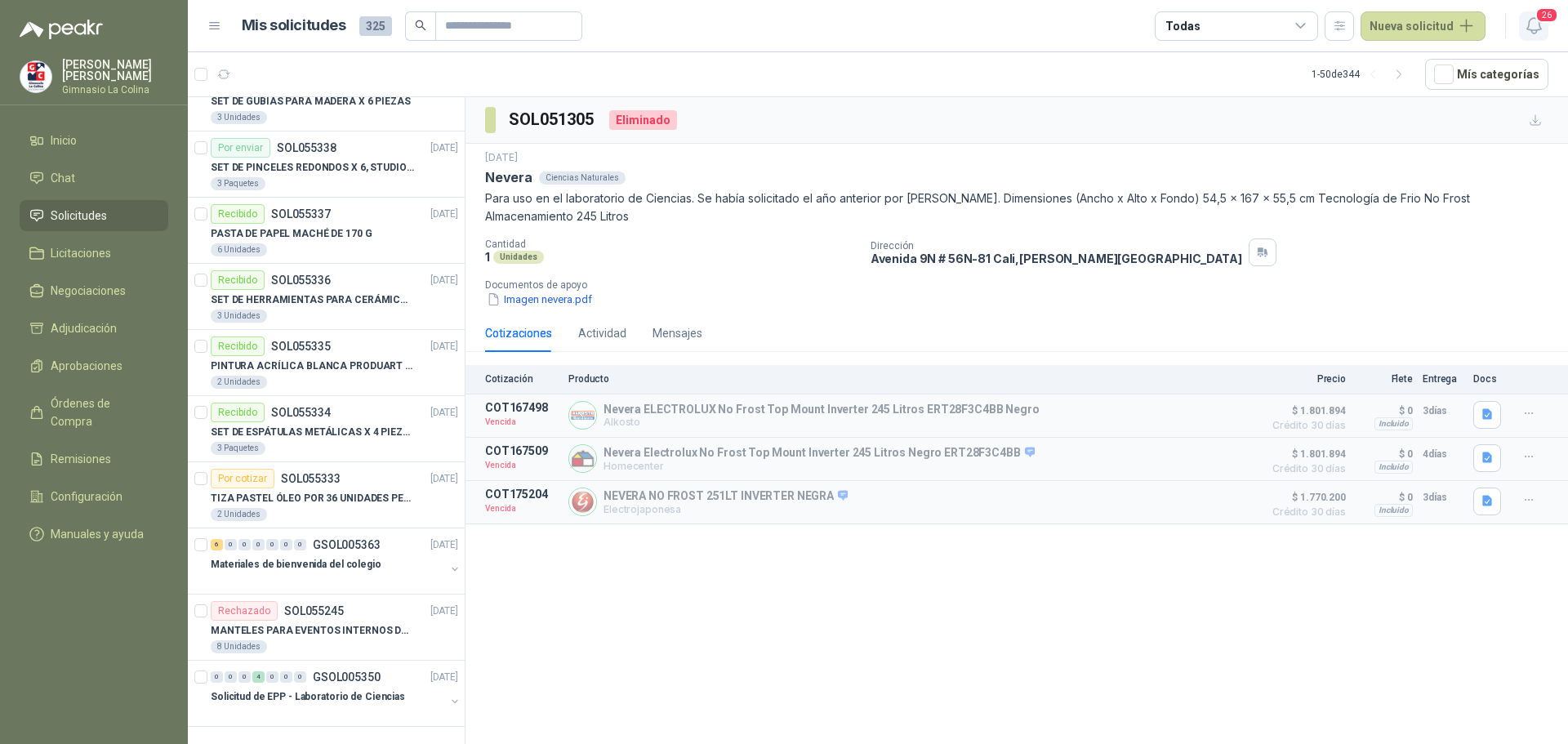
click at [1541, 18] on span "26" at bounding box center [1547, 15] width 23 height 15
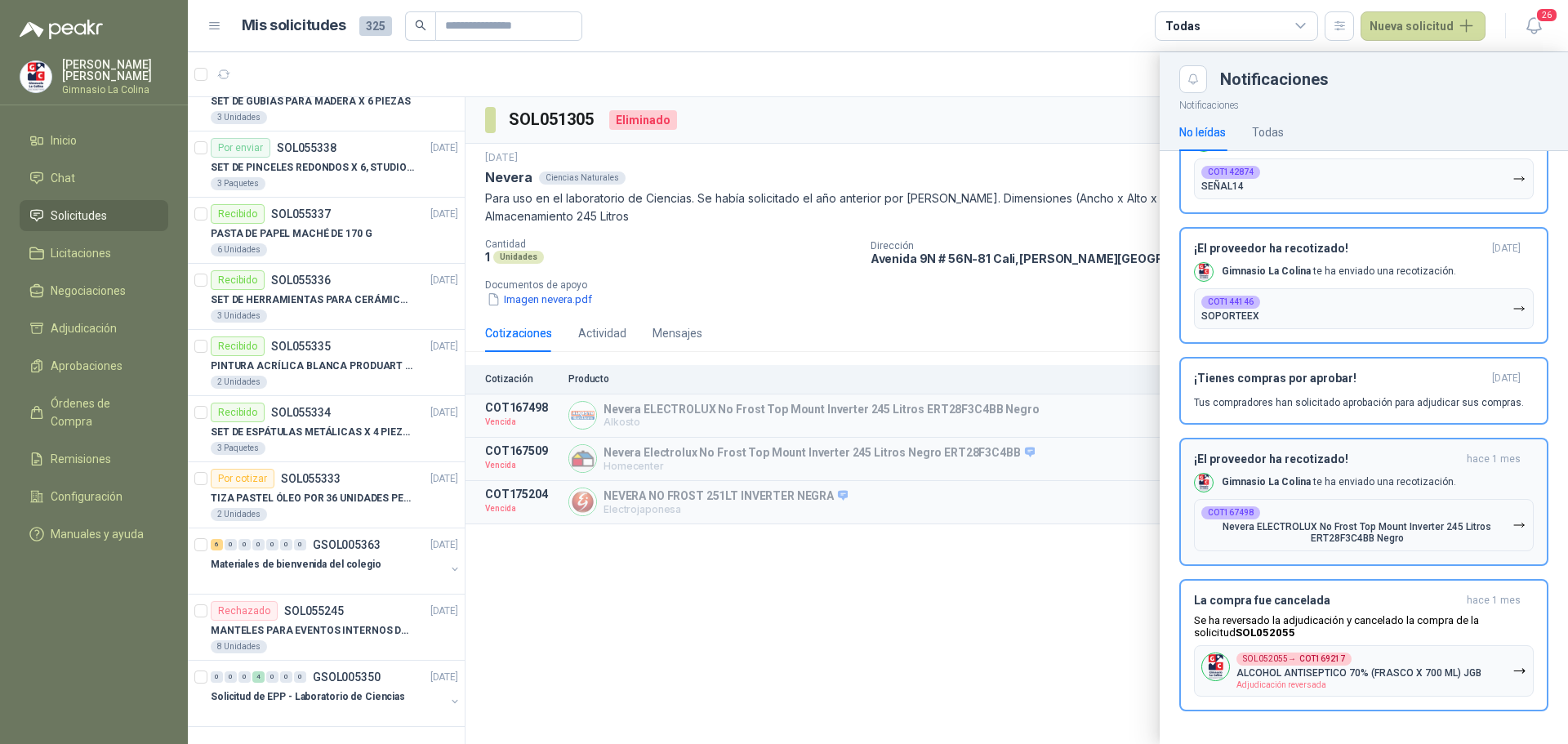
click at [1305, 532] on p "Nevera ELECTROLUX No Frost Top Mount Inverter 245 Litros ERT28F3C4BB Negro" at bounding box center [1357, 532] width 311 height 23
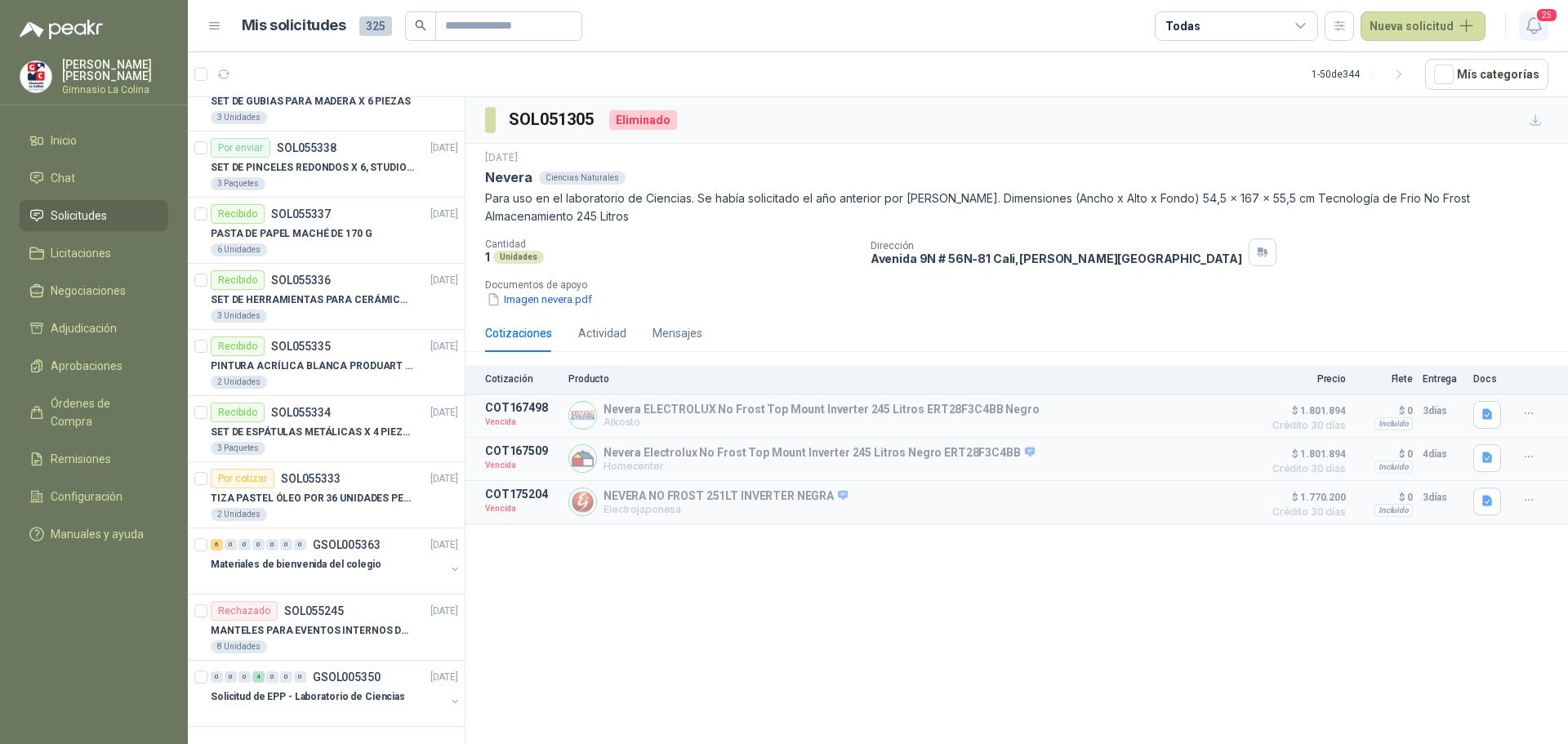
click at [1549, 15] on span "25" at bounding box center [1547, 15] width 23 height 15
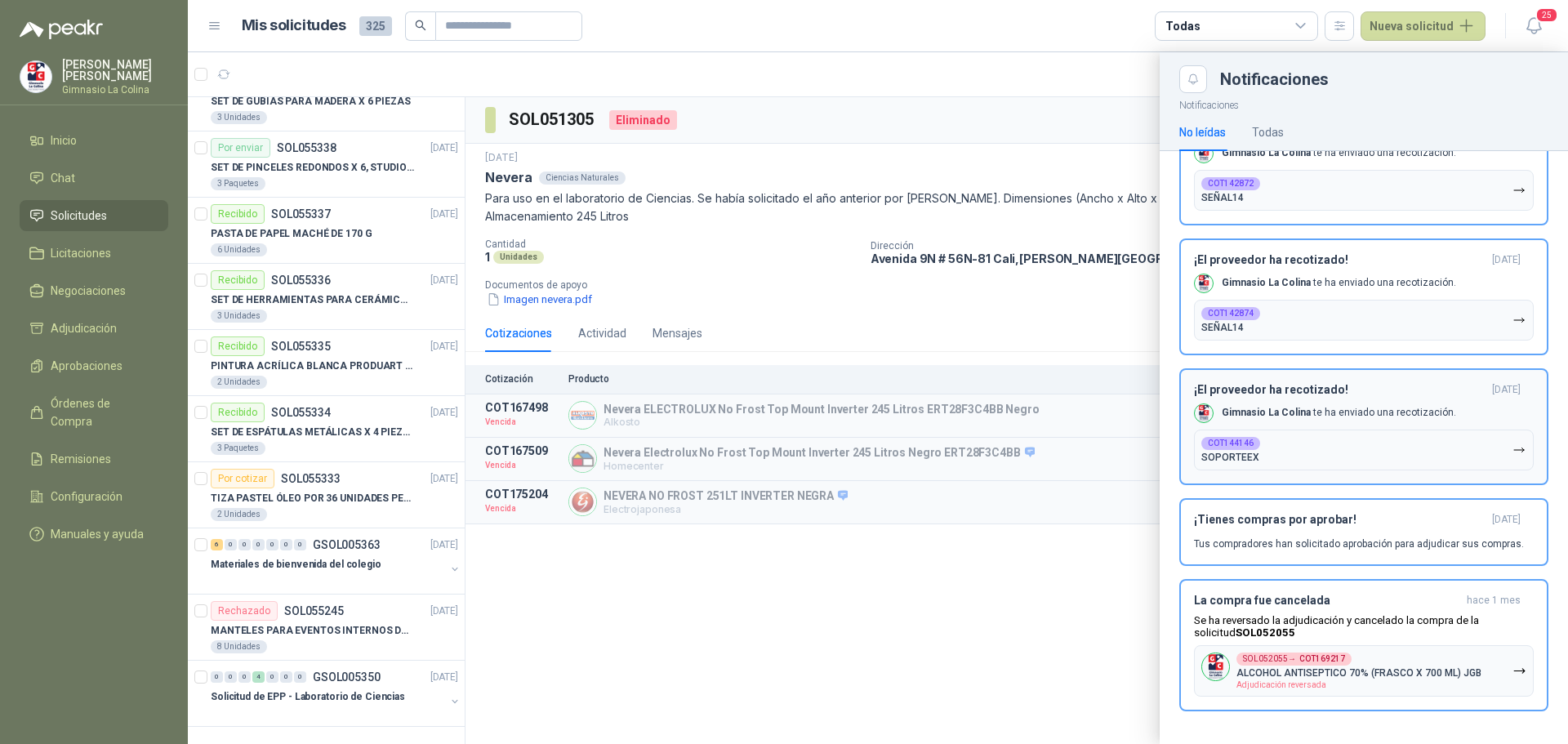
click at [1230, 452] on p "SOPORTEEX" at bounding box center [1231, 457] width 58 height 11
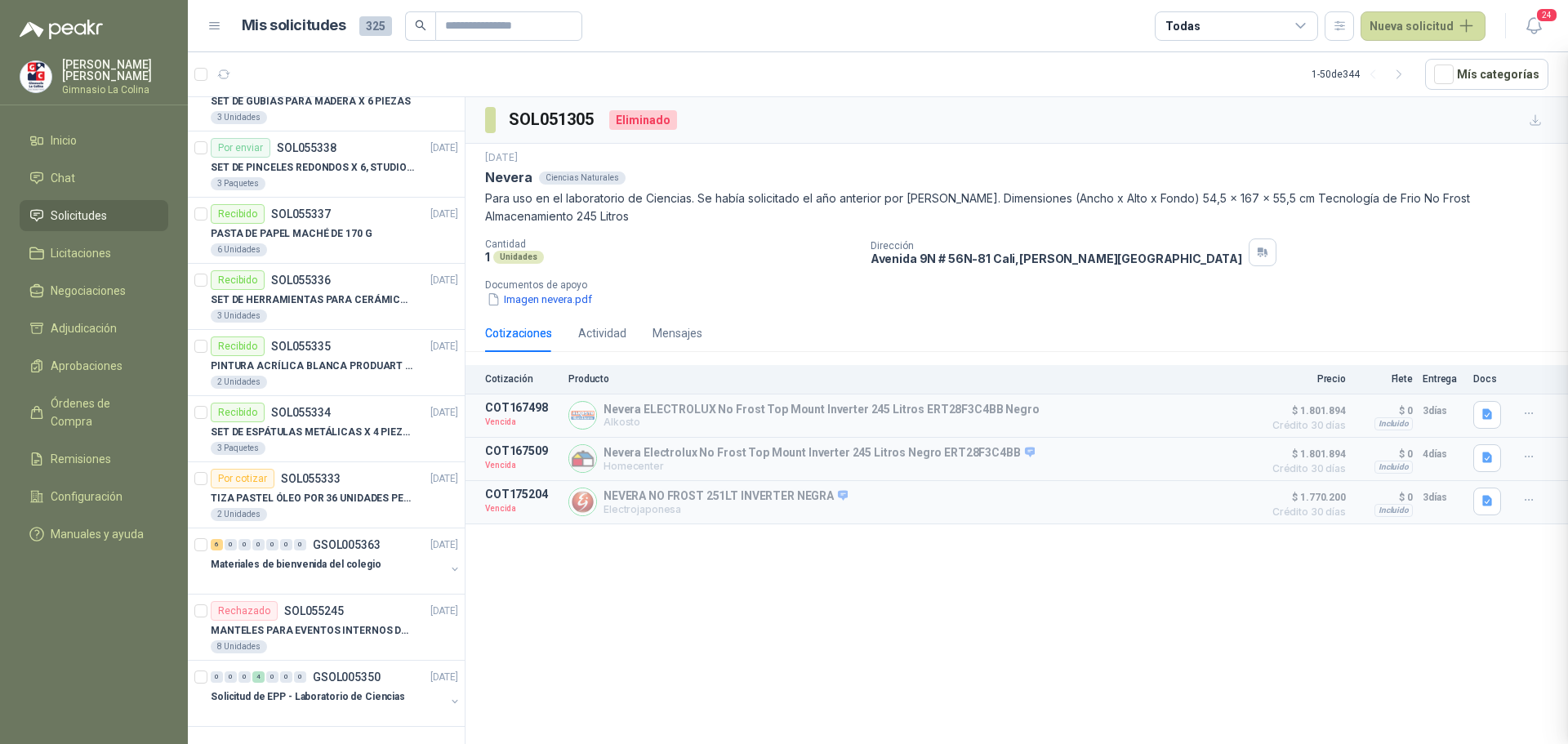
scroll to position [2474, 0]
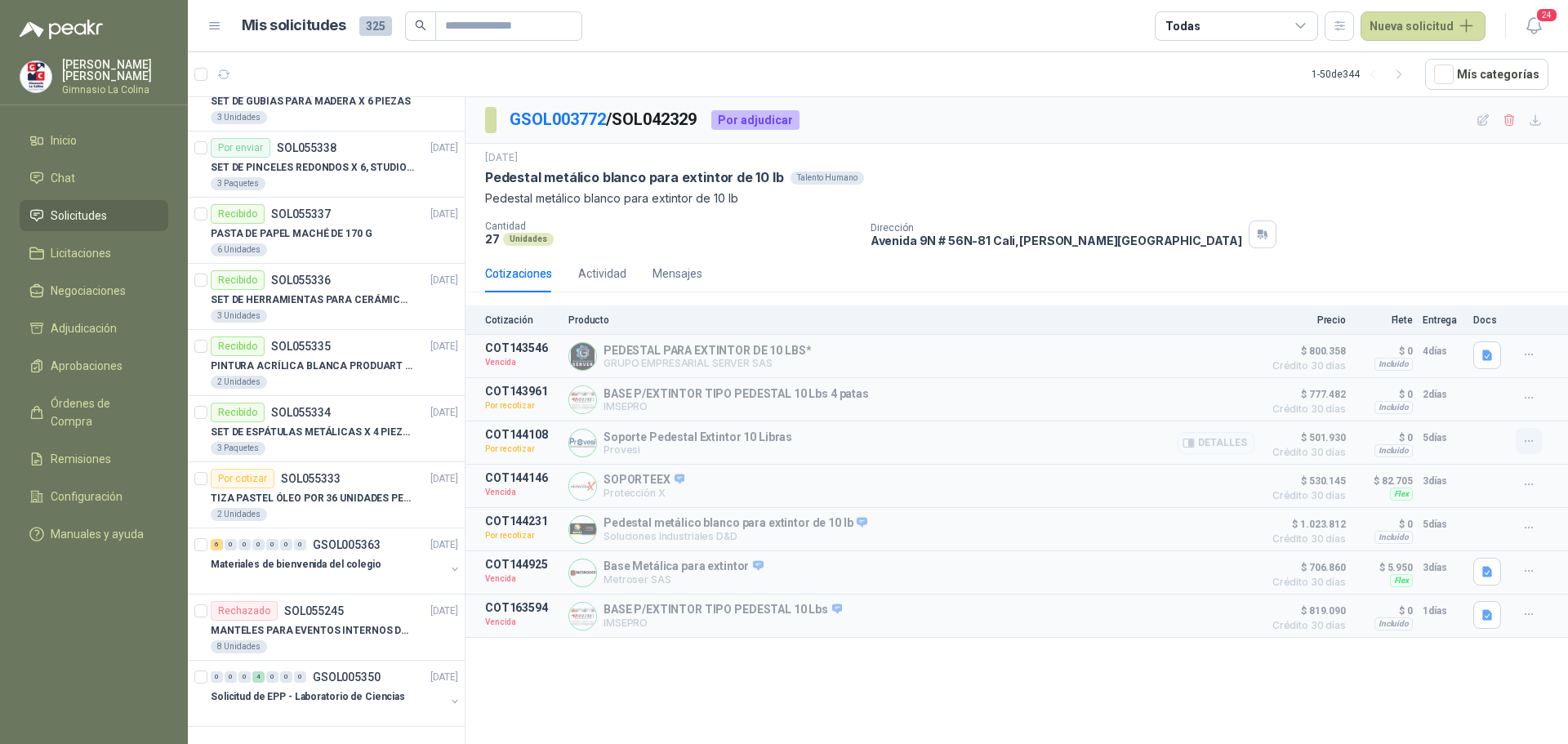
click at [1528, 435] on icon "button" at bounding box center [1529, 441] width 14 height 14
click at [1532, 485] on icon "button" at bounding box center [1528, 484] width 8 height 1
click at [1516, 451] on button "Solicitar Recotización" at bounding box center [1496, 451] width 131 height 26
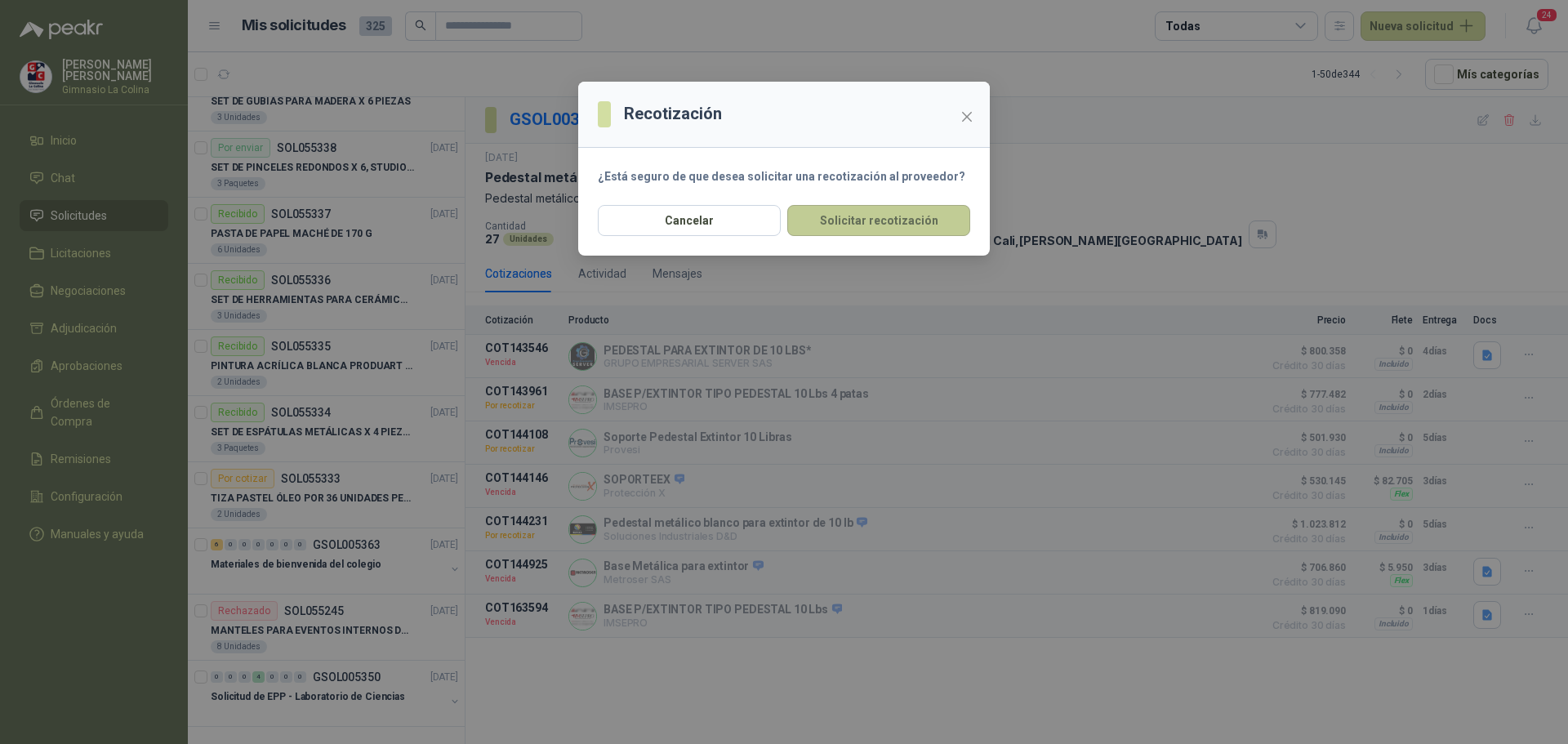
click at [905, 224] on button "Solicitar recotización" at bounding box center [879, 220] width 183 height 31
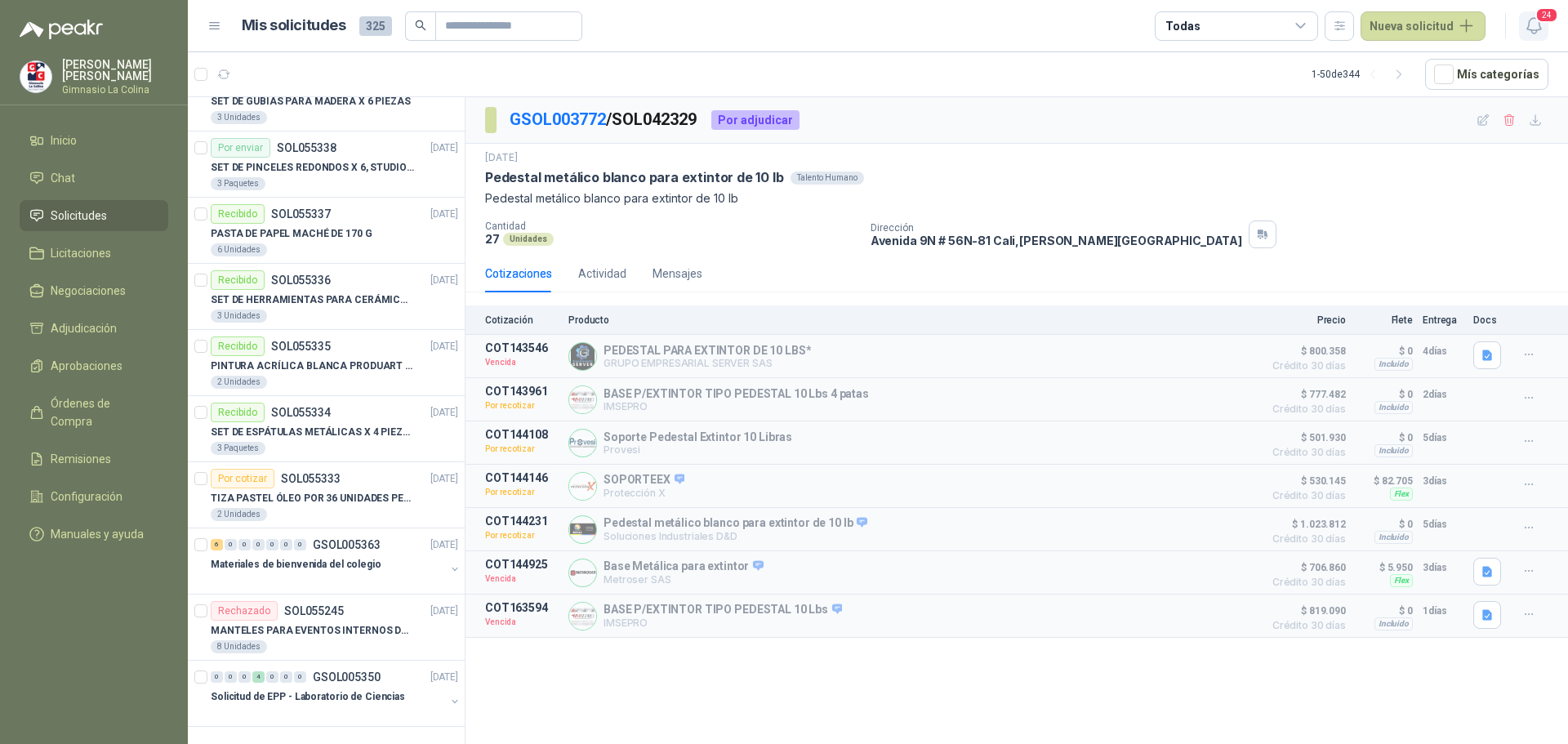
click at [1541, 28] on icon "button" at bounding box center [1533, 25] width 14 height 15
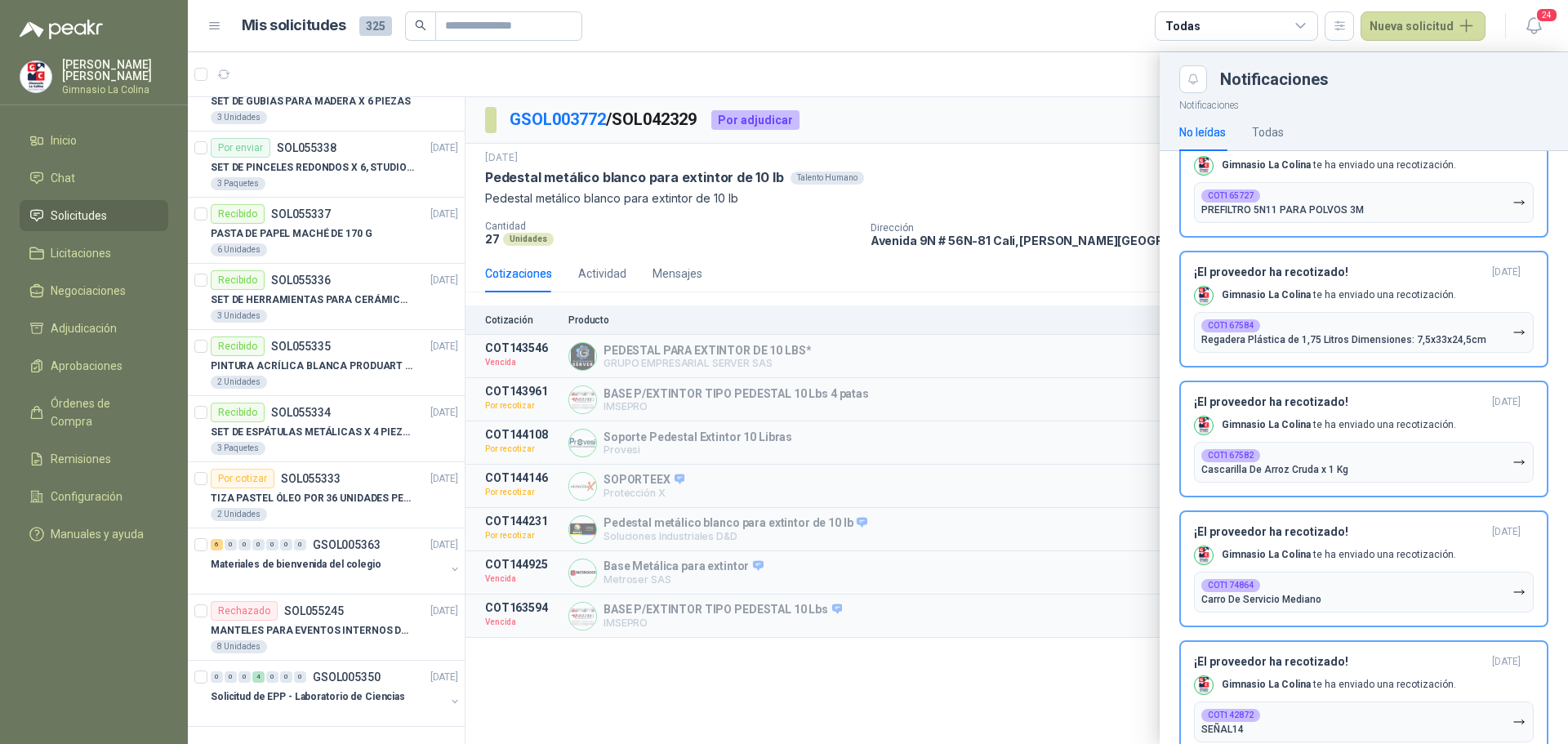
scroll to position [1984, 0]
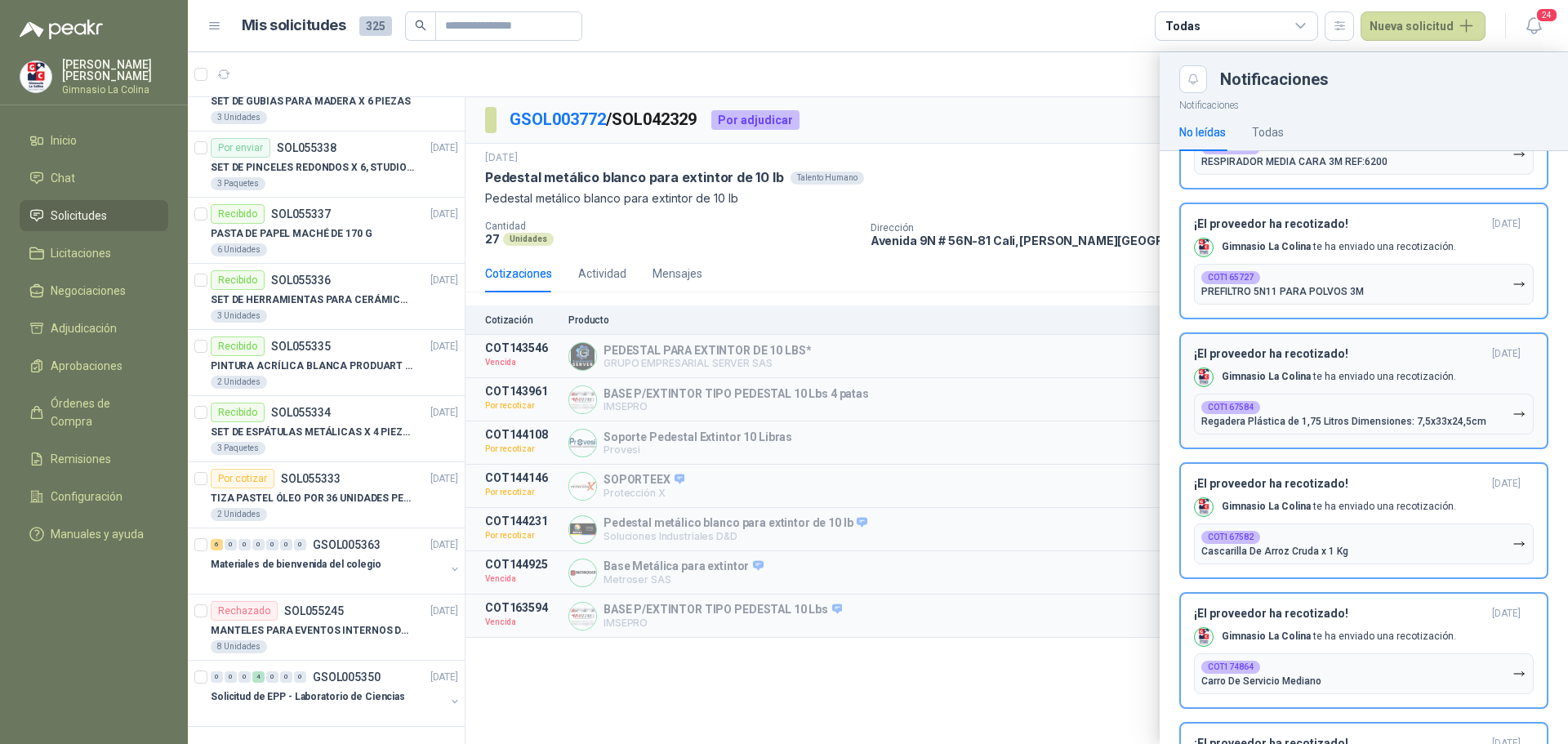
click at [1271, 408] on div "COT167584 Regadera Plástica de 1,75 Litros Dimensiones: 7,5x33x24,5cm" at bounding box center [1344, 414] width 286 height 26
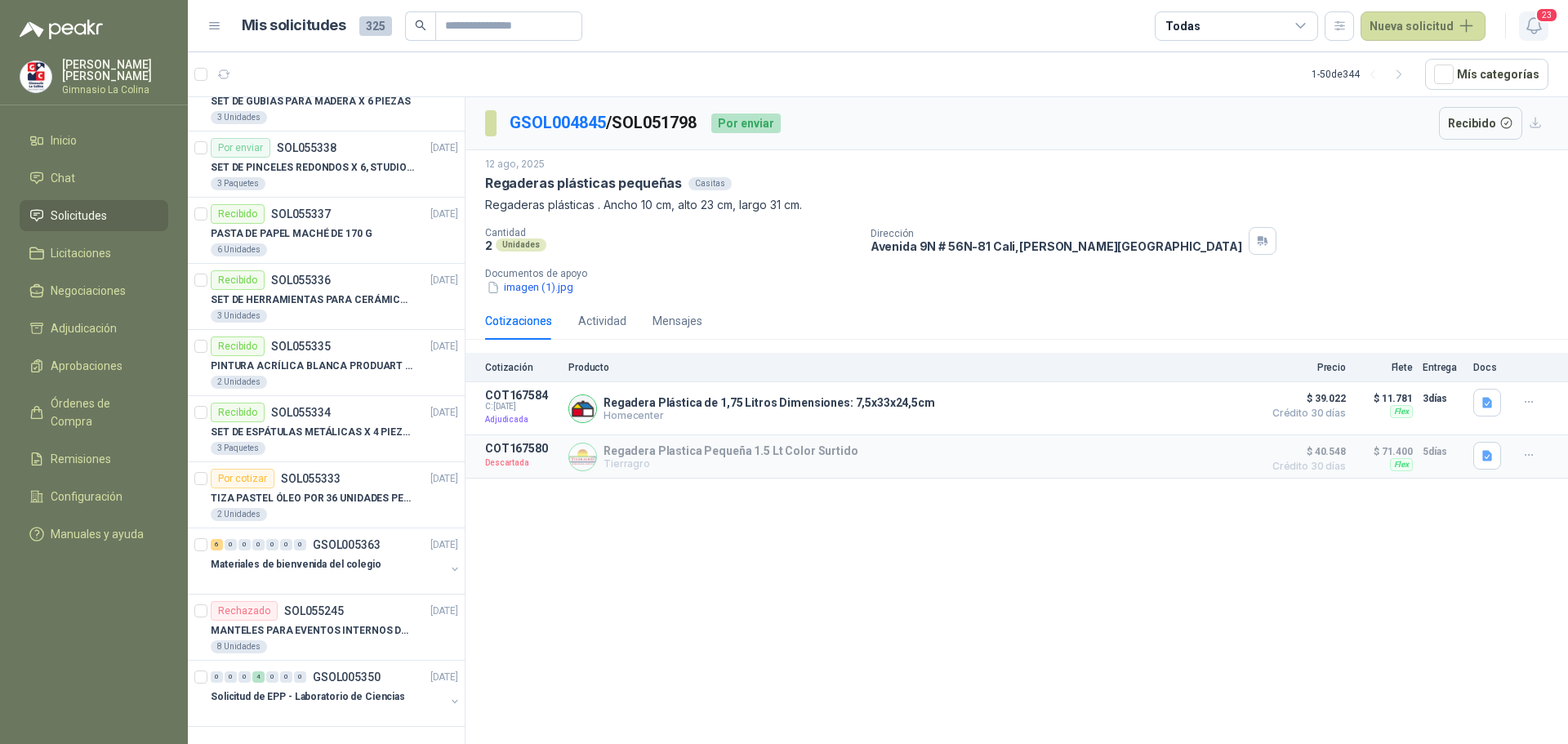
click at [1549, 19] on span "23" at bounding box center [1547, 15] width 23 height 15
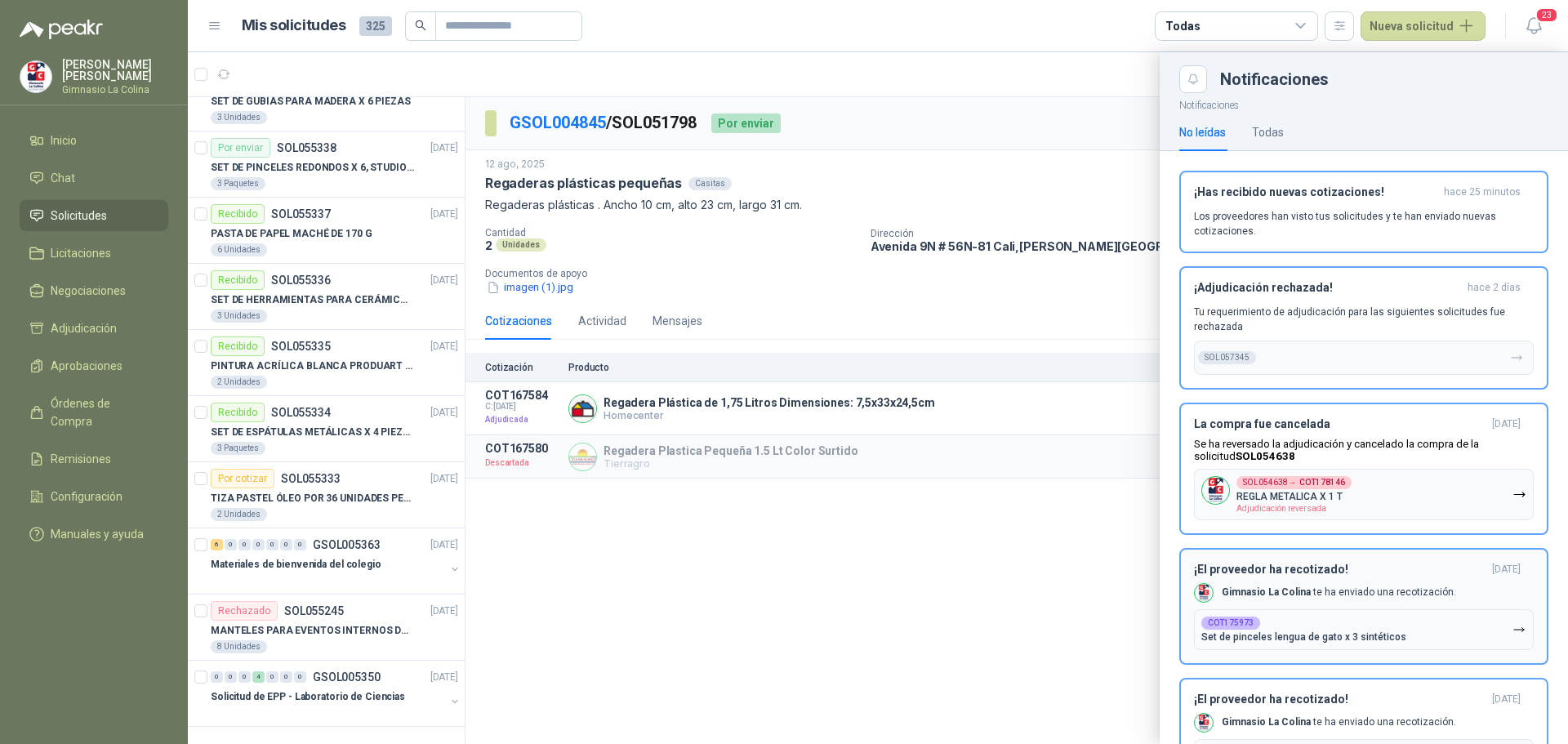
click at [1240, 635] on p "Set de pinceles lengua de gato x 3 sintéticos" at bounding box center [1304, 637] width 205 height 11
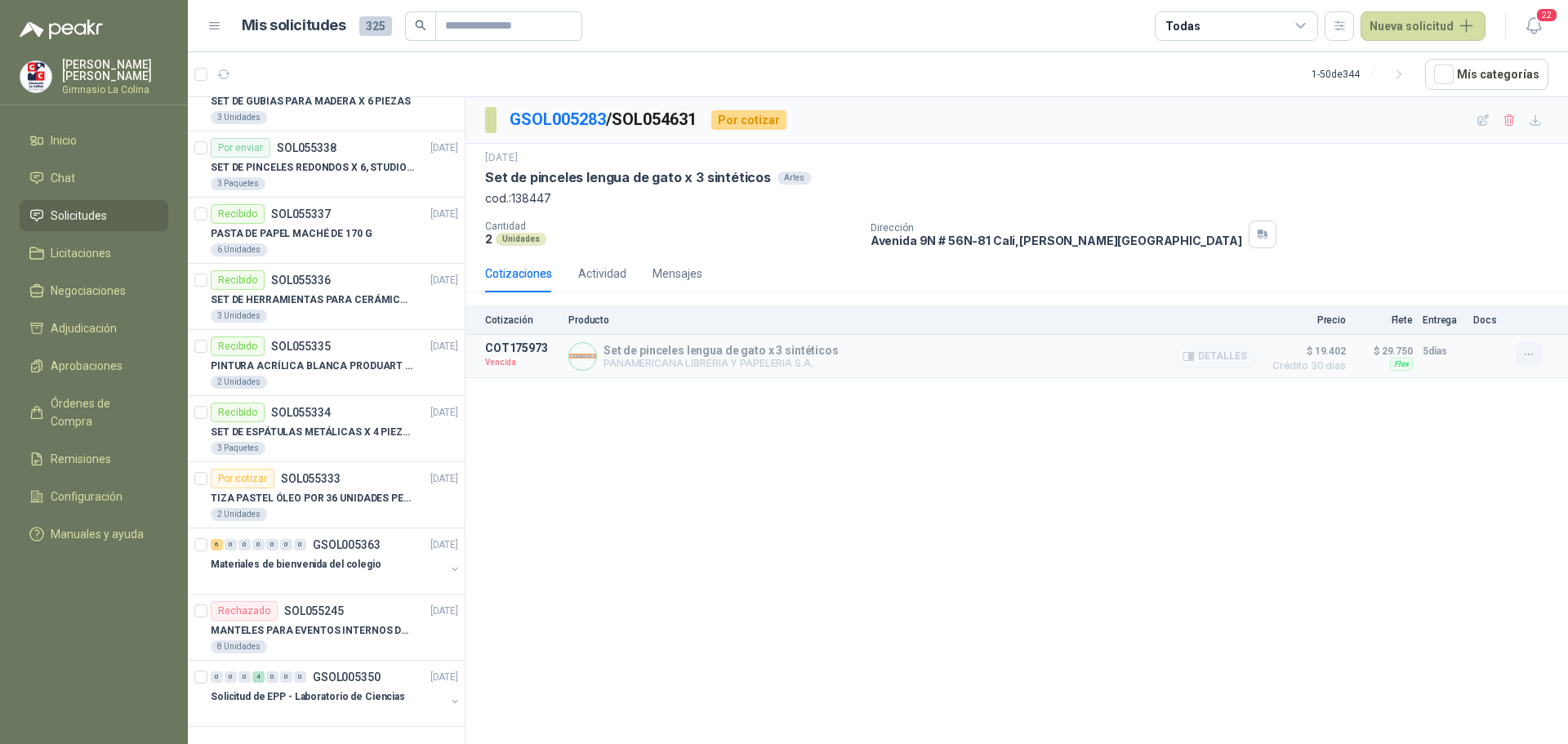
click at [1539, 352] on button "button" at bounding box center [1529, 354] width 26 height 26
click at [1511, 324] on button "Solicitar Recotización" at bounding box center [1496, 318] width 131 height 26
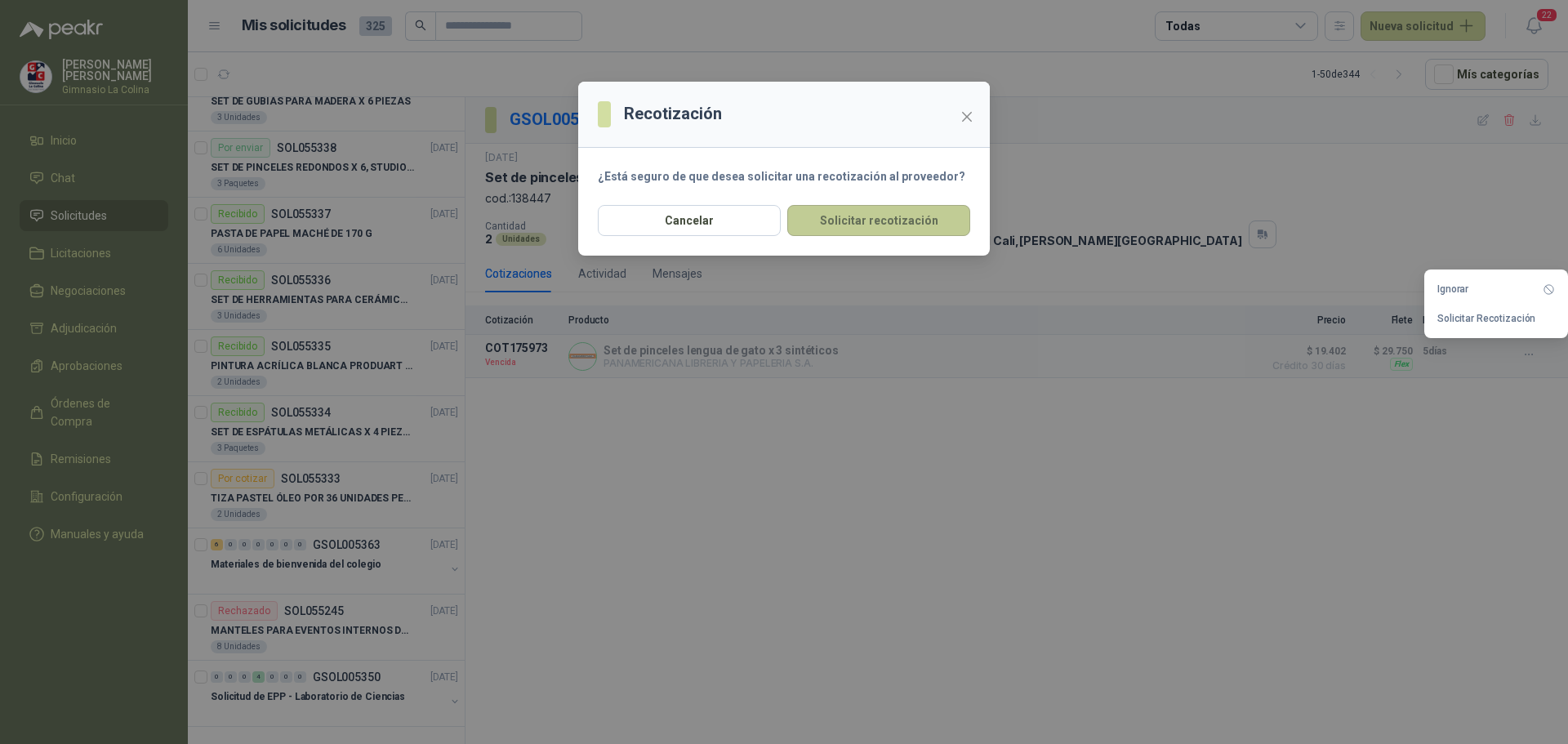
click at [900, 221] on button "Solicitar recotización" at bounding box center [879, 220] width 183 height 31
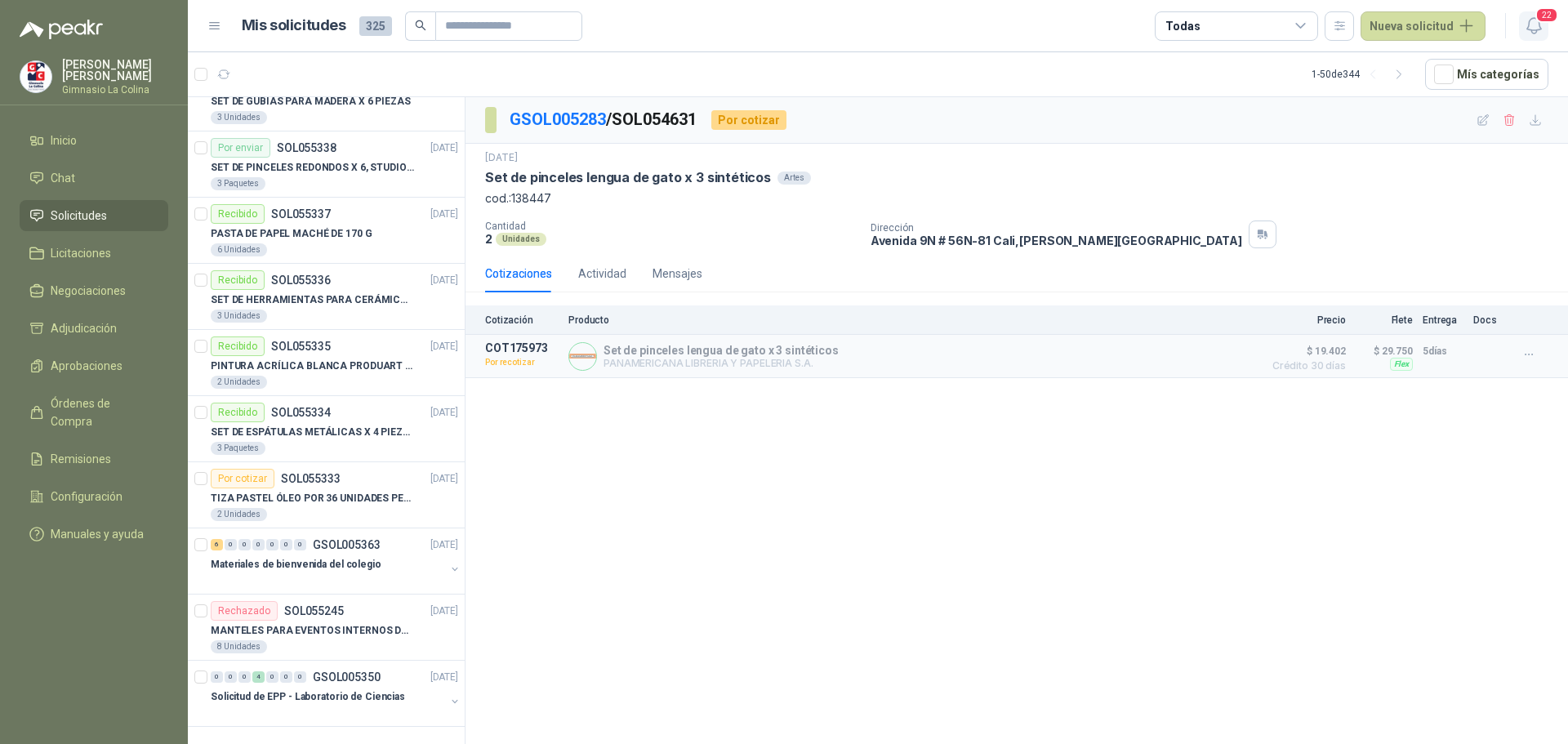
click at [1533, 18] on icon "button" at bounding box center [1533, 25] width 14 height 15
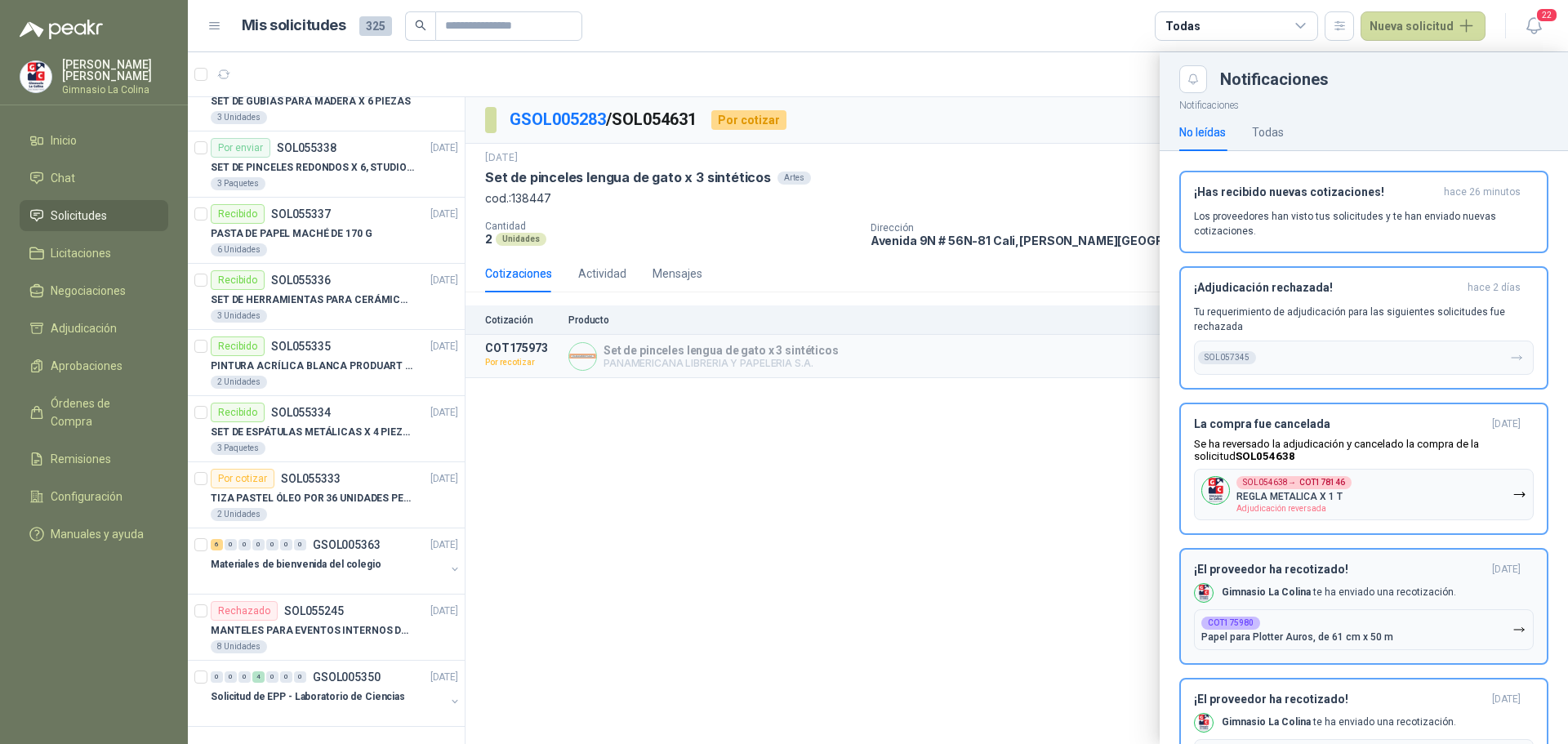
click at [1261, 630] on div "COT175980 Papel para Plotter Auros, de 61 cm x 50 m" at bounding box center [1298, 630] width 192 height 26
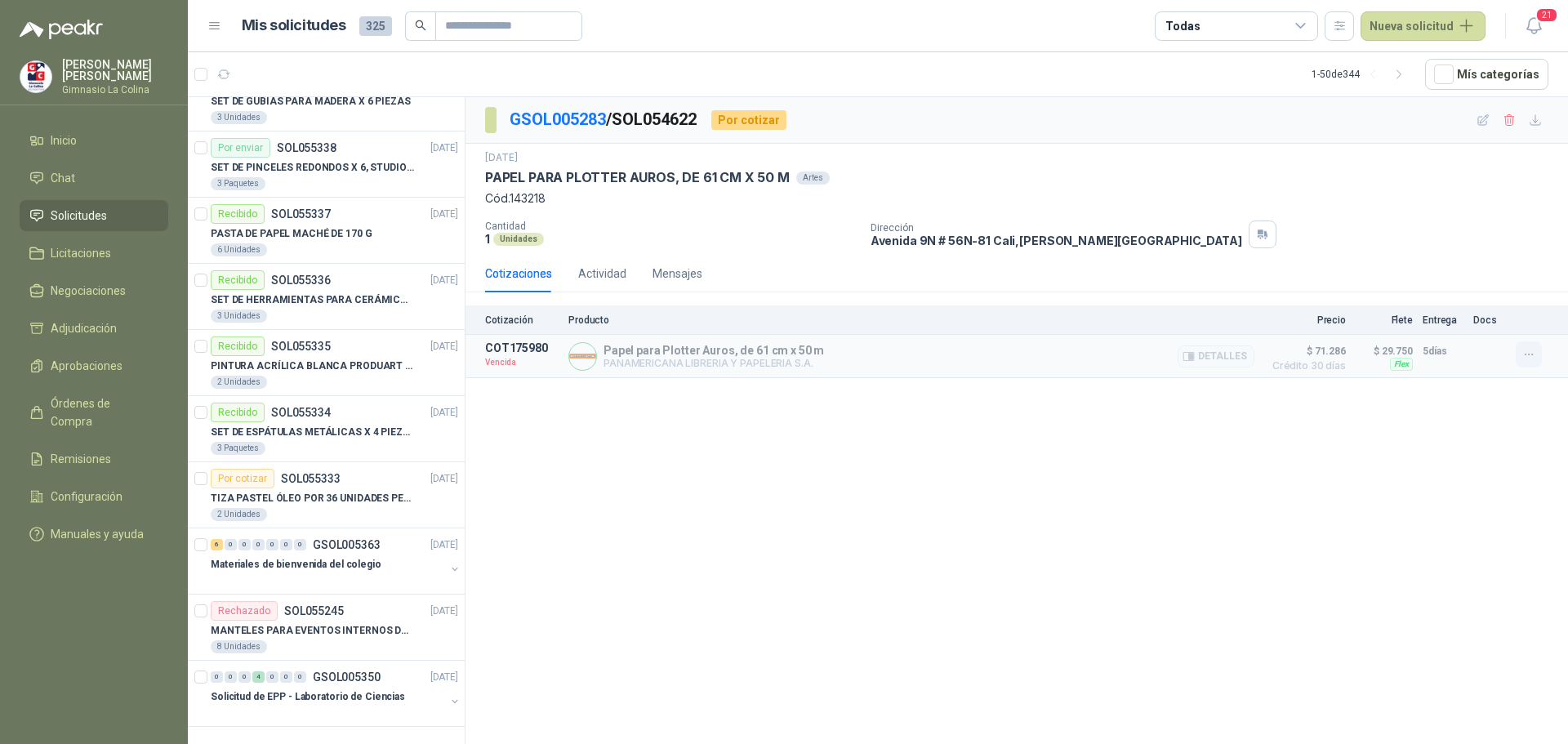
click at [1523, 358] on icon "button" at bounding box center [1529, 354] width 14 height 14
click at [1500, 315] on button "Solicitar Recotización" at bounding box center [1496, 318] width 131 height 26
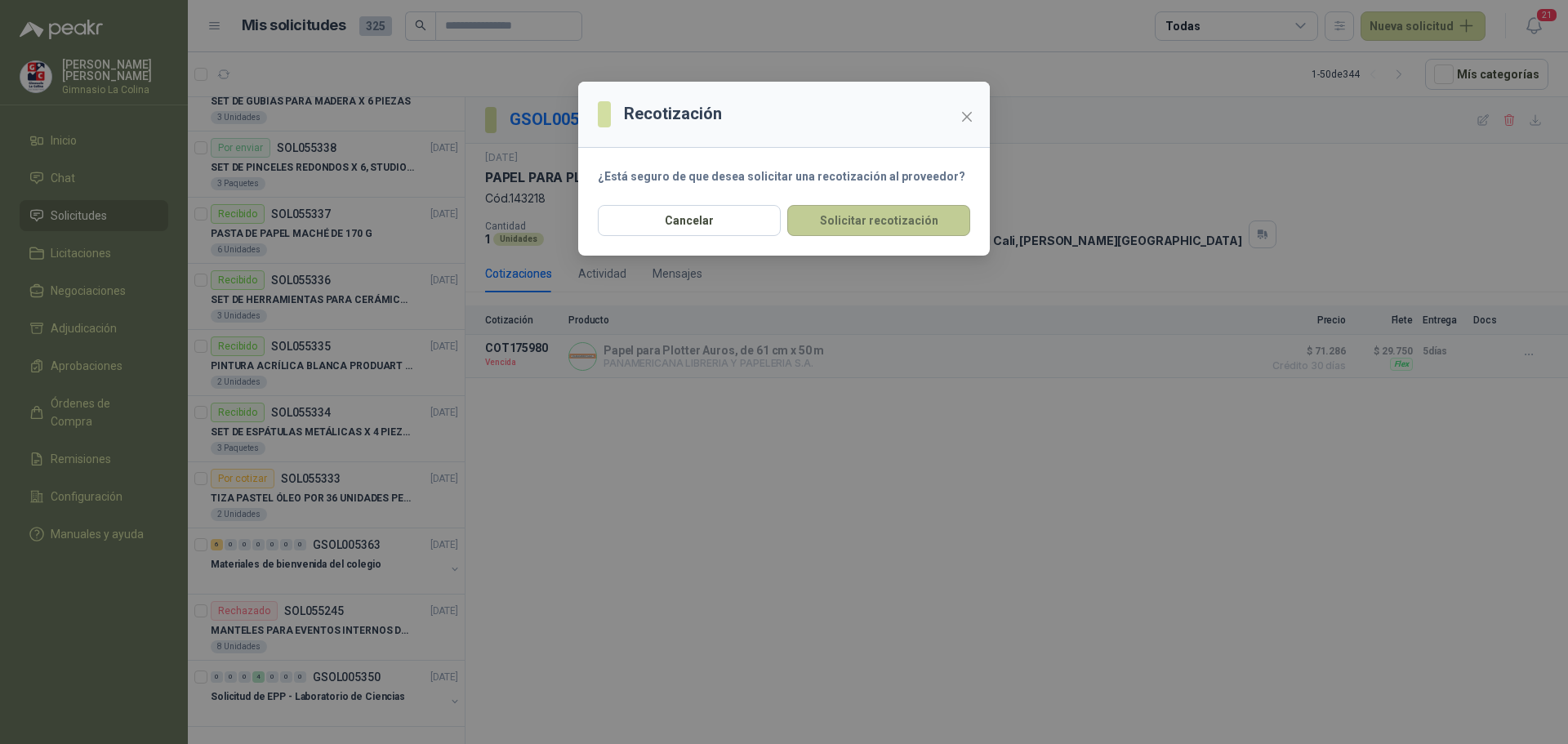
click at [841, 227] on button "Solicitar recotización" at bounding box center [879, 220] width 183 height 31
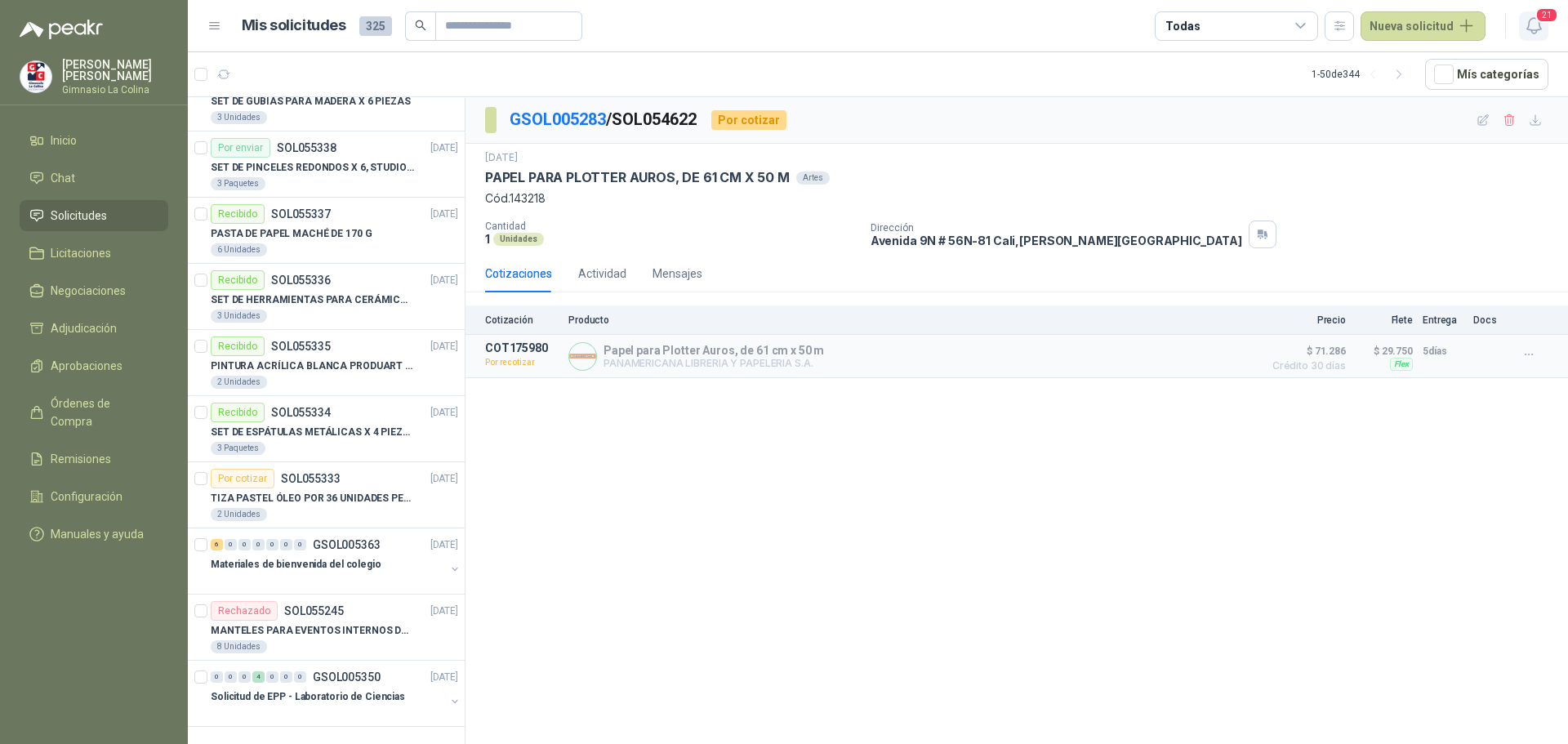
click at [1535, 19] on icon "button" at bounding box center [1535, 25] width 21 height 21
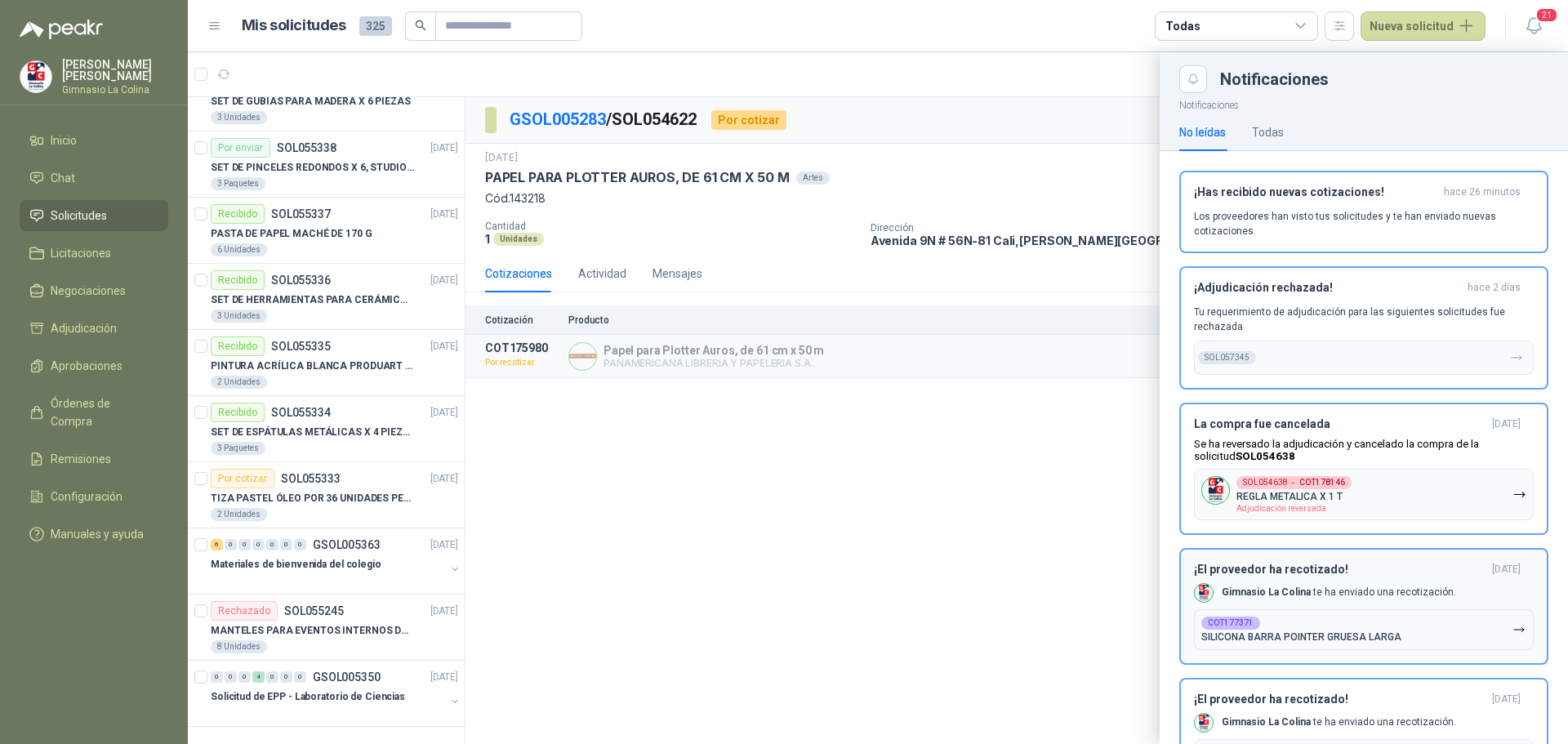
click at [1293, 646] on button "COT177371 SILICONA BARRA POINTER GRUESA LARGA" at bounding box center [1364, 629] width 340 height 40
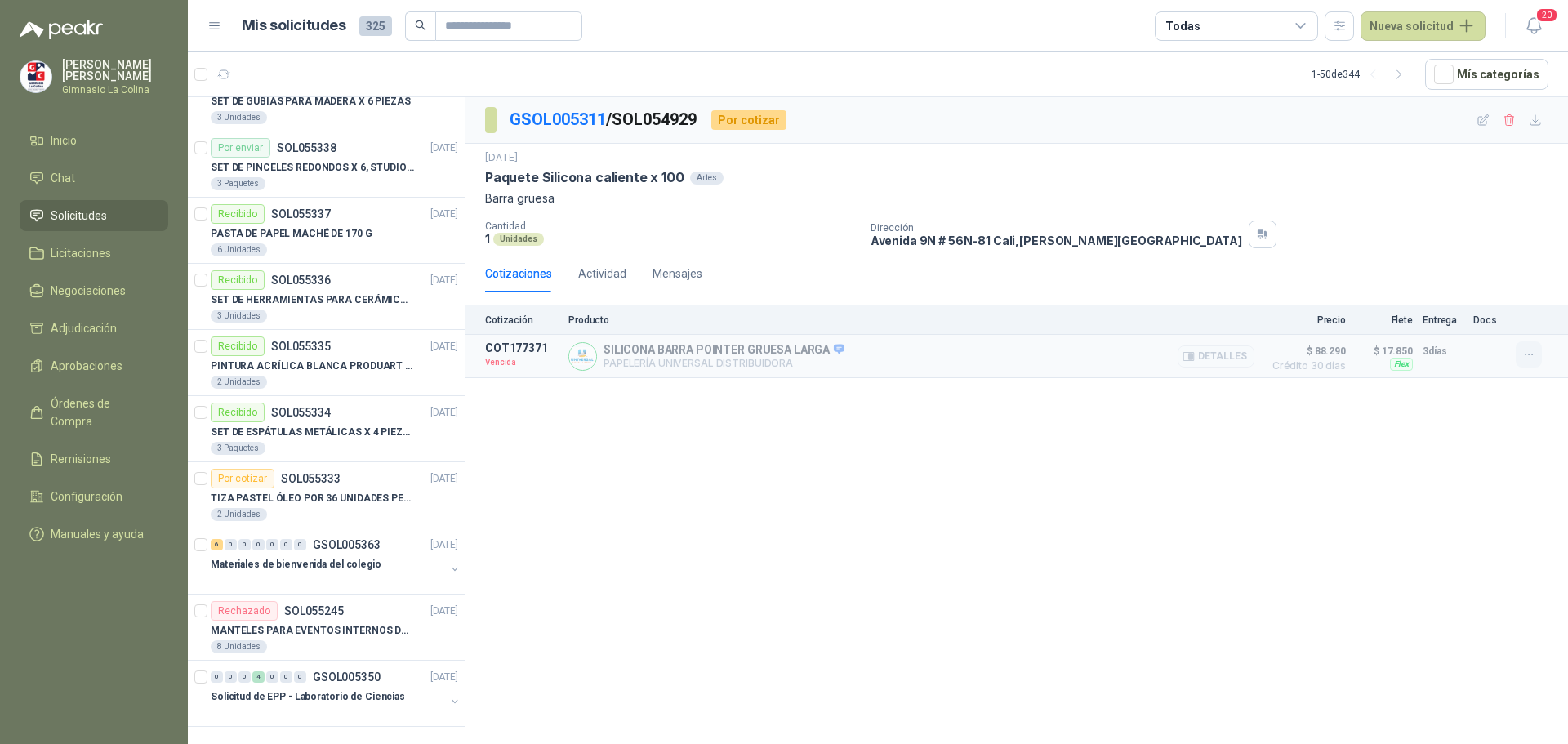
click at [1536, 352] on icon "button" at bounding box center [1529, 354] width 14 height 14
click at [1515, 319] on button "Solicitar Recotización" at bounding box center [1496, 318] width 131 height 26
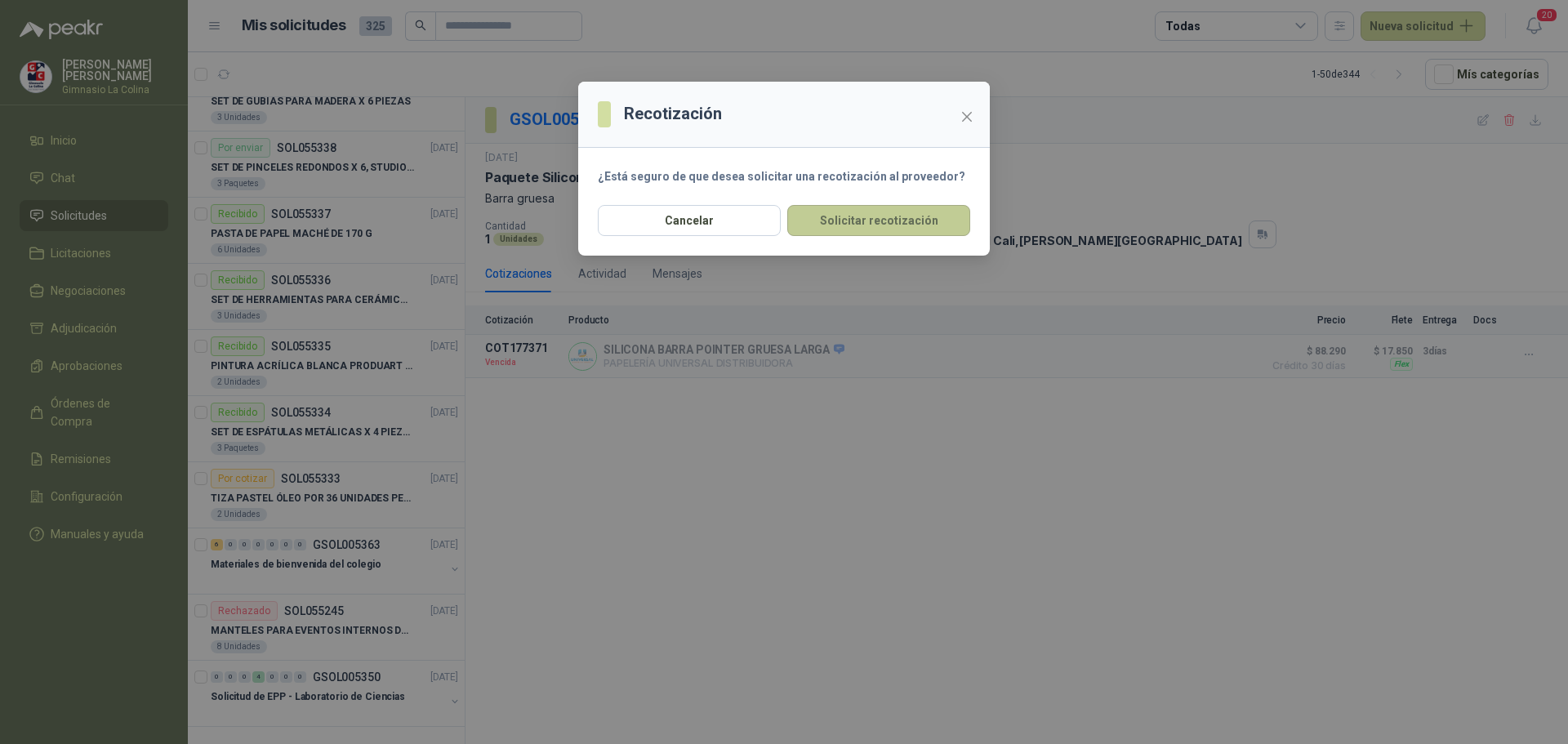
click at [856, 225] on button "Solicitar recotización" at bounding box center [879, 220] width 183 height 31
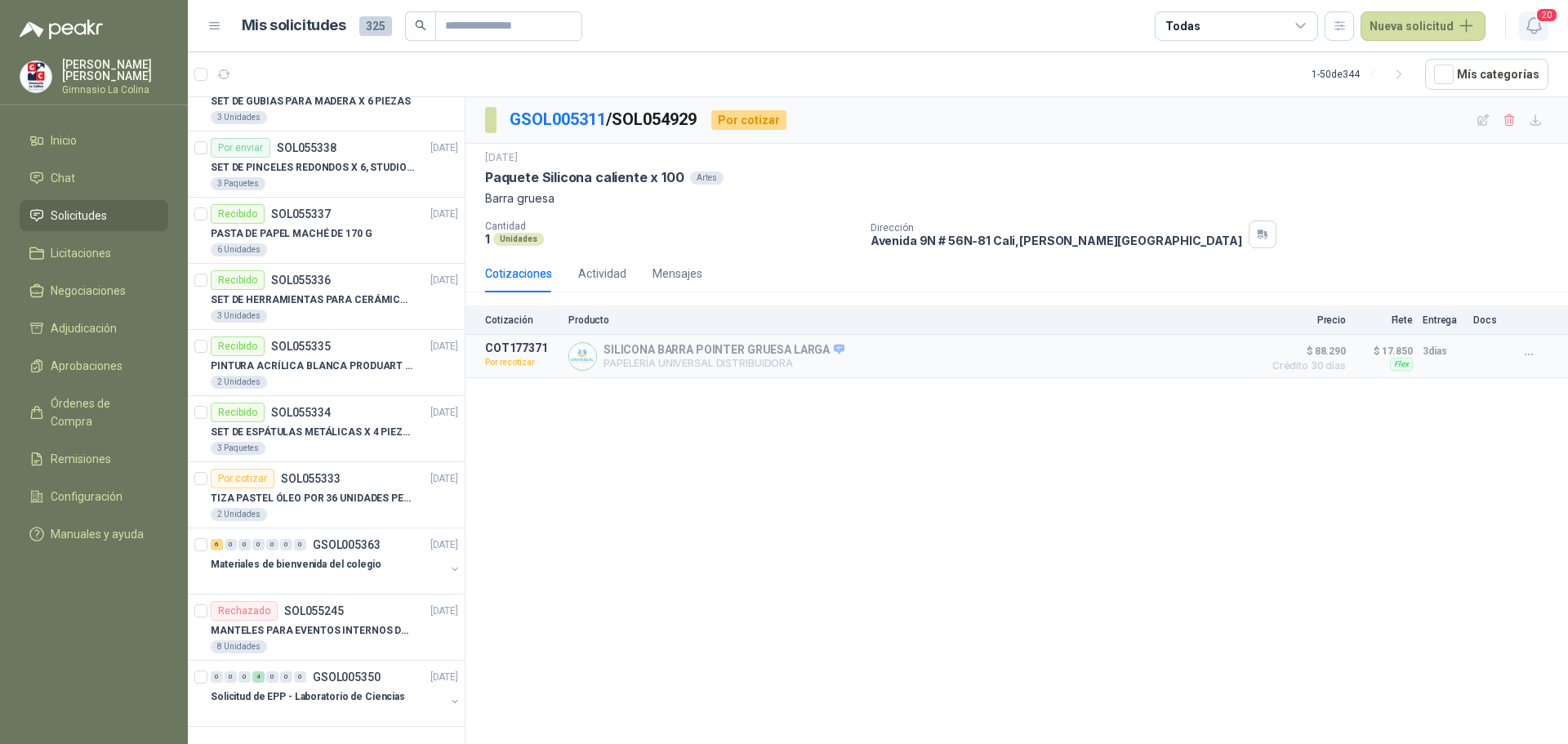
click at [1537, 19] on span "20" at bounding box center [1547, 15] width 23 height 15
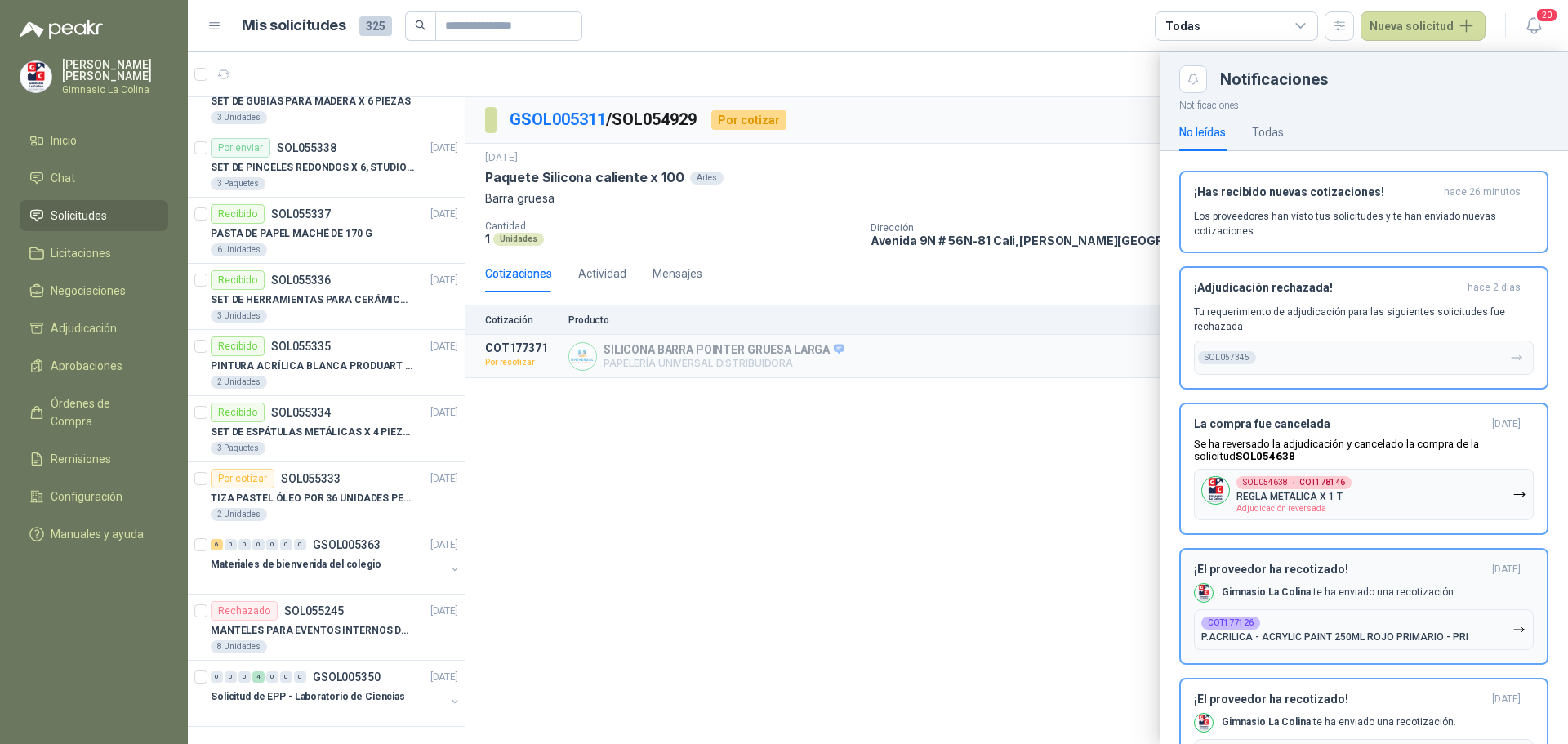
click at [1304, 642] on p "P.ACRILICA - ACRYLIC PAINT 250ML ROJO PRIMARIO - PRI" at bounding box center [1334, 637] width 267 height 11
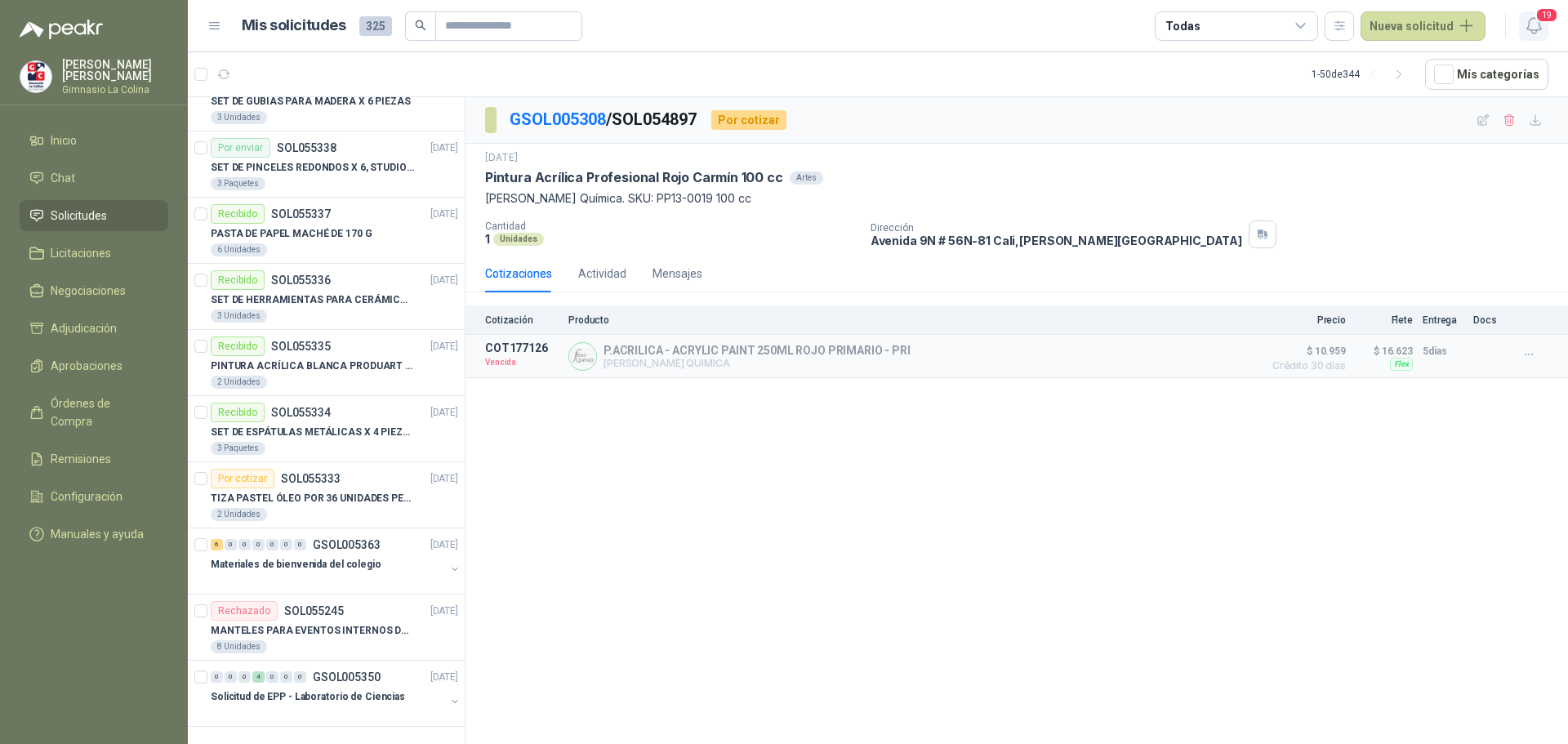
click at [1544, 19] on span "19" at bounding box center [1547, 15] width 23 height 15
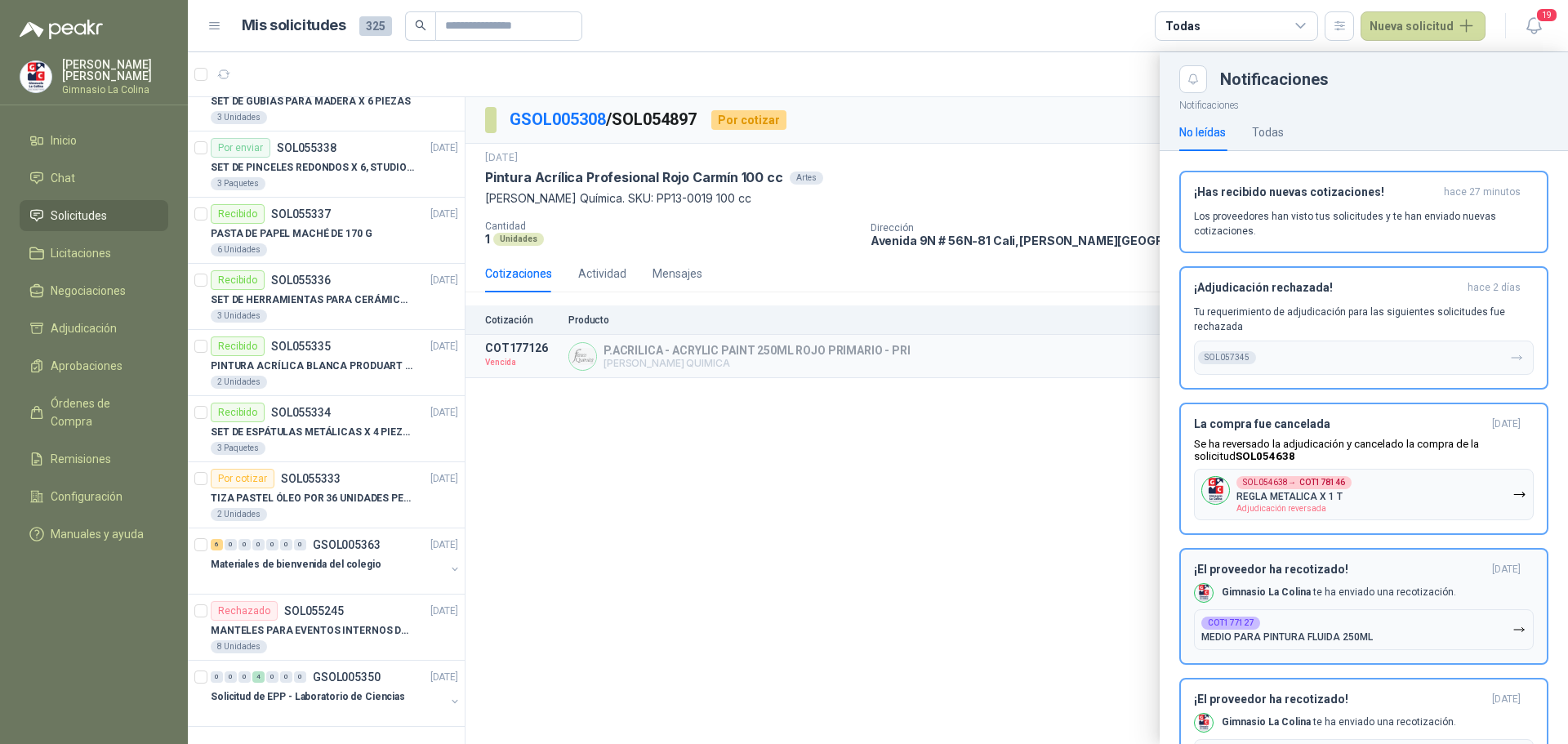
click at [1290, 647] on button "COT177127 MEDIO PARA PINTURA FLUIDA 250ML" at bounding box center [1364, 629] width 340 height 40
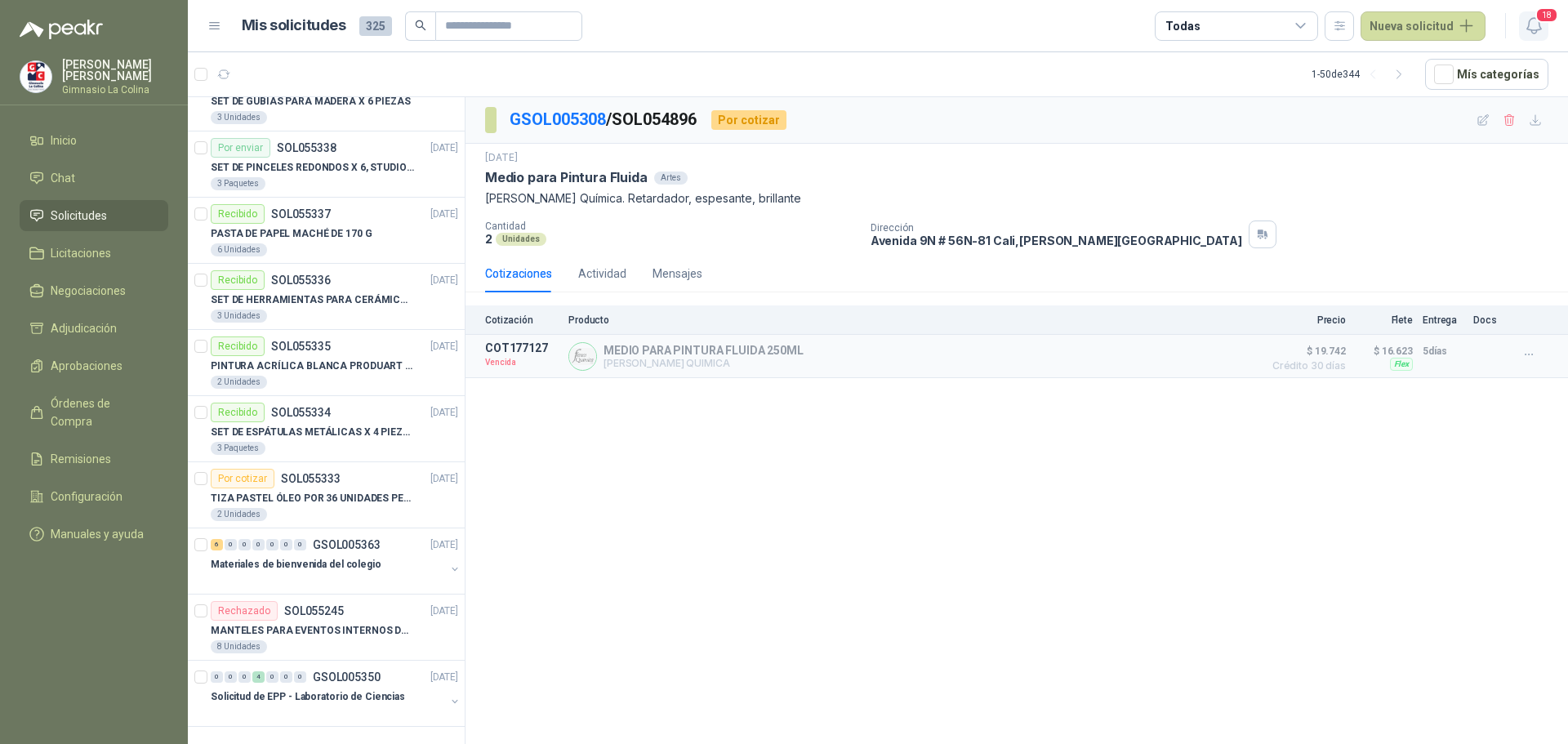
click at [1544, 23] on span "18" at bounding box center [1547, 15] width 23 height 15
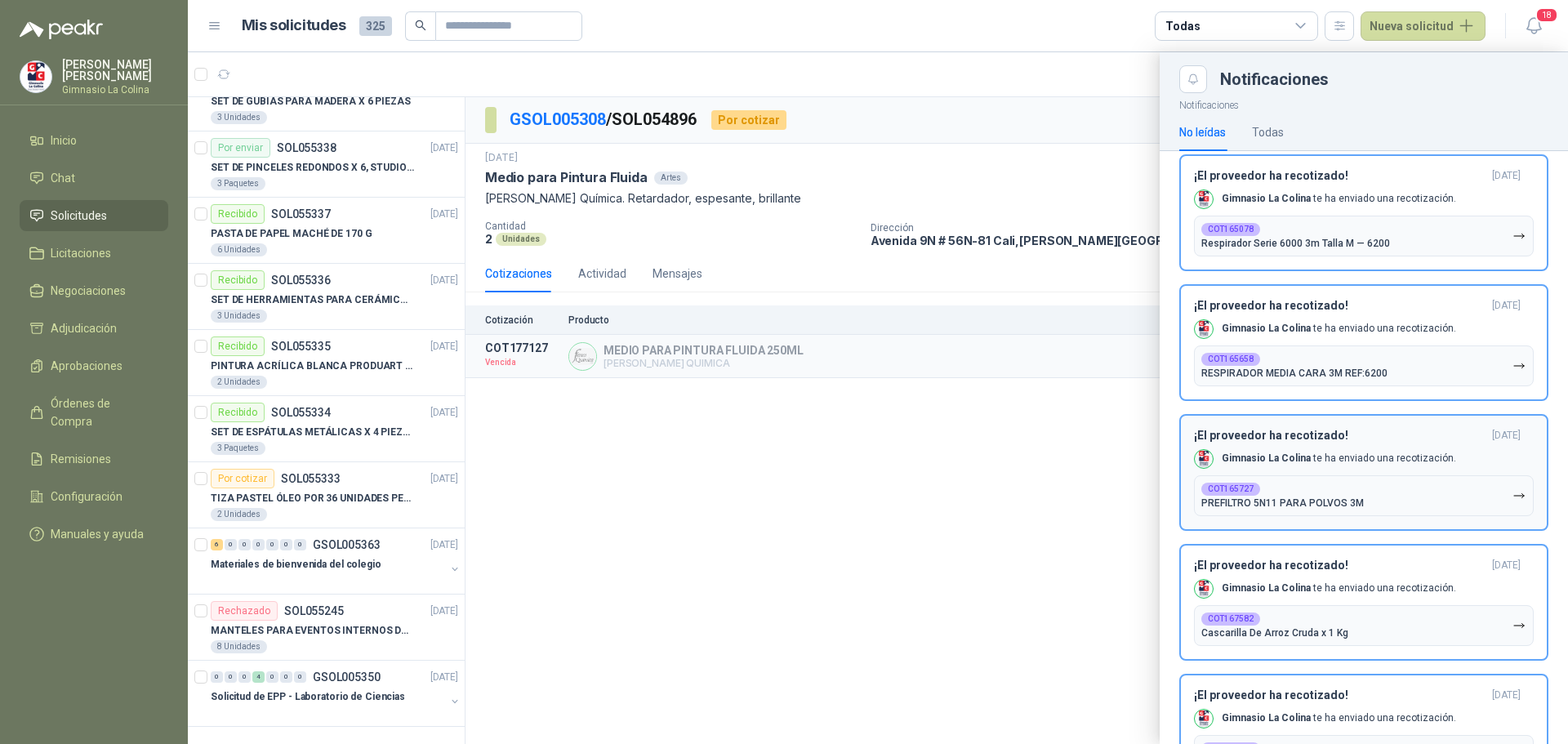
scroll to position [1042, 0]
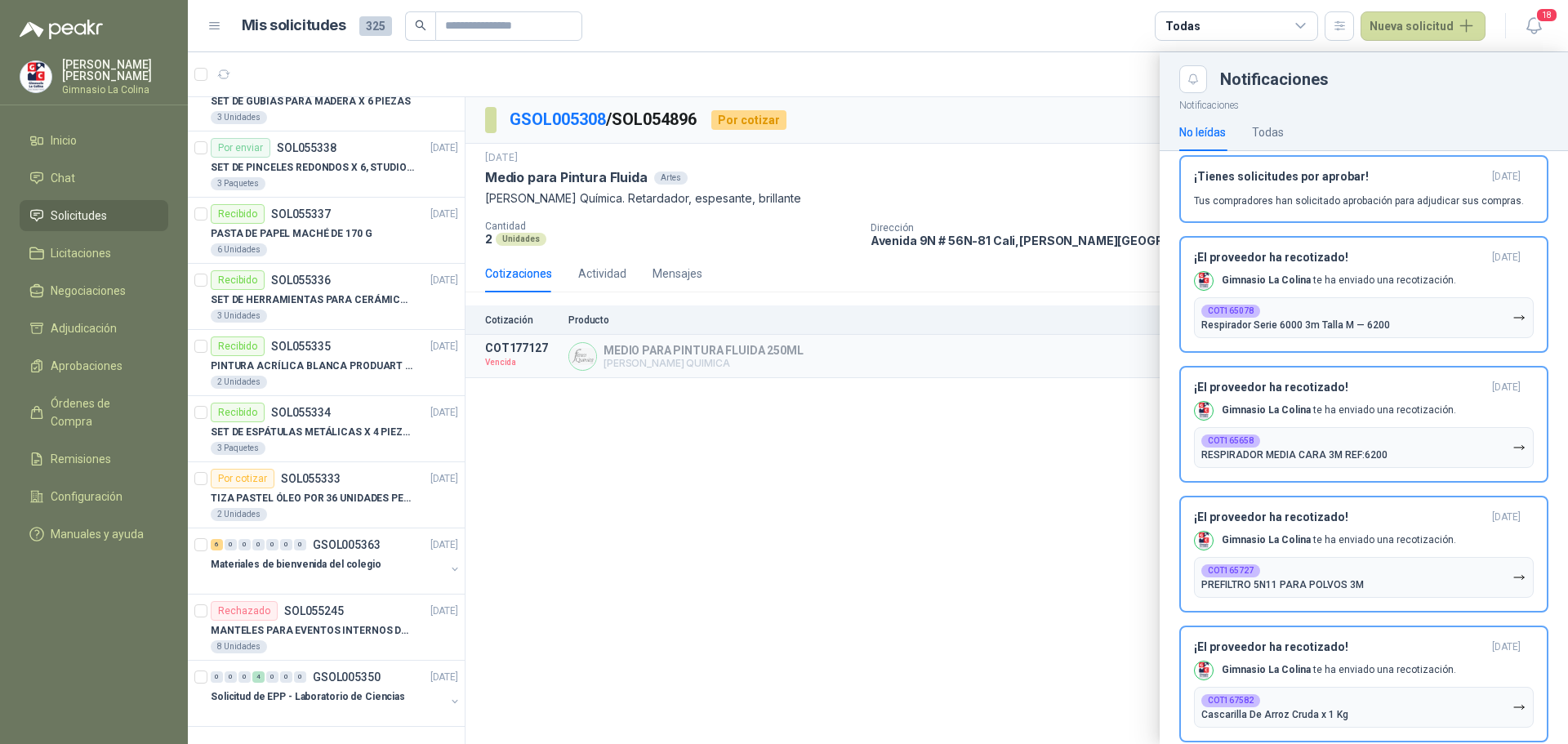
click at [76, 221] on link "Solicitudes" at bounding box center [94, 215] width 149 height 31
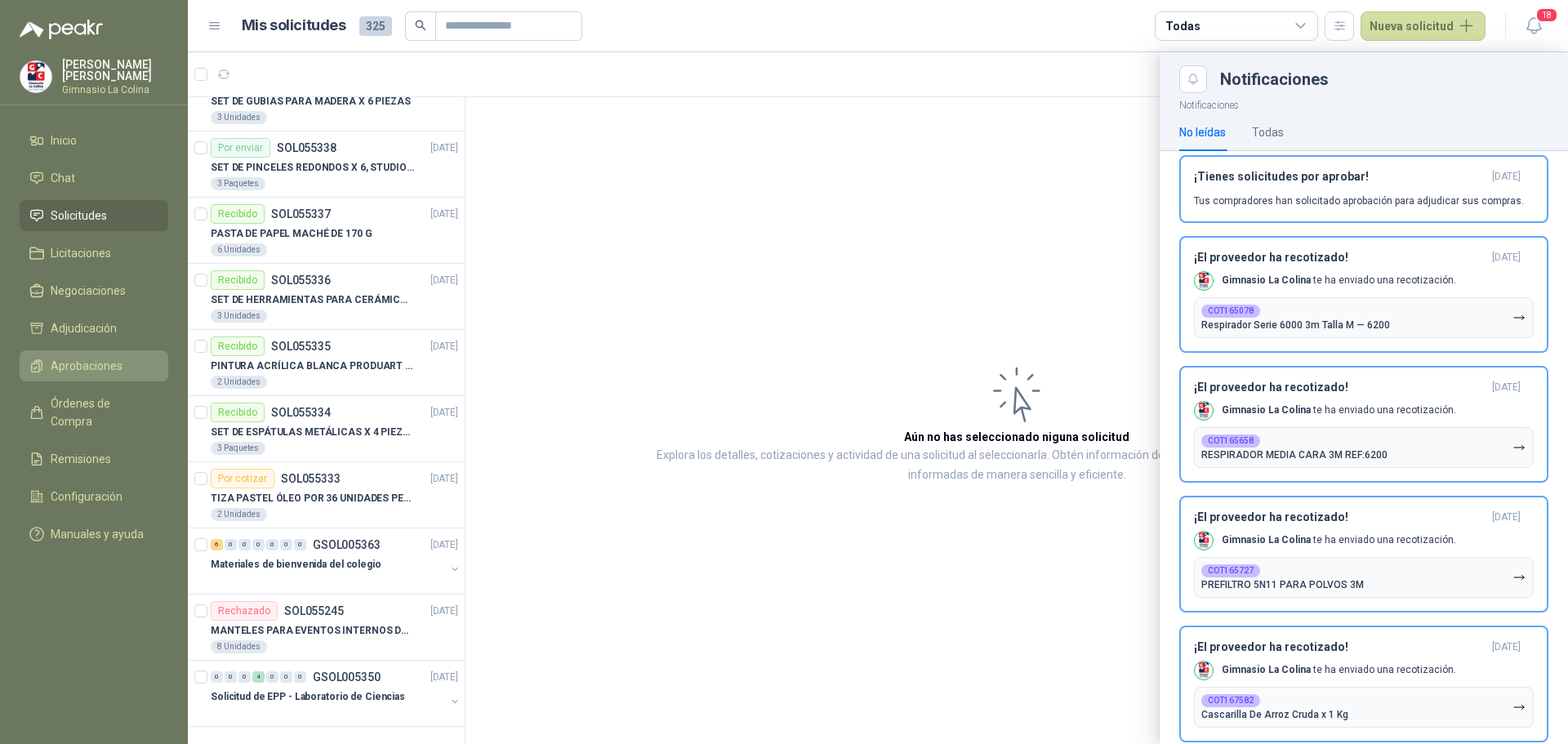
click at [95, 361] on span "Aprobaciones" at bounding box center [87, 365] width 72 height 18
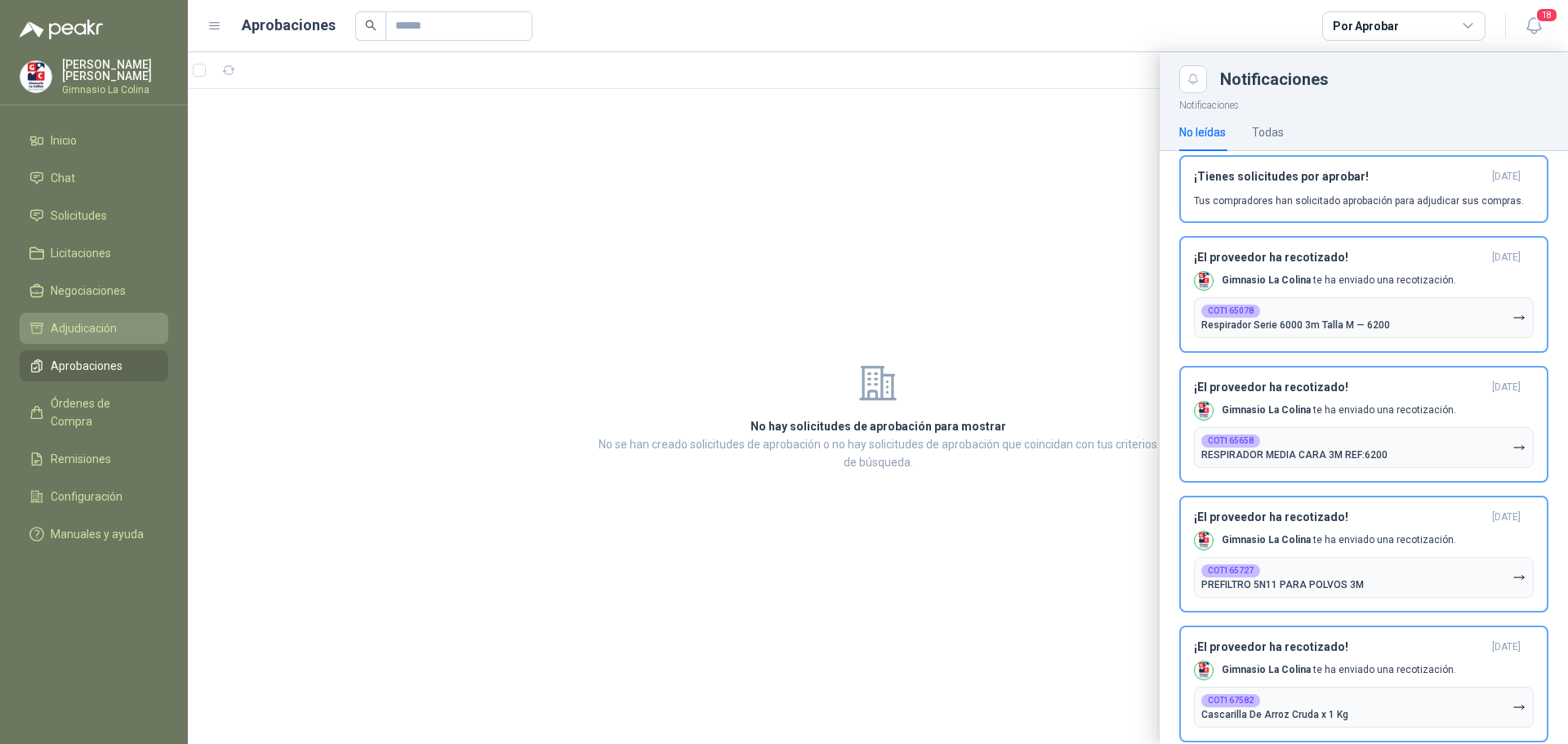
click at [86, 322] on span "Adjudicación" at bounding box center [84, 328] width 66 height 18
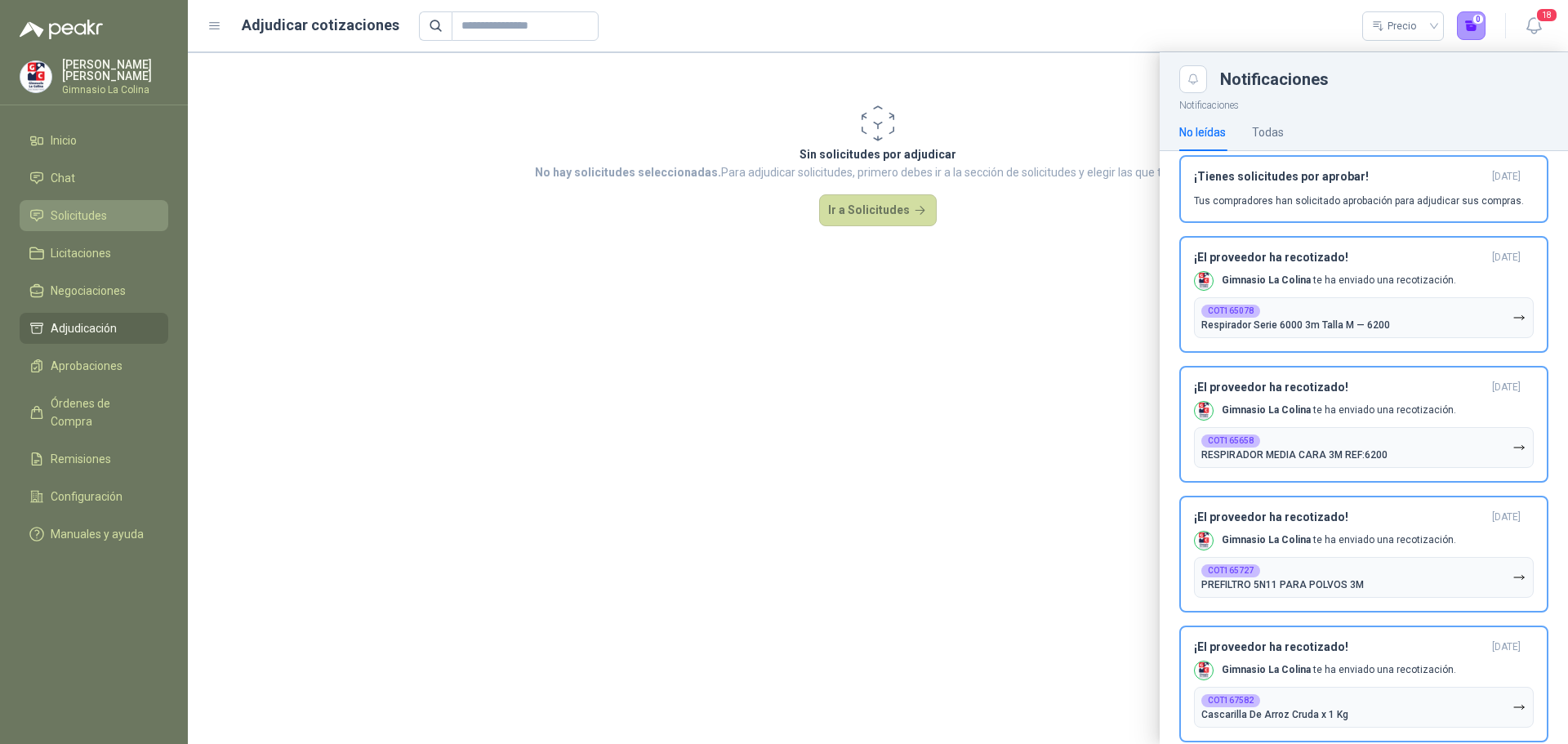
click at [68, 215] on span "Solicitudes" at bounding box center [79, 215] width 57 height 18
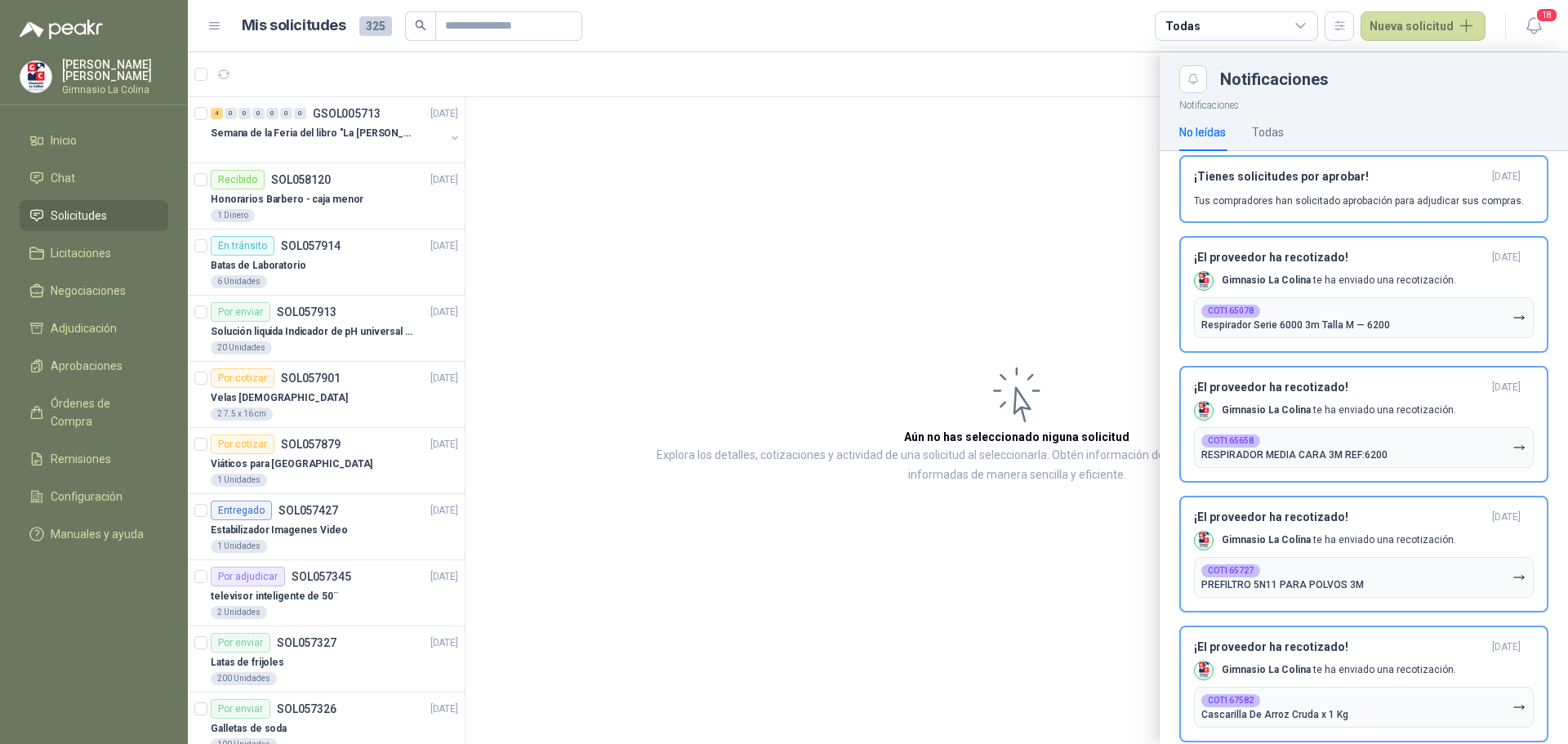
drag, startPoint x: 458, startPoint y: 187, endPoint x: 458, endPoint y: 295, distance: 108.0
click at [458, 295] on div at bounding box center [877, 397] width 1380 height 691
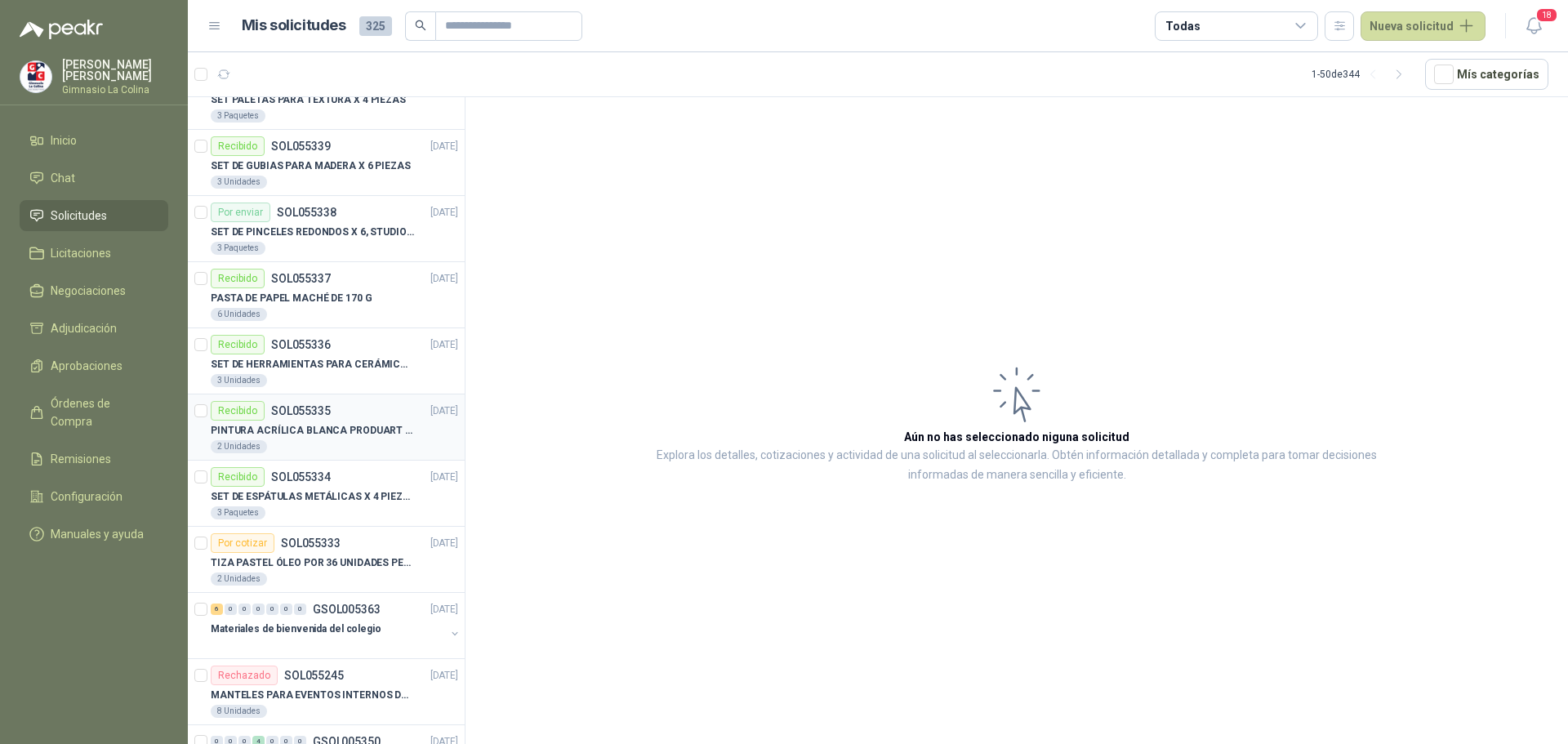
scroll to position [2677, 0]
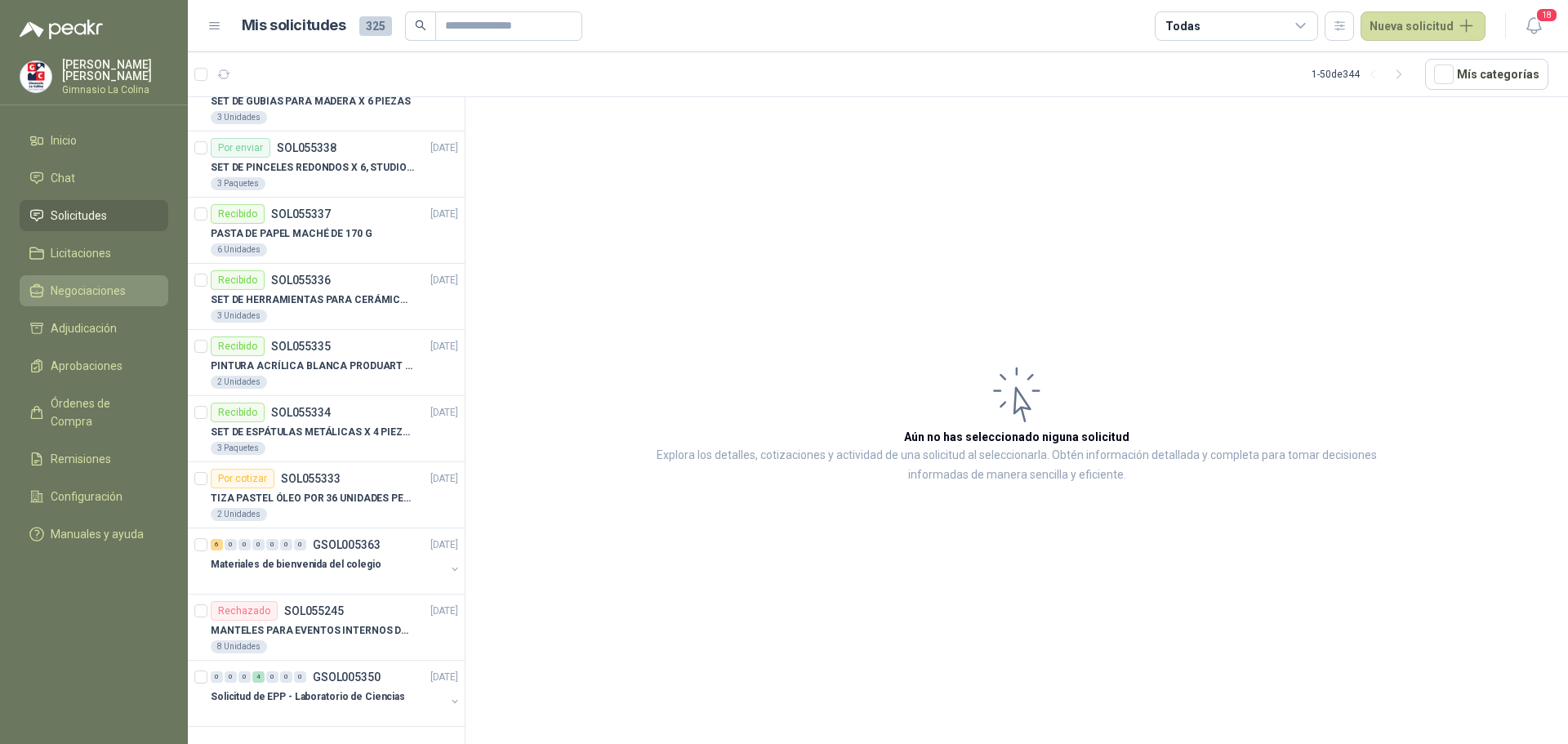
click at [95, 291] on span "Negociaciones" at bounding box center [89, 290] width 75 height 18
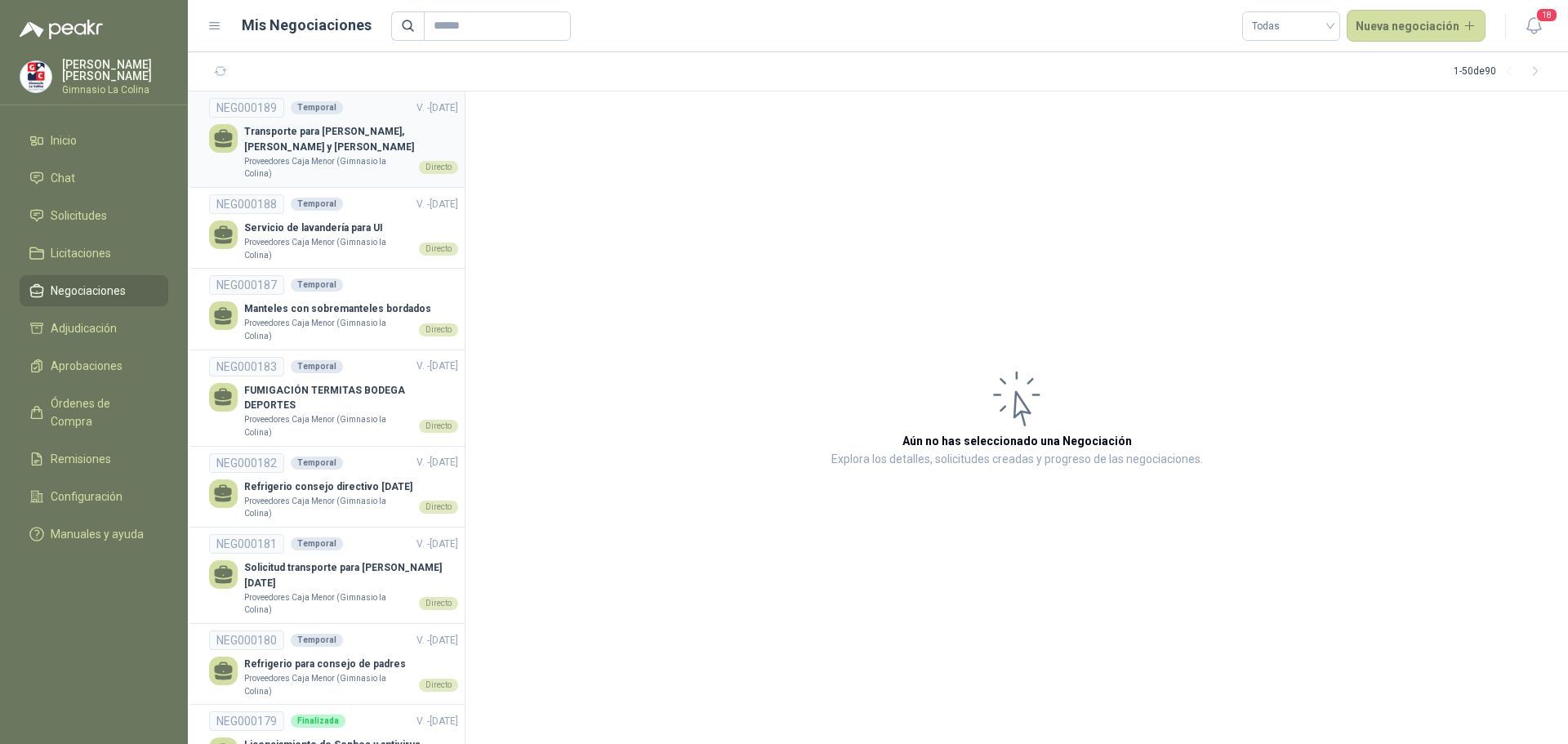
click at [392, 131] on p "Transporte para [PERSON_NAME], [PERSON_NAME] y [PERSON_NAME]" at bounding box center [351, 139] width 214 height 31
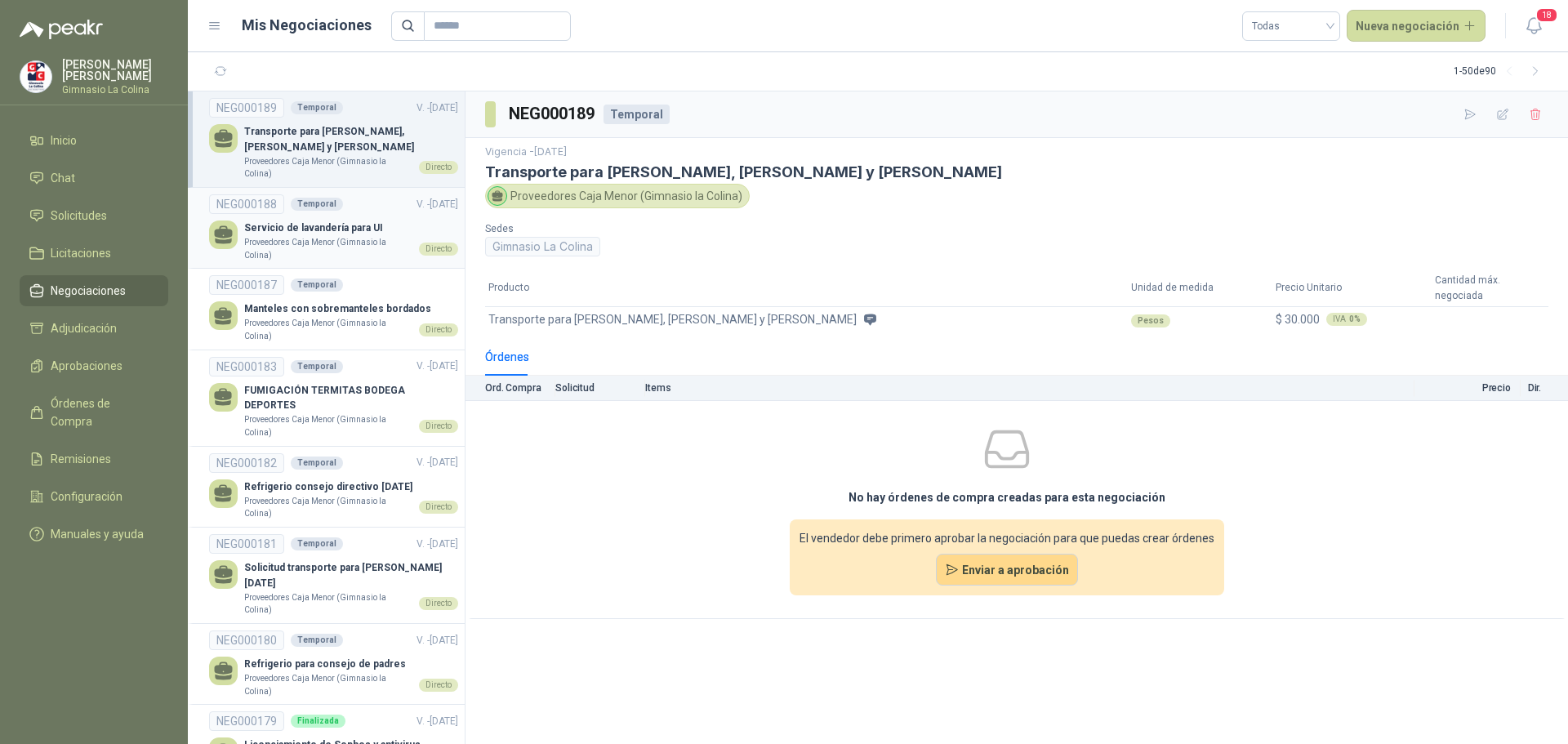
click at [245, 240] on p "Proveedores Caja Menor (Gimnasio la Colina)" at bounding box center [328, 249] width 169 height 25
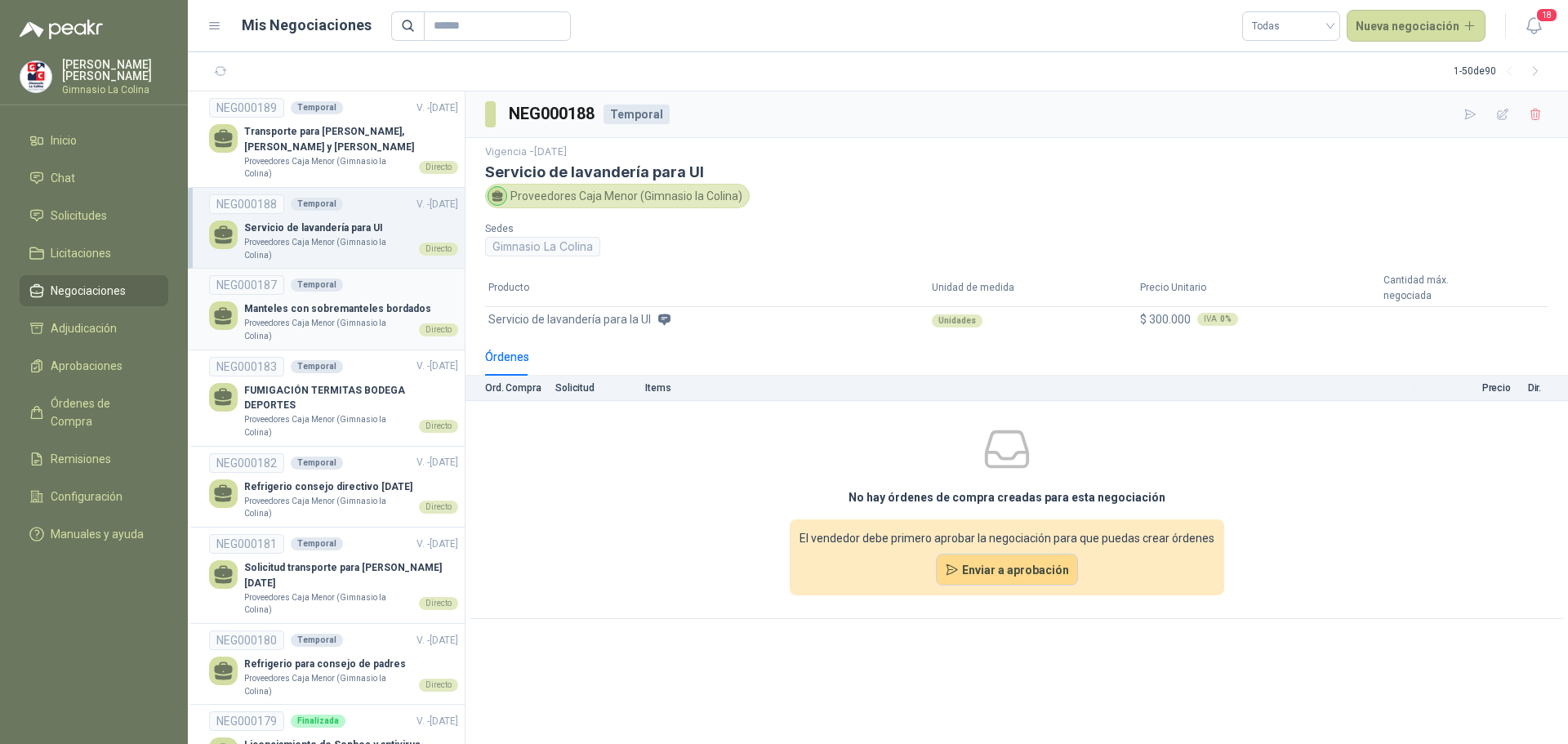
click at [324, 322] on p "Proveedores Caja Menor (Gimnasio la Colina)" at bounding box center [328, 329] width 169 height 25
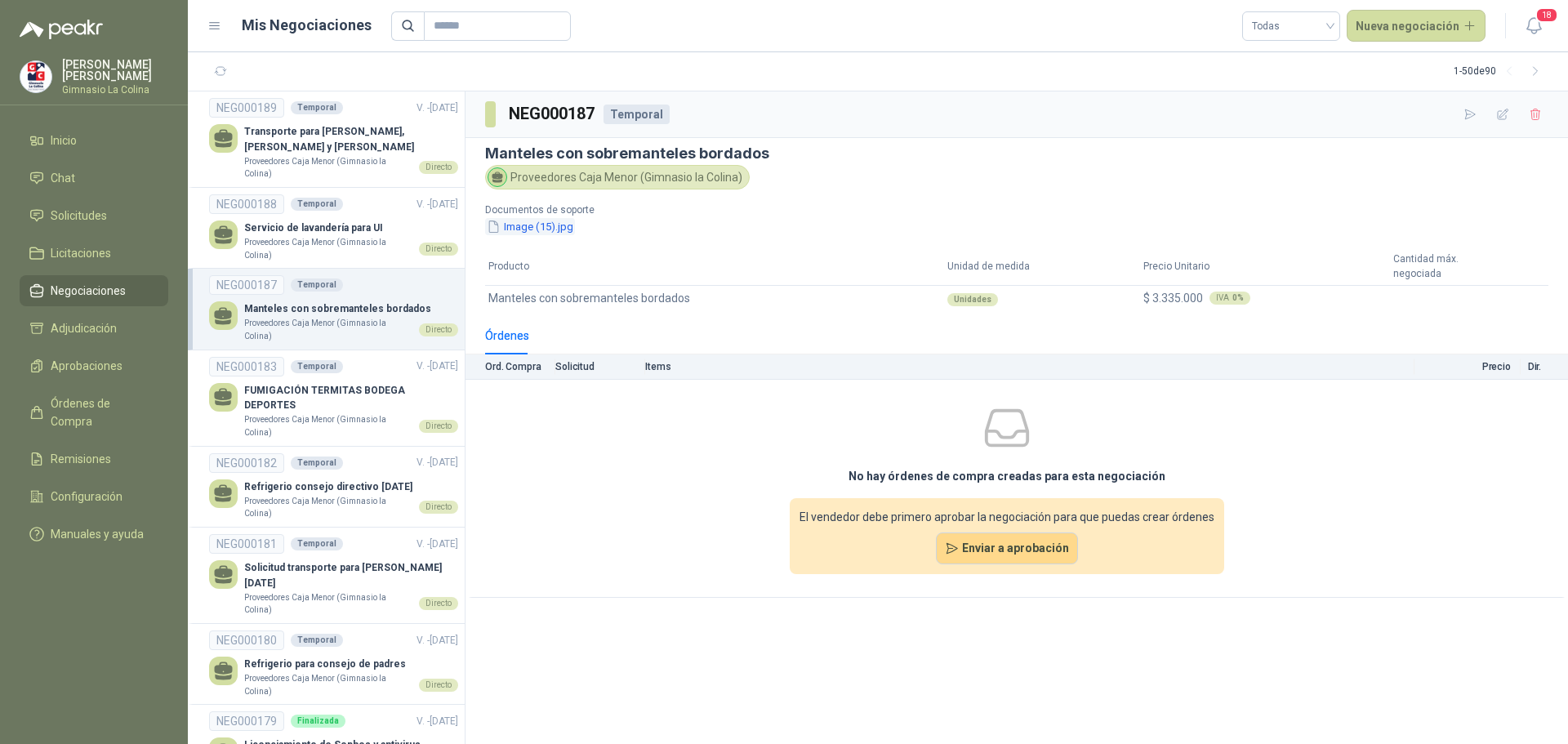
click at [531, 224] on button "Image (15).jpg" at bounding box center [530, 226] width 90 height 17
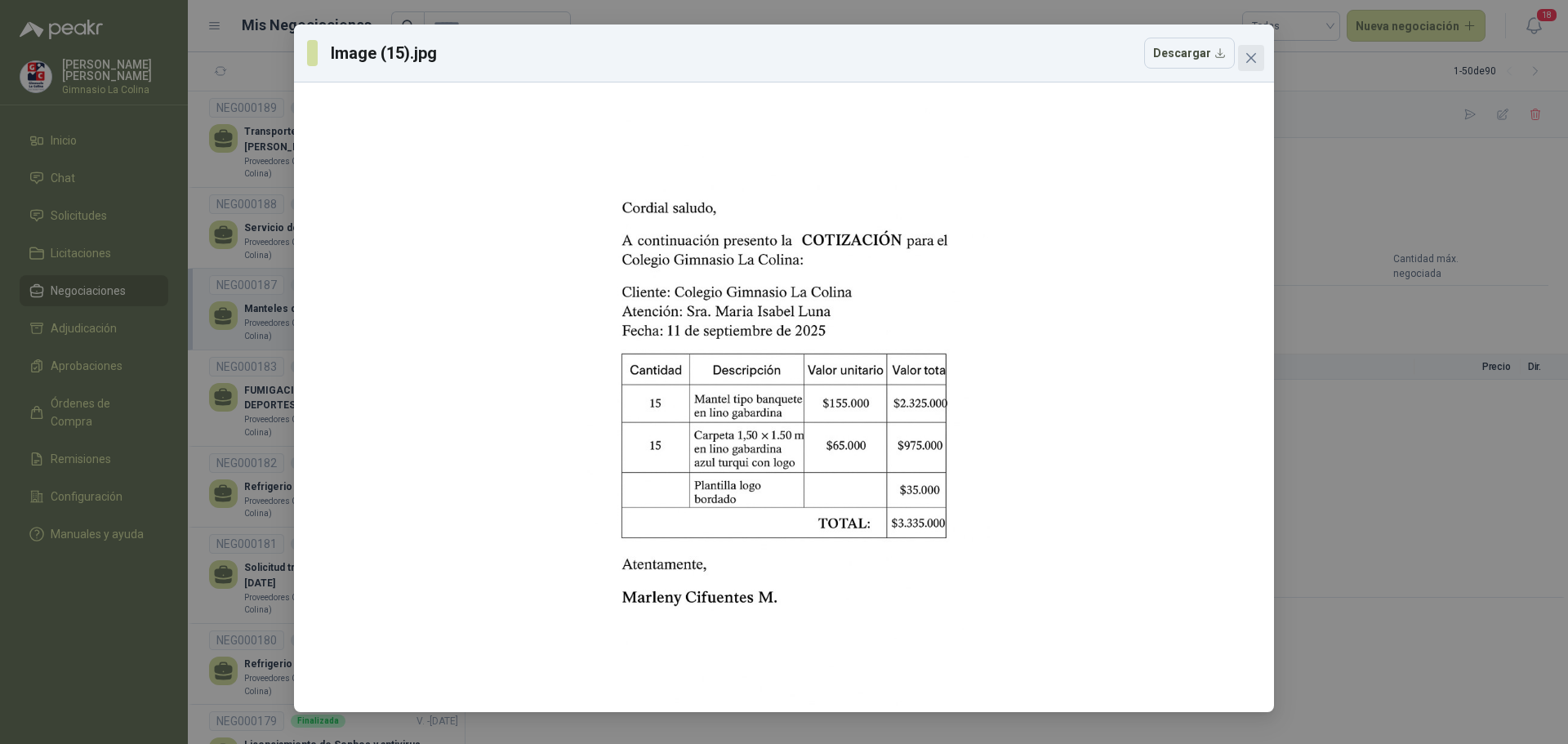
click at [1251, 55] on icon "close" at bounding box center [1251, 58] width 13 height 13
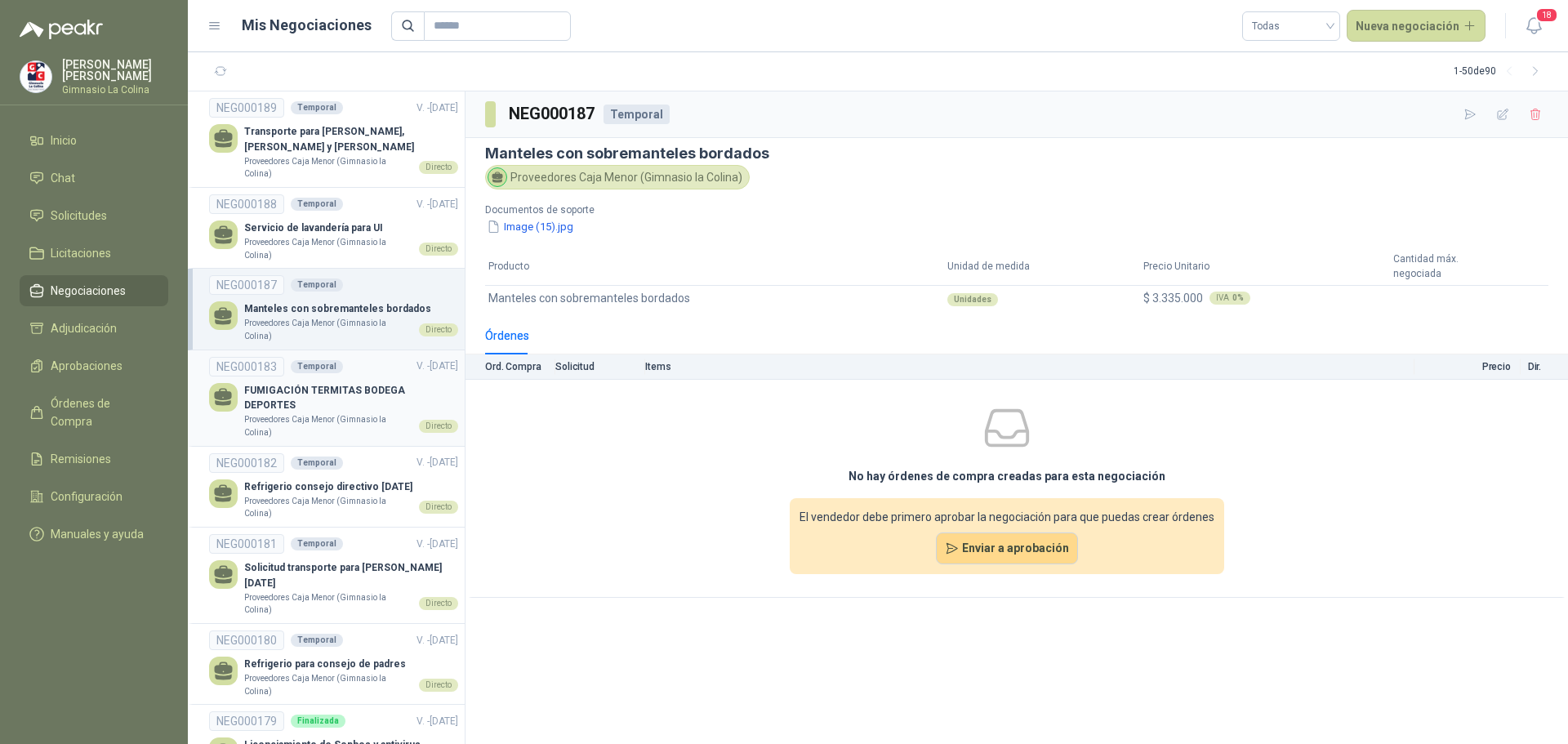
click at [288, 413] on p "Proveedores Caja Menor (Gimnasio la Colina)" at bounding box center [328, 426] width 169 height 25
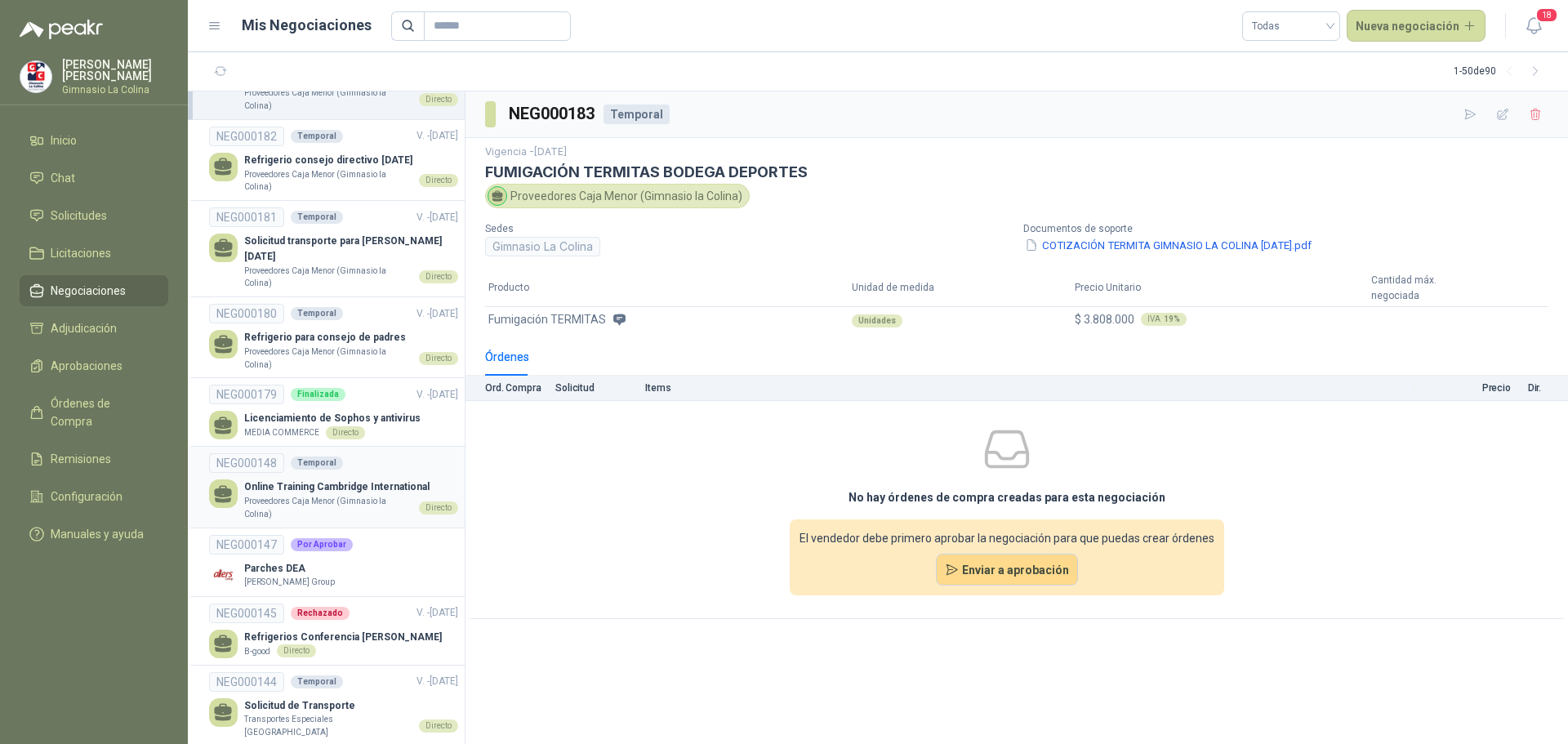
scroll to position [408, 0]
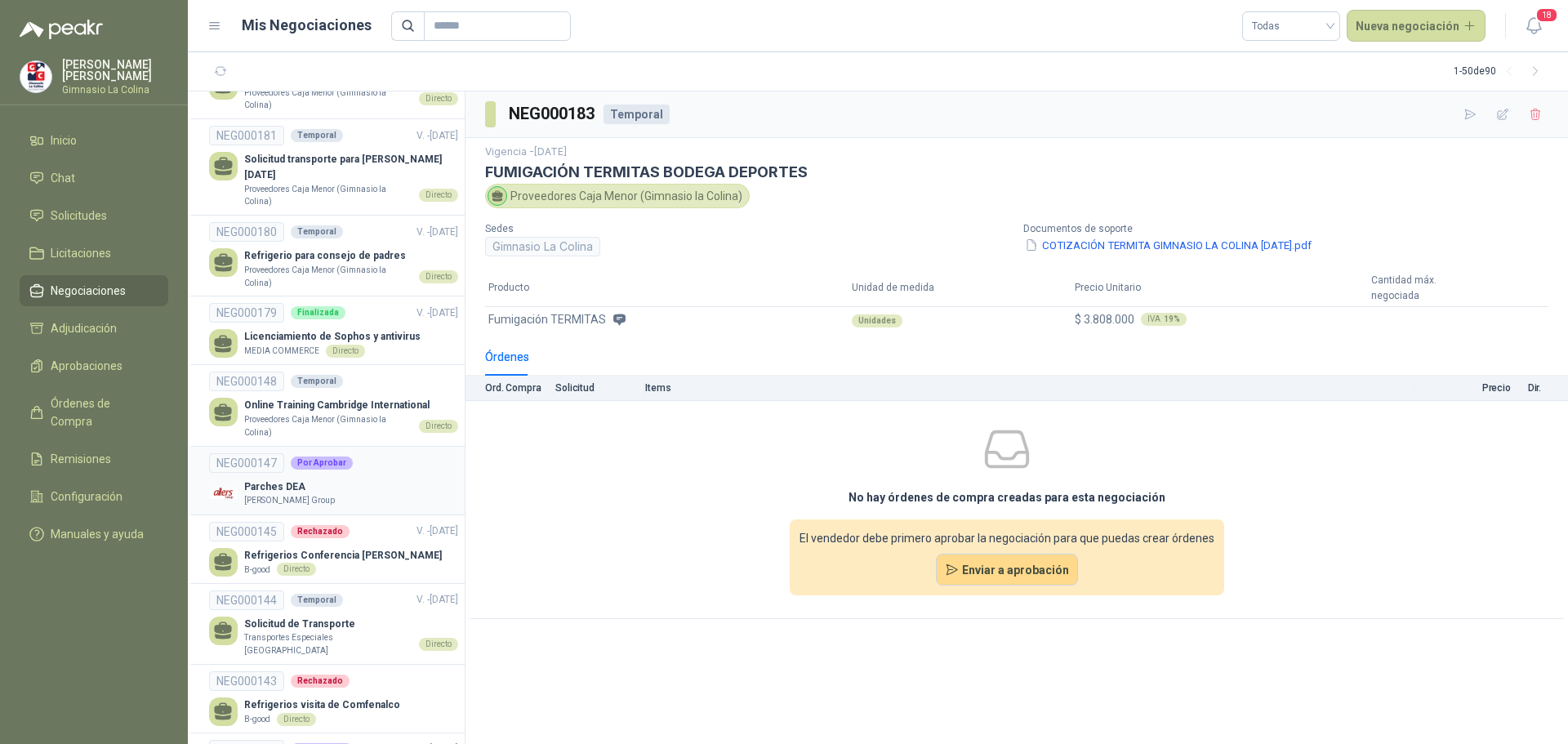
click at [293, 453] on link "NEG000147 Por Aprobar Parches DEA [PERSON_NAME] Group" at bounding box center [334, 480] width 249 height 55
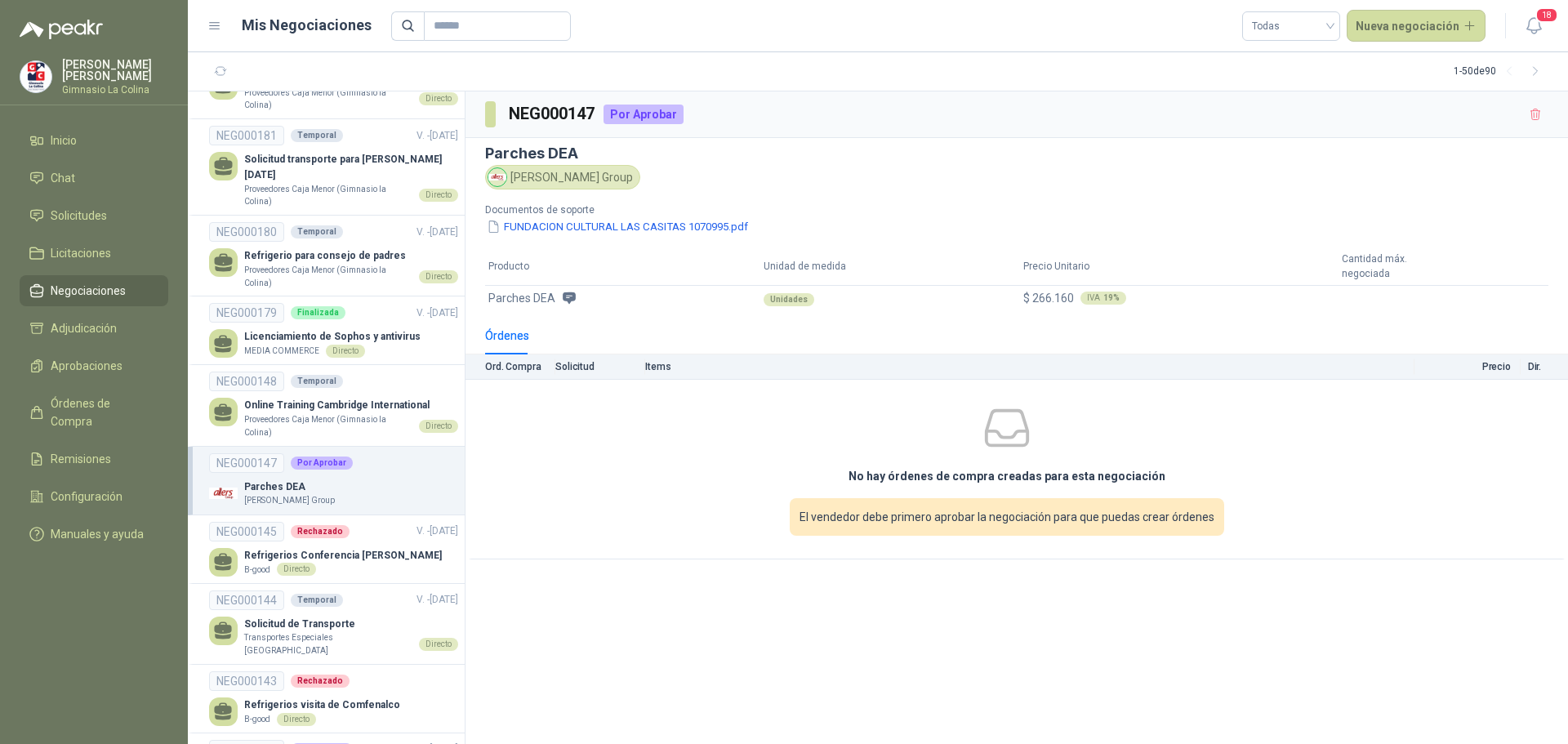
scroll to position [490, 0]
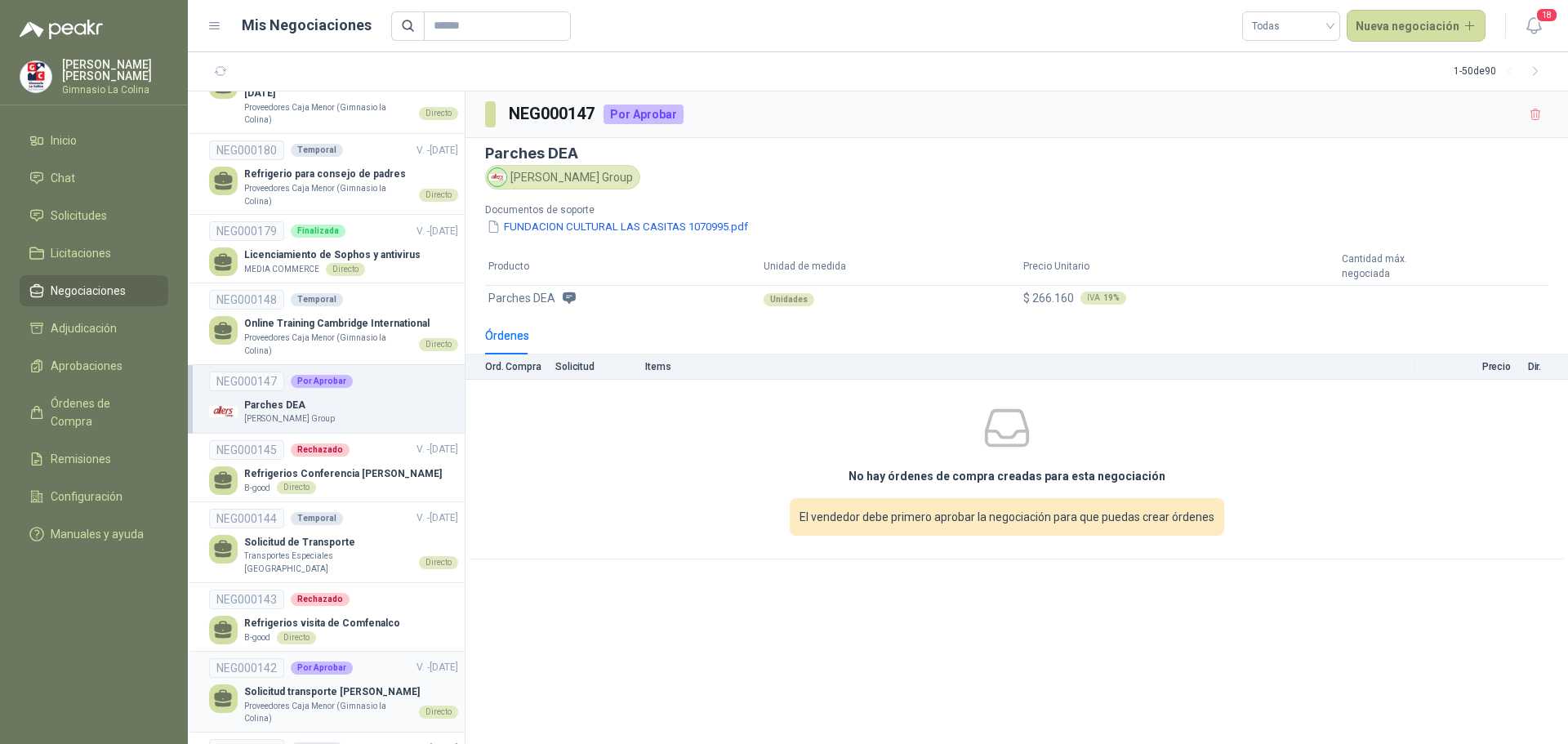
click at [378, 684] on p "Solicitud transporte [PERSON_NAME]" at bounding box center [351, 691] width 214 height 15
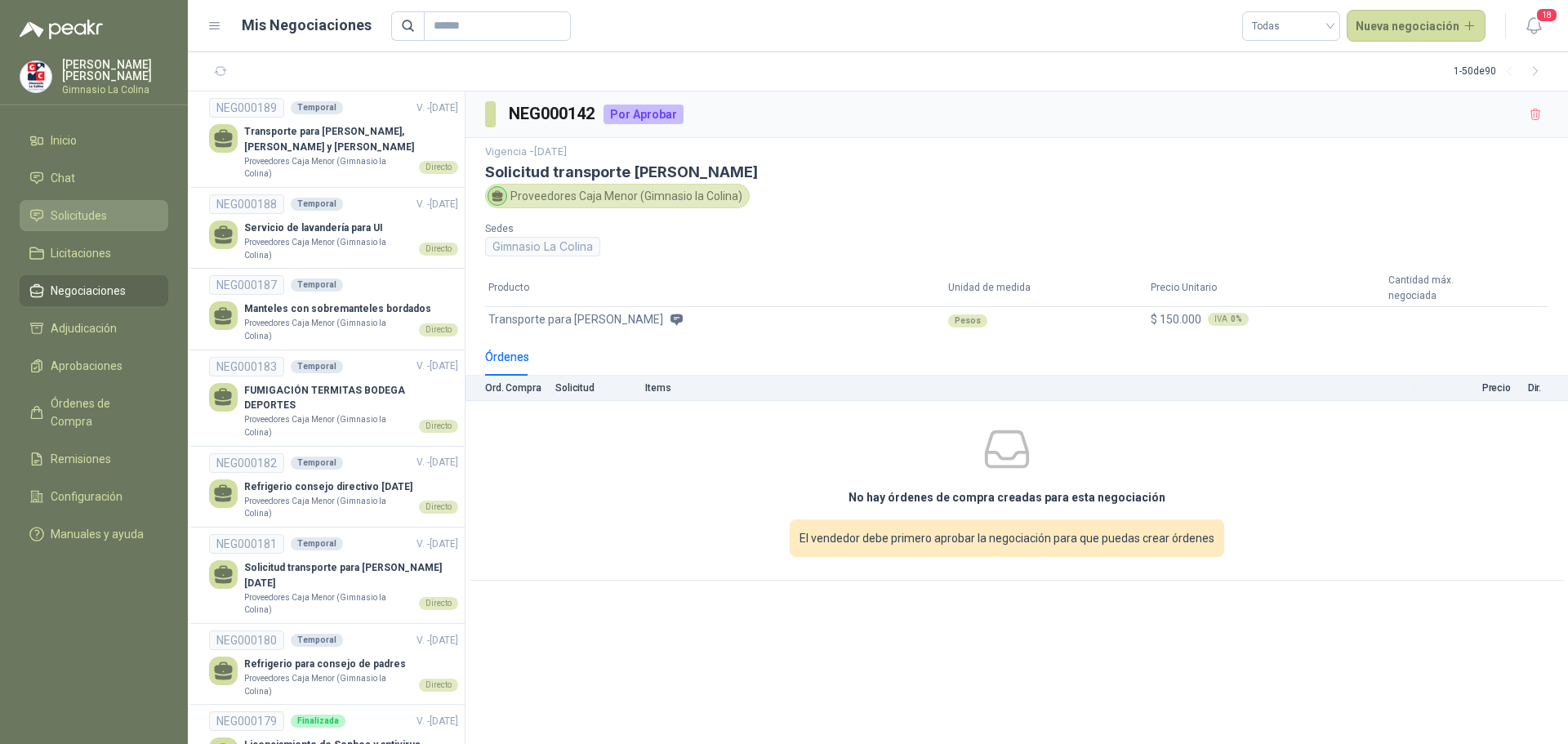
click at [76, 211] on span "Solicitudes" at bounding box center [79, 215] width 57 height 18
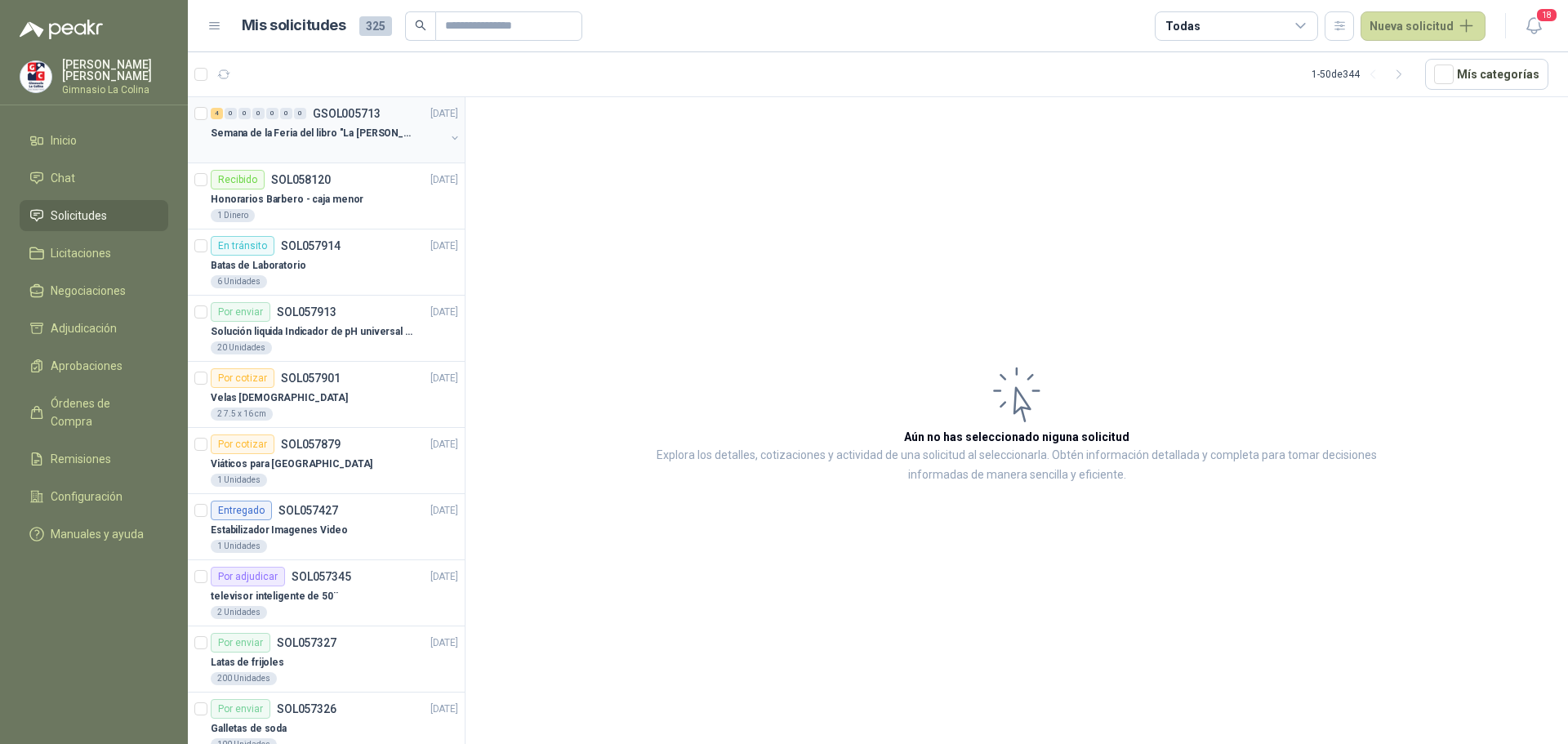
click at [301, 138] on p "Semana de la Feria del libro "La [PERSON_NAME]"" at bounding box center [313, 134] width 204 height 15
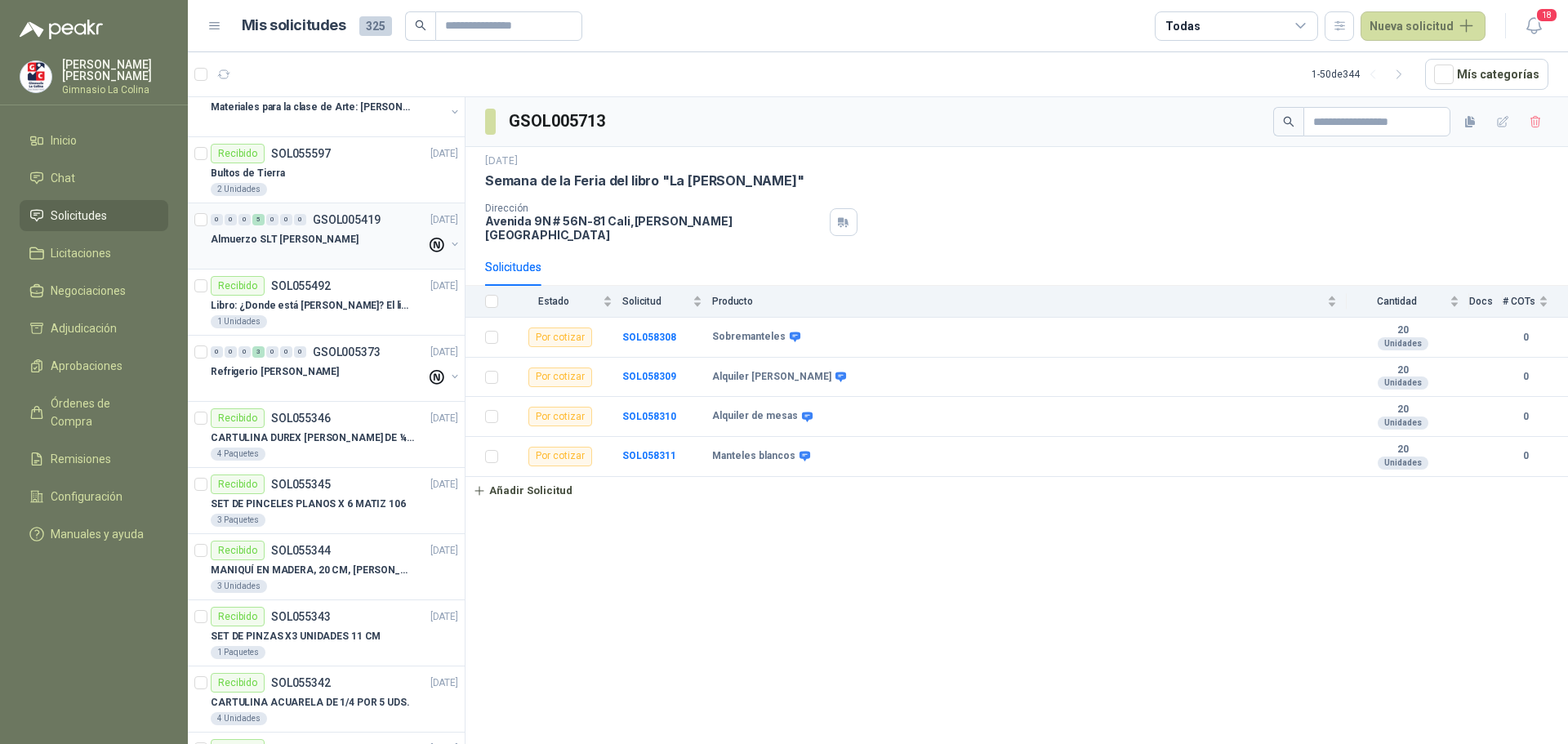
scroll to position [1796, 0]
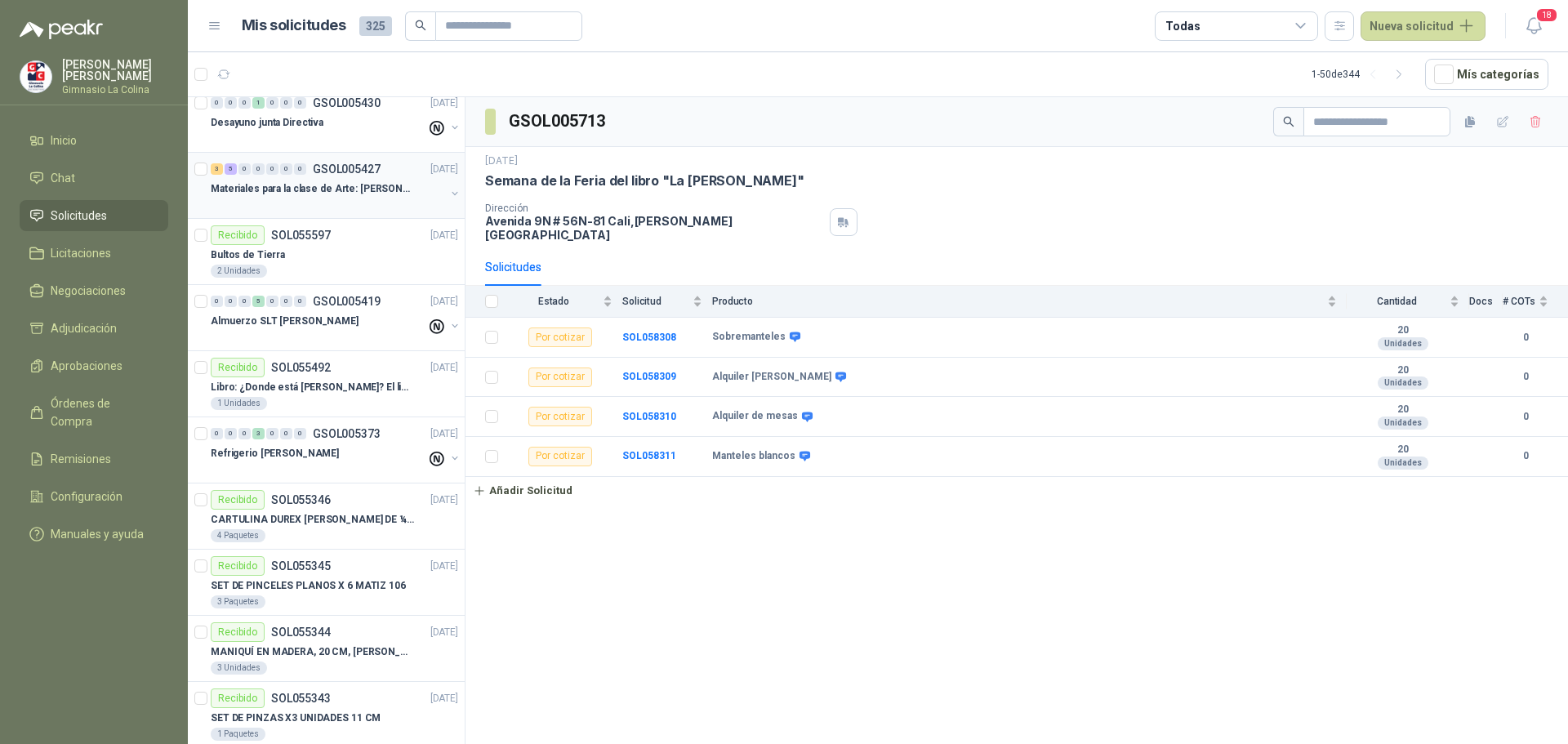
click at [296, 191] on p "Materiales para la clase de Arte: [PERSON_NAME]" at bounding box center [313, 188] width 204 height 15
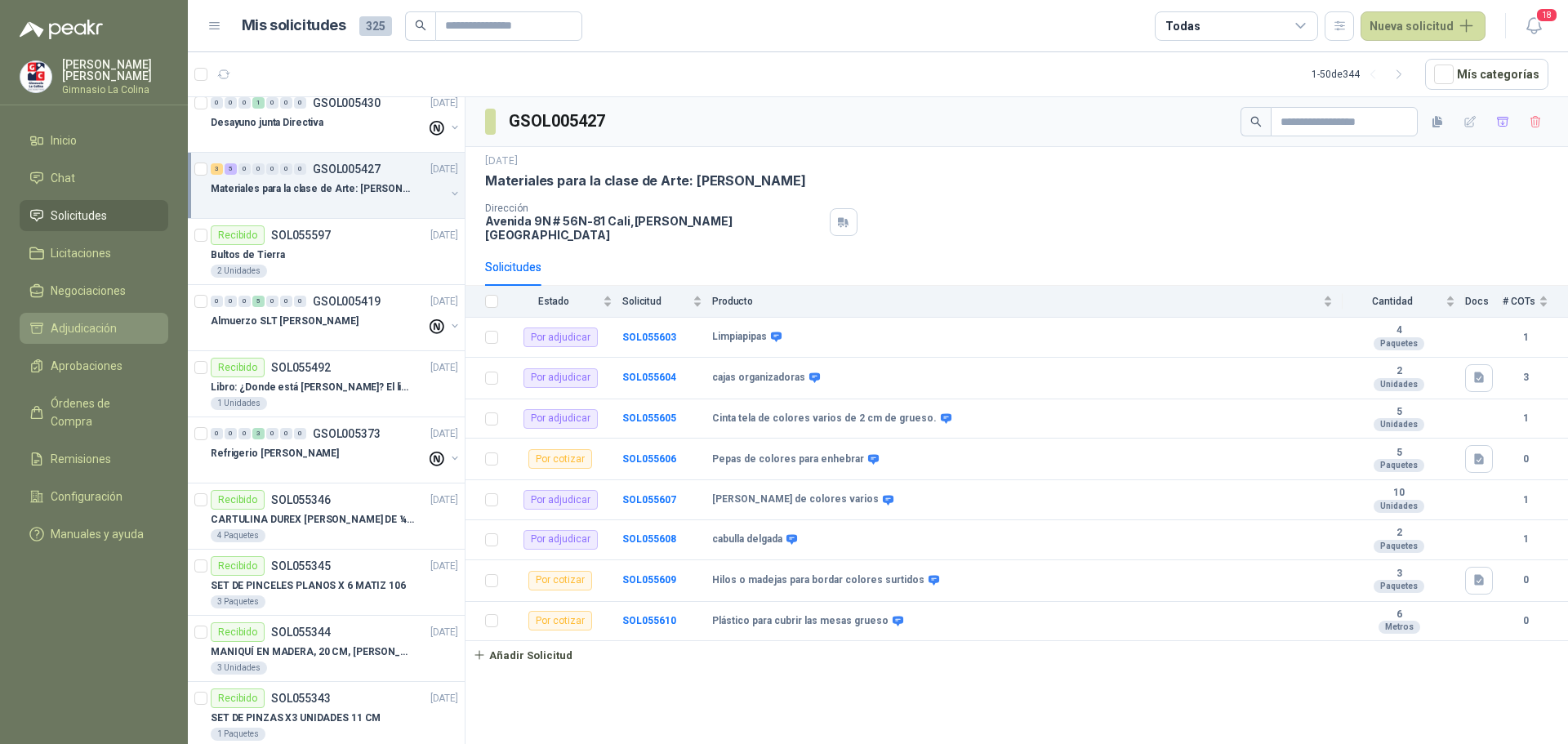
click at [101, 326] on span "Adjudicación" at bounding box center [84, 328] width 66 height 18
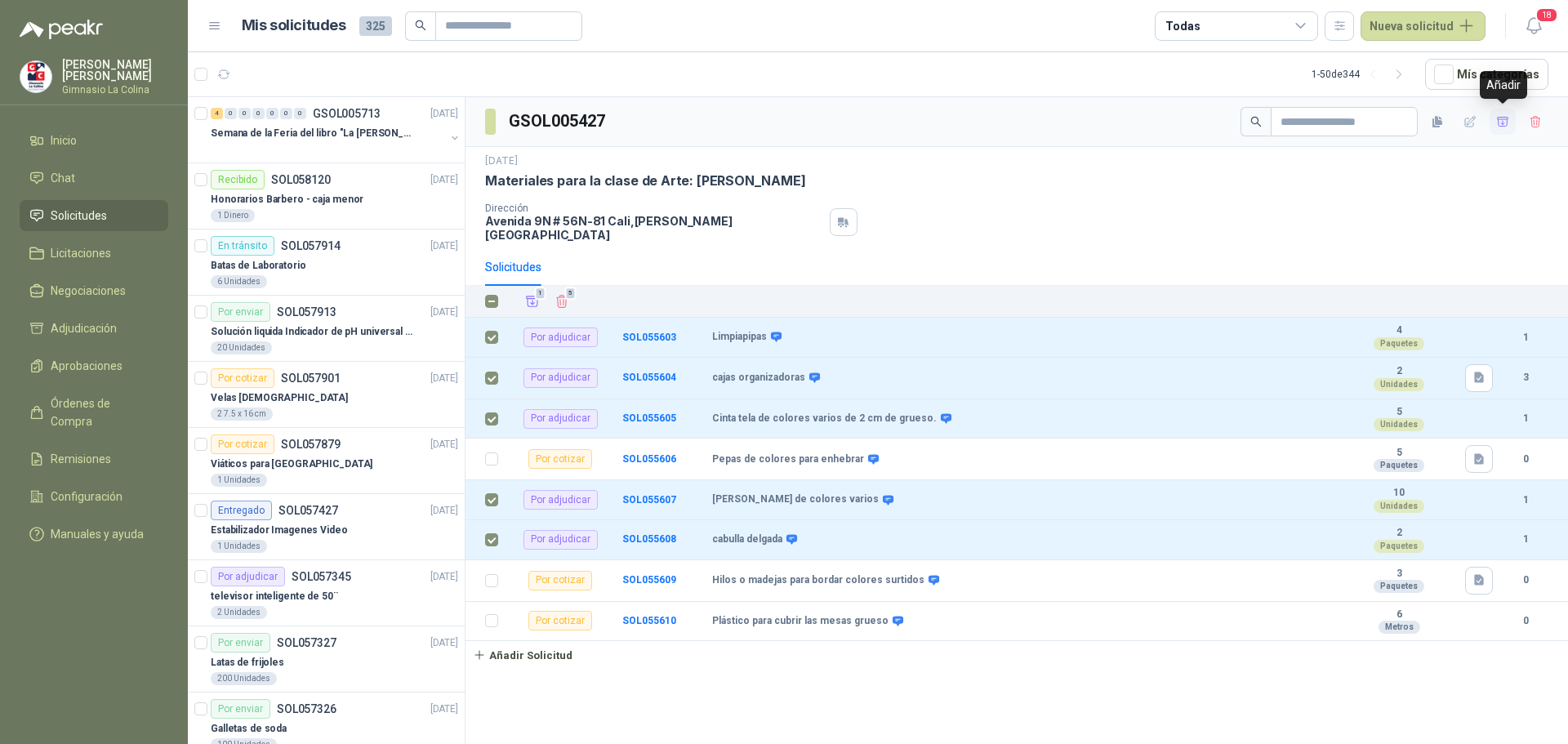
click at [1501, 120] on icon "button" at bounding box center [1503, 121] width 14 height 14
click at [96, 326] on span "Adjudicación" at bounding box center [84, 328] width 66 height 18
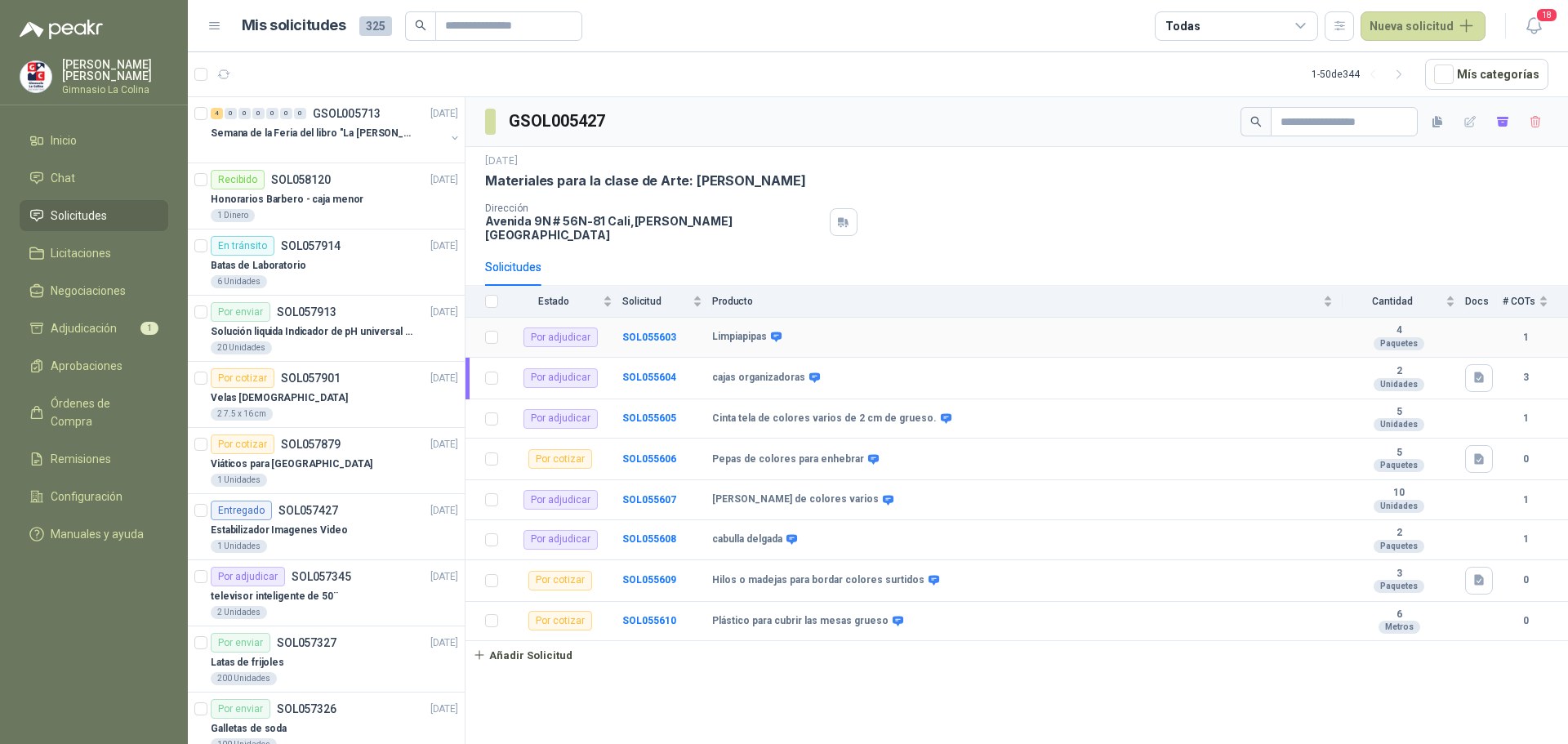
click at [783, 331] on div "Limpiapipas" at bounding box center [1022, 337] width 621 height 13
click at [72, 450] on span "Remisiones" at bounding box center [81, 459] width 60 height 18
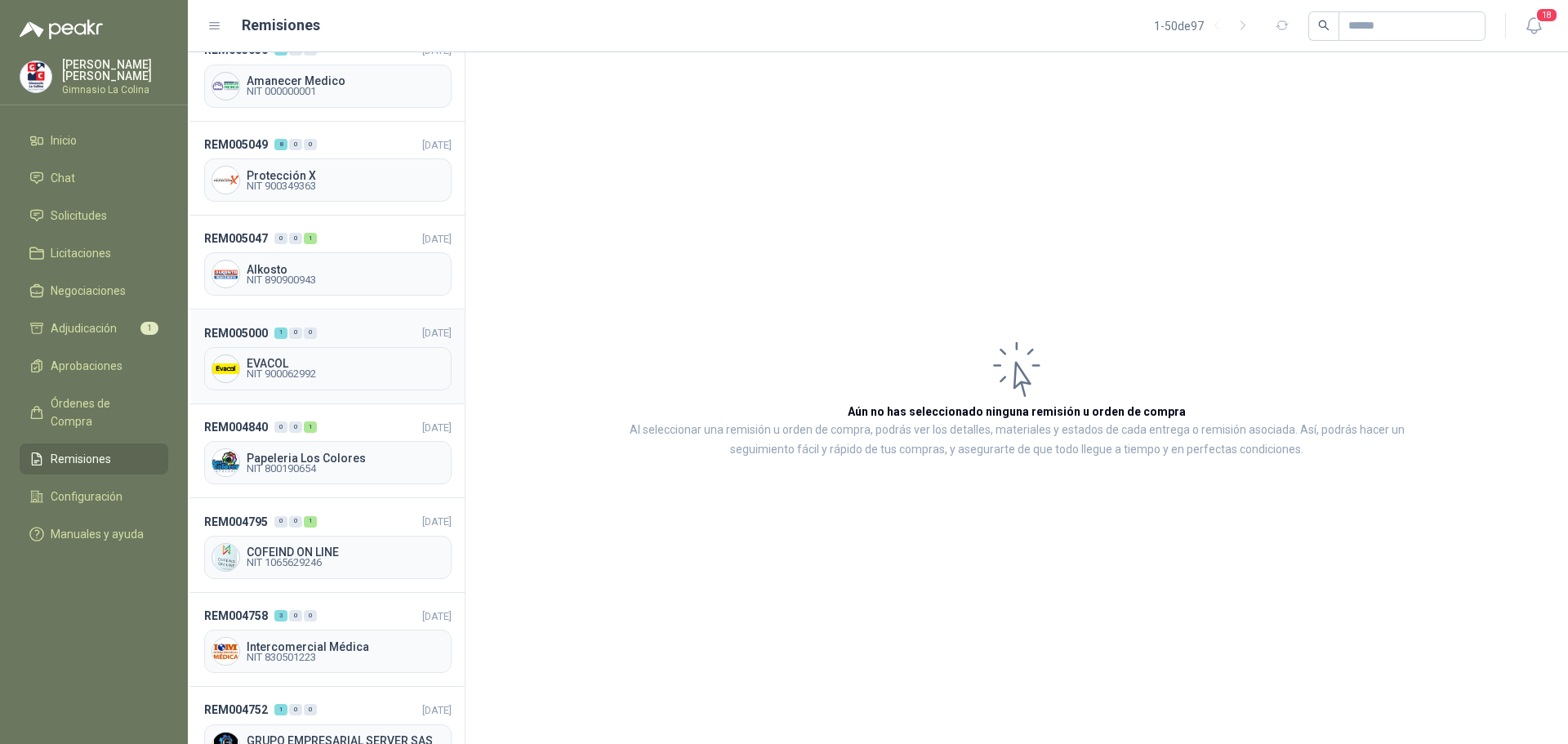
scroll to position [654, 0]
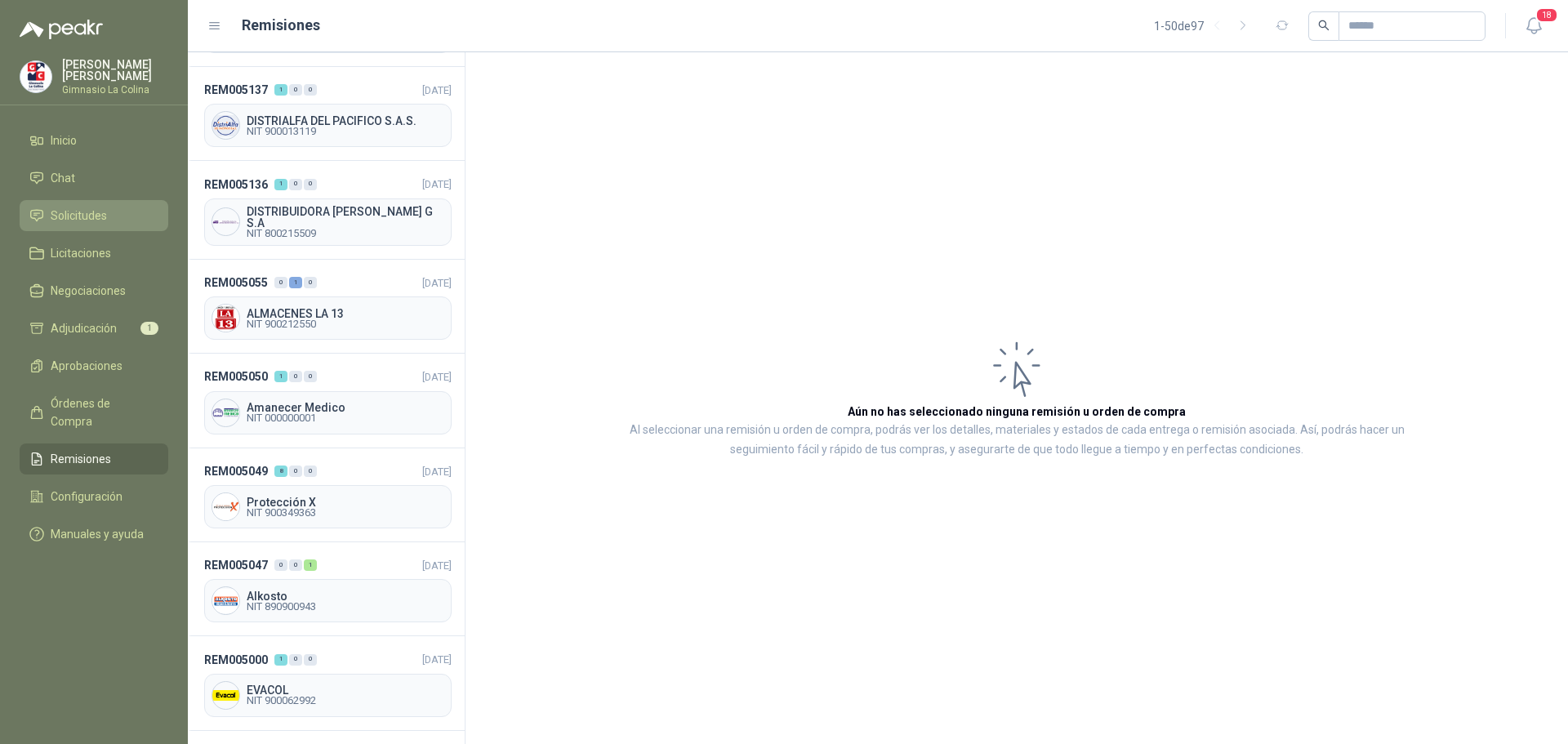
click at [86, 206] on span "Solicitudes" at bounding box center [79, 215] width 57 height 18
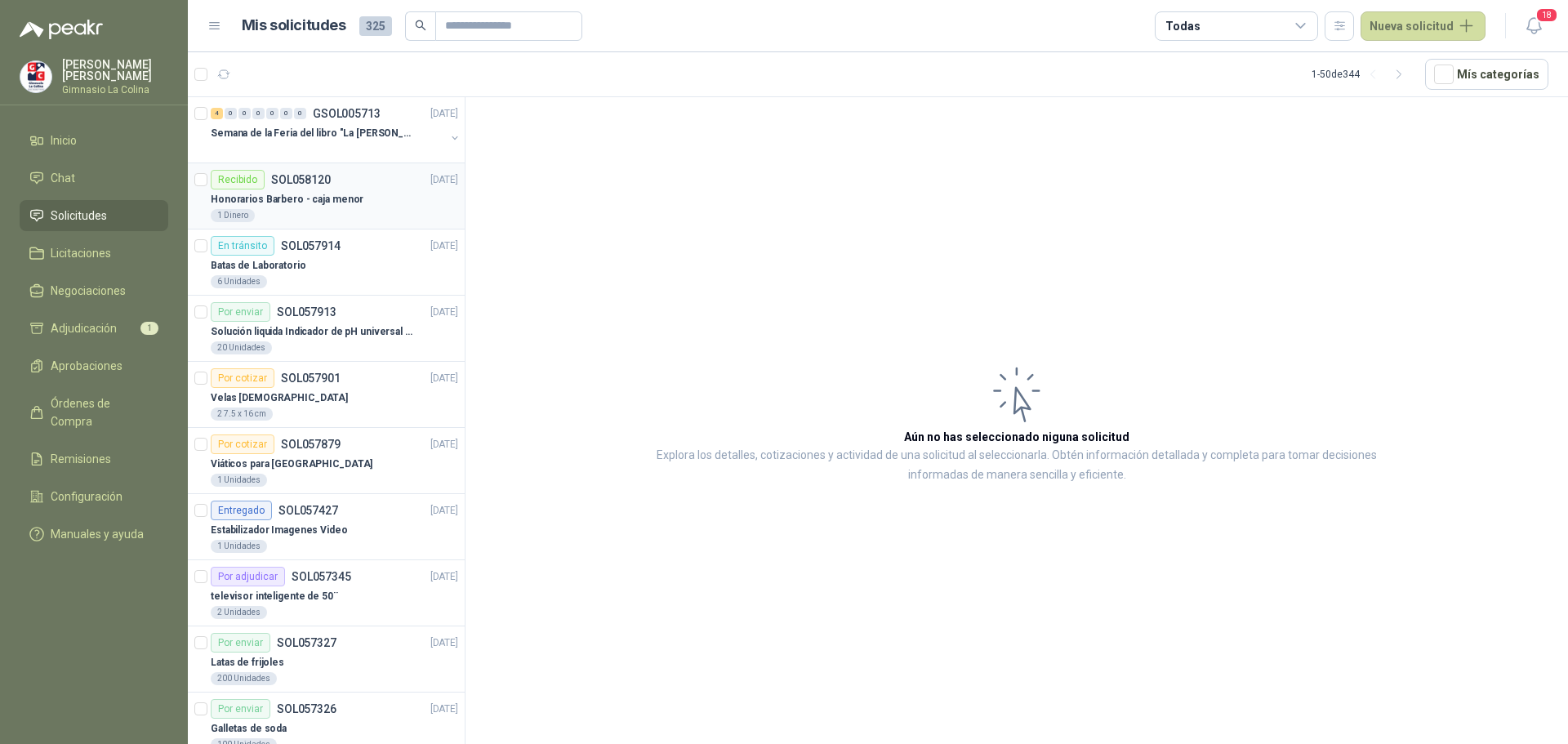
click at [316, 181] on p "SOL058120" at bounding box center [301, 180] width 59 height 11
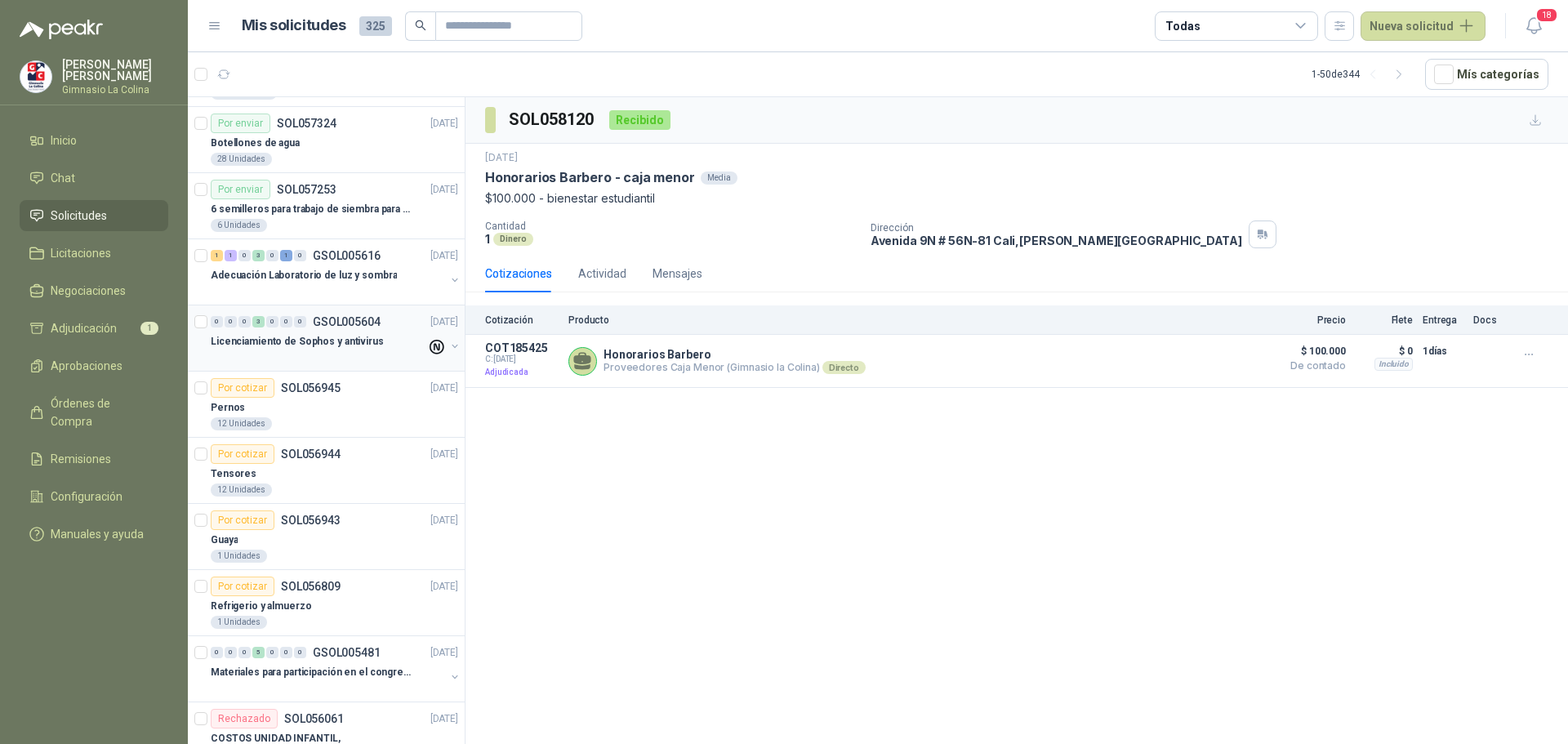
scroll to position [800, 0]
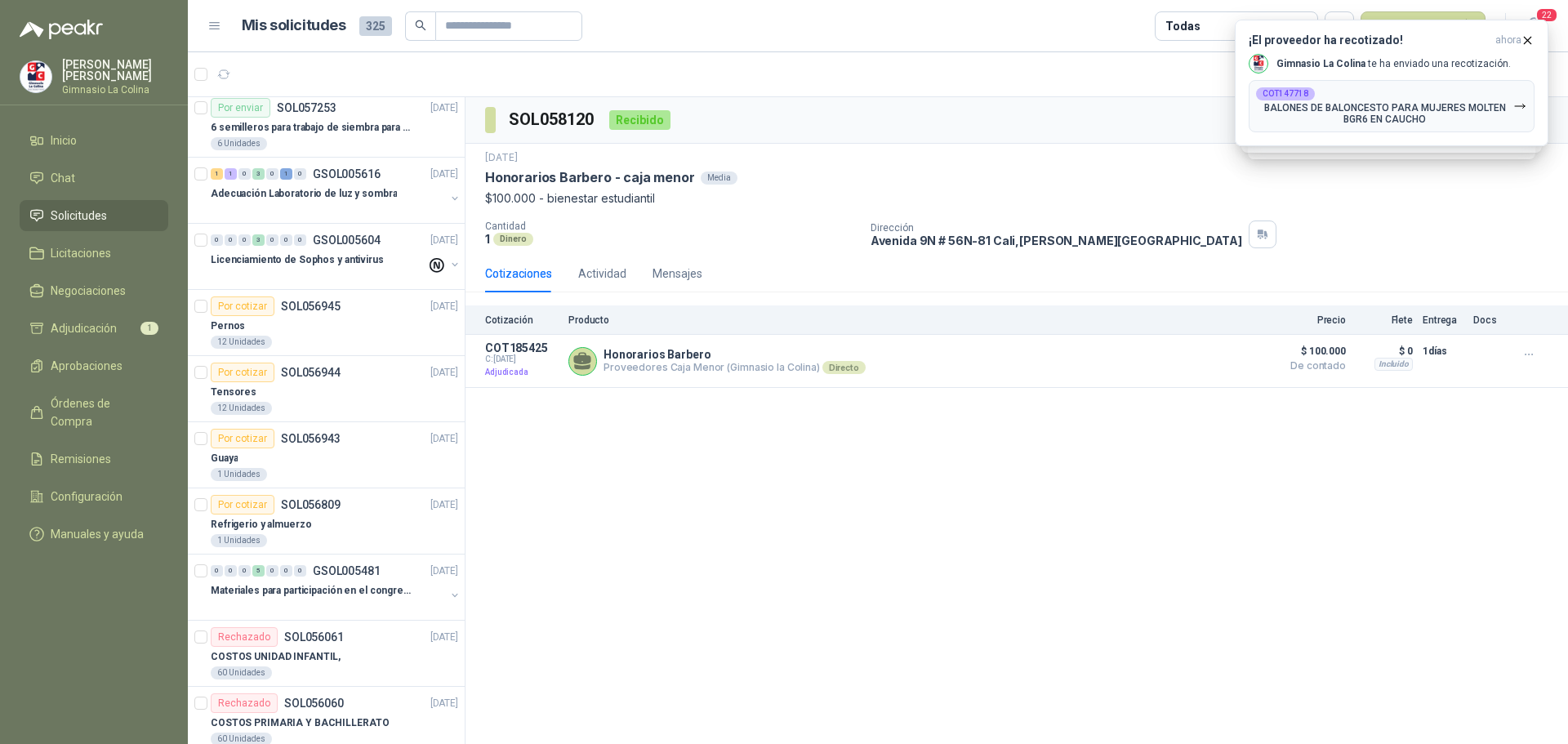
click at [87, 212] on span "Solicitudes" at bounding box center [79, 215] width 57 height 18
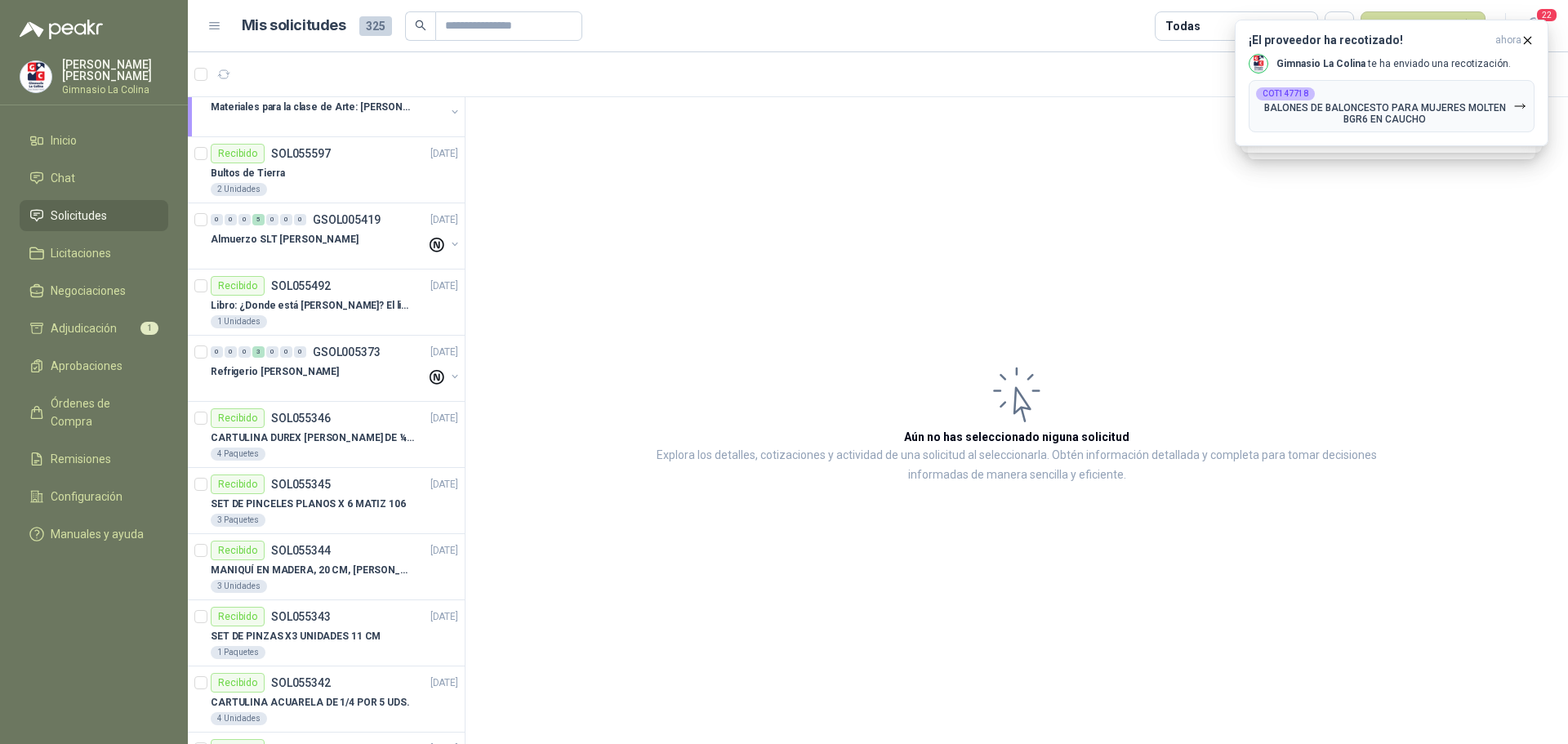
scroll to position [2286, 0]
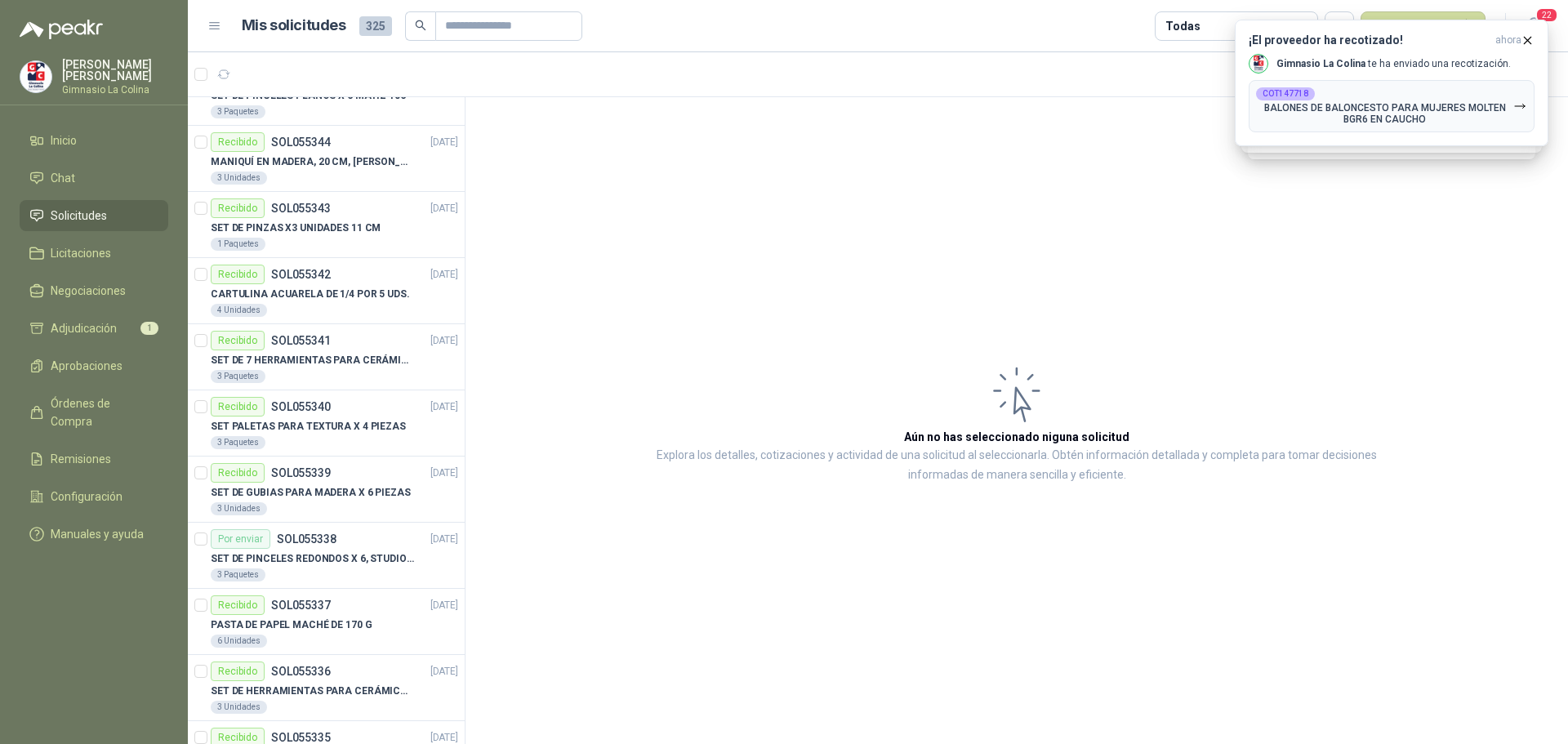
click at [49, 212] on li "Solicitudes" at bounding box center [93, 215] width 129 height 18
click at [93, 319] on span "Adjudicación" at bounding box center [84, 328] width 66 height 18
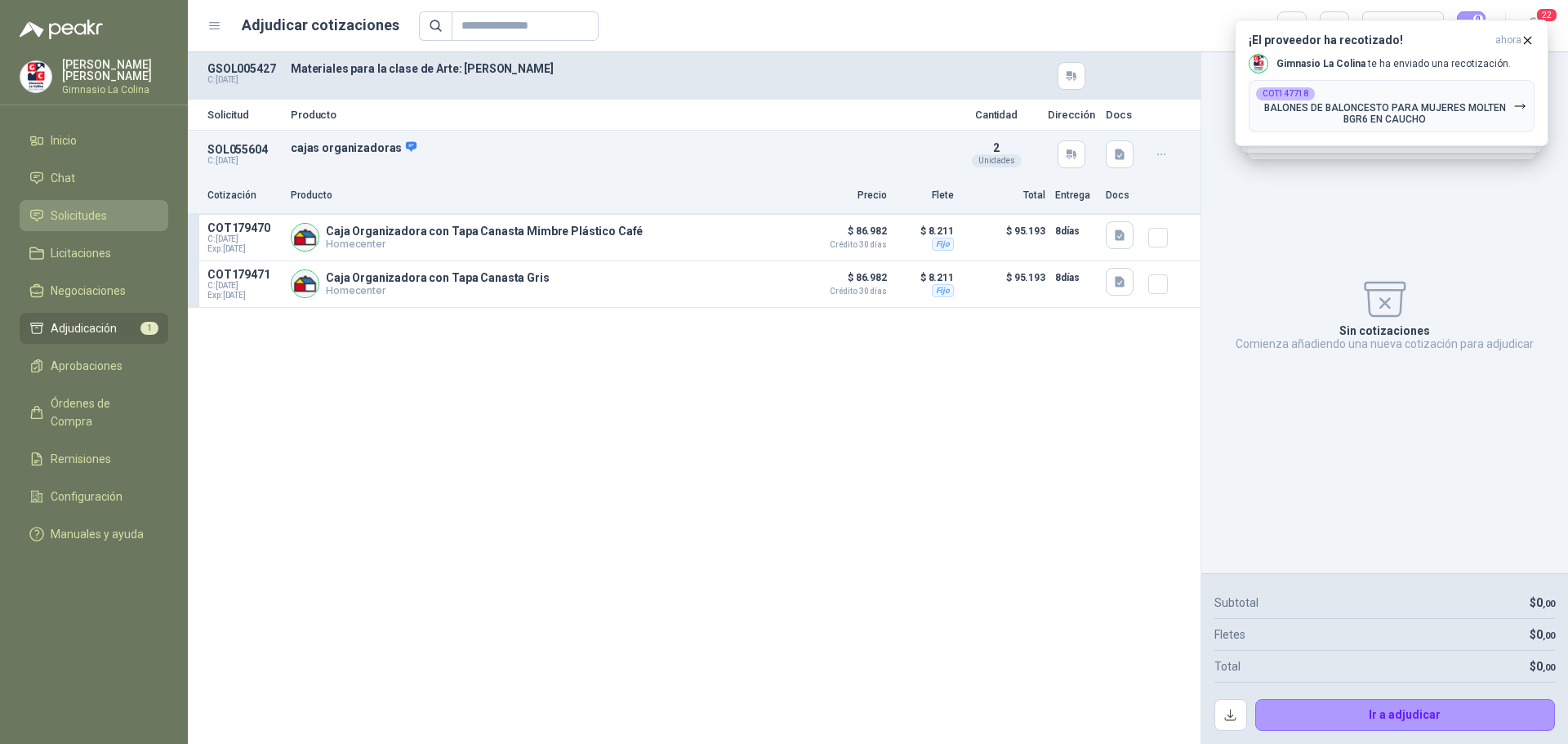
click at [80, 210] on span "Solicitudes" at bounding box center [79, 215] width 57 height 18
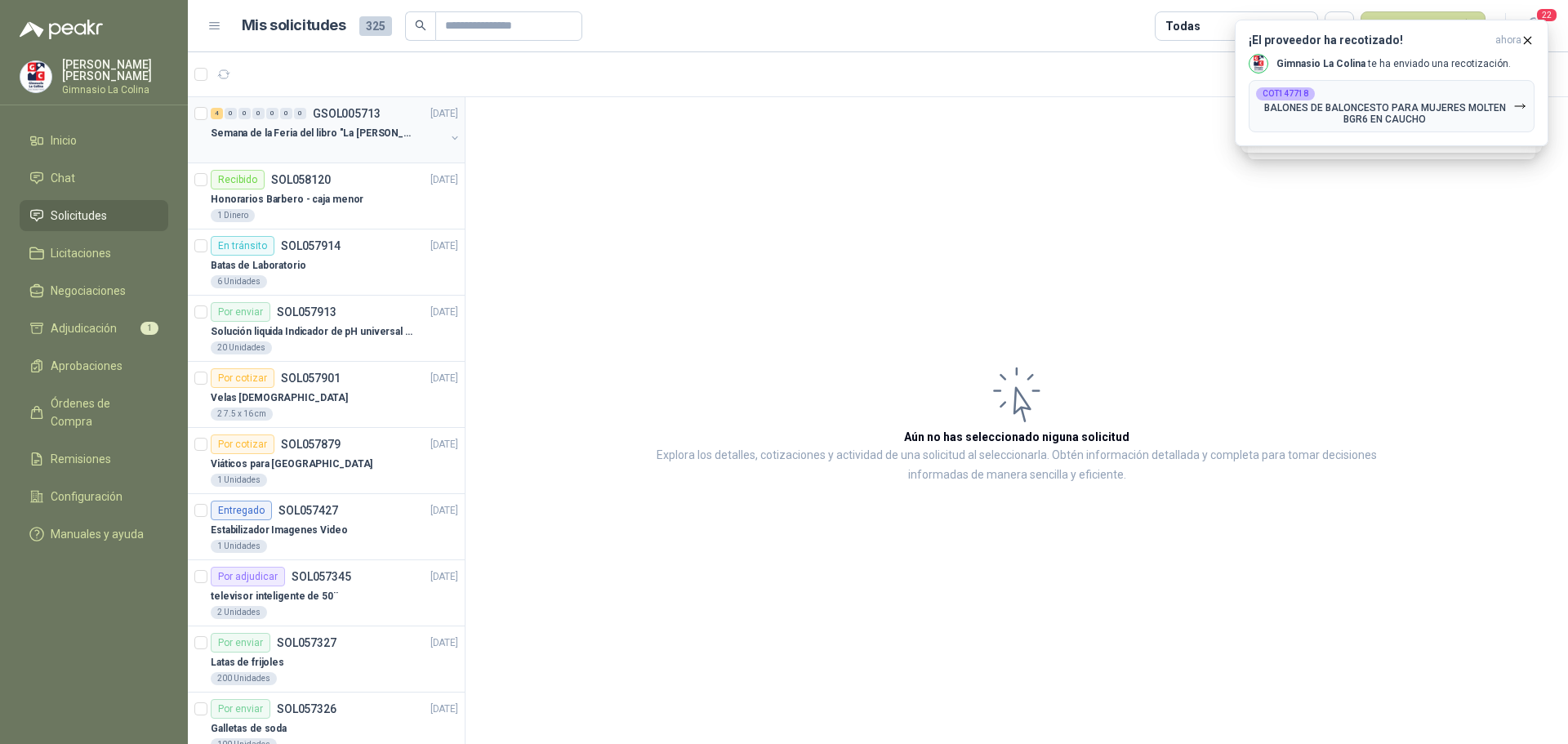
click at [329, 137] on p "Semana de la Feria del libro "La [PERSON_NAME]"" at bounding box center [313, 134] width 204 height 15
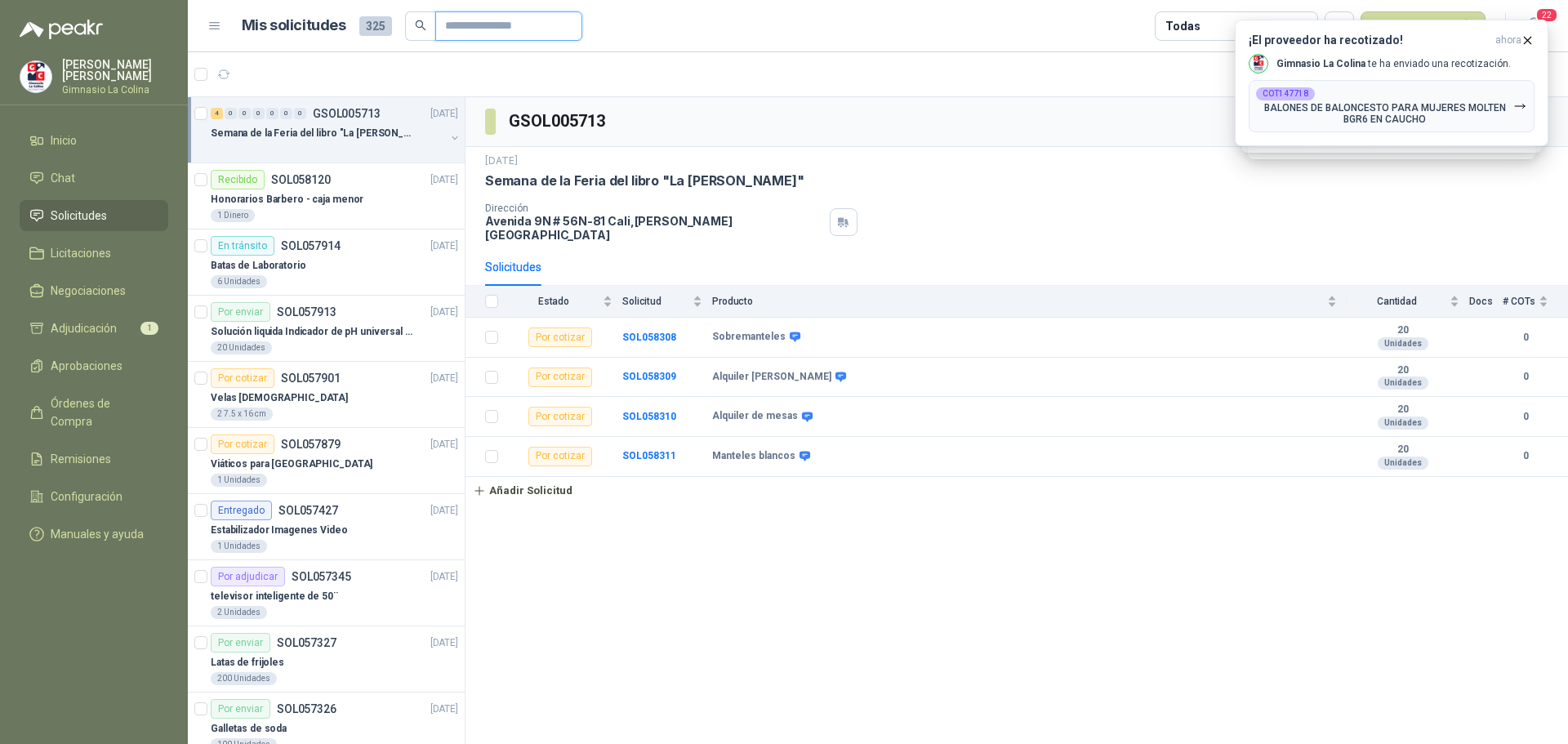
click at [503, 27] on input "text" at bounding box center [501, 25] width 114 height 27
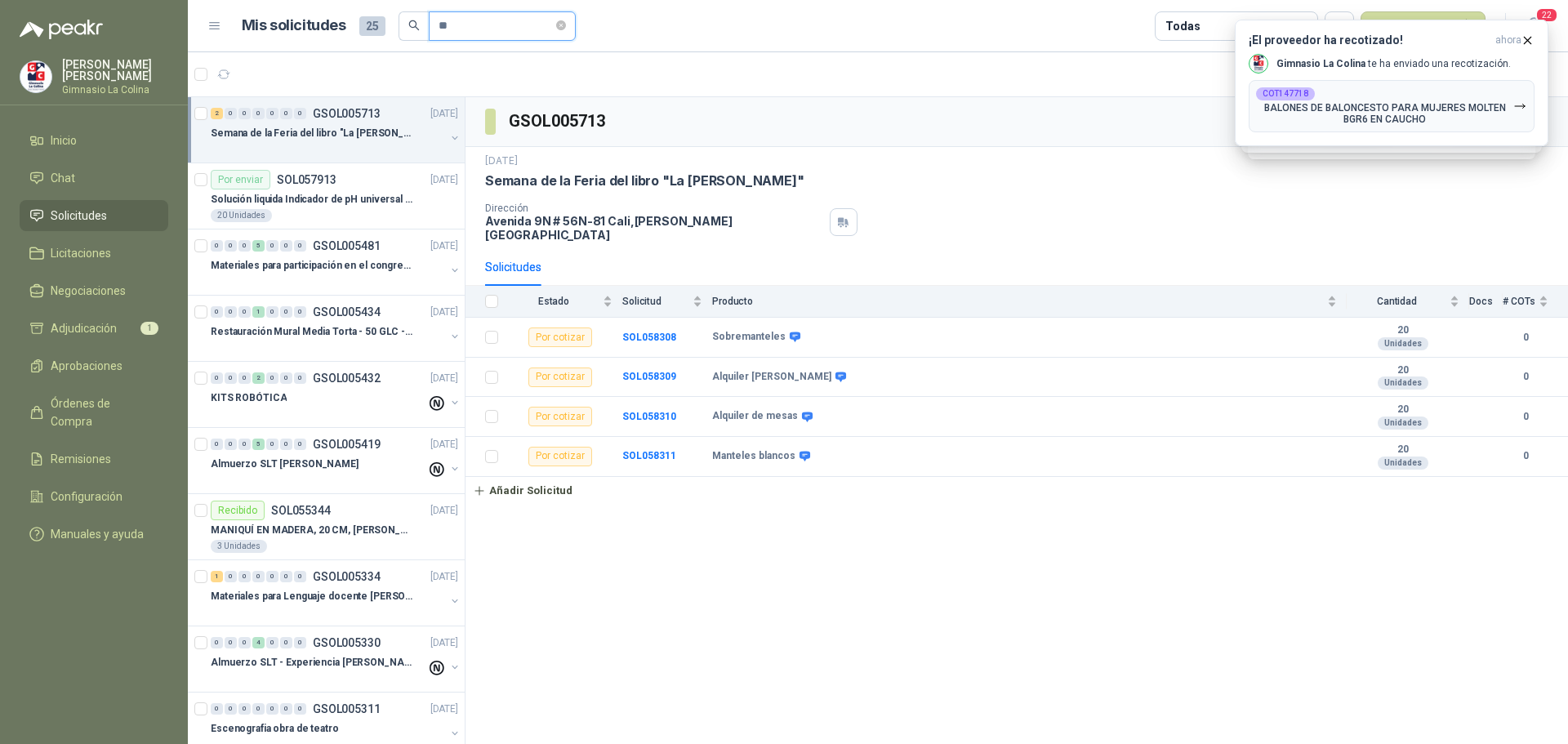
type input "*"
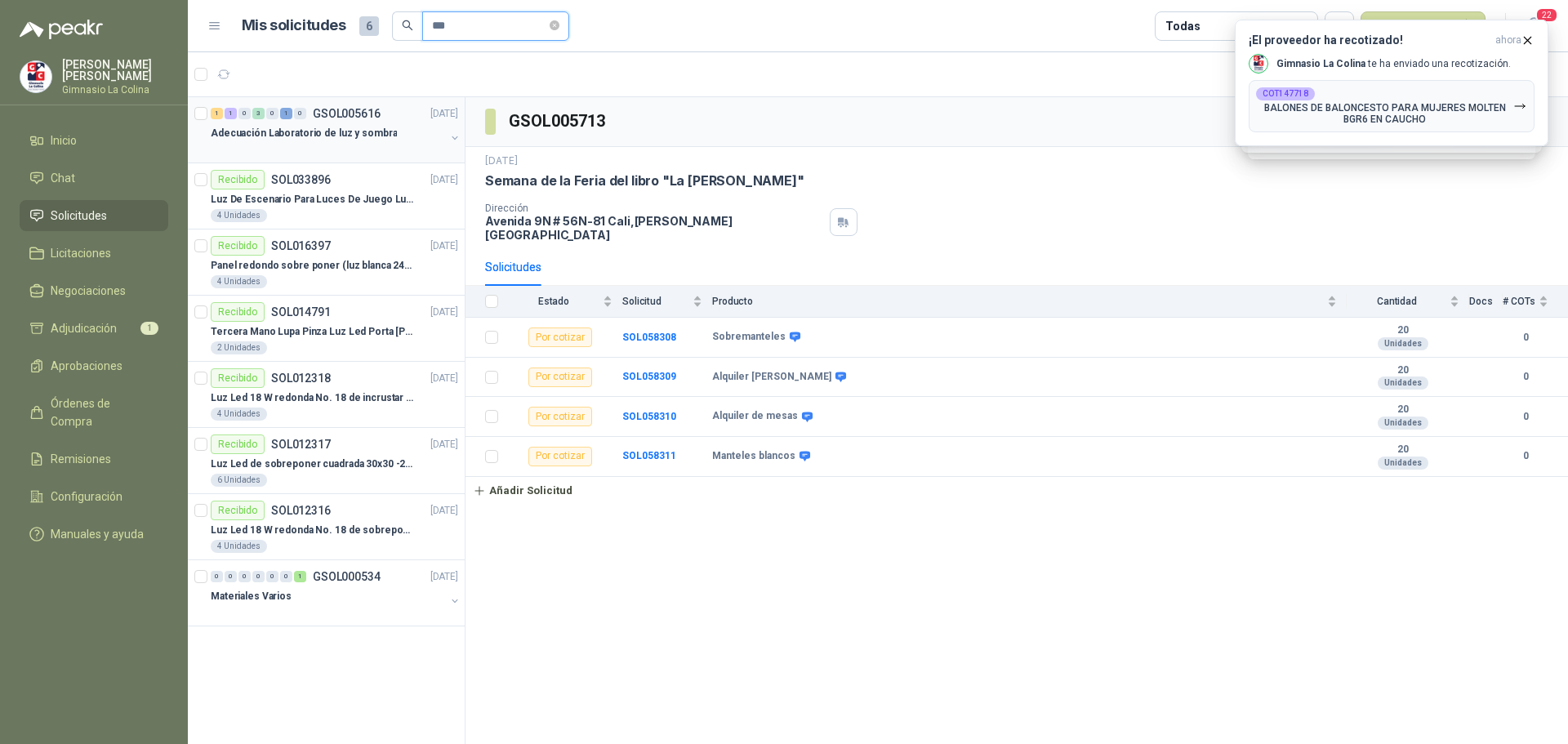
type input "***"
click at [322, 139] on p "Adecuación Laboratorio de luz y sombra" at bounding box center [304, 134] width 187 height 15
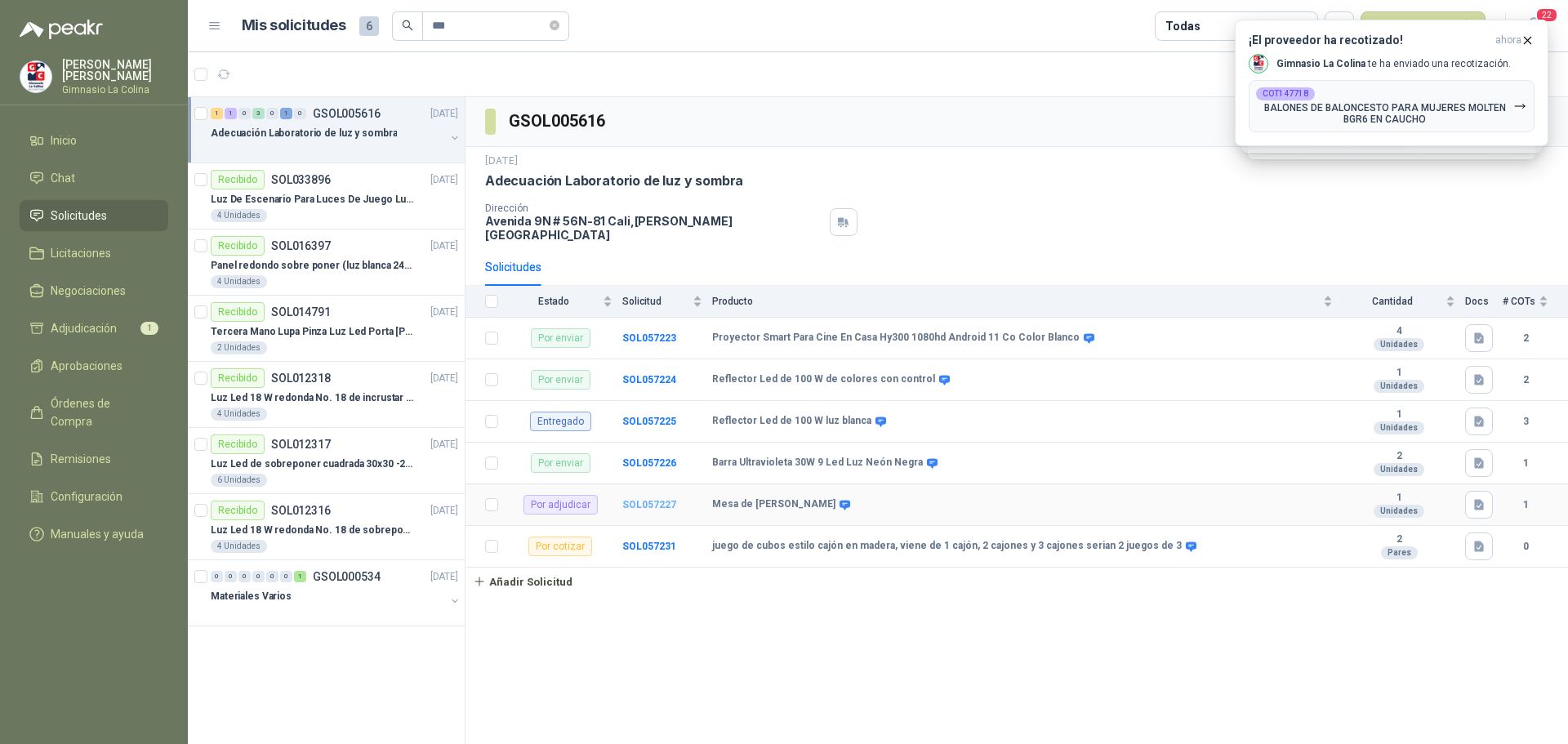
click at [660, 499] on b "SOL057227" at bounding box center [649, 505] width 54 height 11
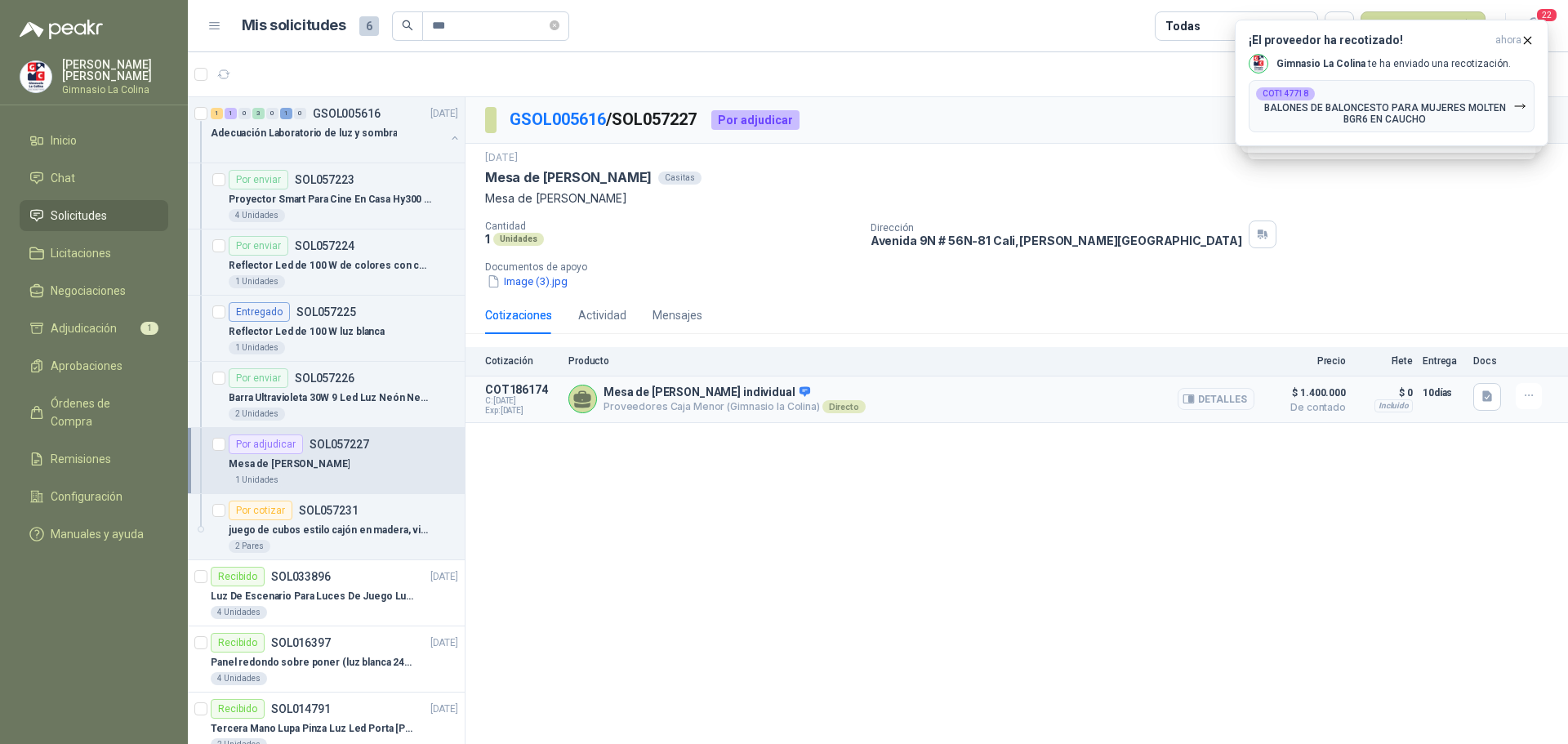
click at [1215, 389] on button "Detalles" at bounding box center [1216, 398] width 76 height 22
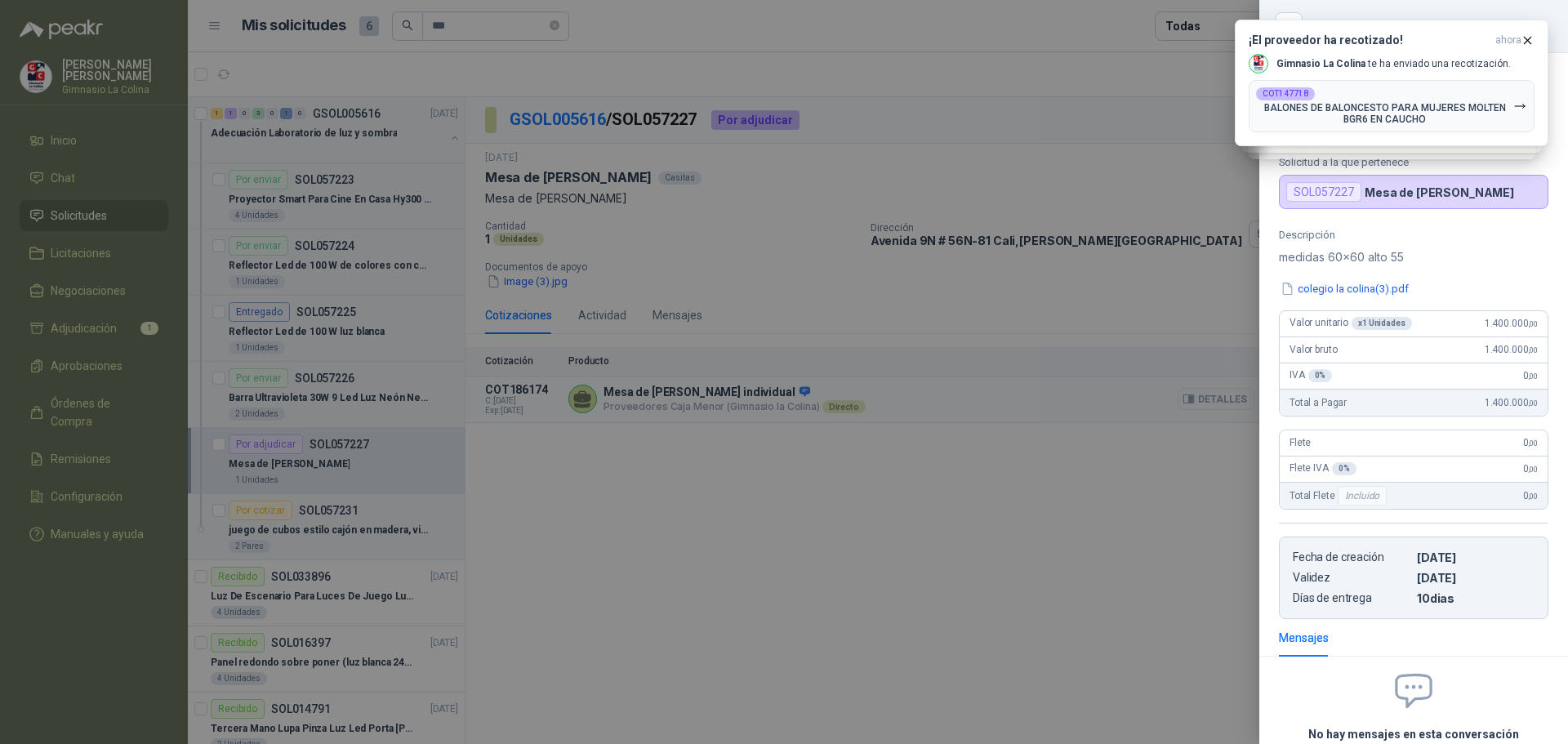
scroll to position [138, 0]
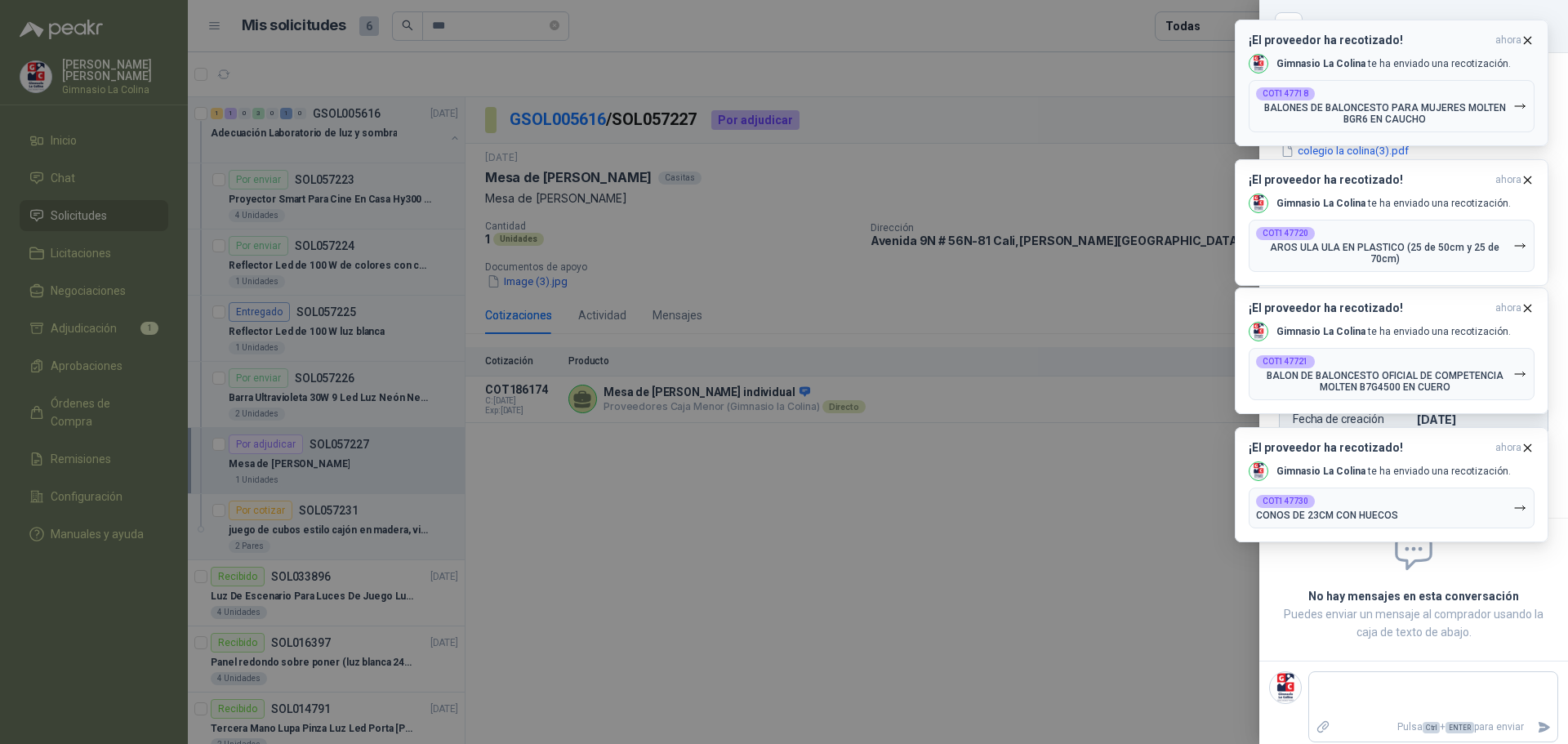
click at [1528, 37] on icon "button" at bounding box center [1527, 40] width 14 height 14
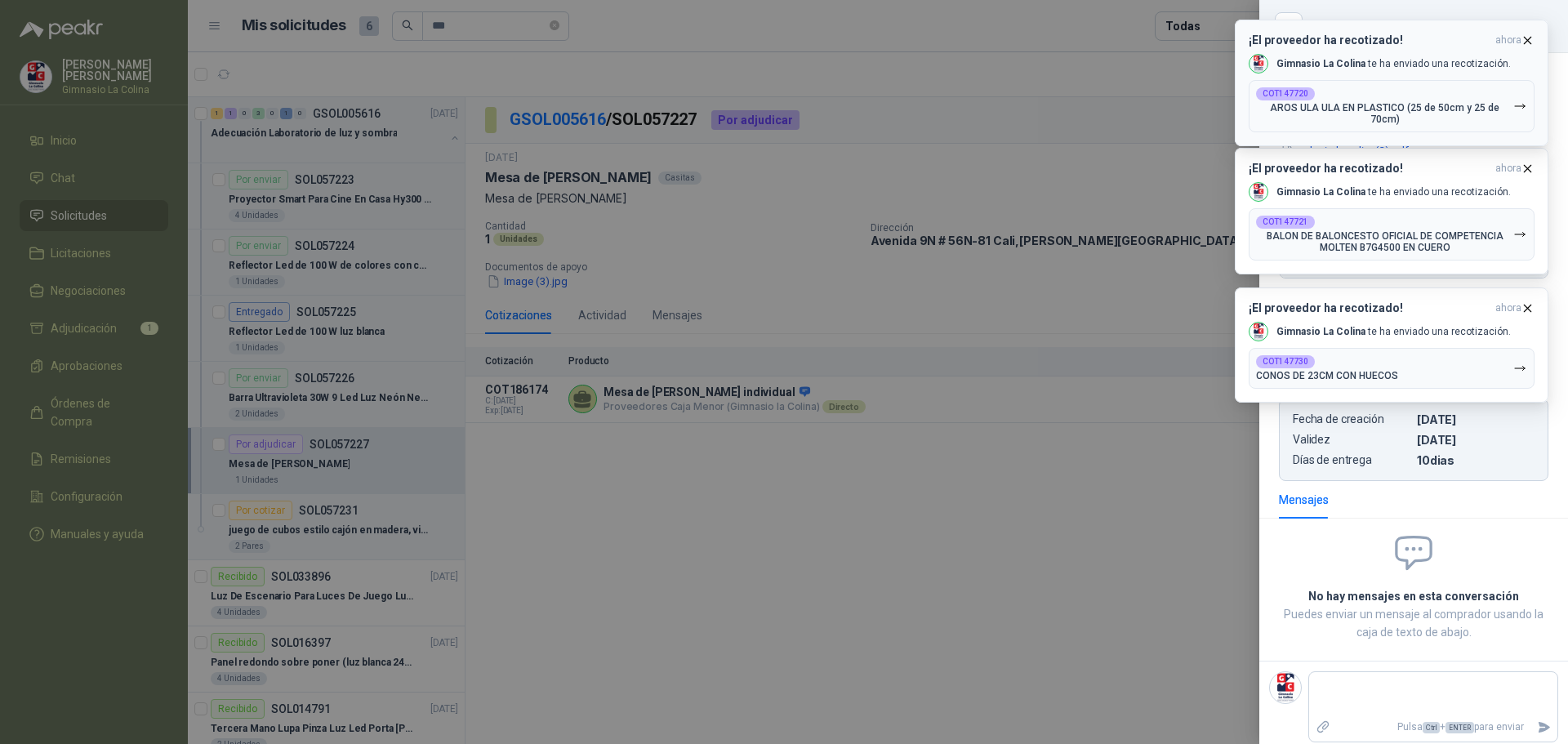
click at [1531, 41] on icon "button" at bounding box center [1527, 40] width 14 height 14
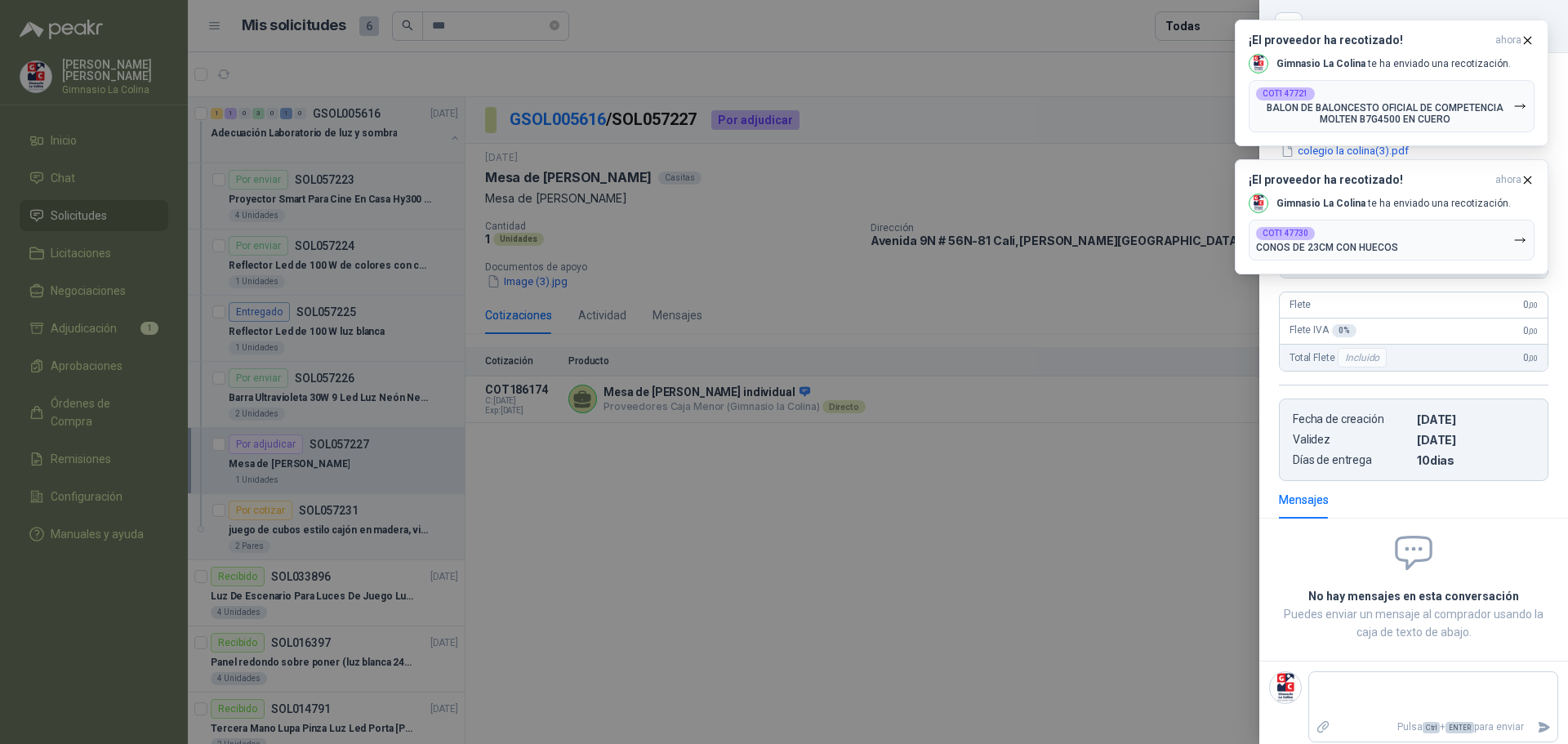
click at [1531, 41] on icon "button" at bounding box center [1527, 40] width 14 height 14
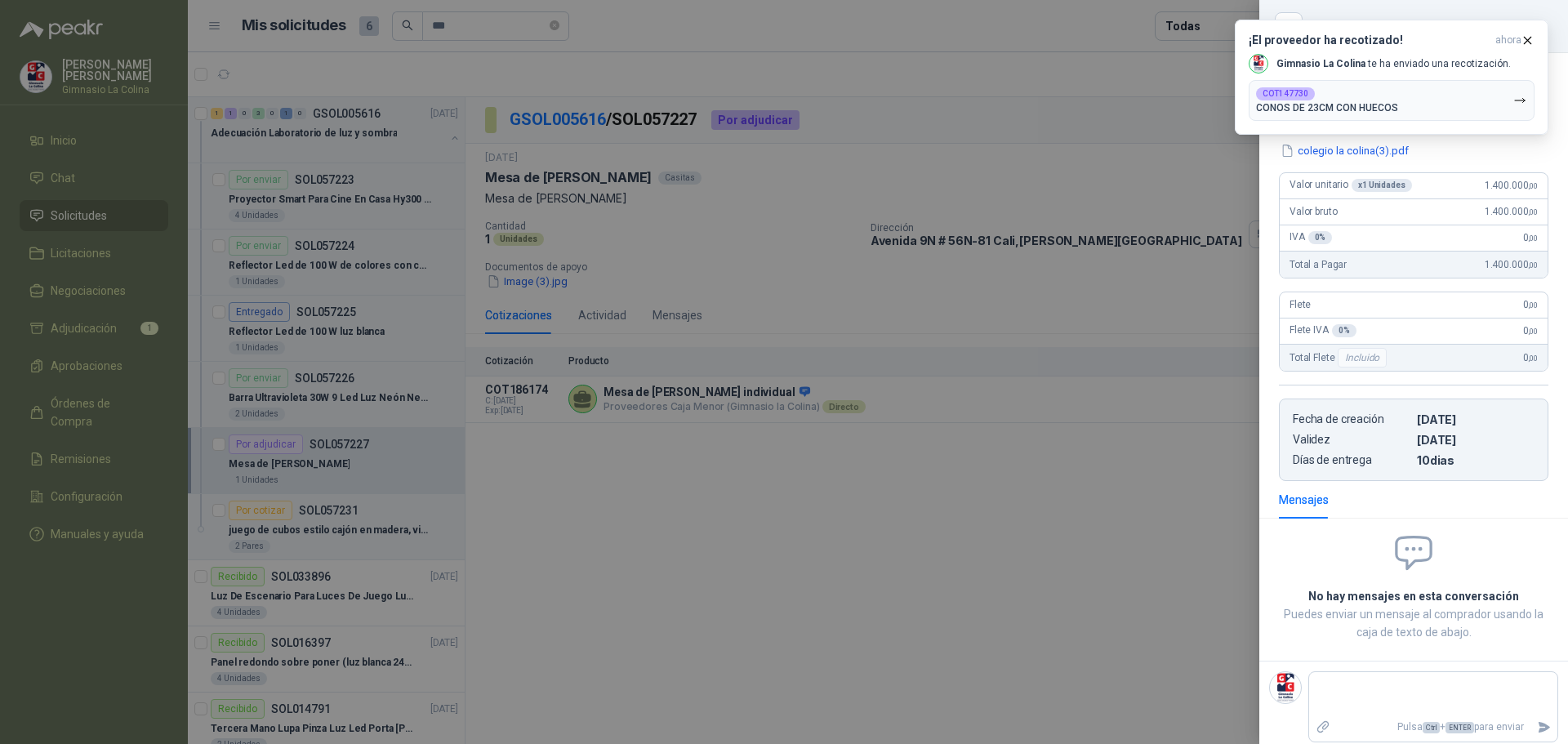
click at [1531, 41] on icon "button" at bounding box center [1527, 40] width 14 height 14
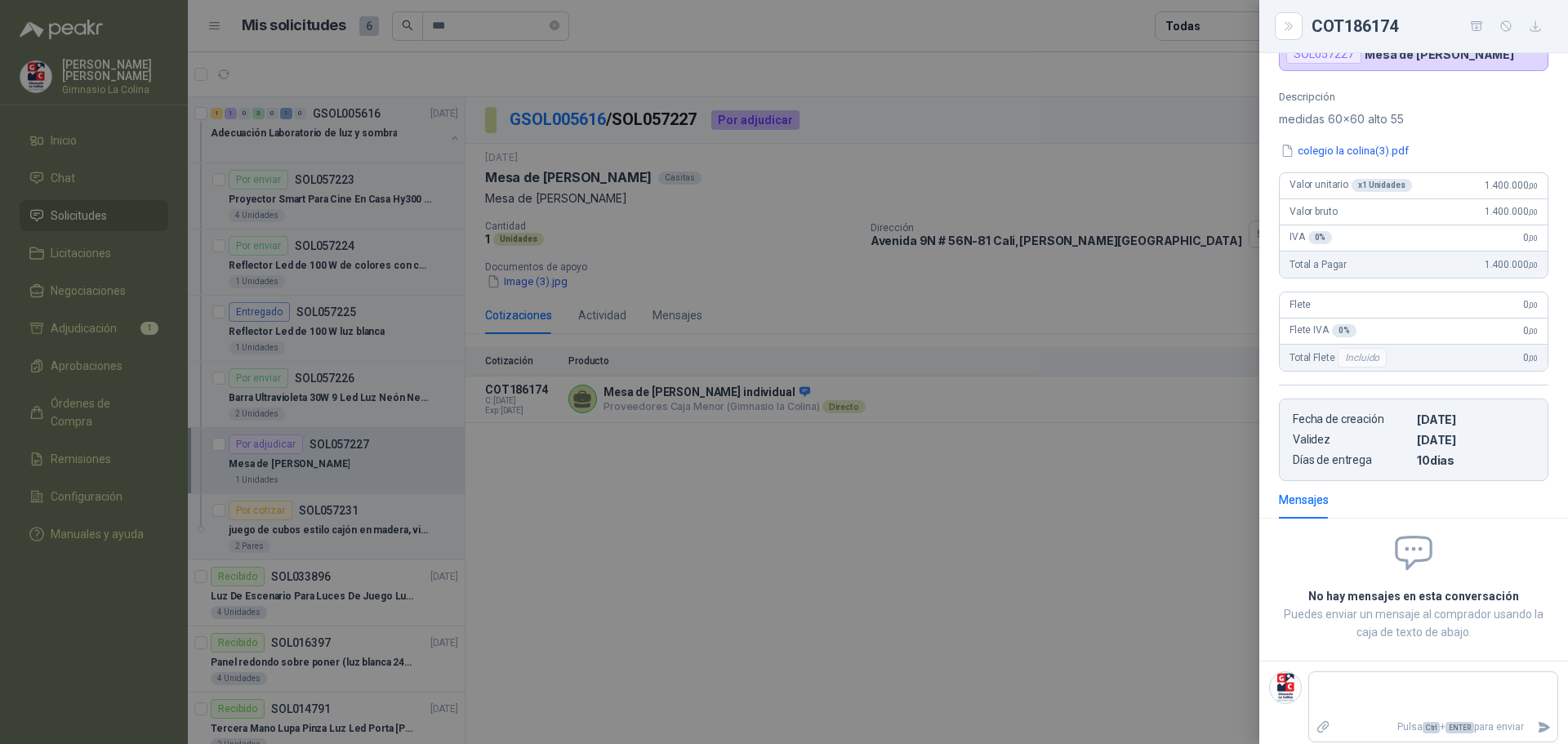
scroll to position [0, 0]
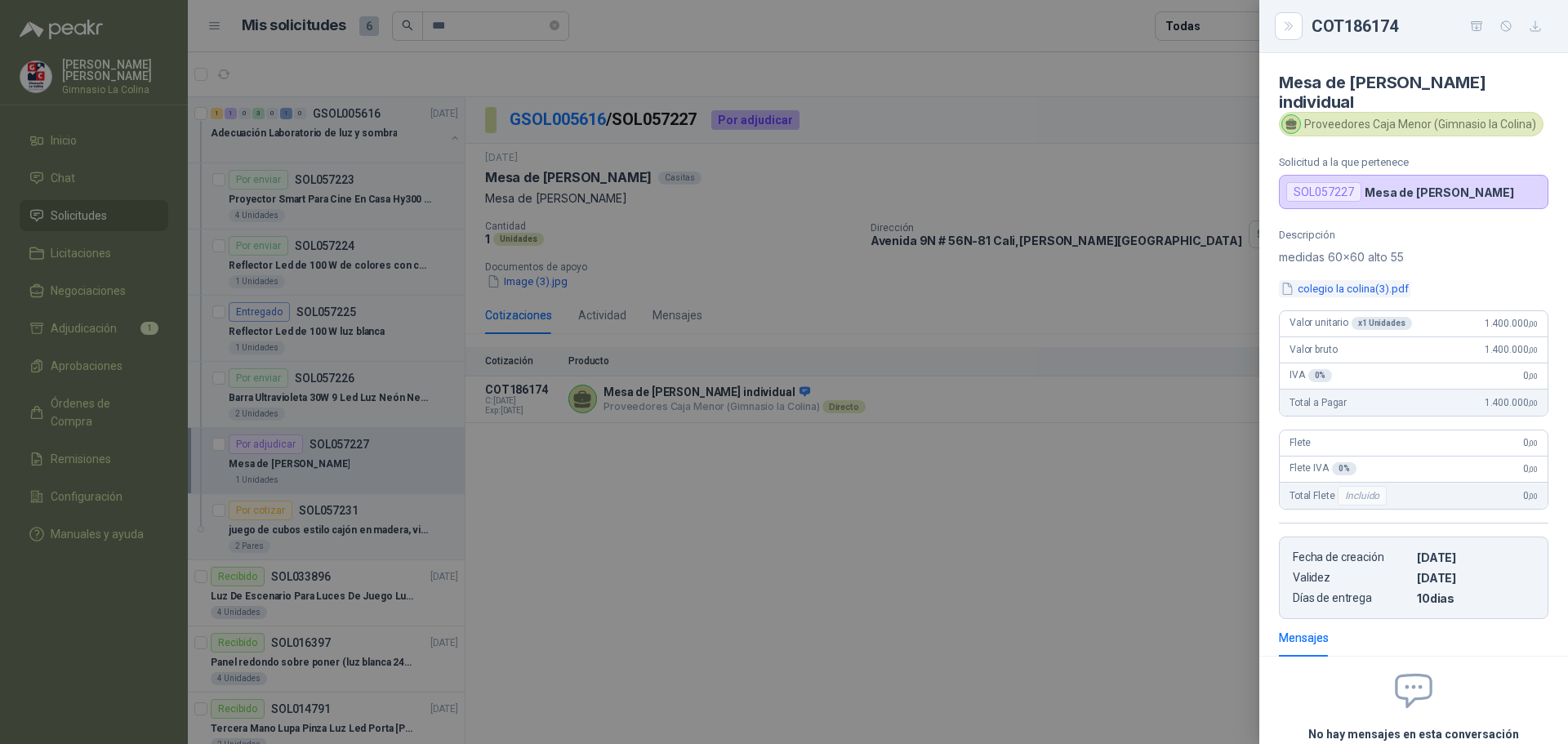
click at [1312, 292] on button "colegio la colina(3).pdf" at bounding box center [1346, 288] width 132 height 17
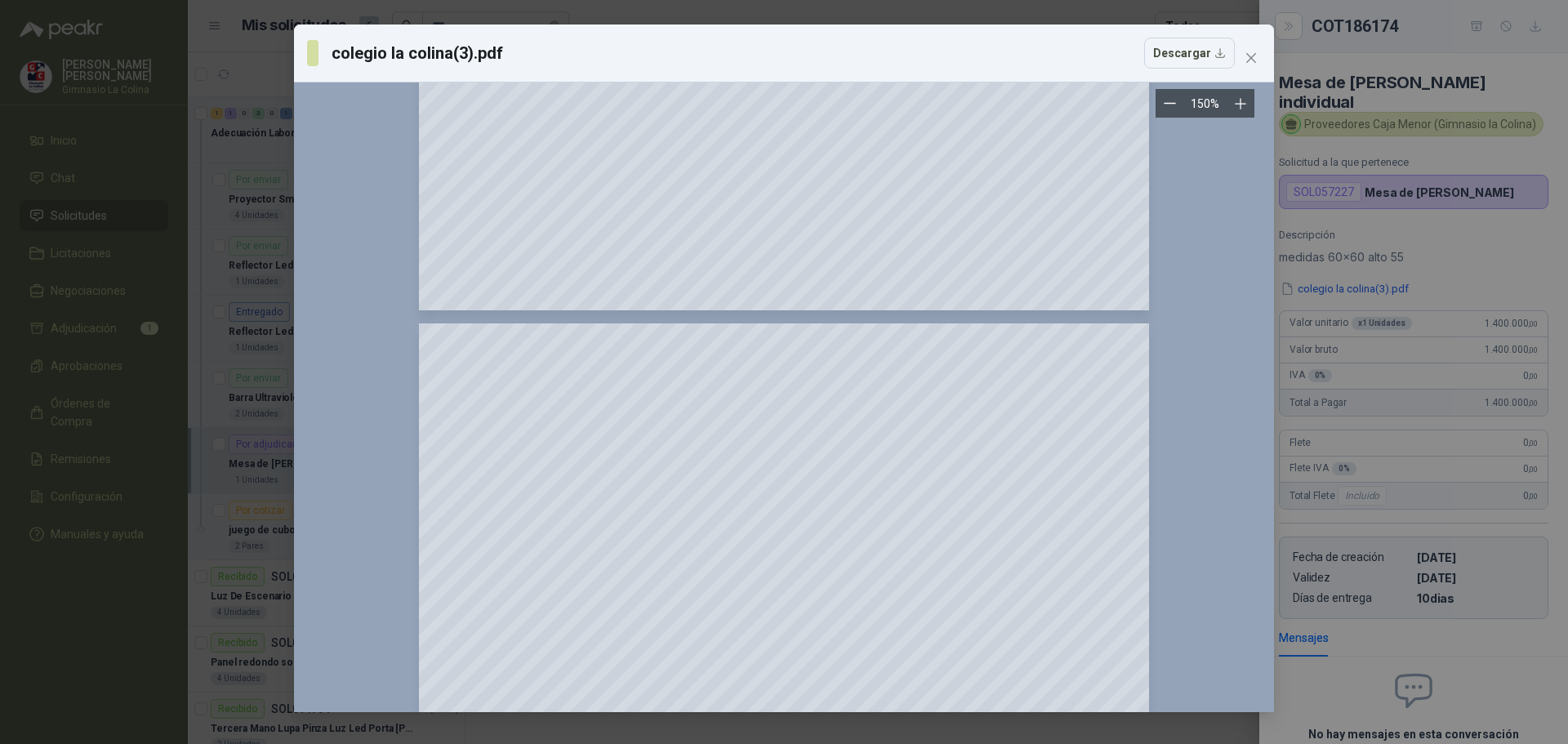
scroll to position [245, 0]
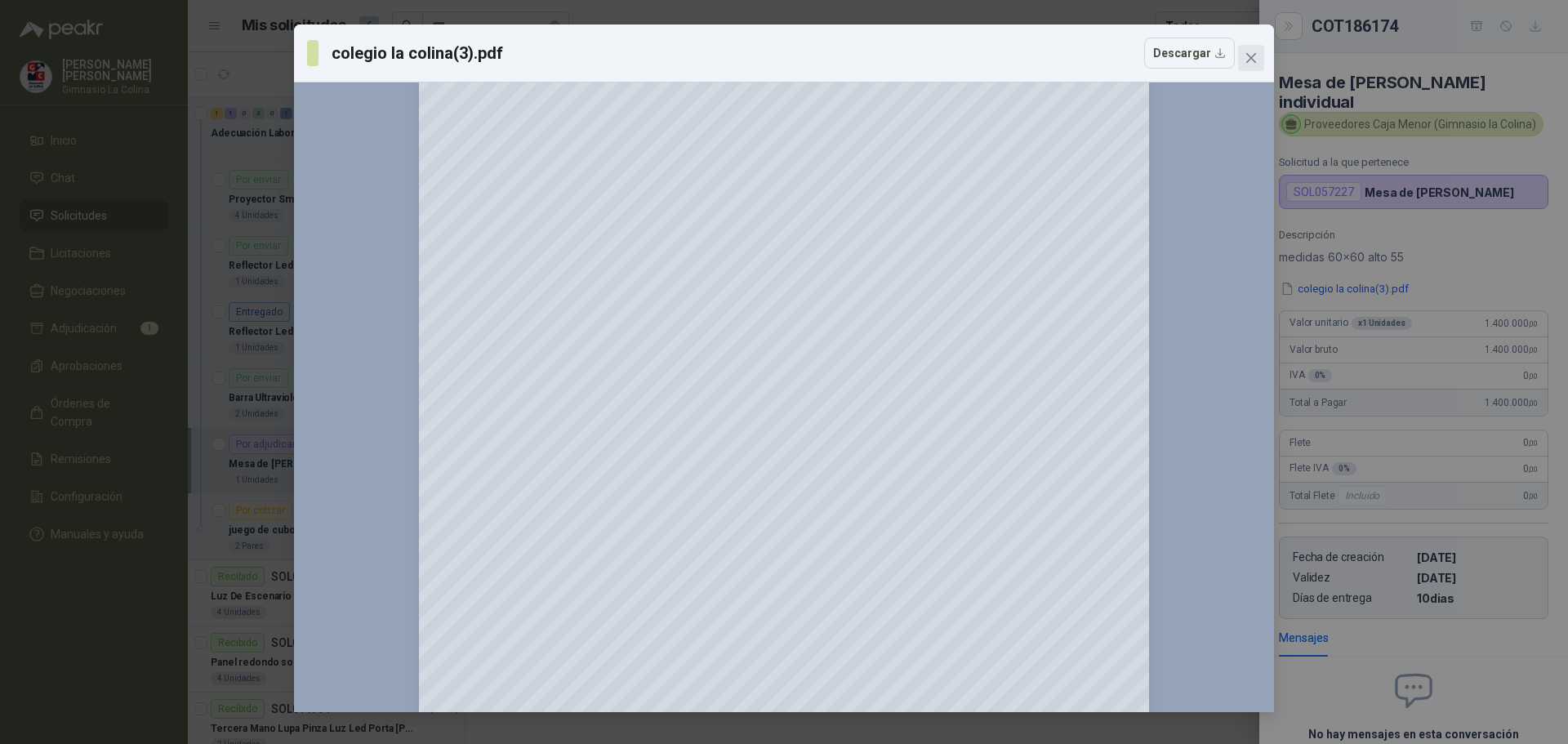
click at [1255, 60] on icon "close" at bounding box center [1251, 58] width 13 height 13
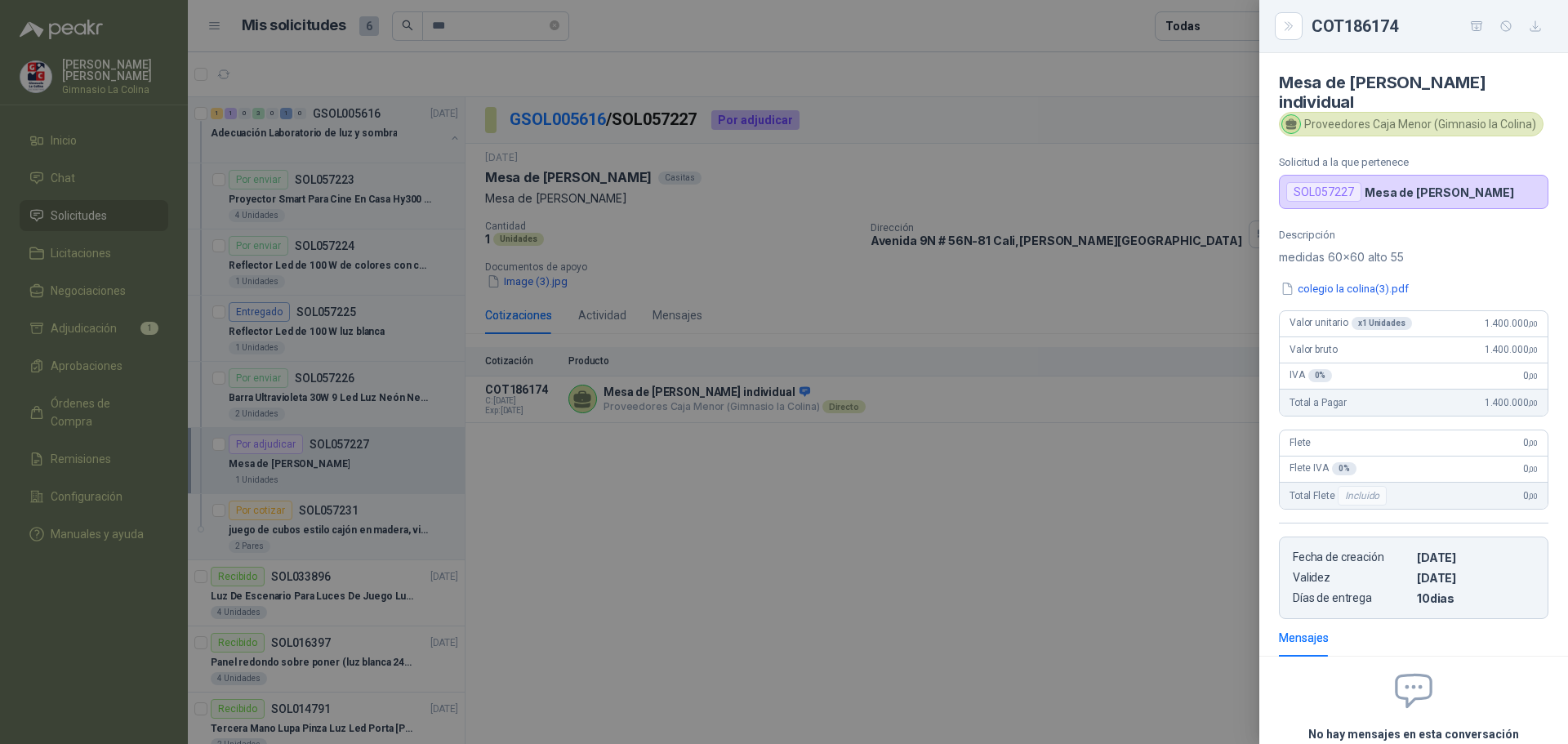
scroll to position [146, 0]
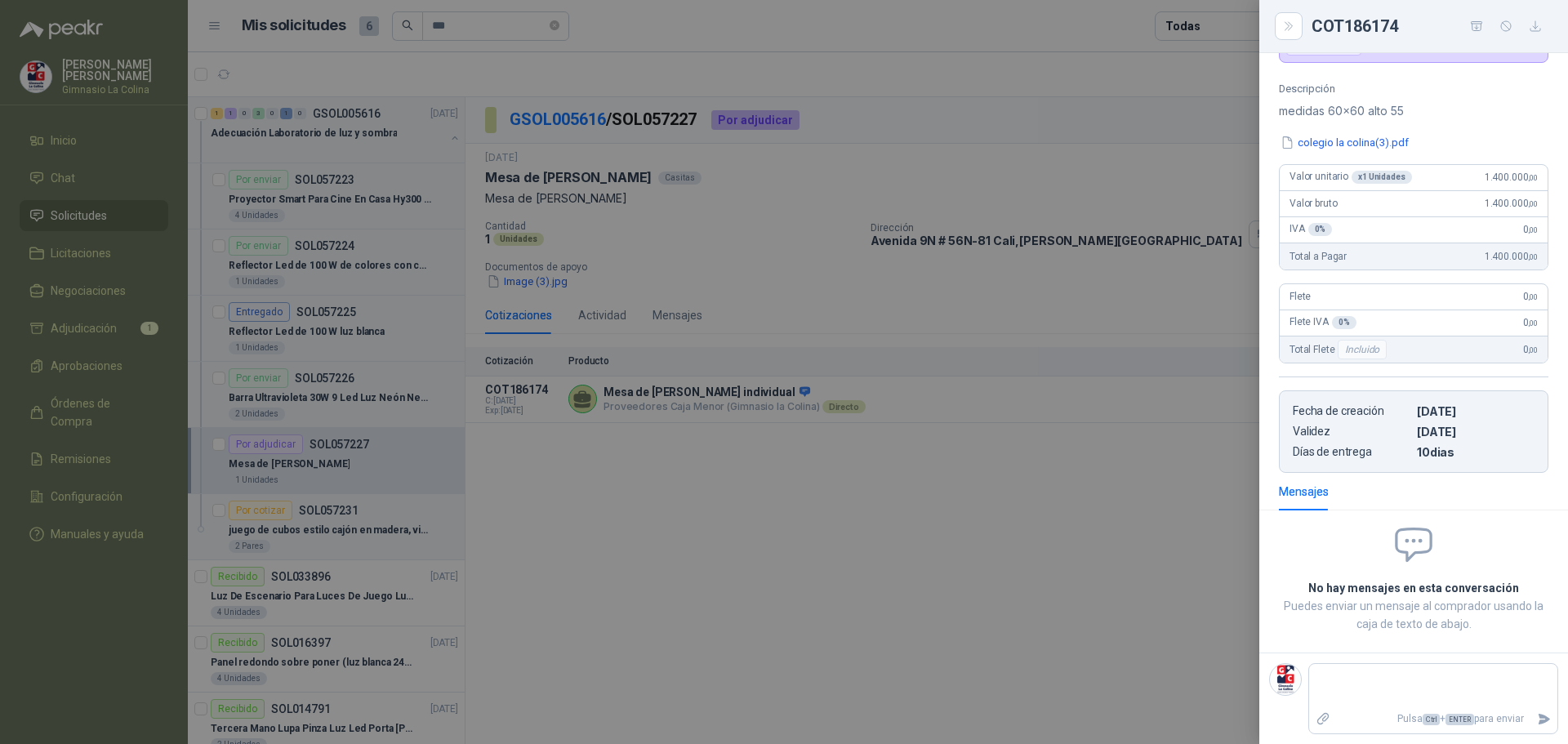
click at [727, 461] on div at bounding box center [784, 372] width 1568 height 744
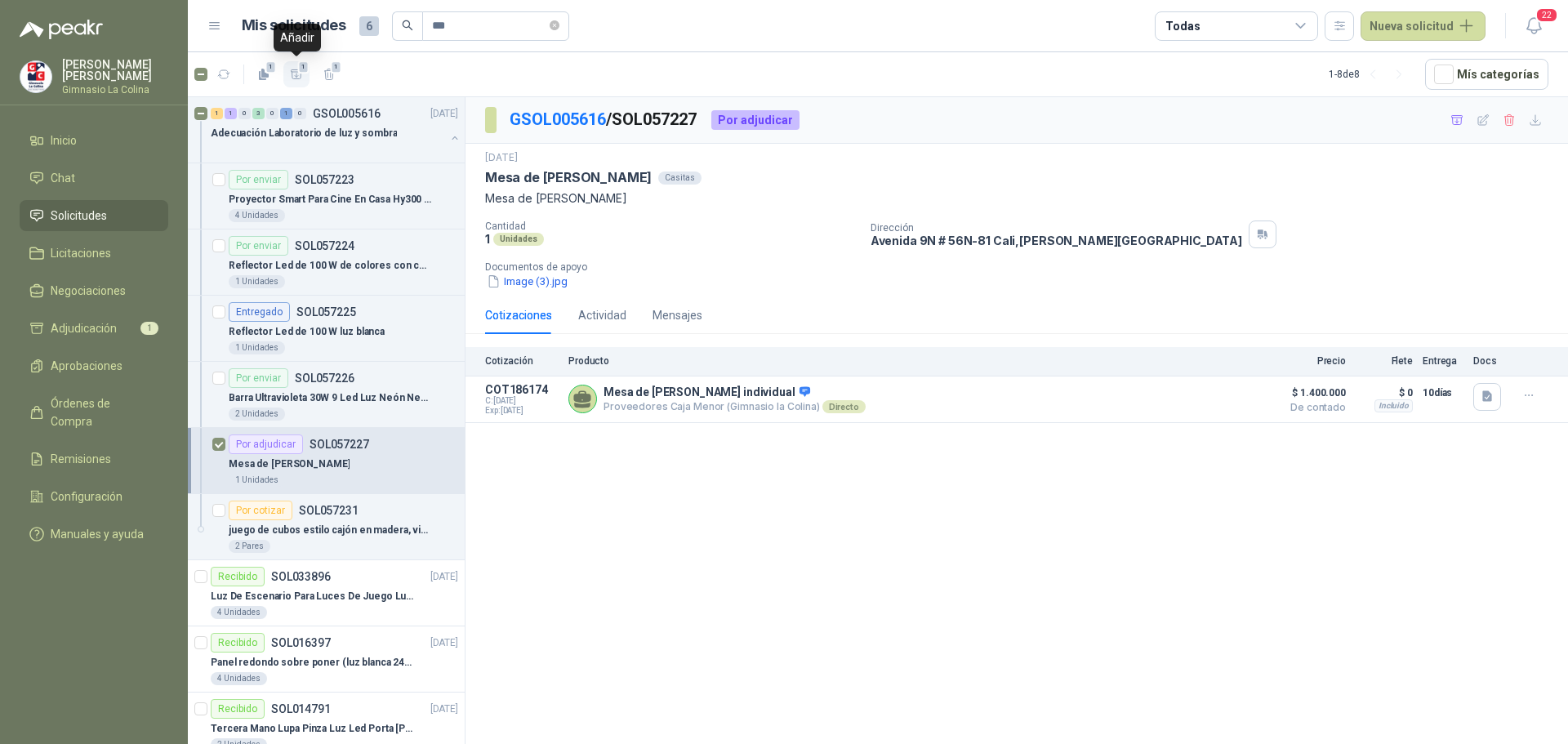
click at [300, 71] on span "1" at bounding box center [303, 67] width 11 height 13
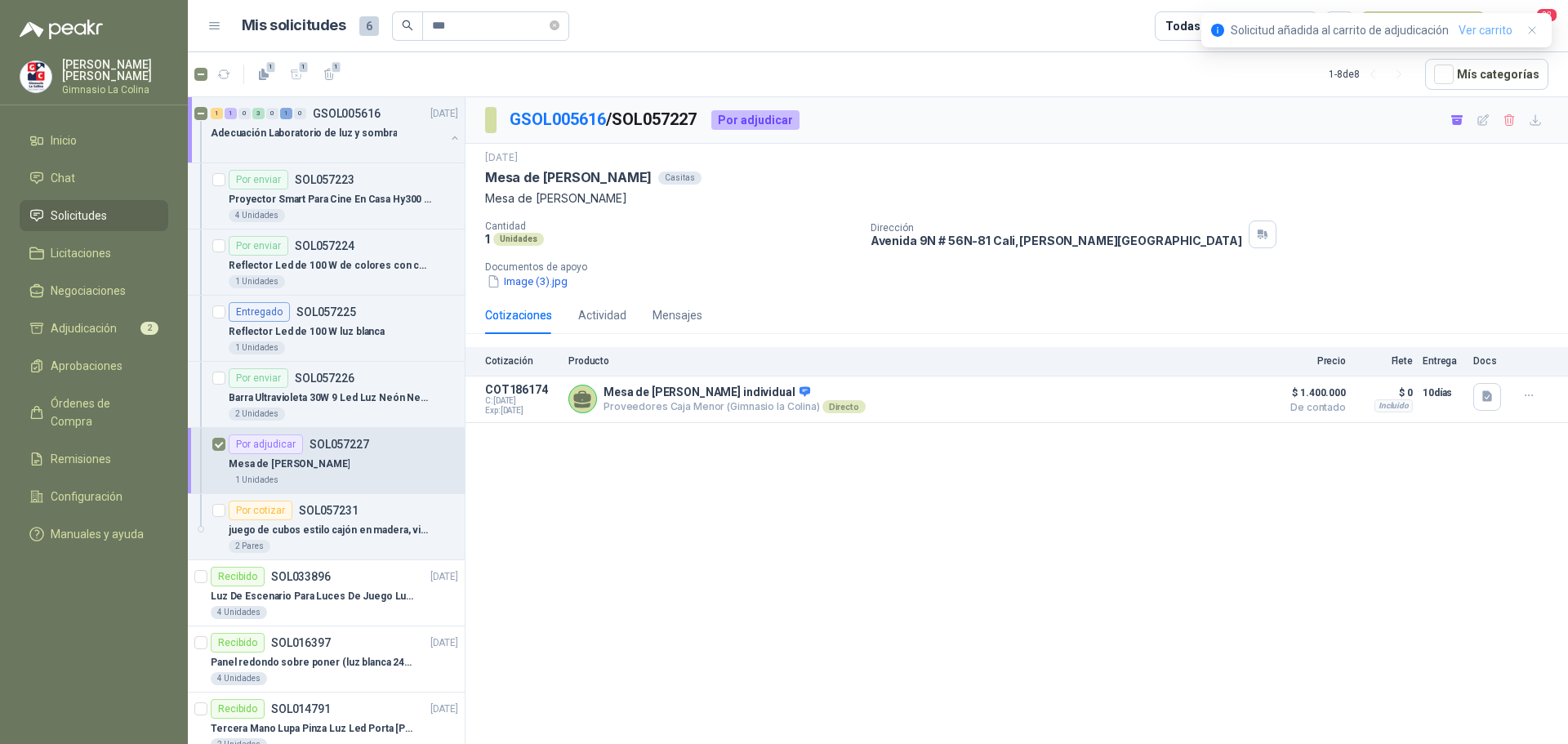
click at [1478, 31] on link "Ver carrito" at bounding box center [1485, 30] width 54 height 18
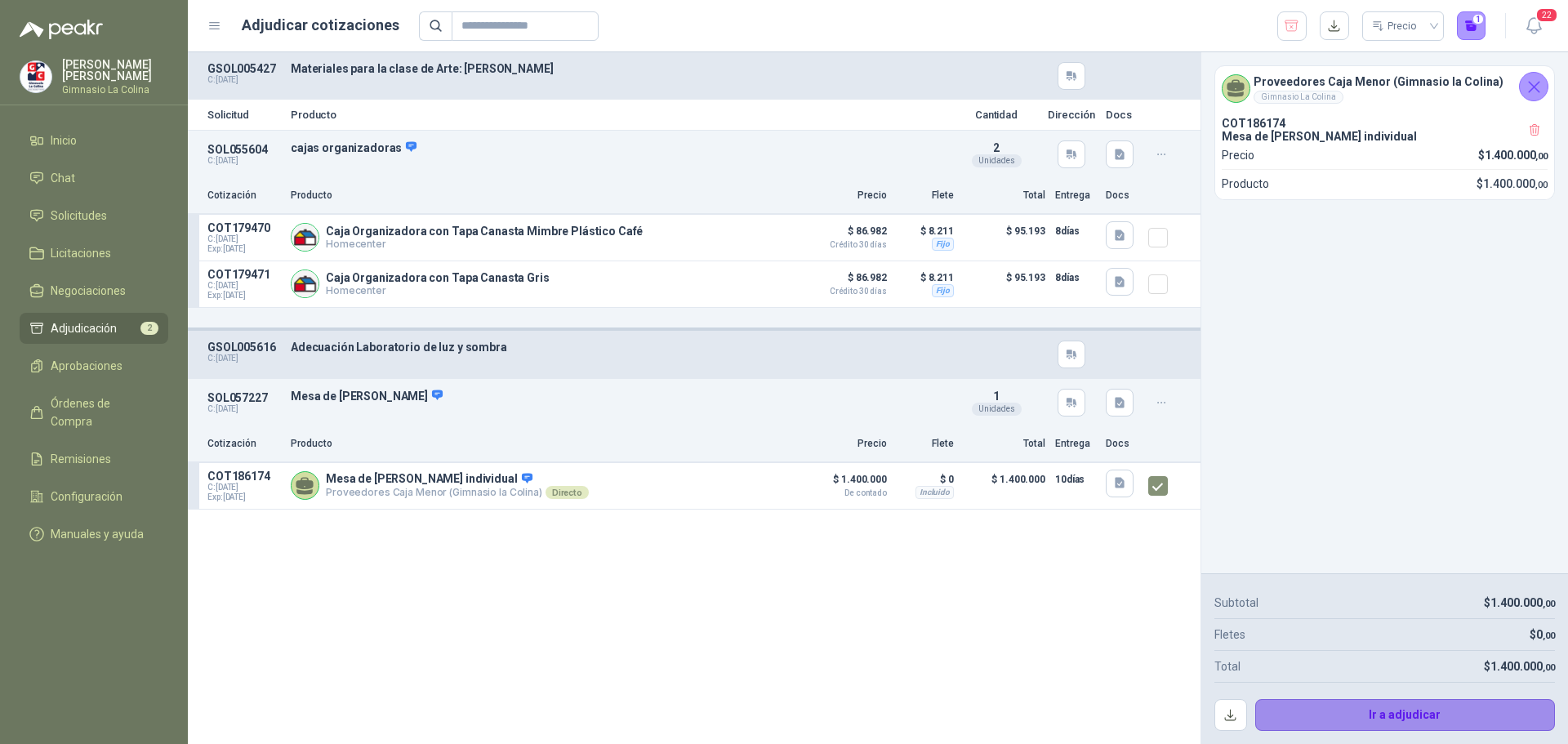
click at [1402, 716] on button "Ir a adjudicar" at bounding box center [1405, 715] width 301 height 33
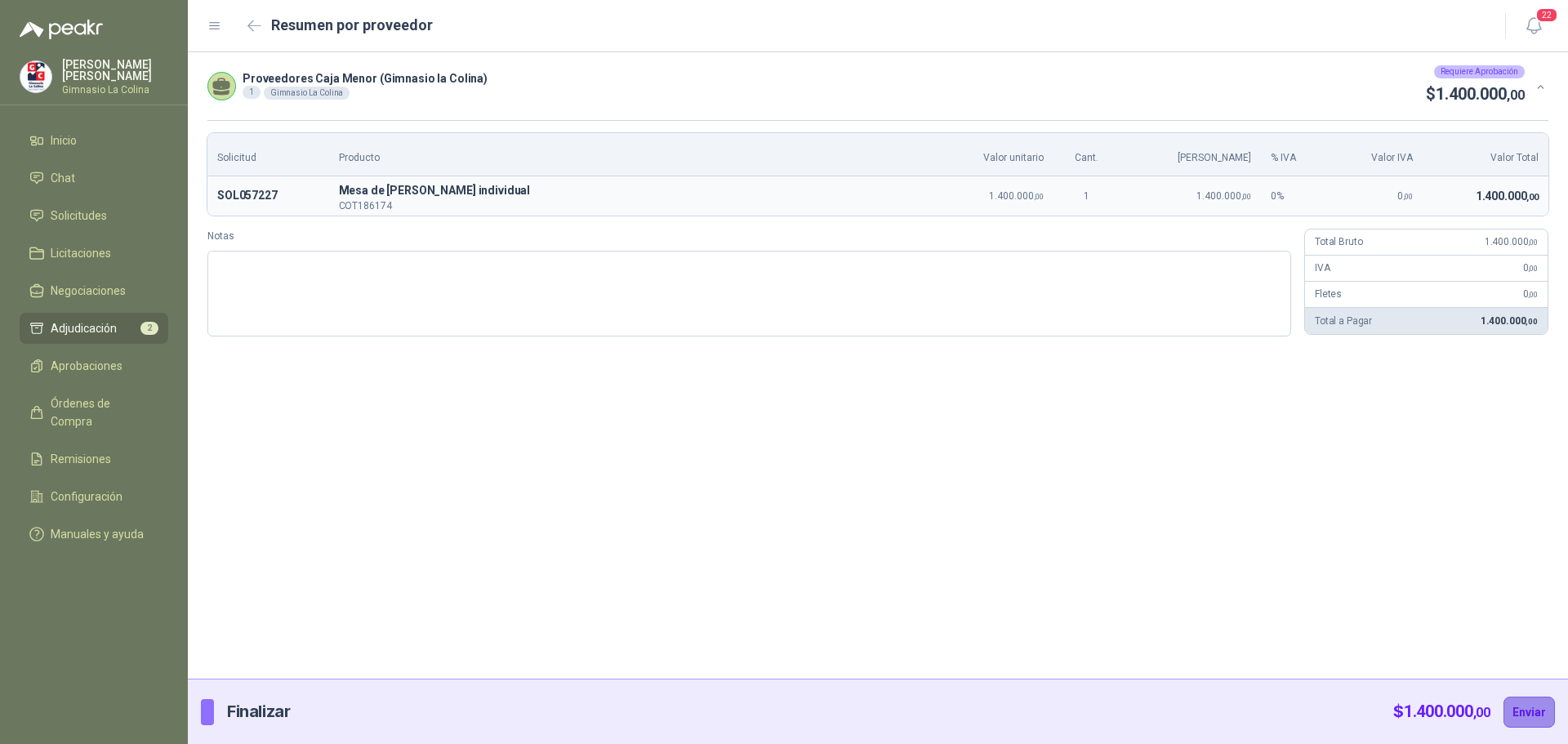
click at [1537, 718] on button "Enviar" at bounding box center [1529, 711] width 52 height 31
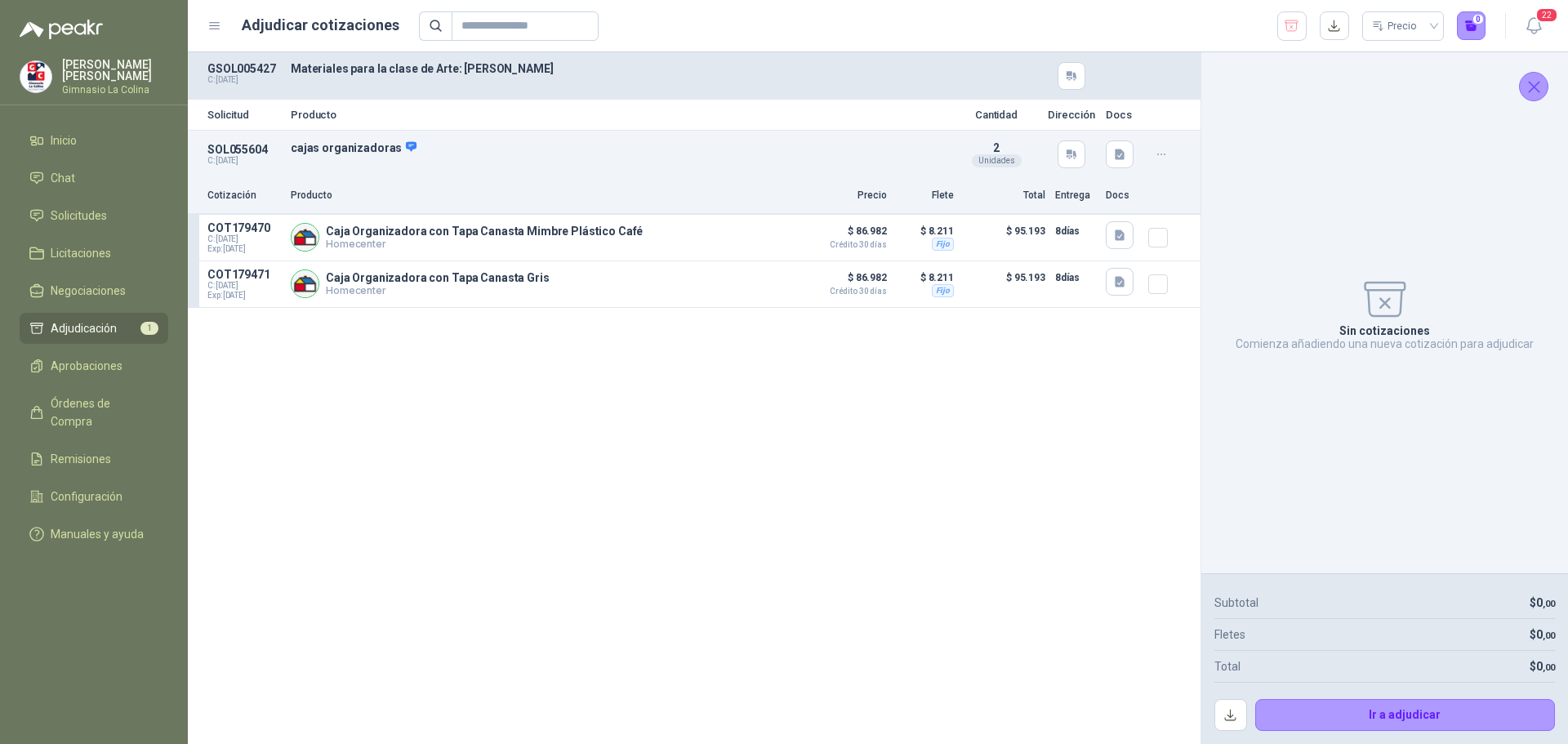
click at [52, 326] on span "Adjudicación" at bounding box center [84, 328] width 66 height 18
click at [95, 212] on span "Solicitudes" at bounding box center [79, 215] width 57 height 18
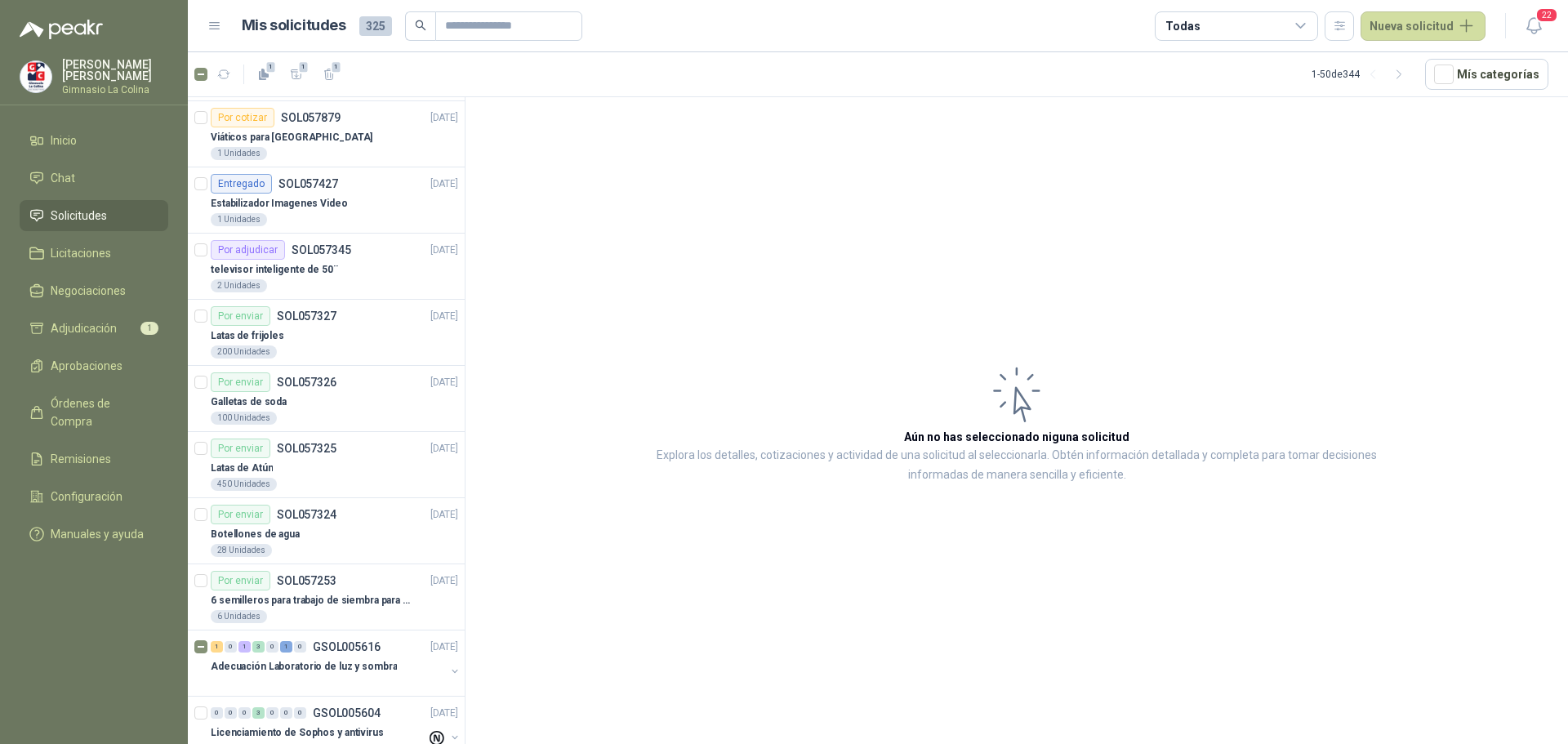
scroll to position [572, 0]
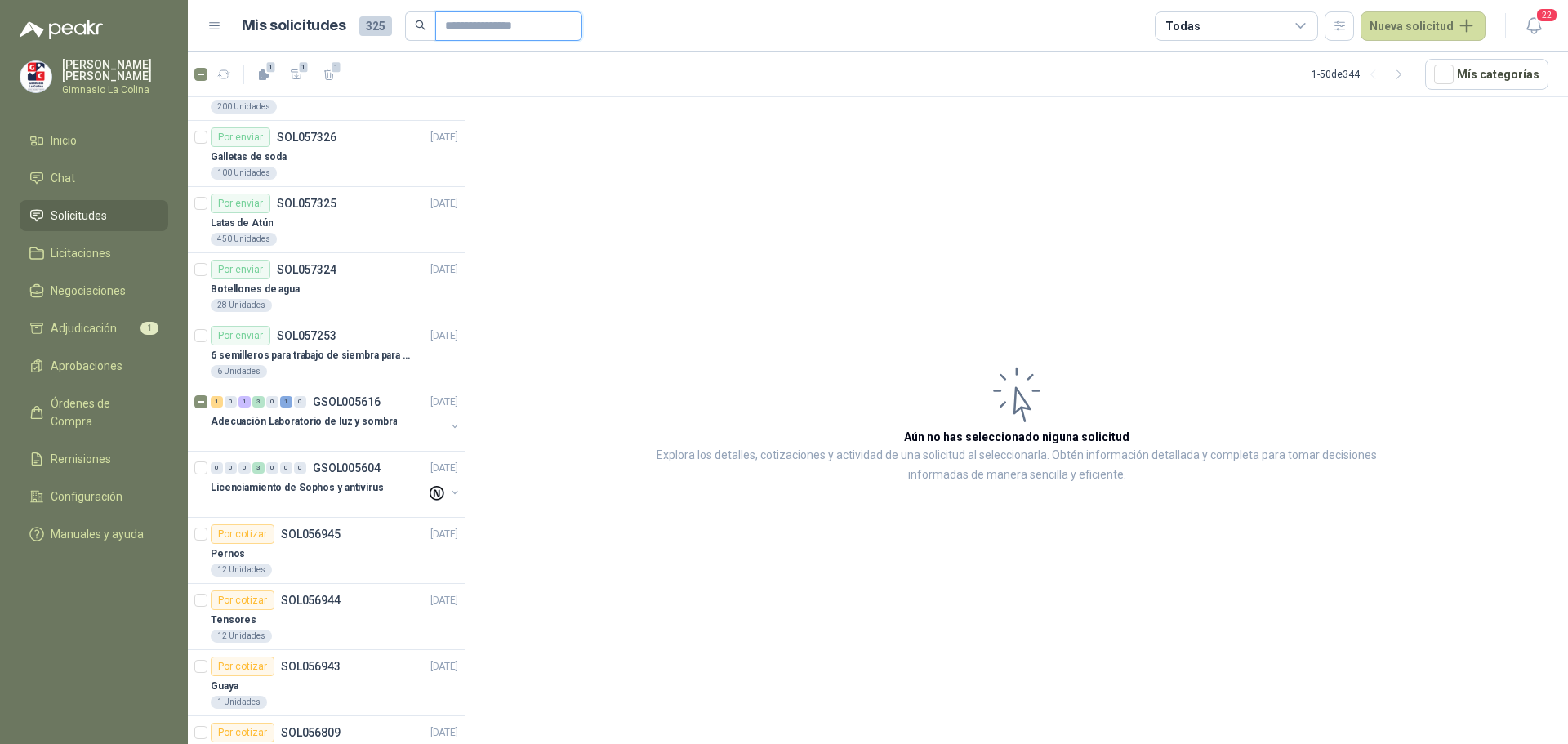
click at [453, 28] on input "text" at bounding box center [501, 25] width 114 height 27
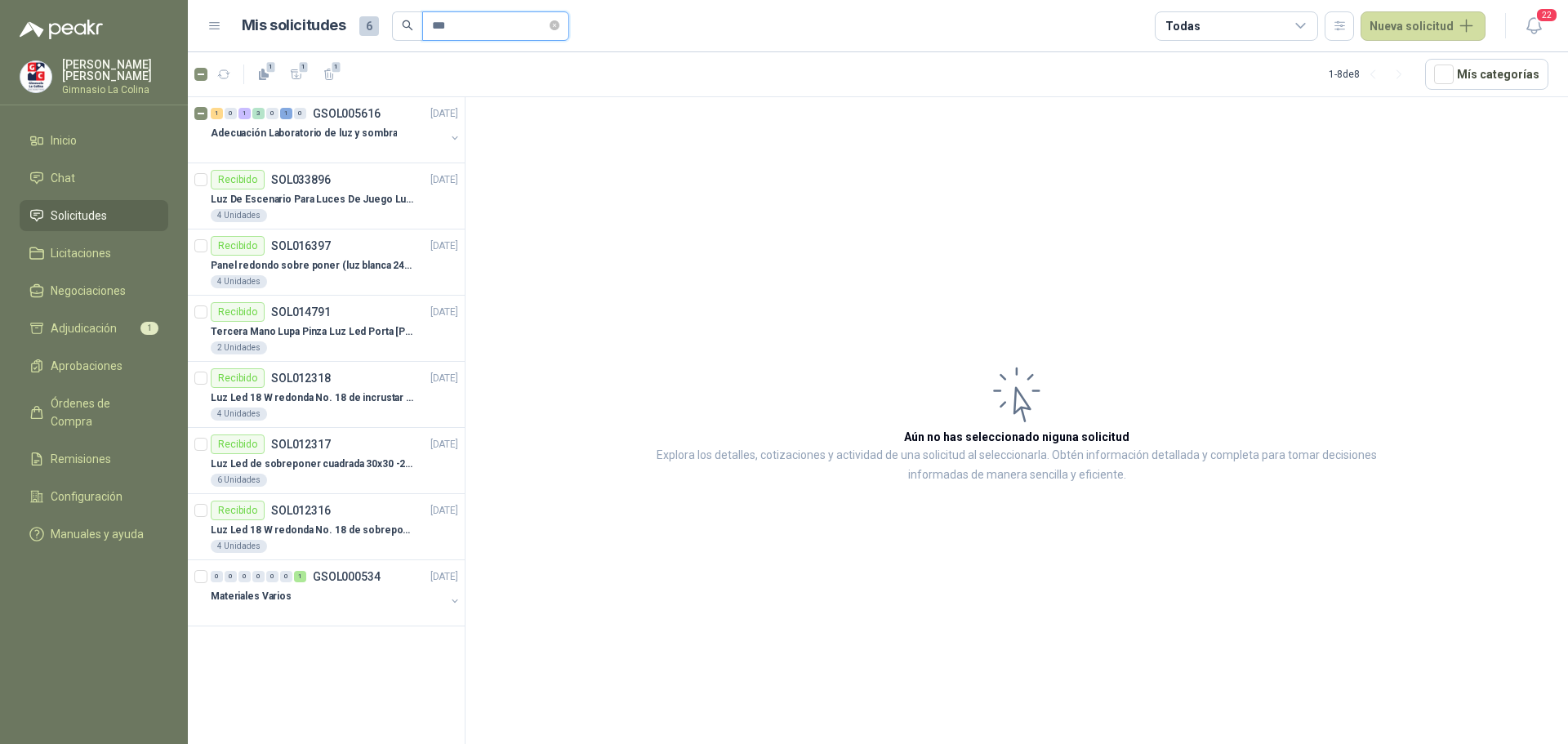
scroll to position [0, 0]
type input "***"
click at [335, 131] on p "Adecuación Laboratorio de luz y sombra" at bounding box center [304, 134] width 187 height 15
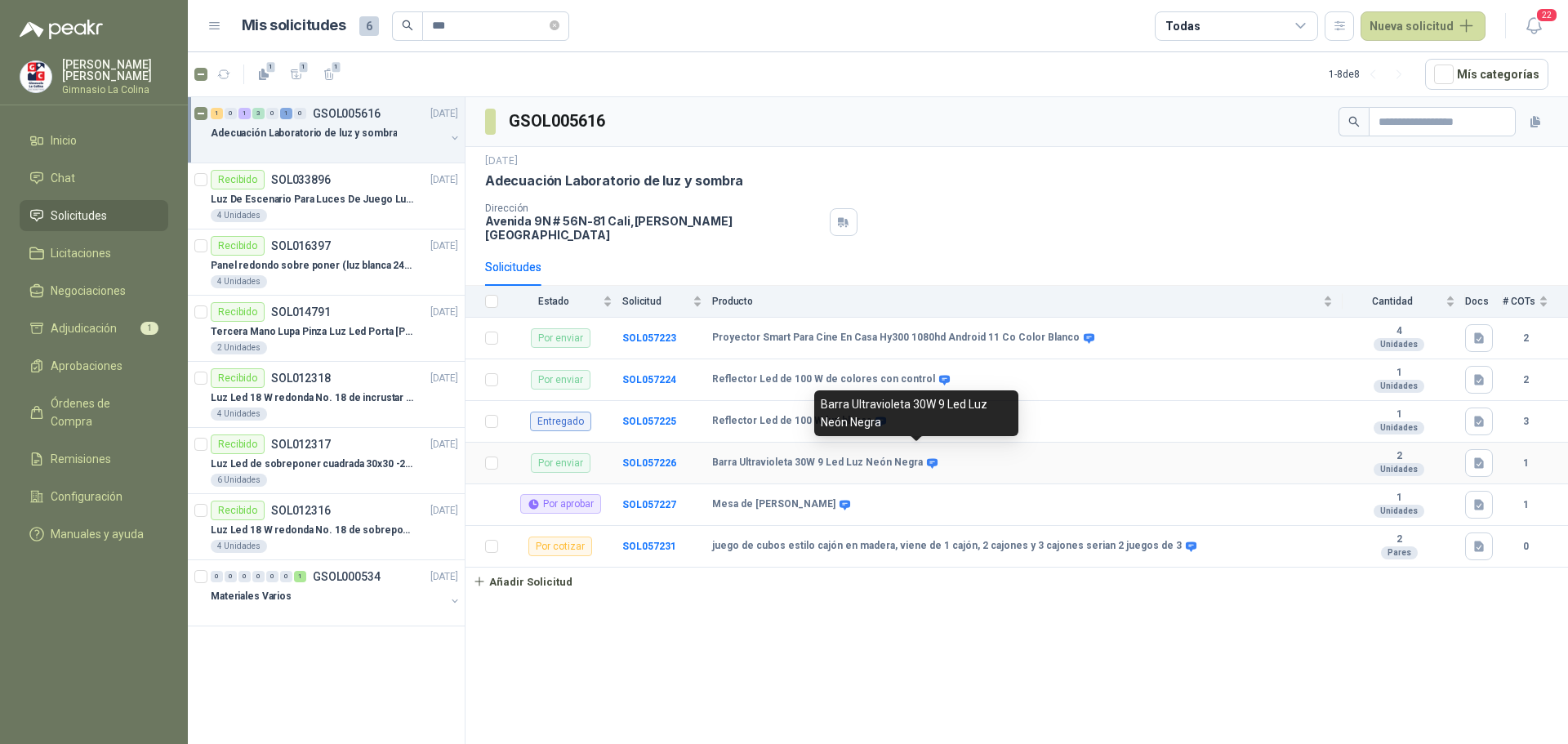
click at [927, 458] on icon at bounding box center [932, 462] width 10 height 9
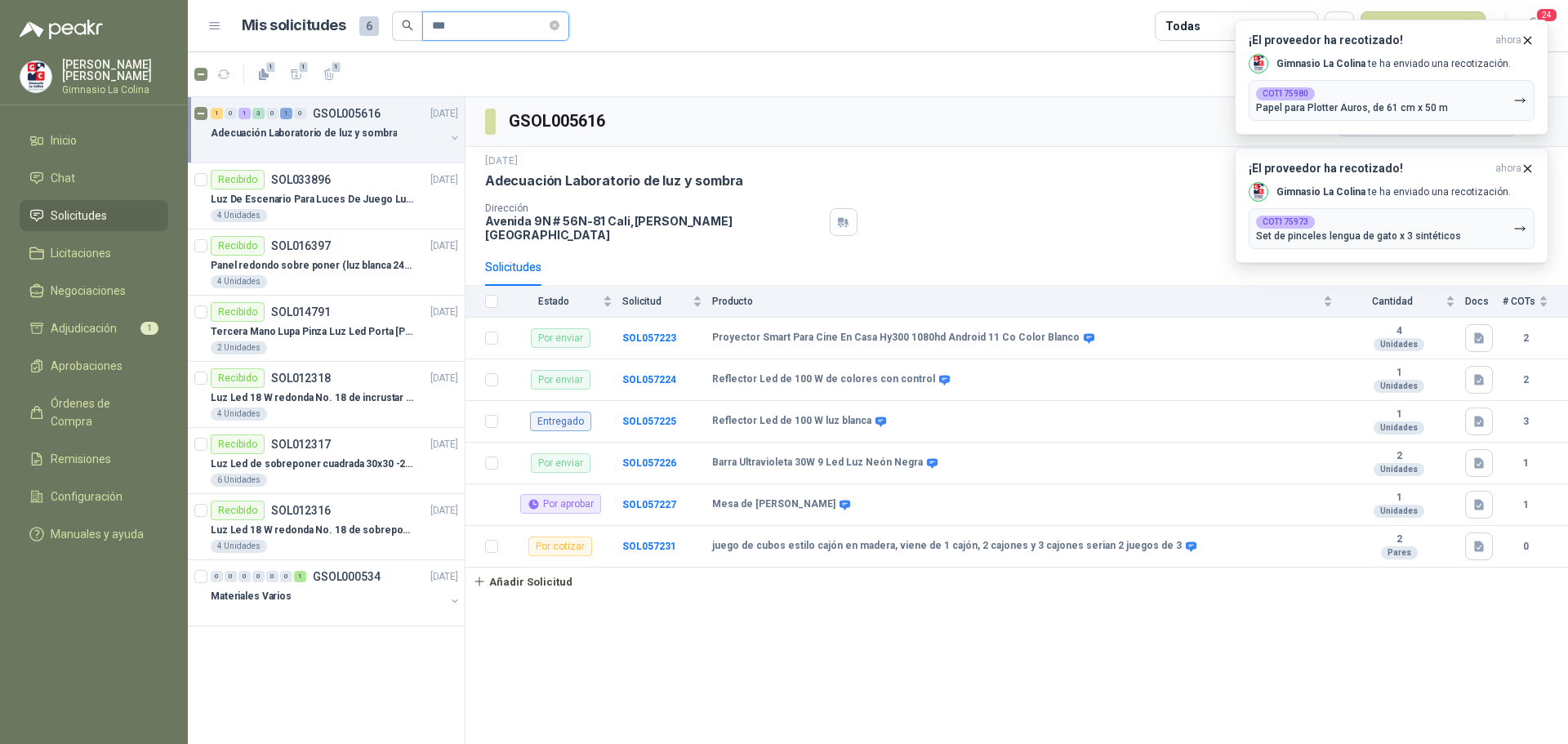
drag, startPoint x: 489, startPoint y: 28, endPoint x: 426, endPoint y: 19, distance: 63.6
click at [426, 19] on span "***" at bounding box center [496, 25] width 147 height 29
click at [105, 319] on span "Adjudicación" at bounding box center [84, 328] width 66 height 18
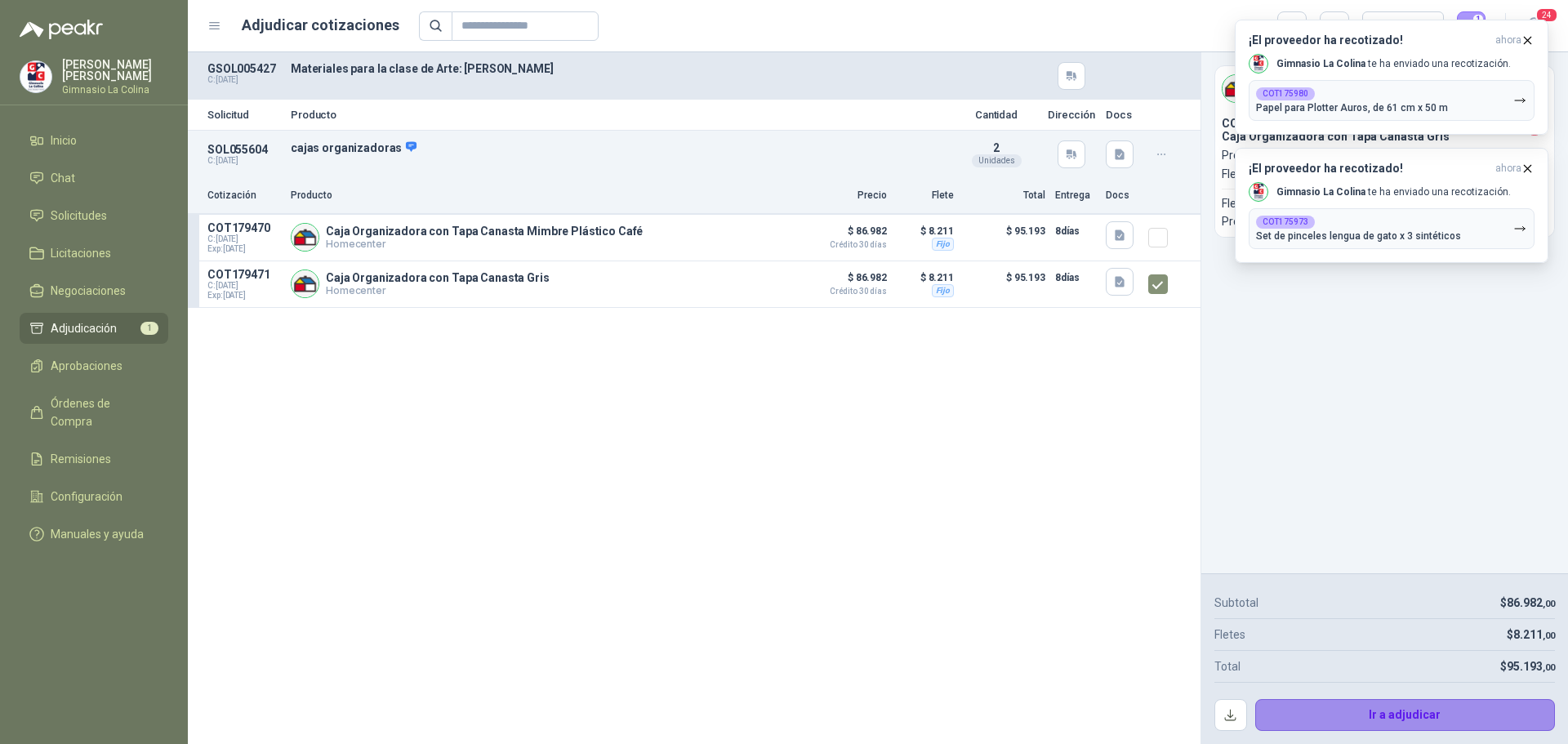
click at [1427, 709] on button "Ir a adjudicar" at bounding box center [1405, 715] width 301 height 33
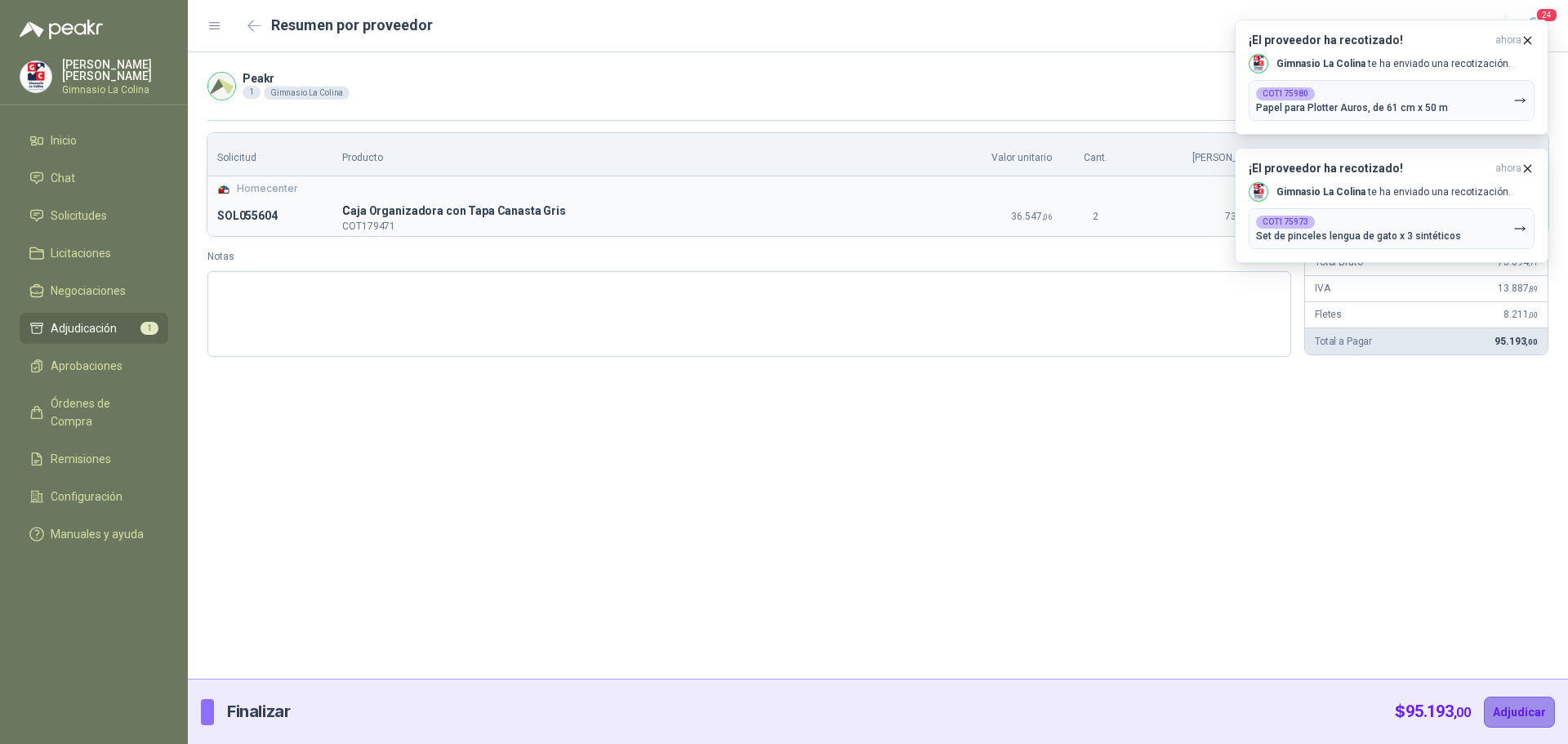
click at [1515, 703] on button "Adjudicar" at bounding box center [1519, 711] width 71 height 31
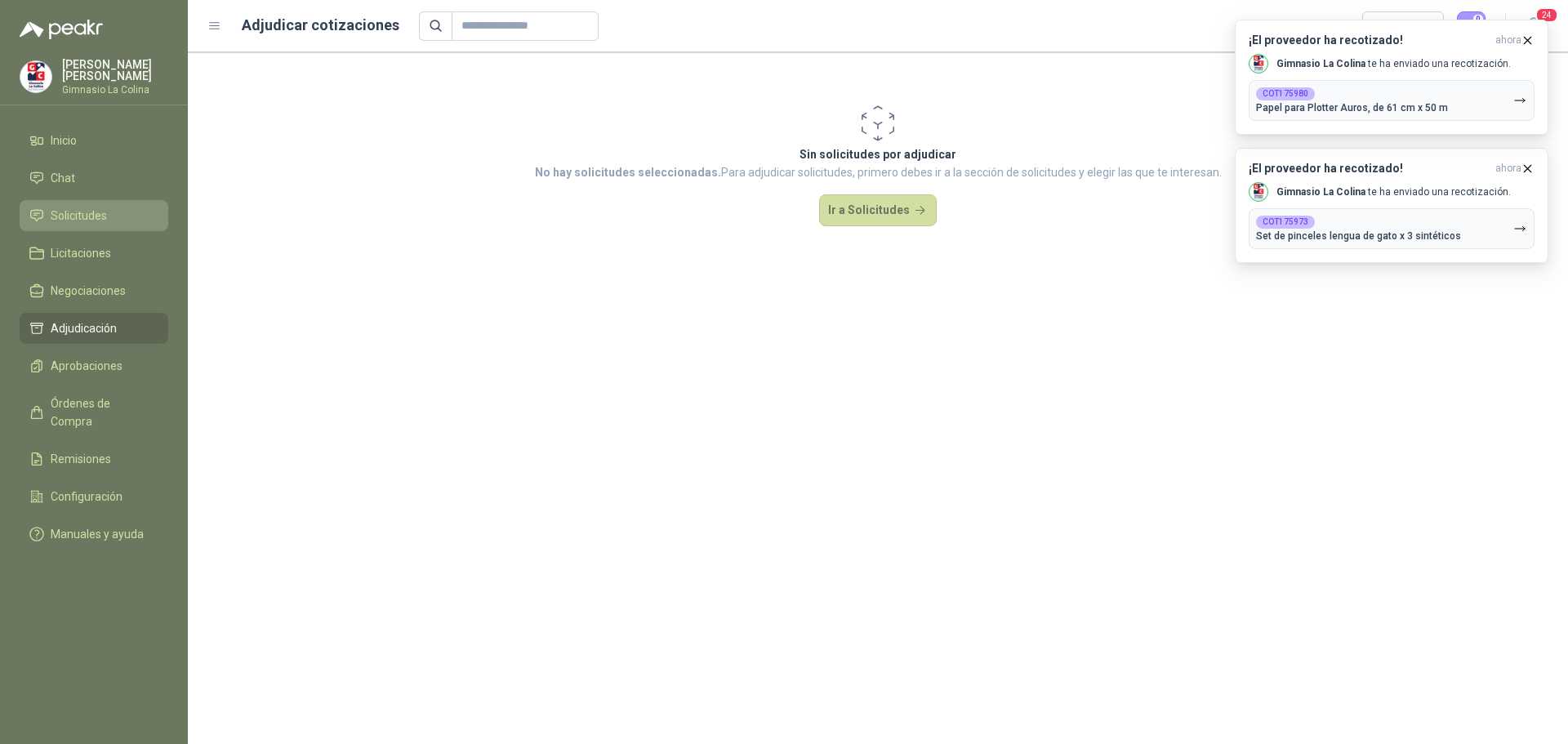
click at [107, 211] on li "Solicitudes" at bounding box center [93, 215] width 129 height 18
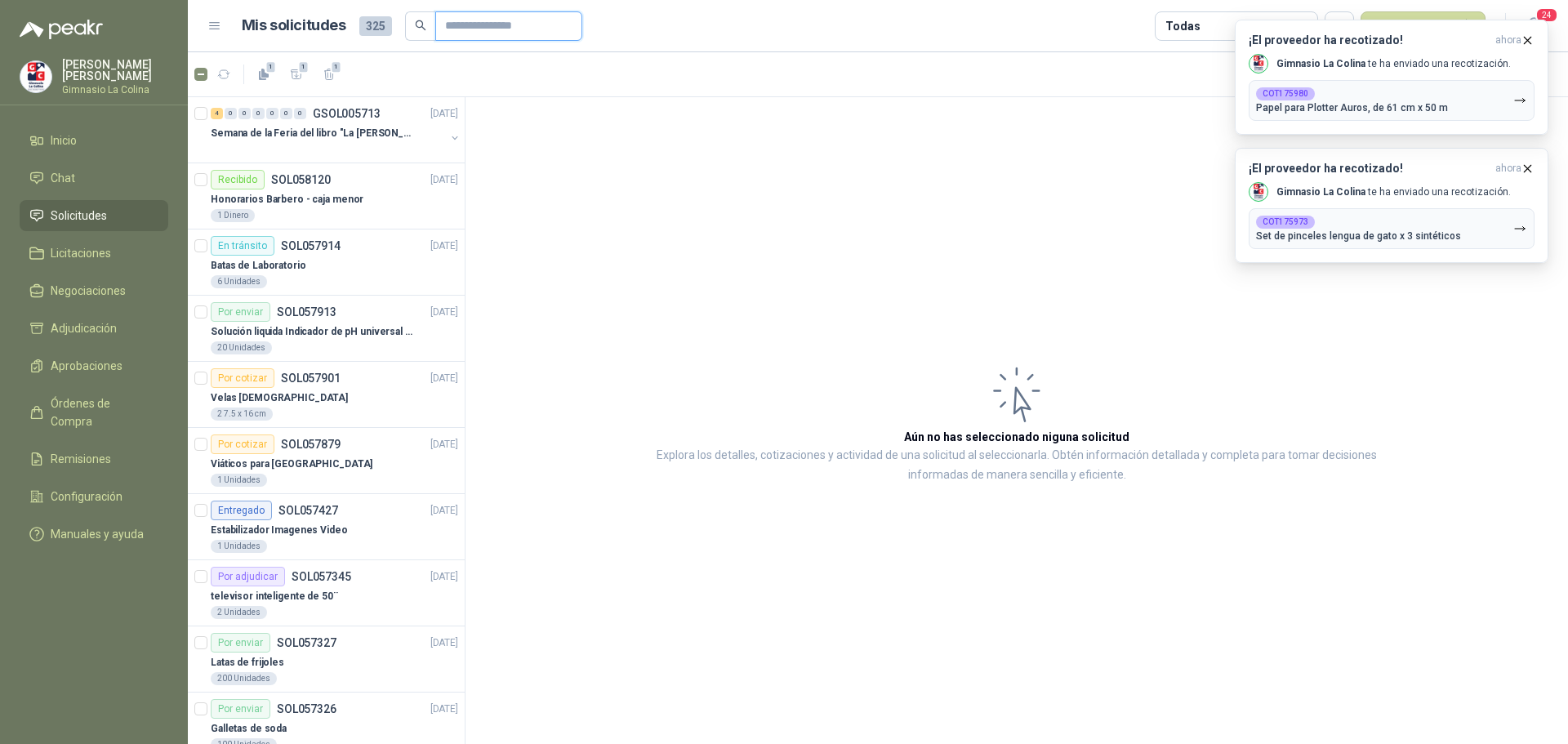
click at [446, 24] on input "text" at bounding box center [501, 25] width 114 height 27
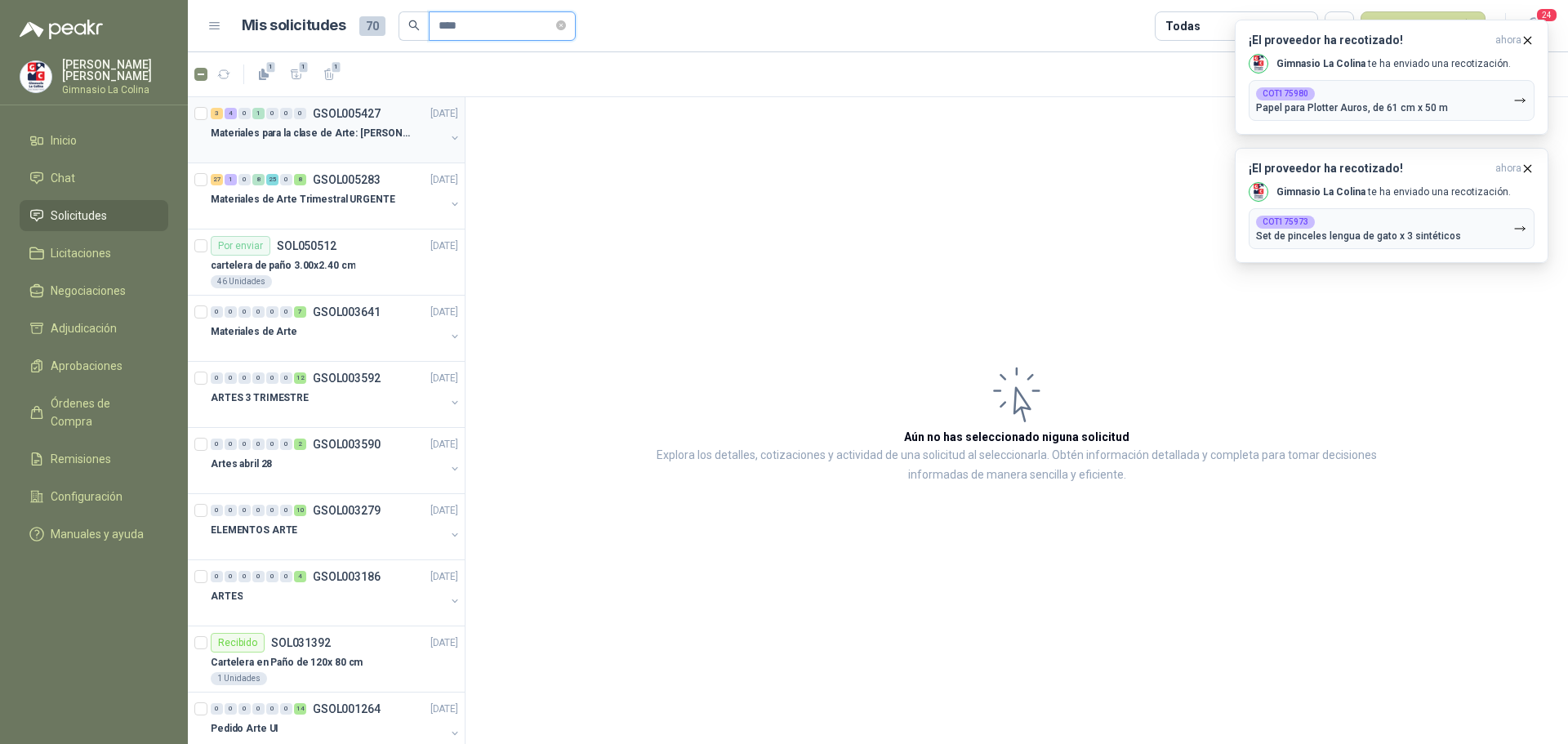
type input "****"
click at [273, 137] on p "Materiales para la clase de Arte: [PERSON_NAME]" at bounding box center [313, 134] width 204 height 15
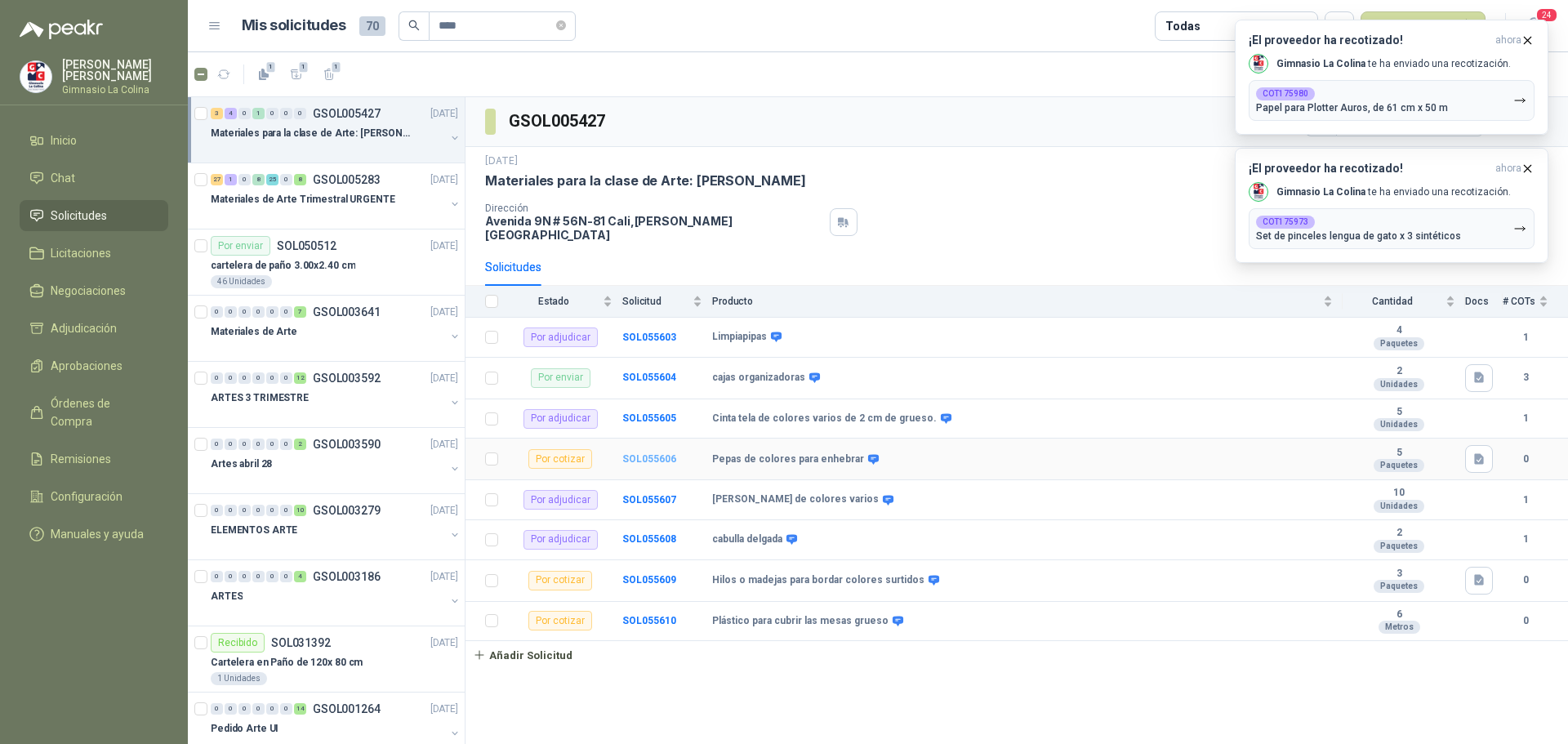
click at [636, 453] on b "SOL055606" at bounding box center [649, 459] width 54 height 11
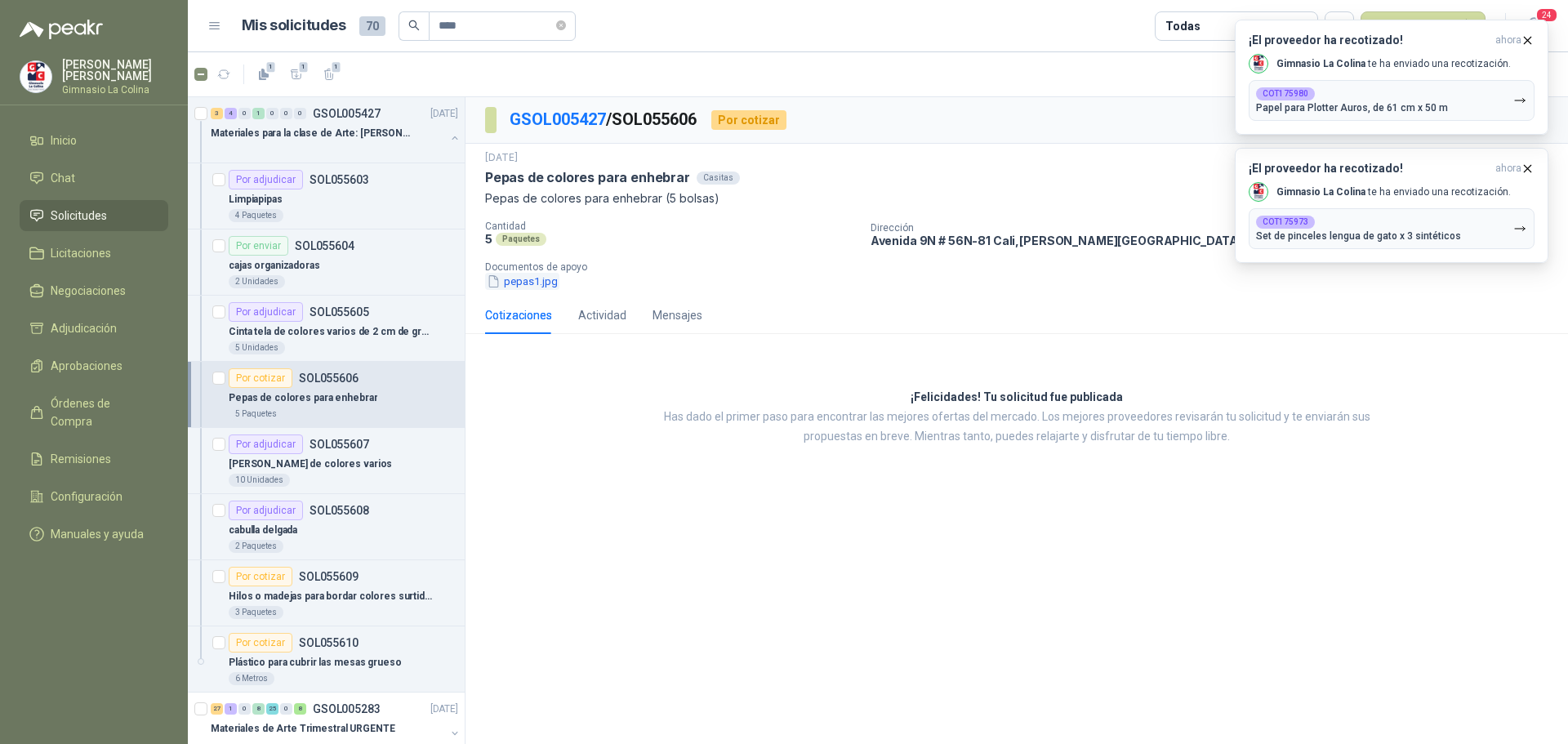
click at [525, 274] on button "pepas1.jpg" at bounding box center [522, 282] width 74 height 17
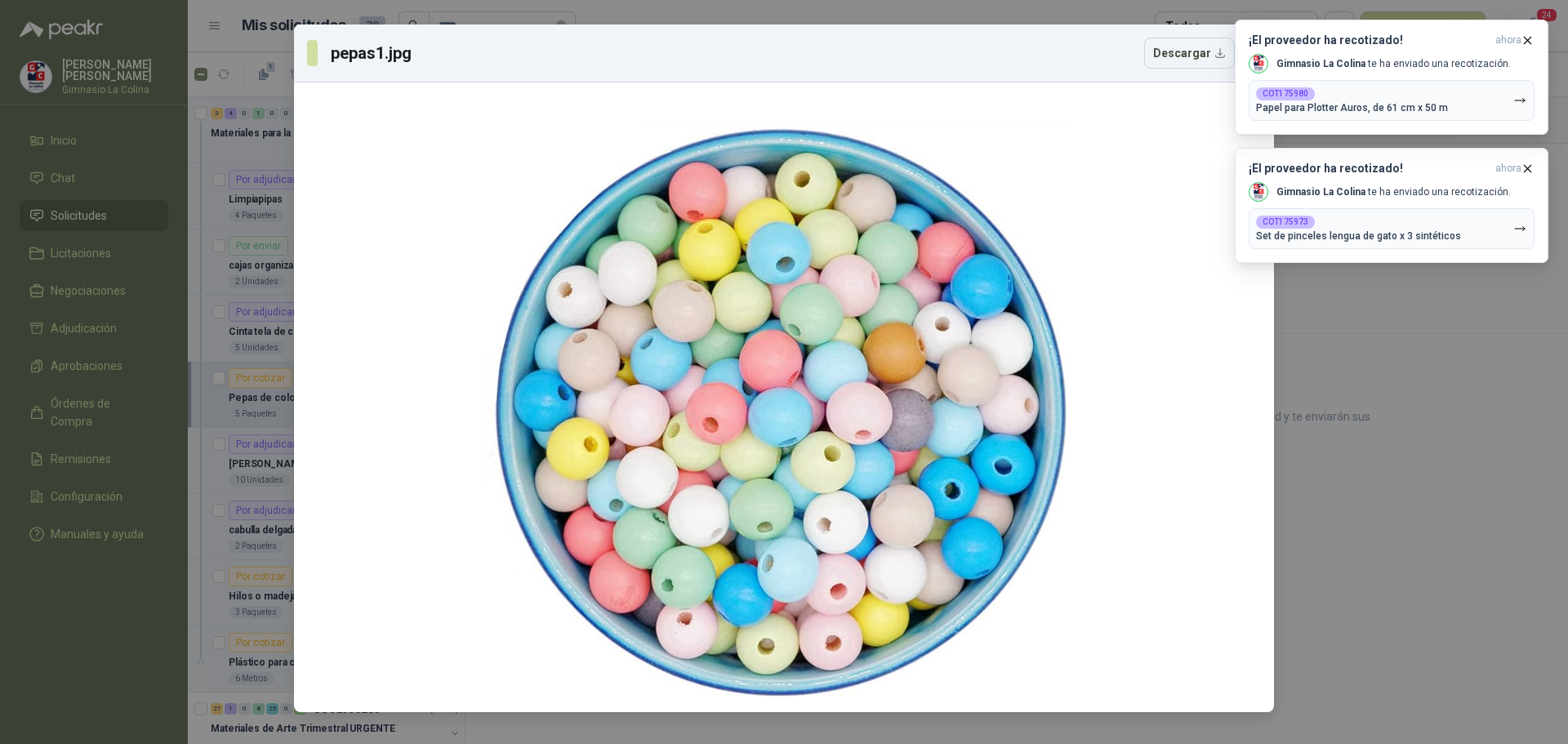
click at [1034, 52] on div "pepas1.jpg Descargar" at bounding box center [771, 53] width 928 height 31
click at [1528, 37] on icon "button" at bounding box center [1527, 40] width 14 height 14
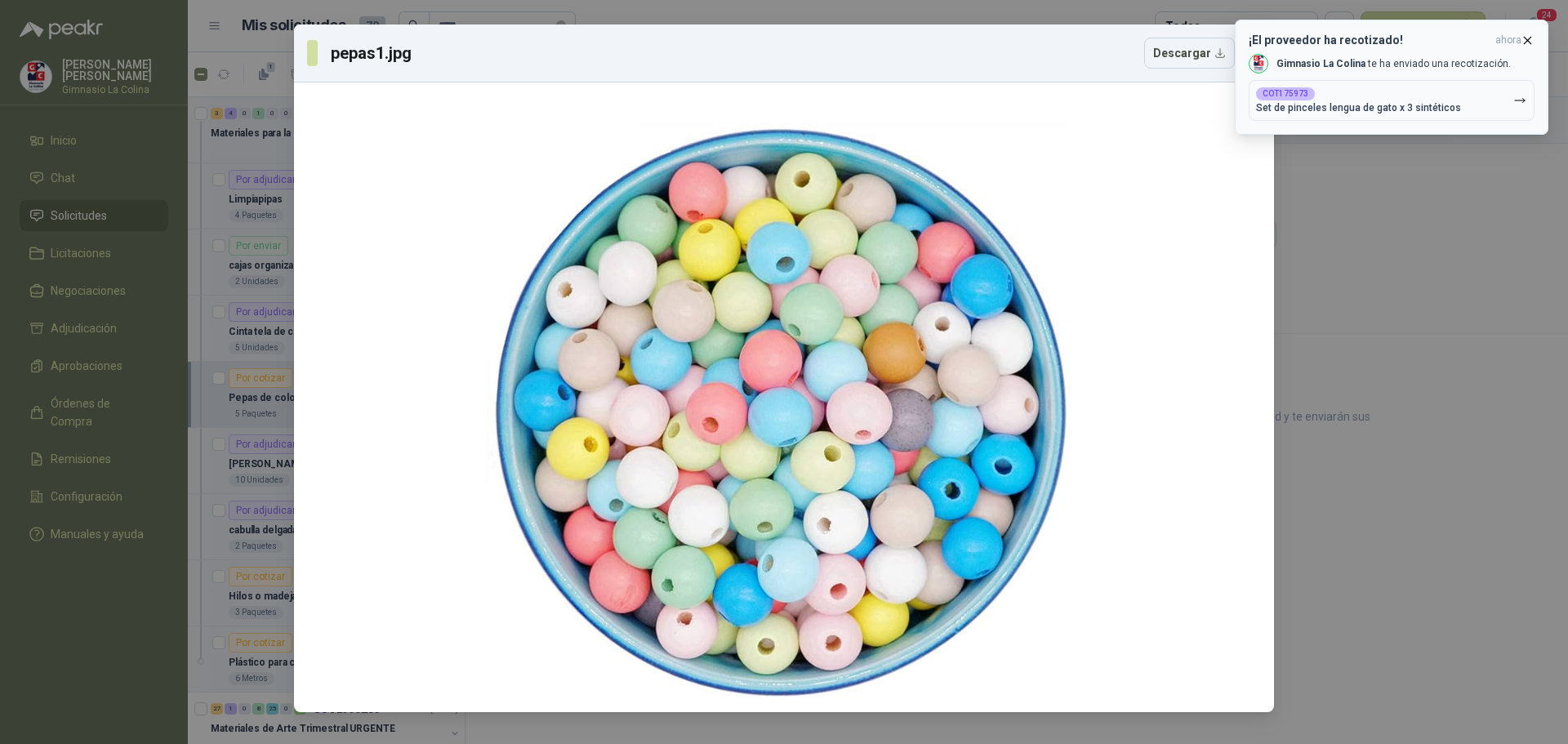
drag, startPoint x: 1521, startPoint y: 40, endPoint x: 1370, endPoint y: 35, distance: 151.1
click at [1519, 38] on button "¡El proveedor ha recotizado! ahora Gimnasio La Colina te ha enviado una recotiz…" at bounding box center [1392, 77] width 314 height 115
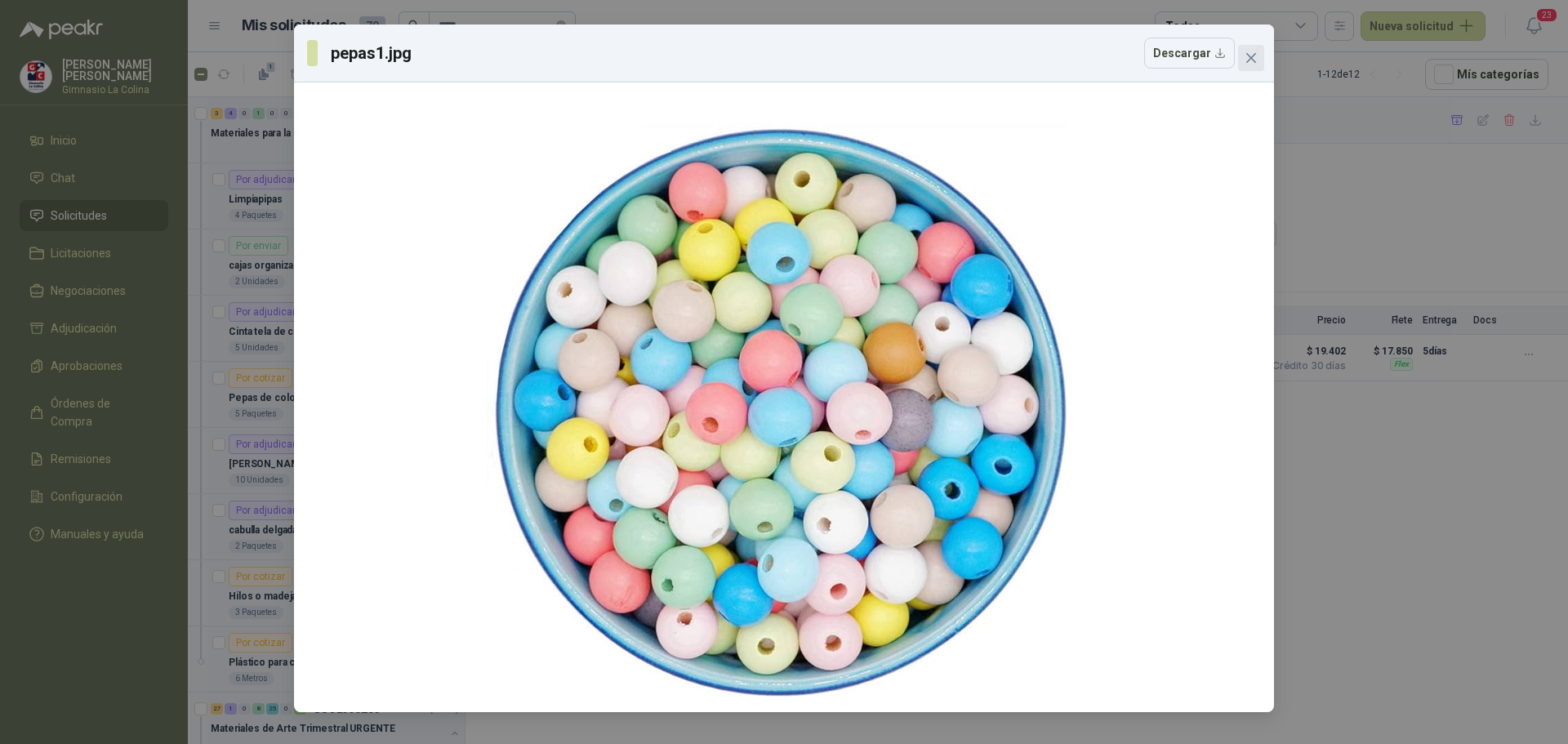
click at [1255, 62] on icon "close" at bounding box center [1251, 57] width 9 height 9
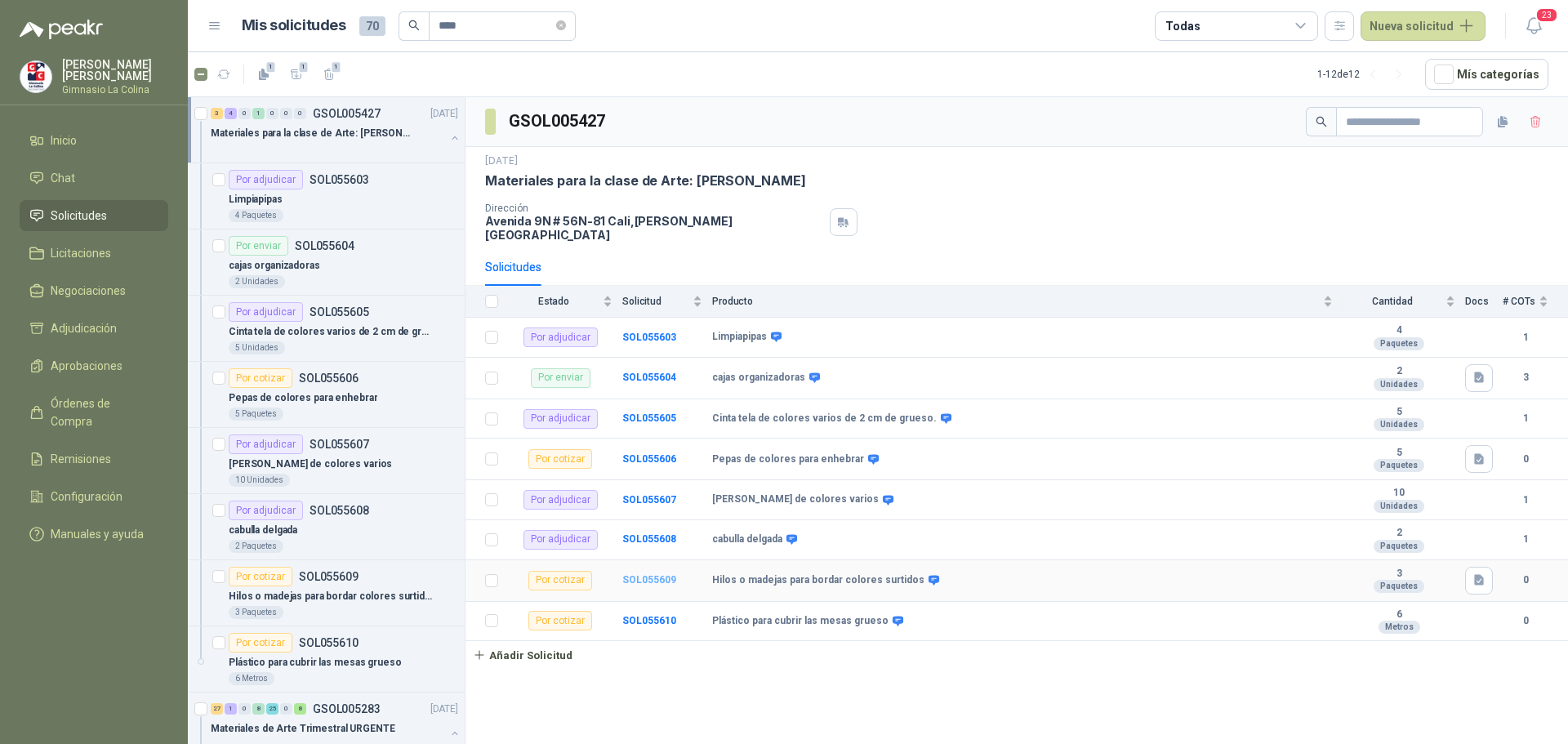
click at [639, 574] on b "SOL055609" at bounding box center [649, 579] width 54 height 11
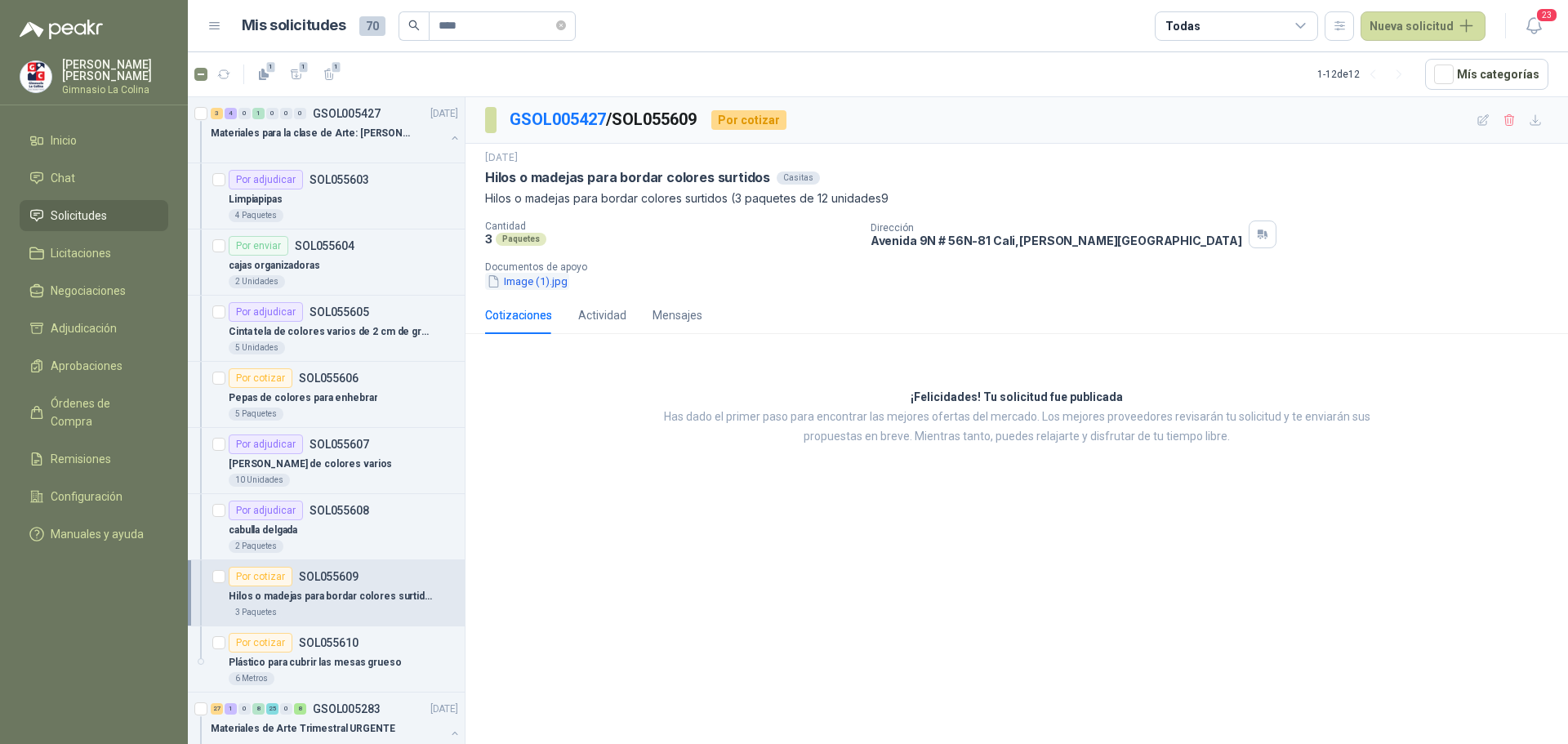
click at [529, 278] on button "Image (1).jpg" at bounding box center [527, 282] width 84 height 17
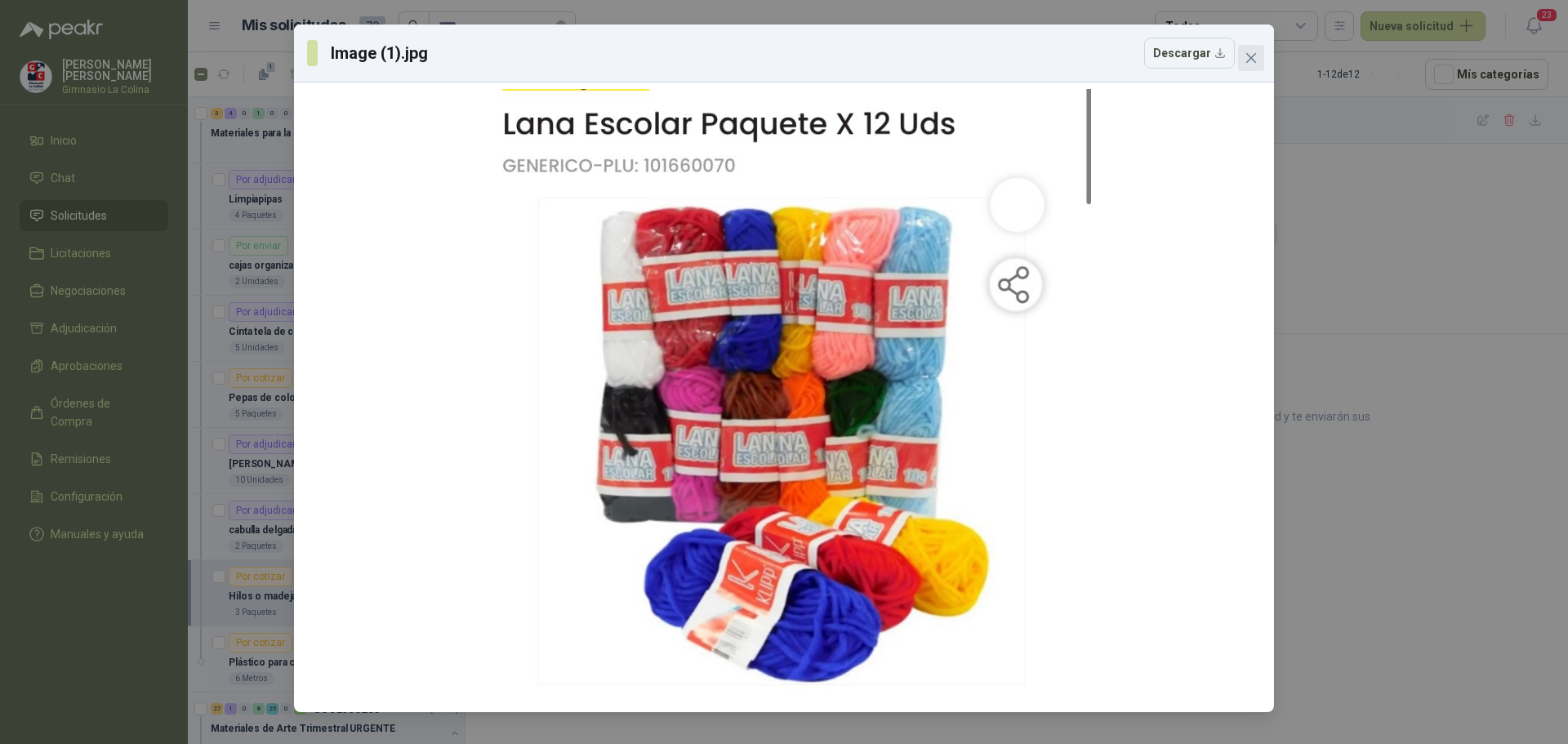
click at [1258, 62] on span "Close" at bounding box center [1251, 58] width 26 height 13
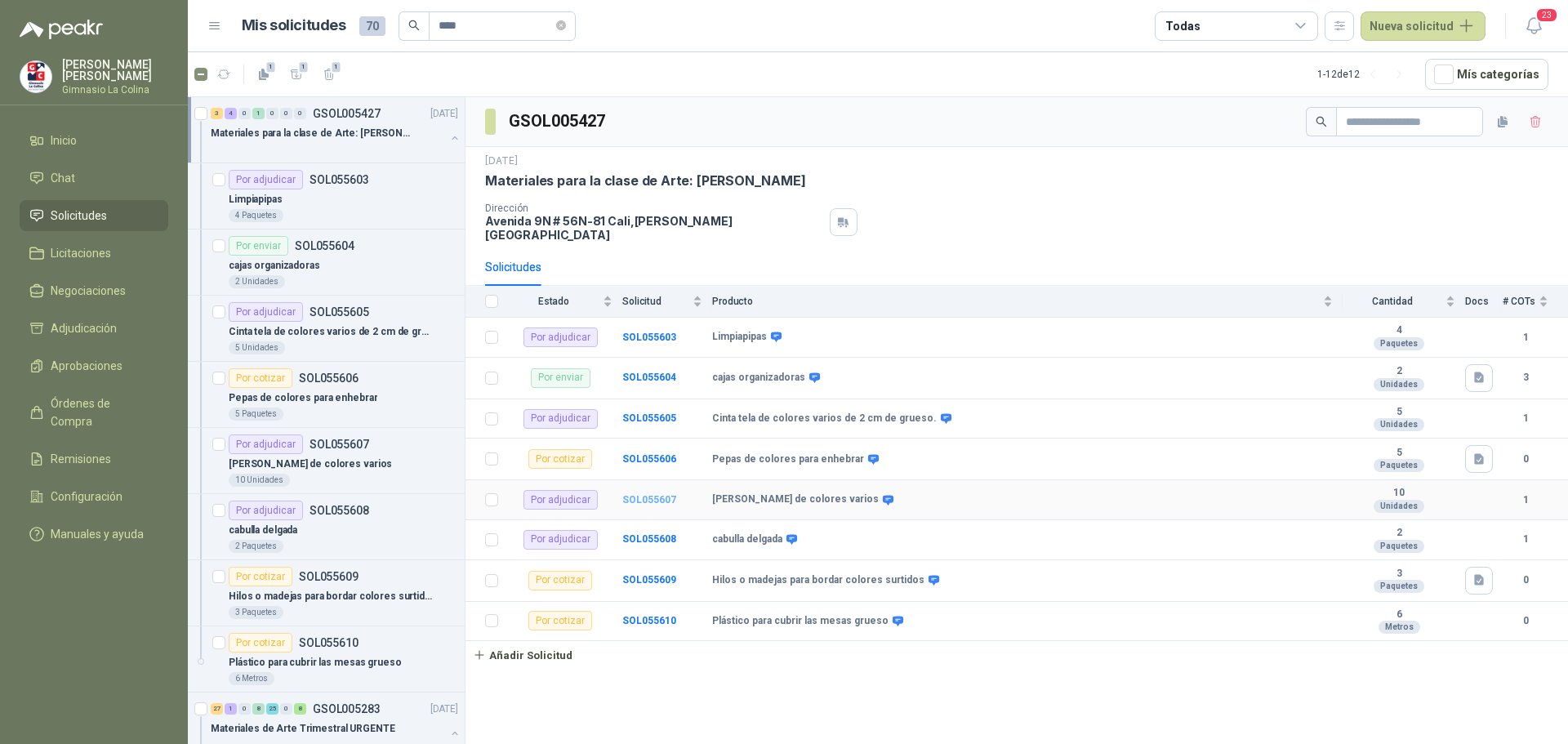
click at [654, 493] on b "SOL055607" at bounding box center [649, 499] width 54 height 11
click at [645, 615] on b "SOL055610" at bounding box center [649, 621] width 54 height 11
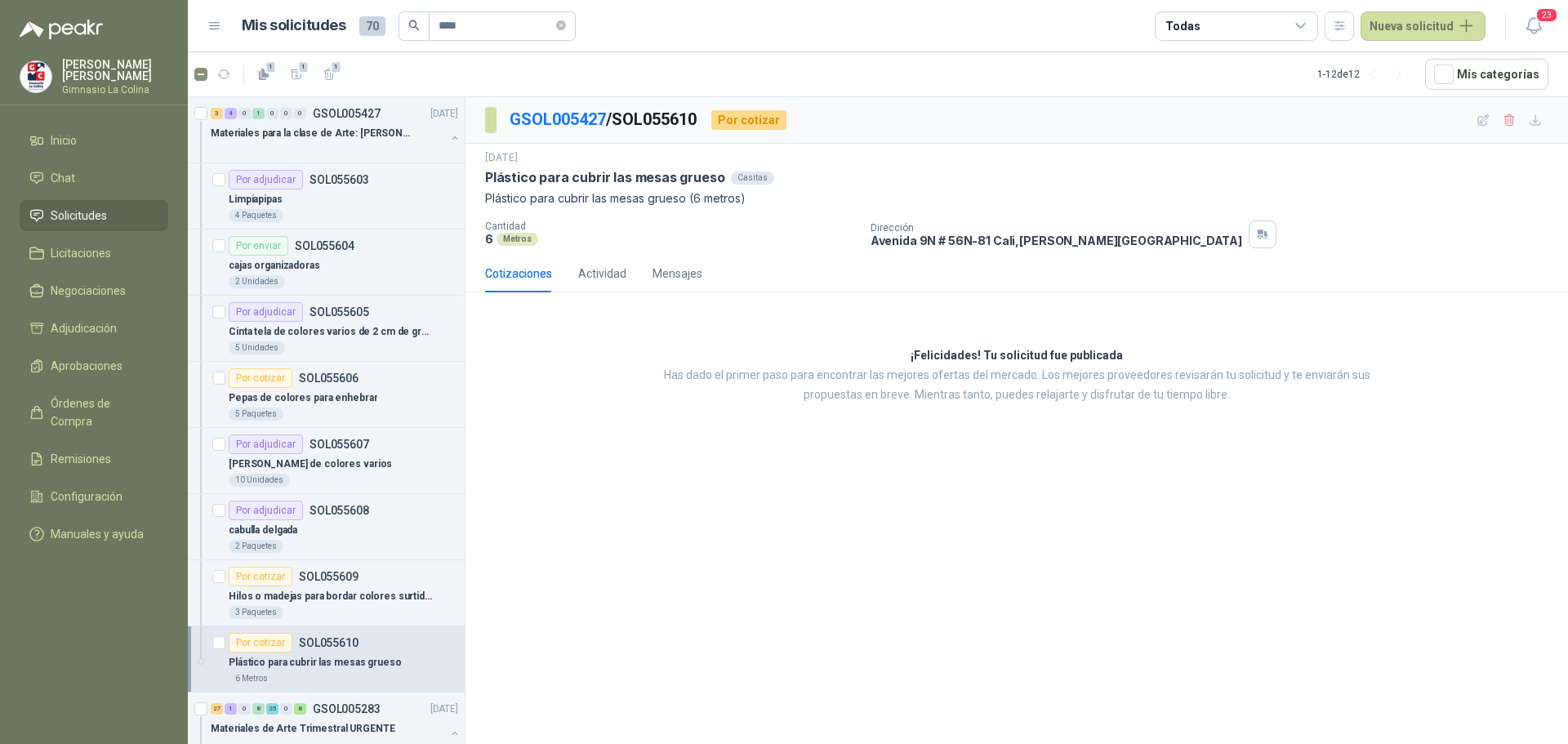
click at [298, 664] on p "Plástico para cubrir las mesas grueso" at bounding box center [316, 662] width 173 height 15
click at [76, 208] on span "Solicitudes" at bounding box center [79, 215] width 57 height 18
